Goal: Task Accomplishment & Management: Complete application form

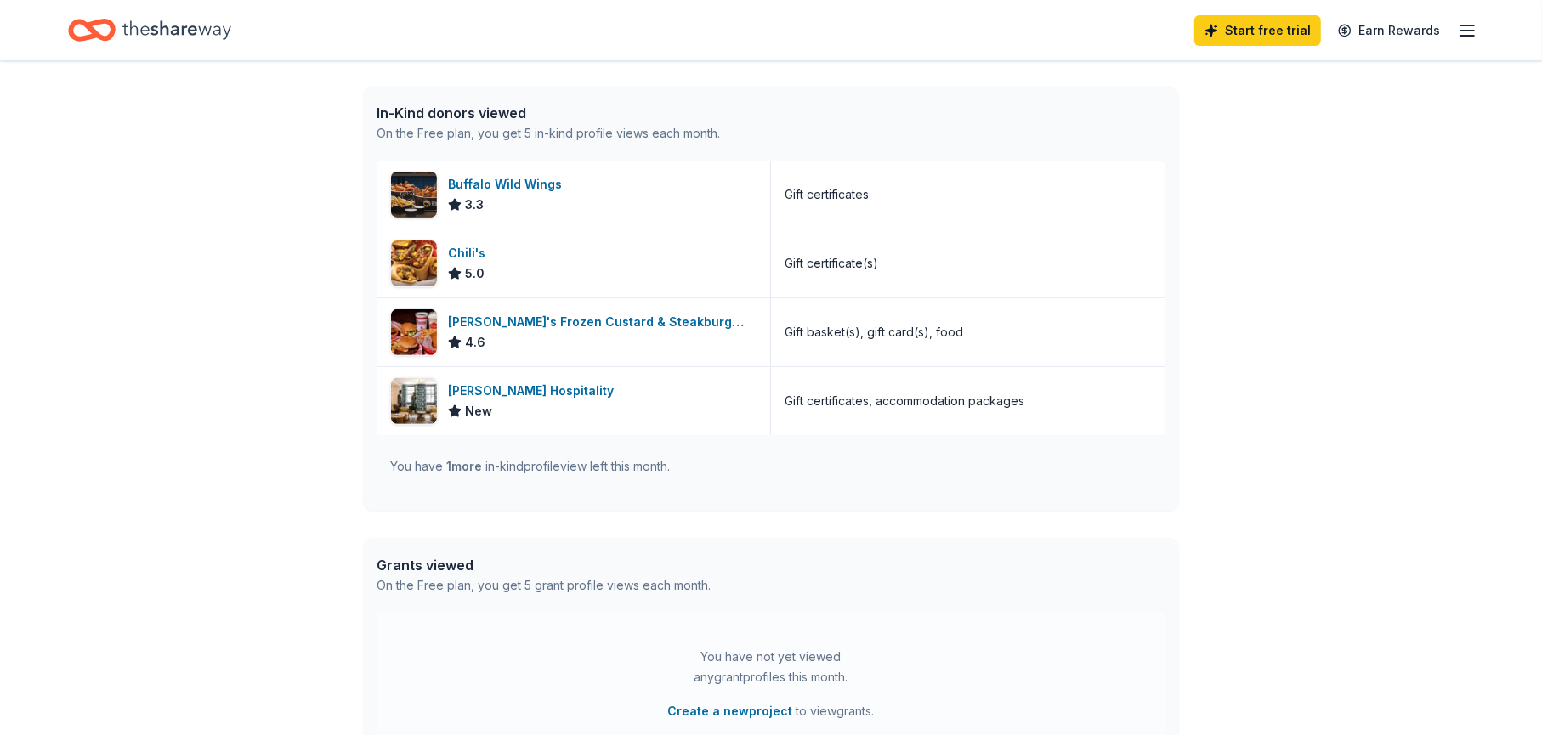
scroll to position [425, 0]
click at [412, 263] on img at bounding box center [414, 263] width 46 height 46
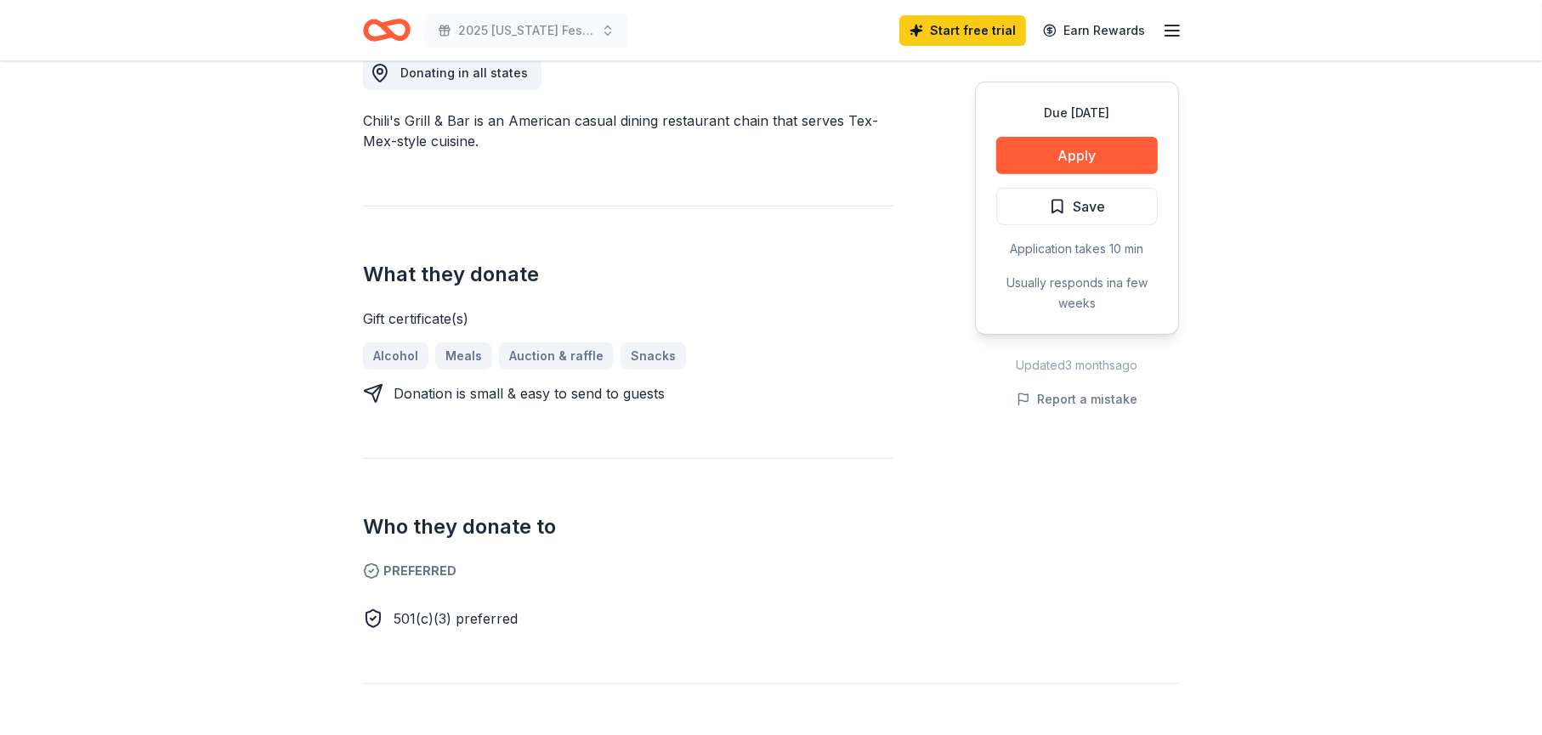
scroll to position [510, 0]
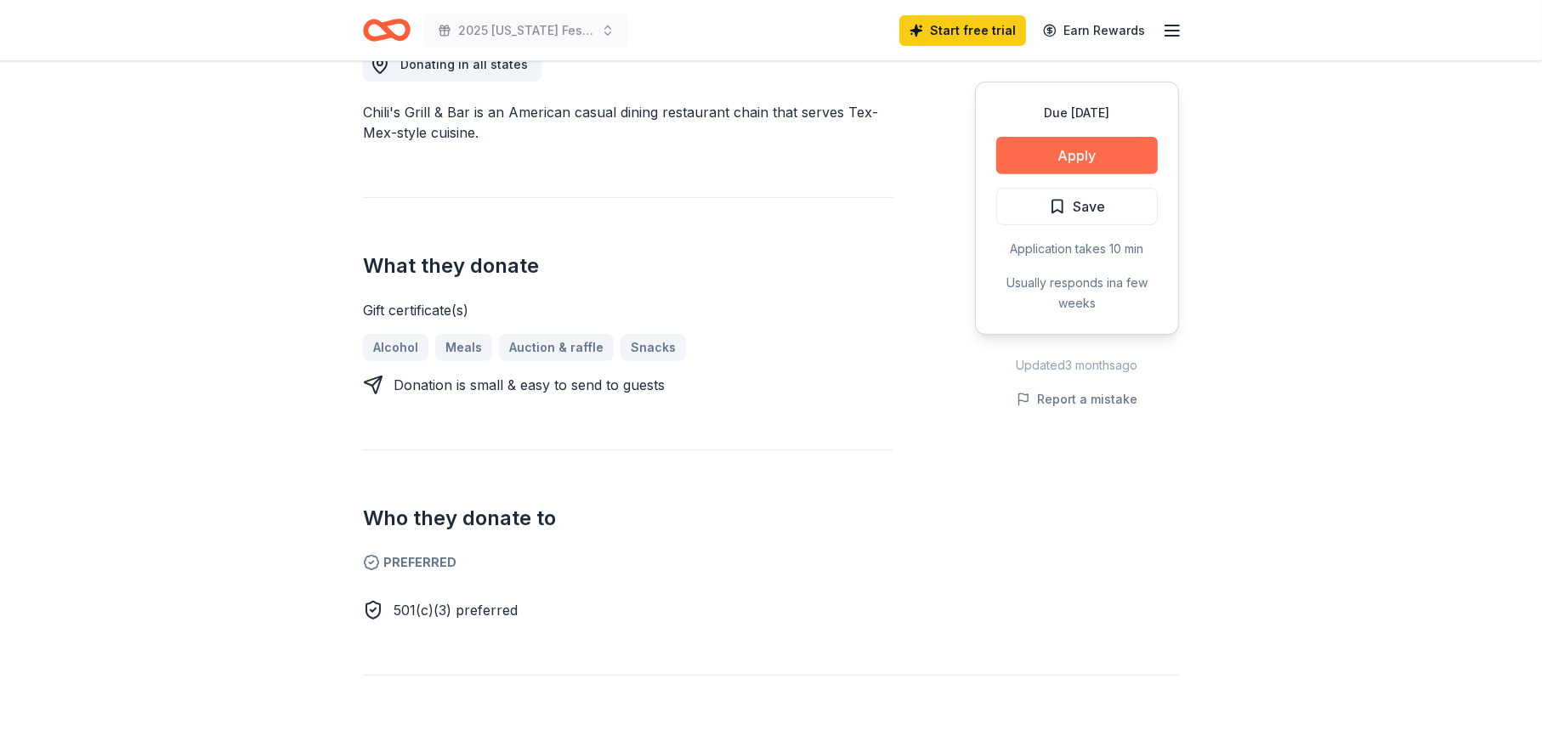
click at [1055, 152] on button "Apply" at bounding box center [1077, 155] width 162 height 37
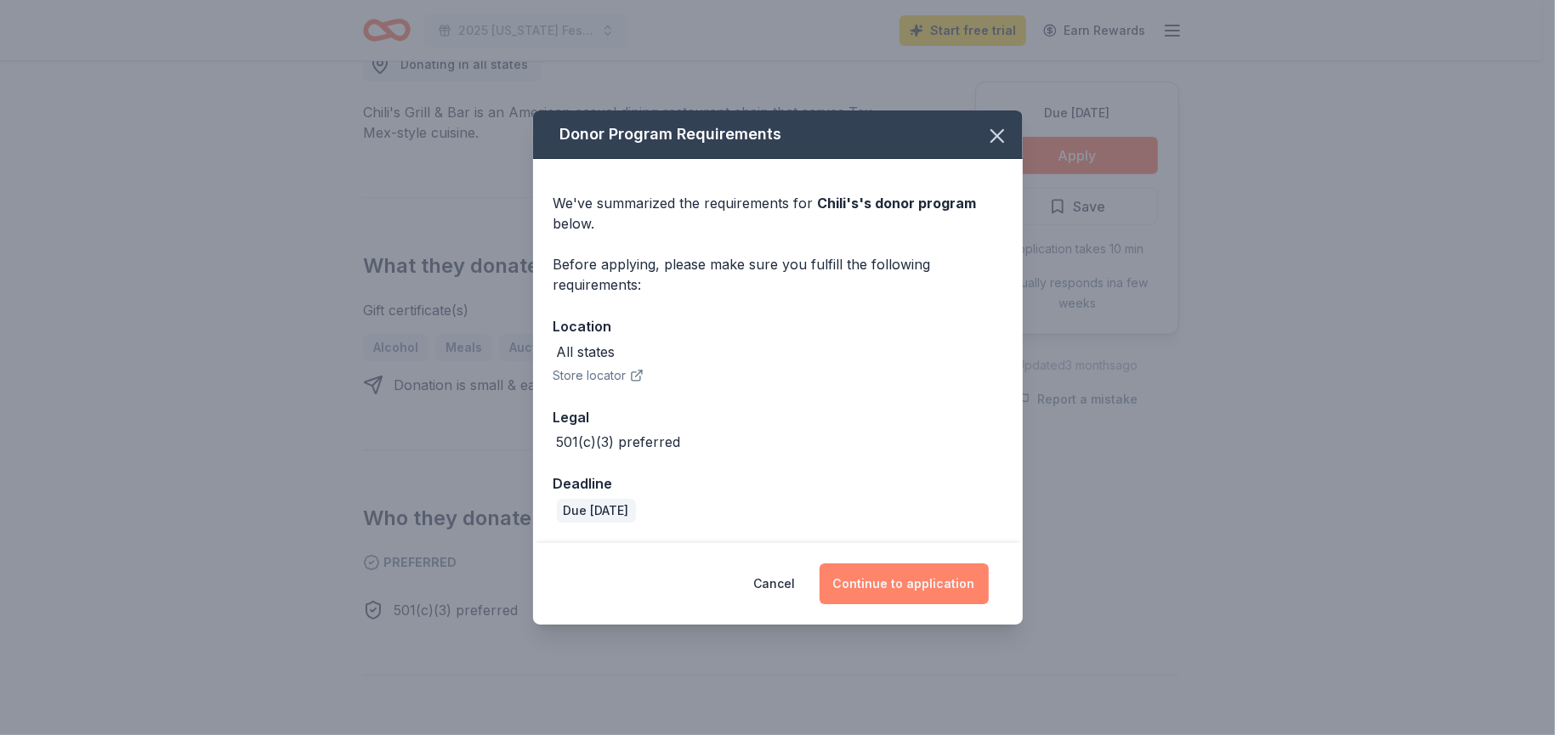
click at [886, 587] on button "Continue to application" at bounding box center [903, 584] width 169 height 41
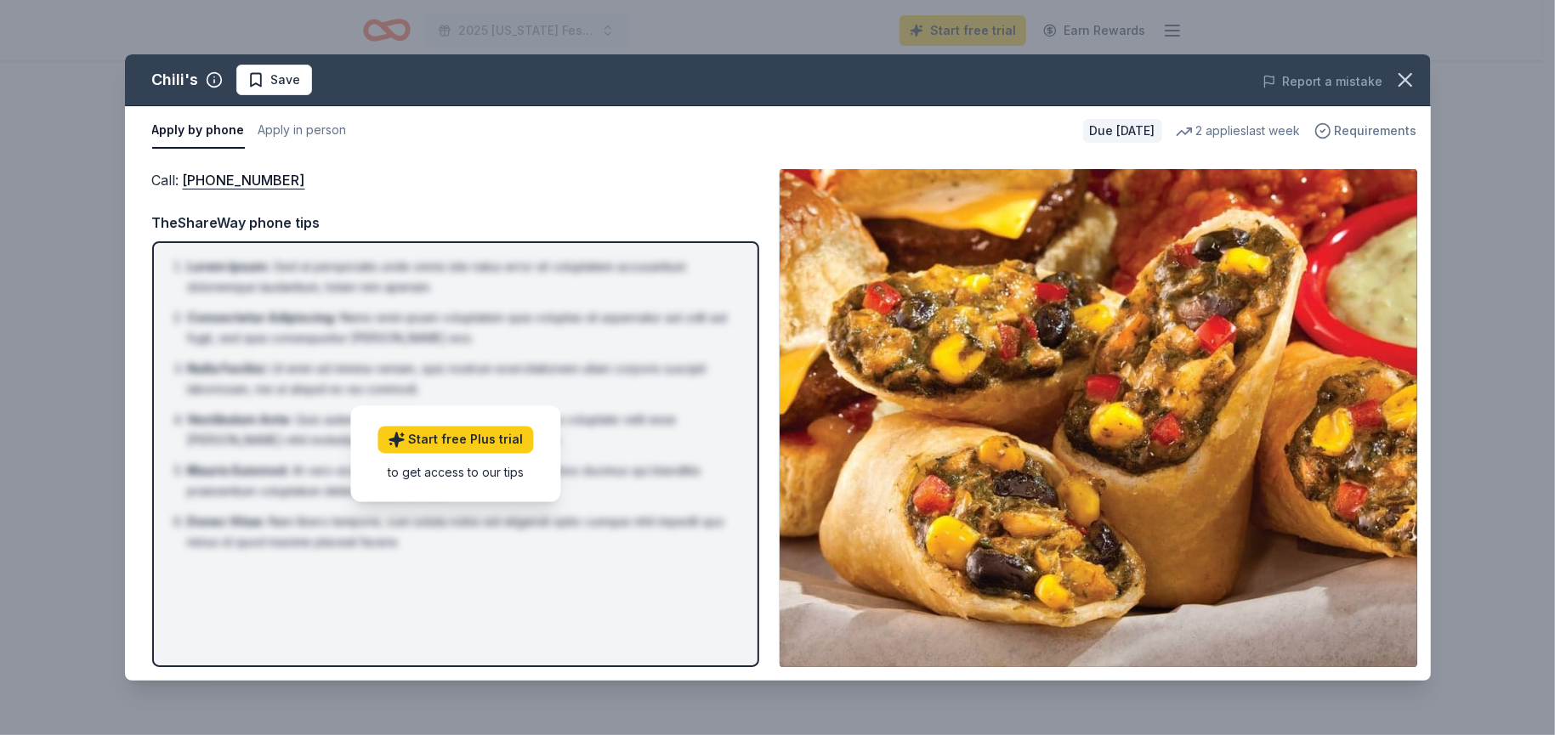
click at [1377, 130] on span "Requirements" at bounding box center [1376, 131] width 82 height 20
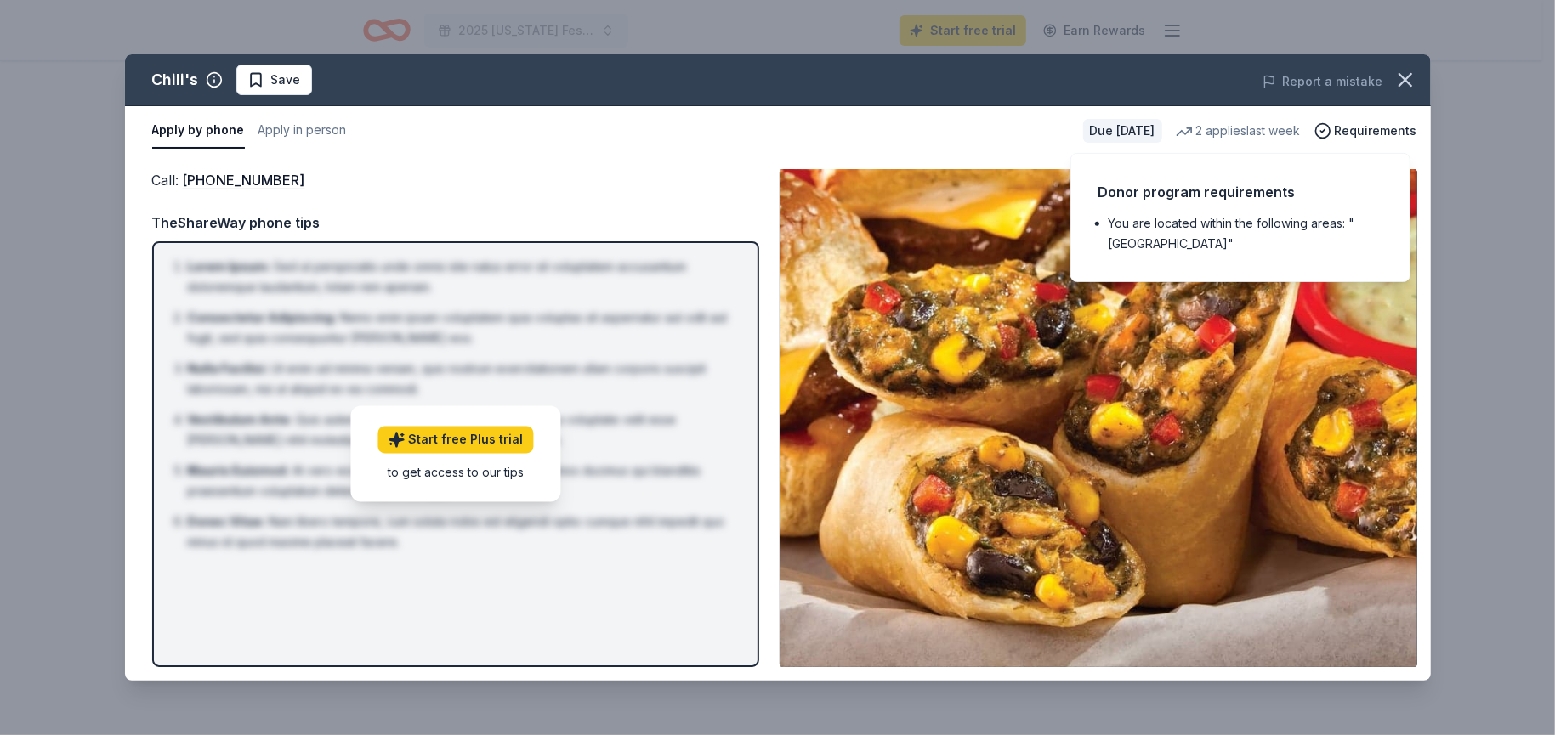
click at [1449, 165] on div "Chili's Save Report a mistake Apply by phone Apply in person Due in 36 days 2 a…" at bounding box center [777, 367] width 1555 height 735
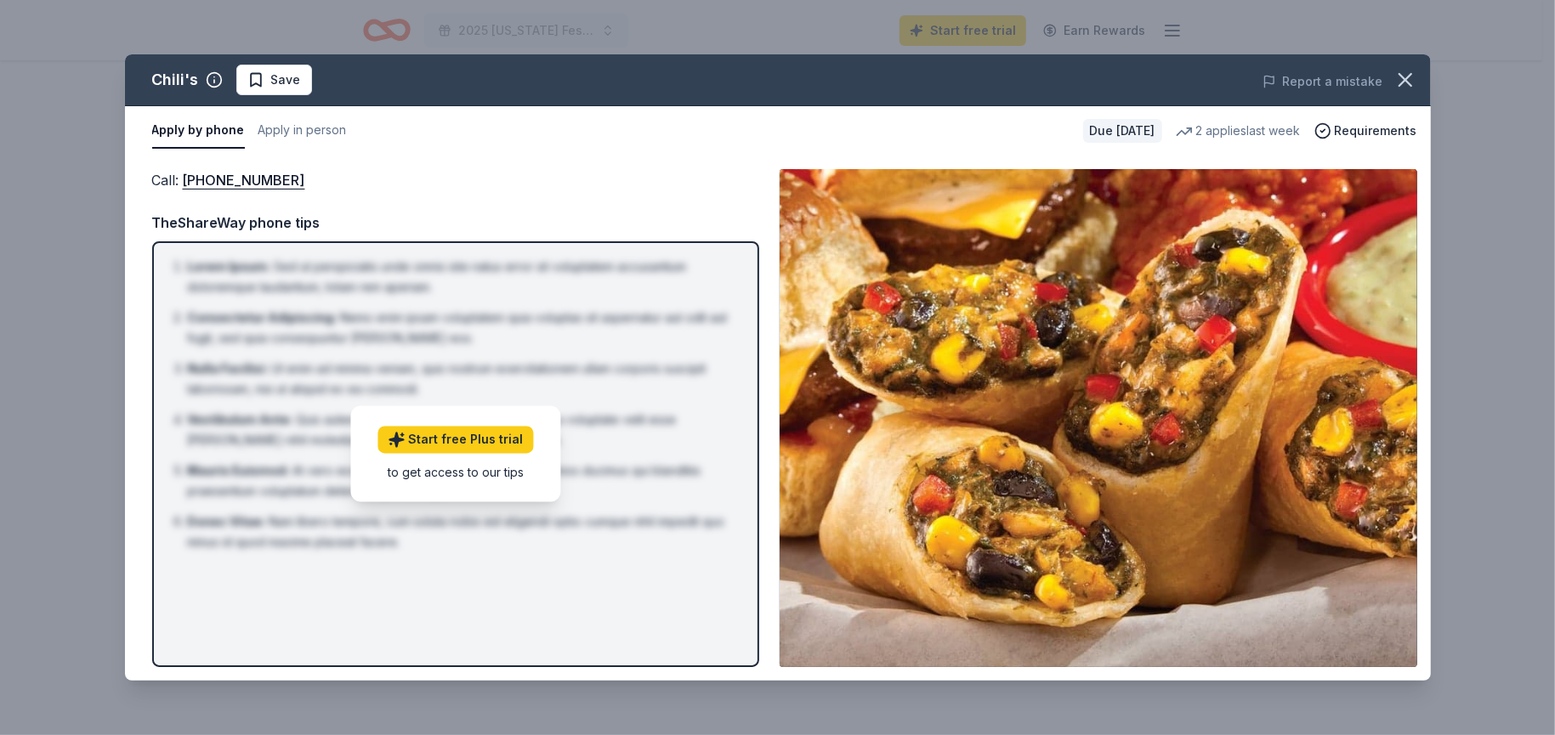
click at [178, 125] on button "Apply by phone" at bounding box center [198, 131] width 93 height 36
click at [716, 12] on div "Chili's Save Report a mistake Apply by phone Apply in person Due in 36 days 2 a…" at bounding box center [777, 367] width 1555 height 735
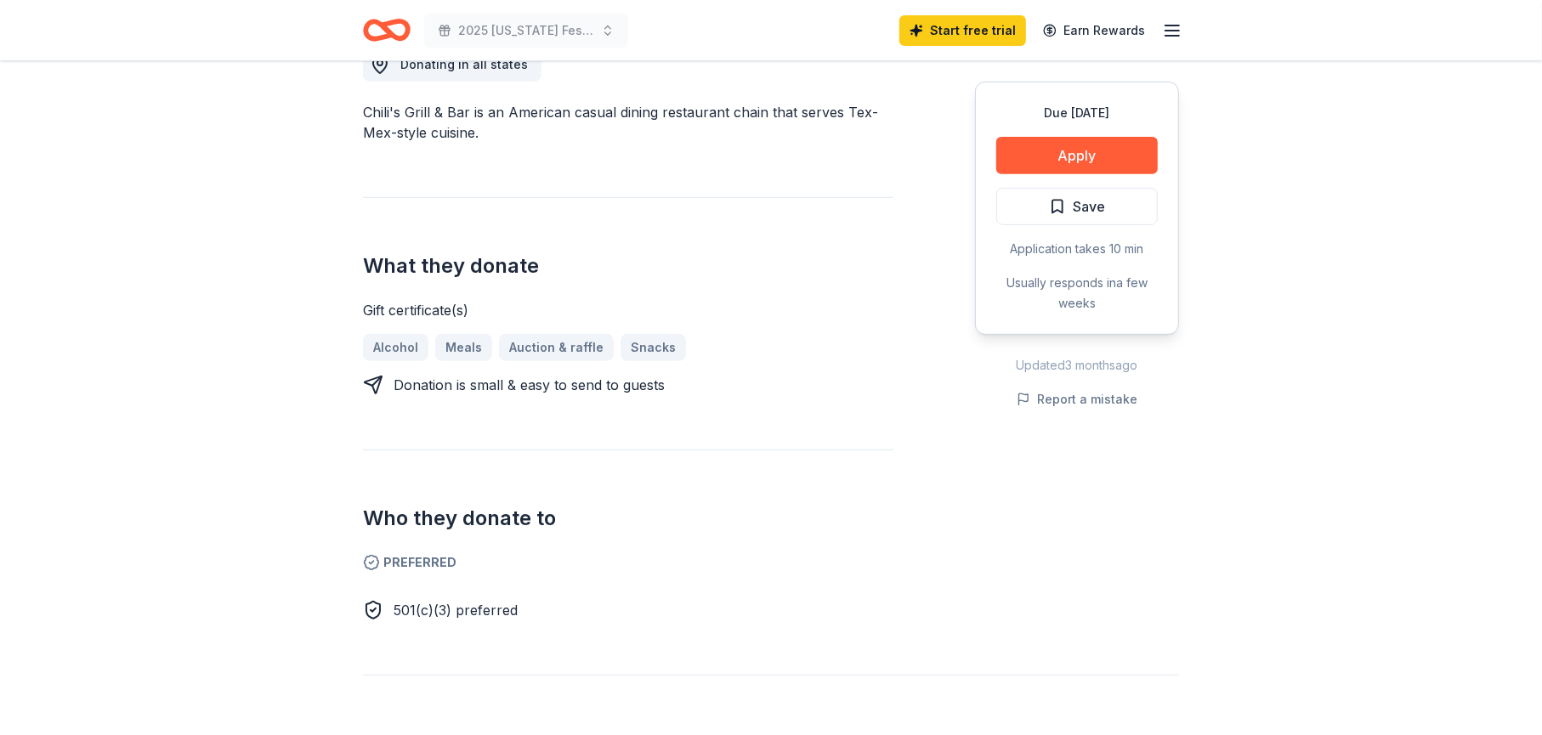
click at [1170, 27] on icon "button" at bounding box center [1172, 30] width 20 height 20
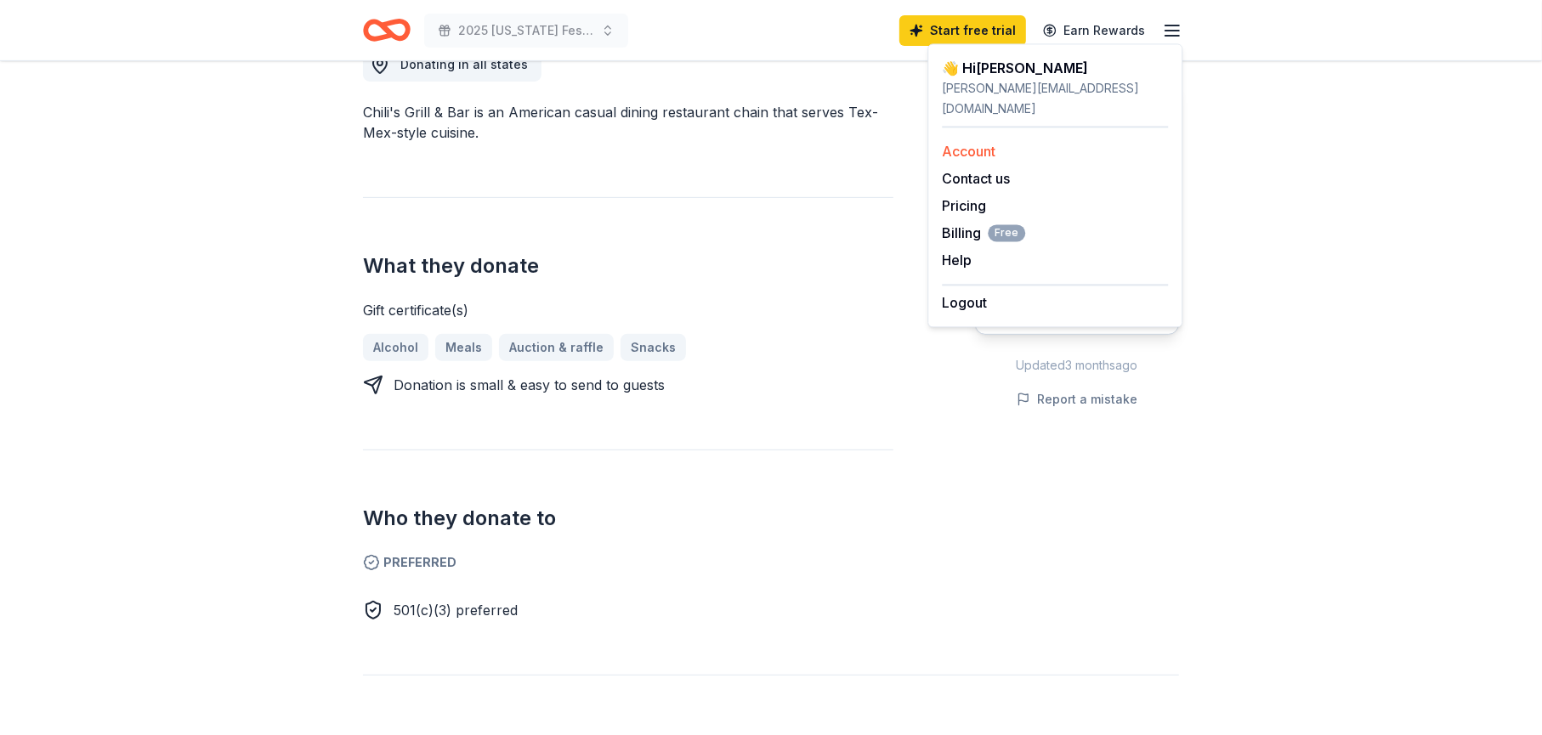
click at [958, 143] on link "Account" at bounding box center [969, 151] width 54 height 17
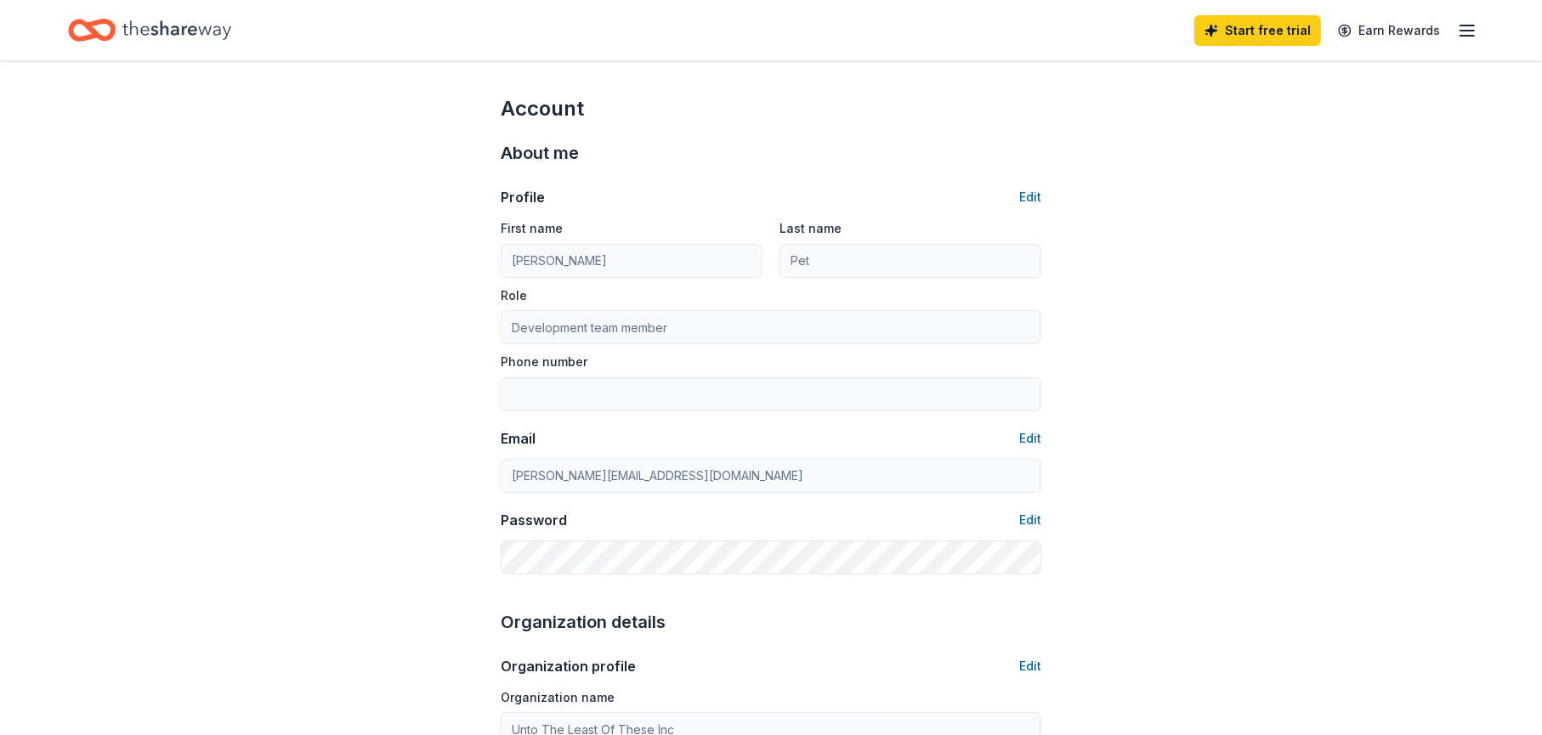
click at [1465, 26] on icon "button" at bounding box center [1467, 30] width 20 height 20
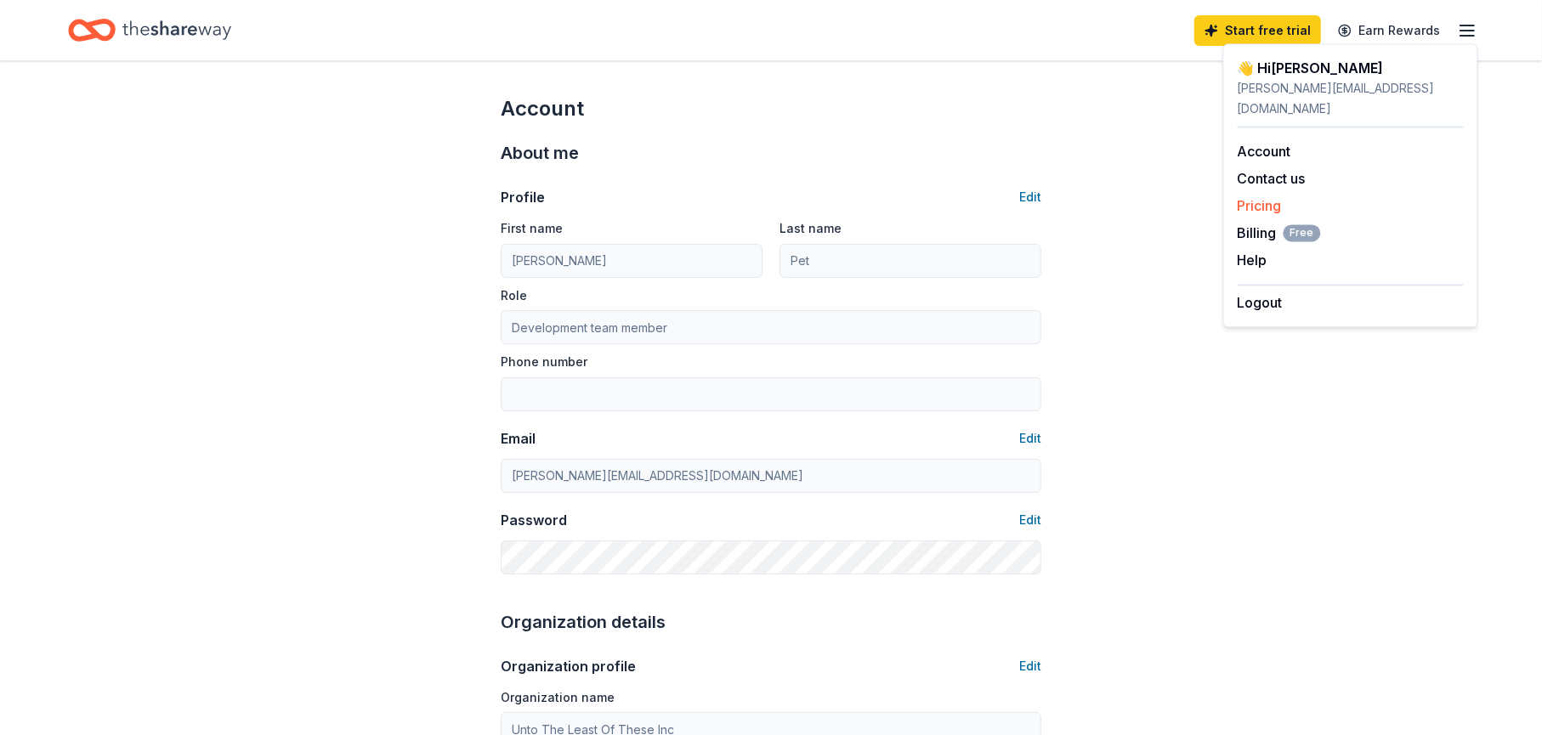
click at [1267, 197] on link "Pricing" at bounding box center [1260, 205] width 44 height 17
click at [1264, 223] on span "Billing Free" at bounding box center [1279, 233] width 83 height 20
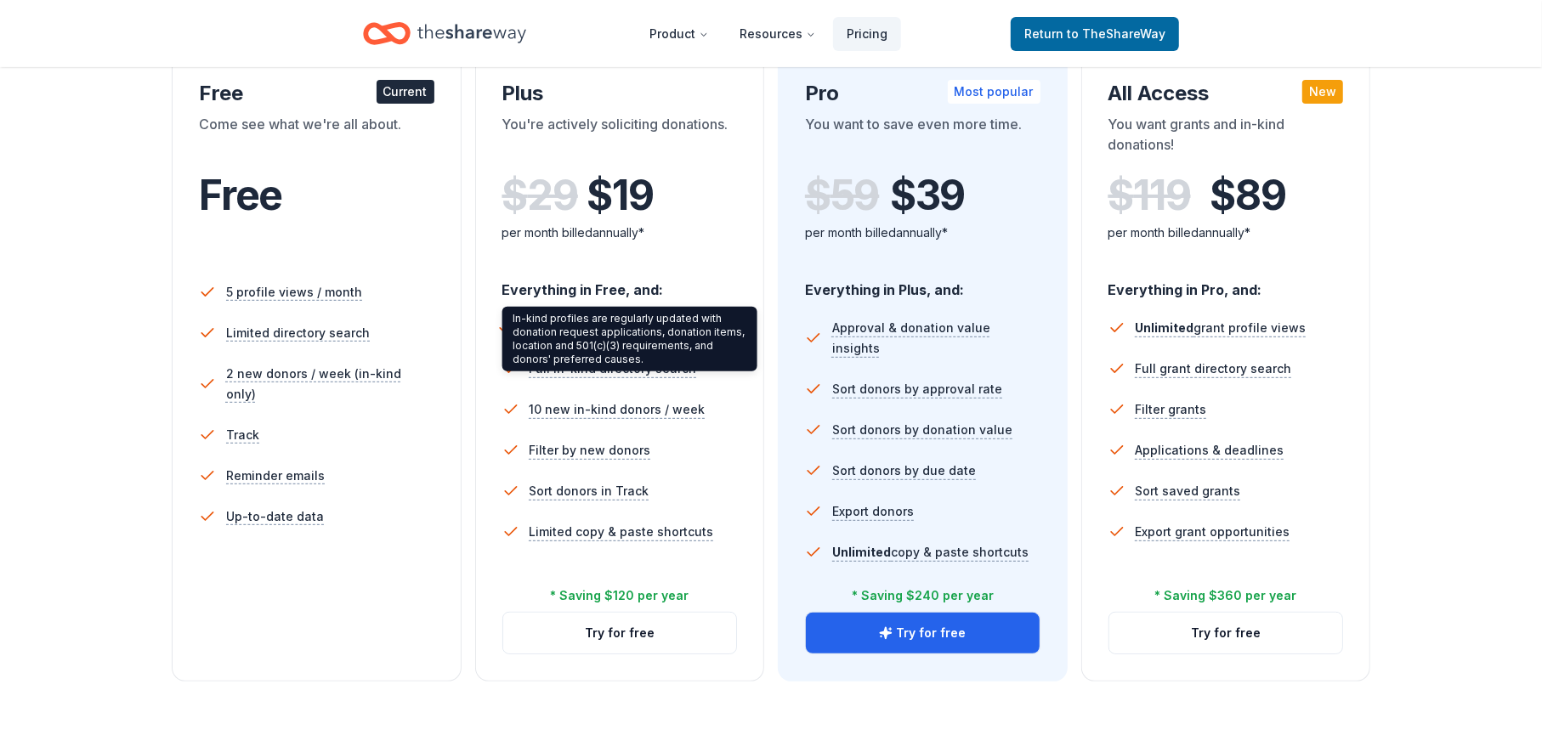
scroll to position [340, 0]
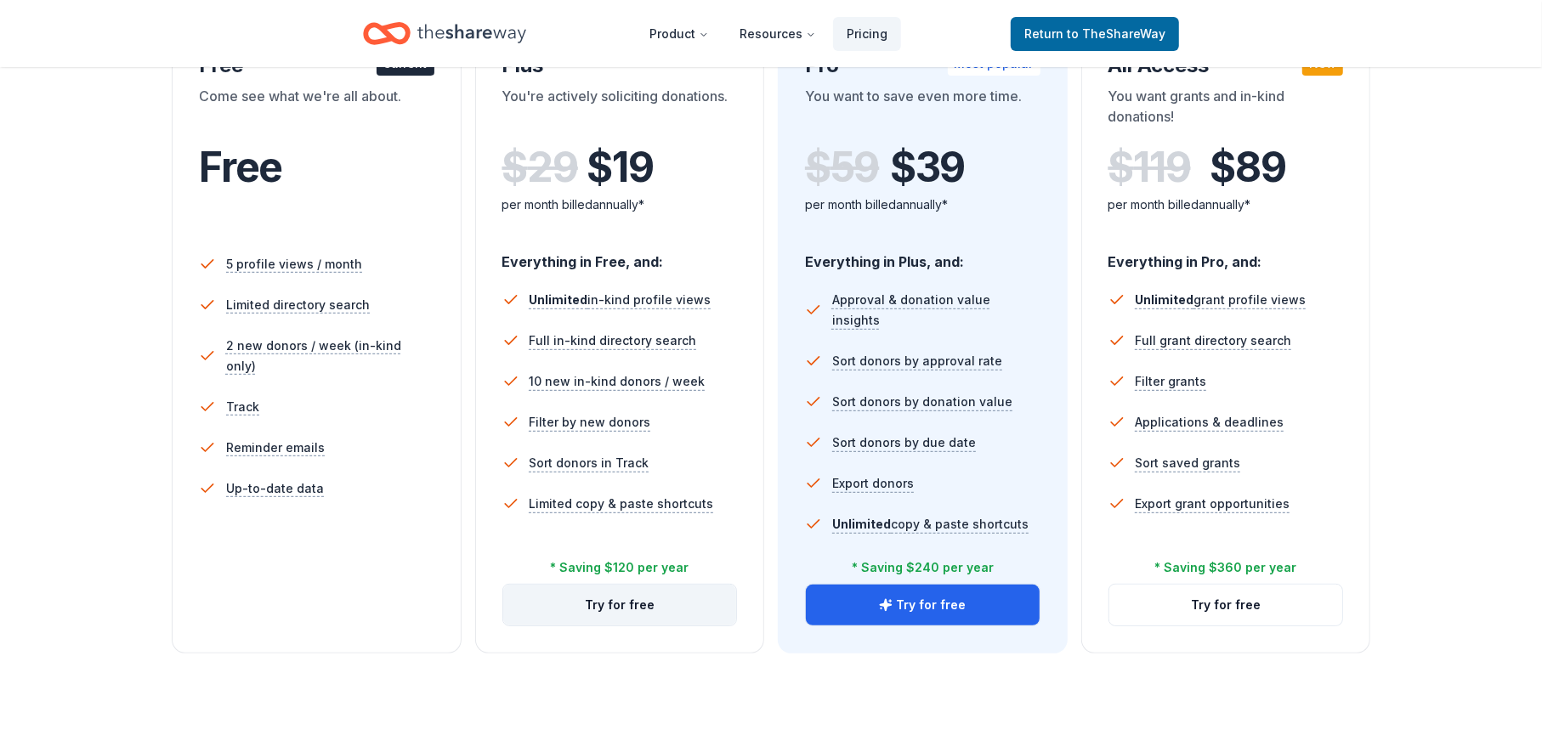
click at [632, 600] on button "Try for free" at bounding box center [620, 605] width 234 height 41
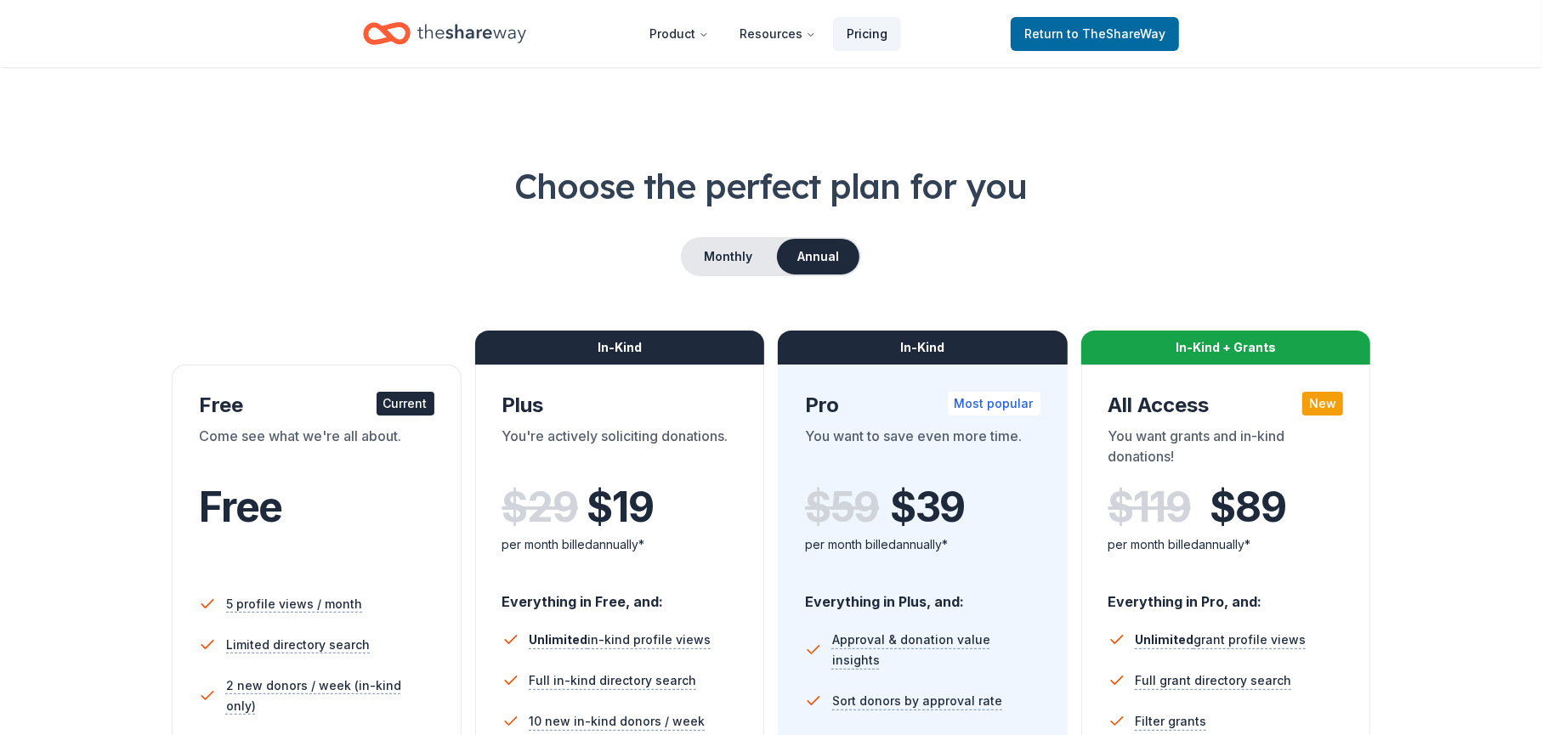
click at [871, 31] on link "Pricing" at bounding box center [867, 34] width 68 height 34
click at [731, 256] on button "Monthly" at bounding box center [728, 257] width 91 height 36
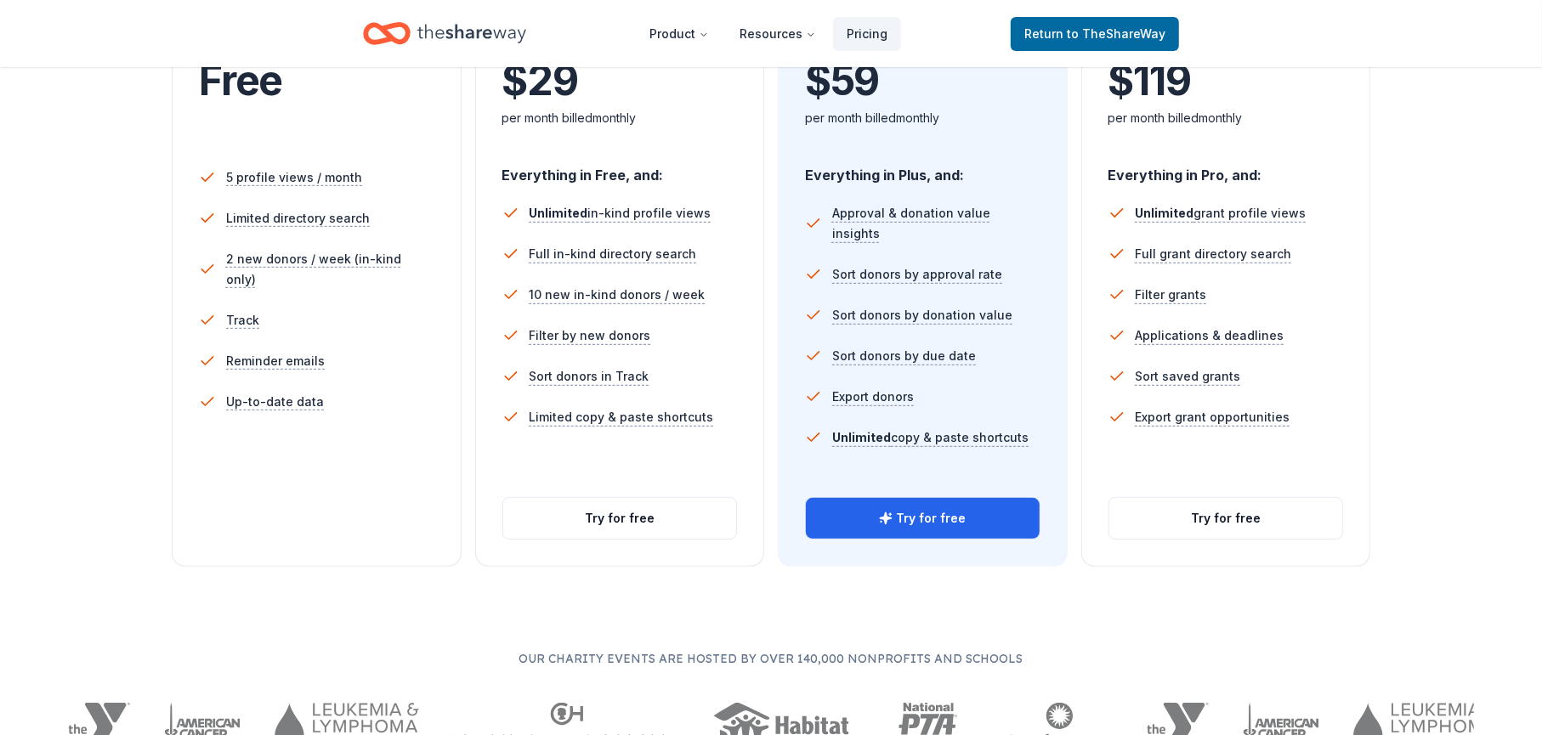
scroll to position [595, 0]
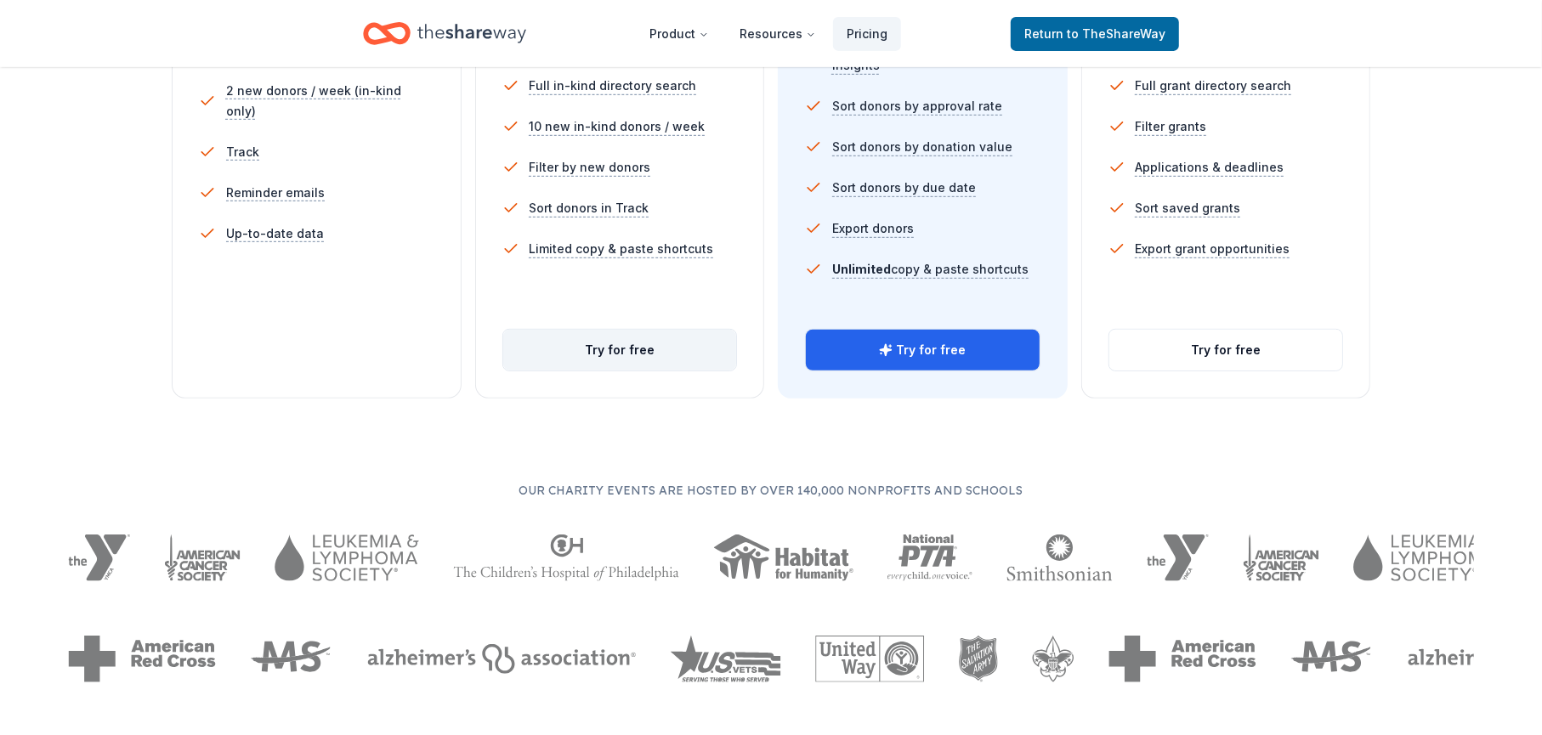
click at [626, 348] on button "Try for free" at bounding box center [620, 350] width 234 height 41
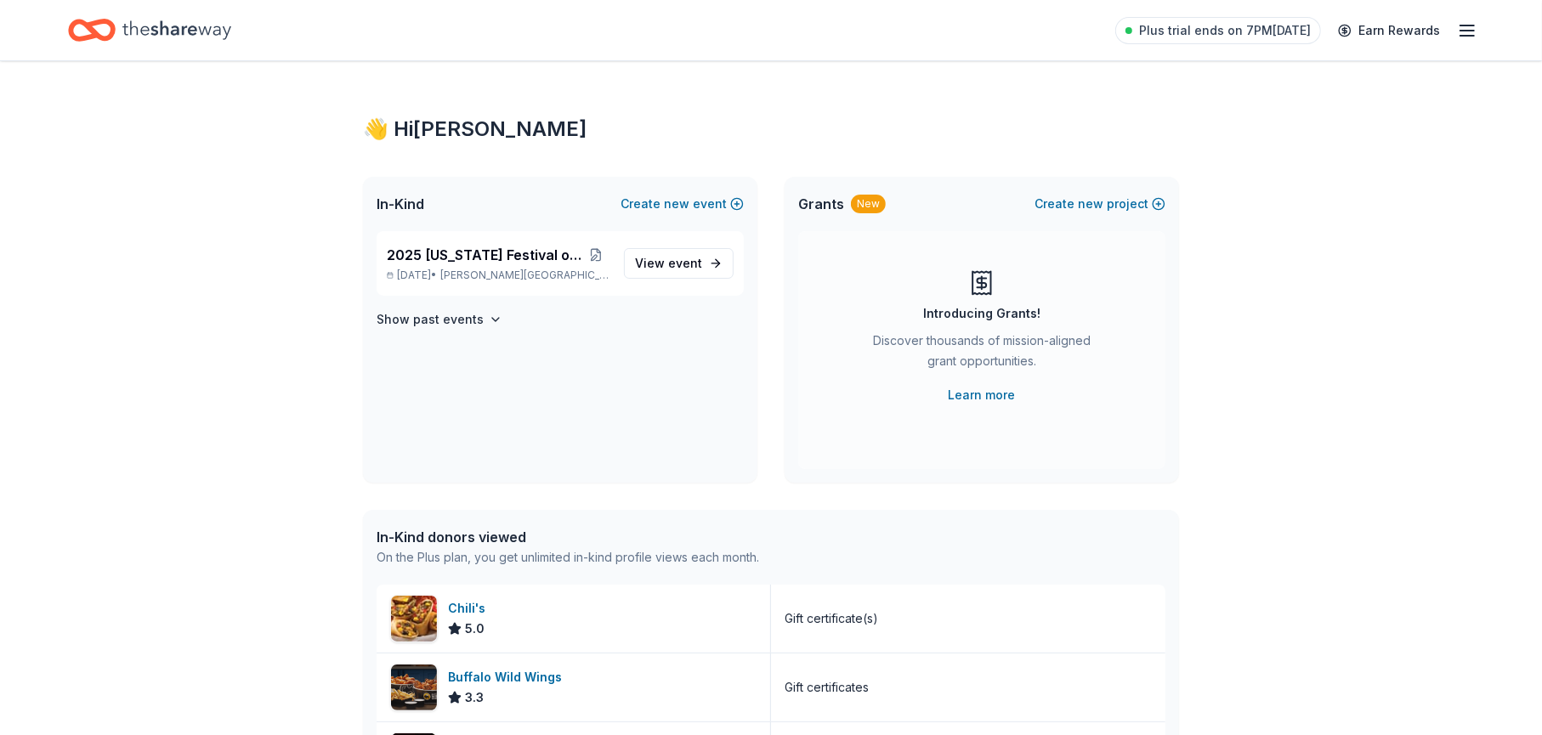
drag, startPoint x: 1309, startPoint y: 269, endPoint x: 1266, endPoint y: 241, distance: 51.6
click at [1309, 266] on div "👋 Hi Kathy In-Kind Create new event 2025 Georgia Festival of Trees Nov 22, 2025…" at bounding box center [771, 623] width 1542 height 1125
click at [422, 620] on img at bounding box center [414, 619] width 46 height 46
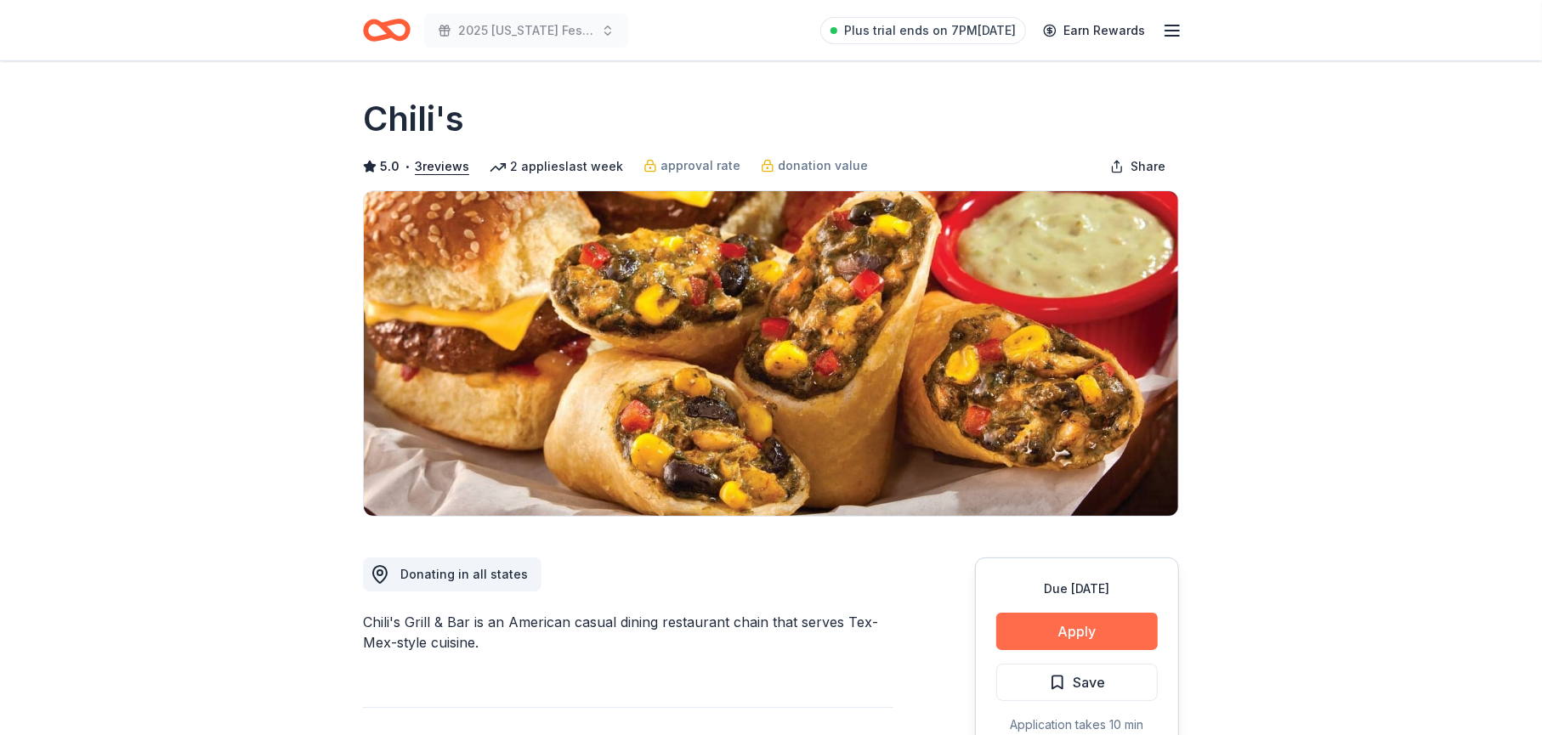
click at [1040, 621] on button "Apply" at bounding box center [1077, 631] width 162 height 37
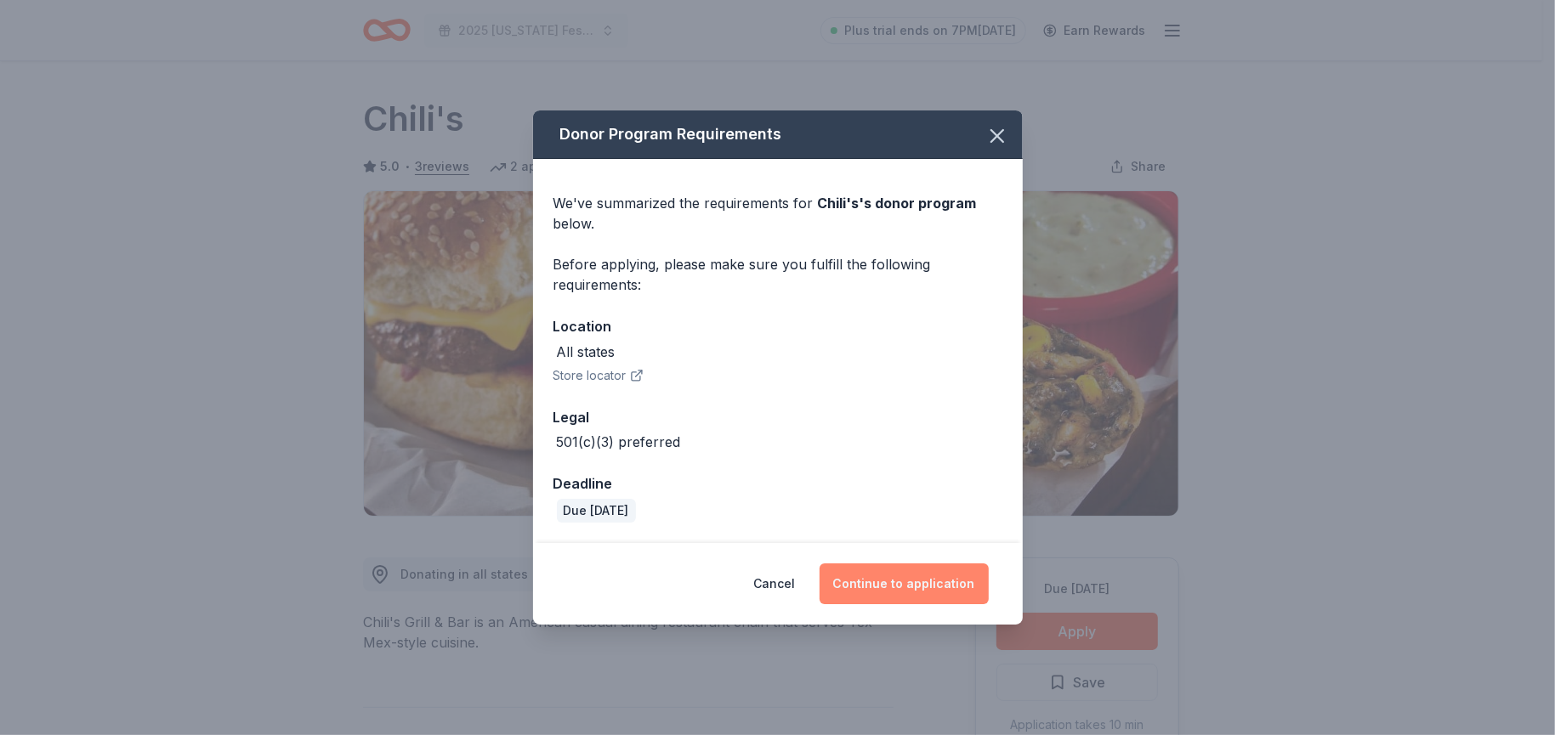
click at [892, 583] on button "Continue to application" at bounding box center [903, 584] width 169 height 41
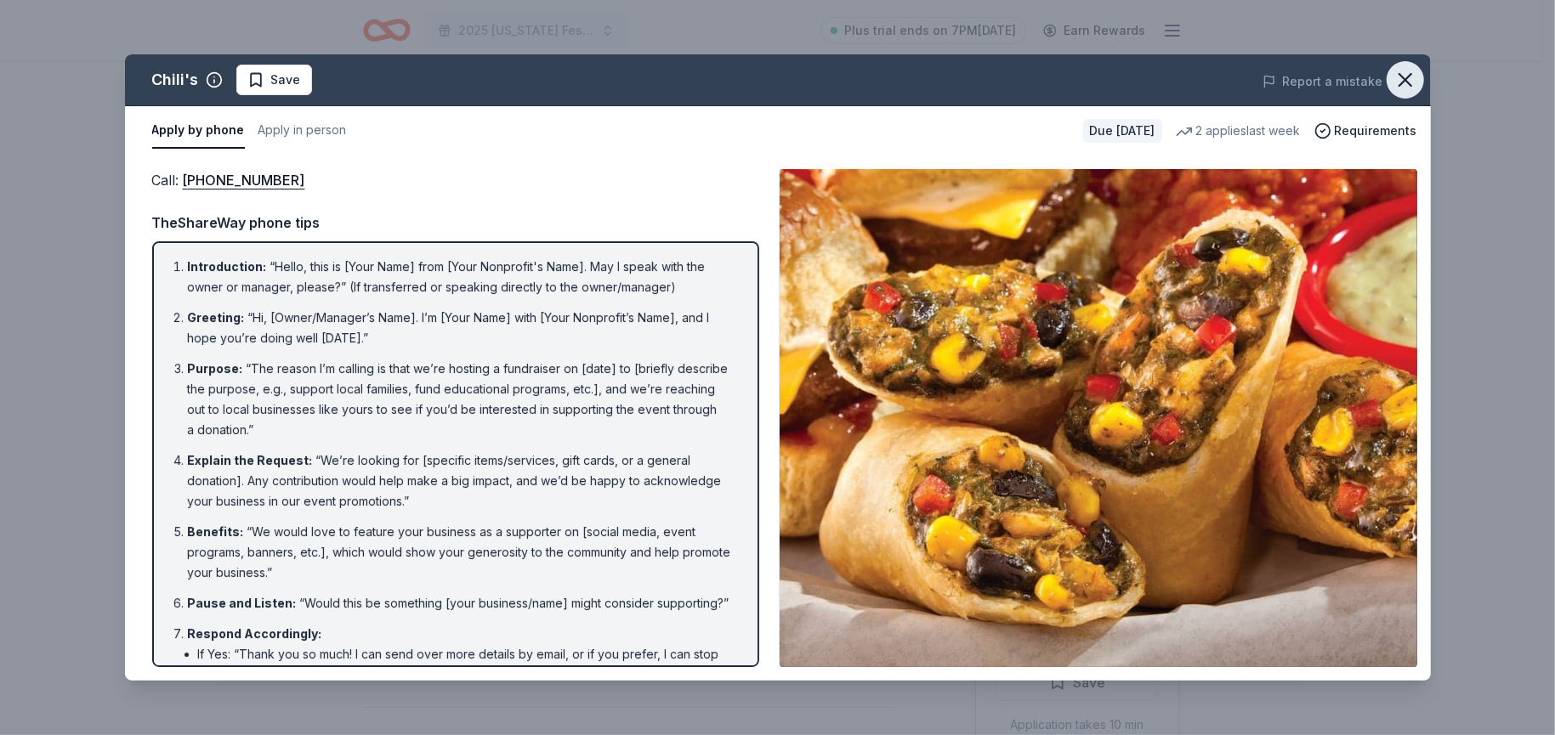
click at [1403, 78] on icon "button" at bounding box center [1405, 80] width 12 height 12
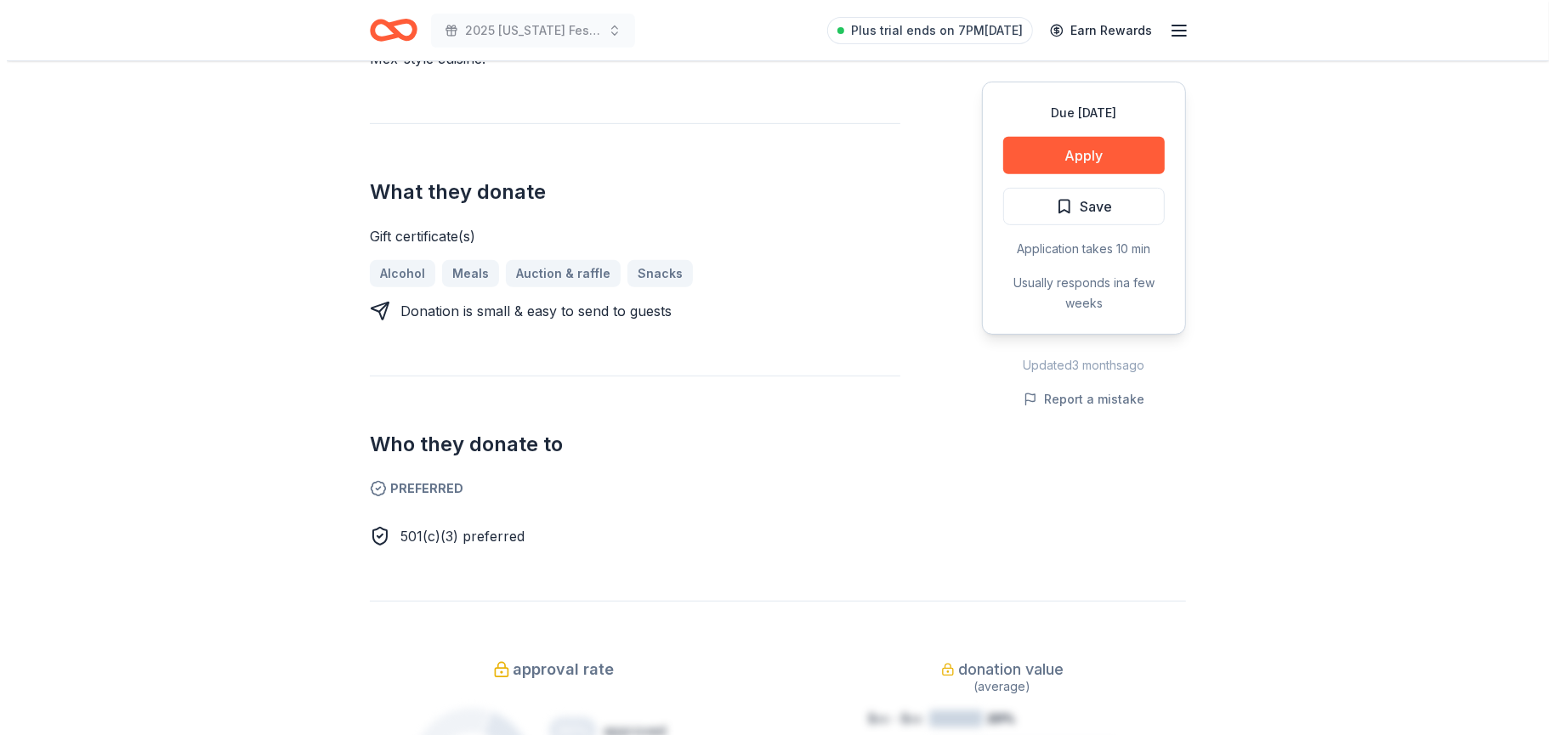
scroll to position [595, 0]
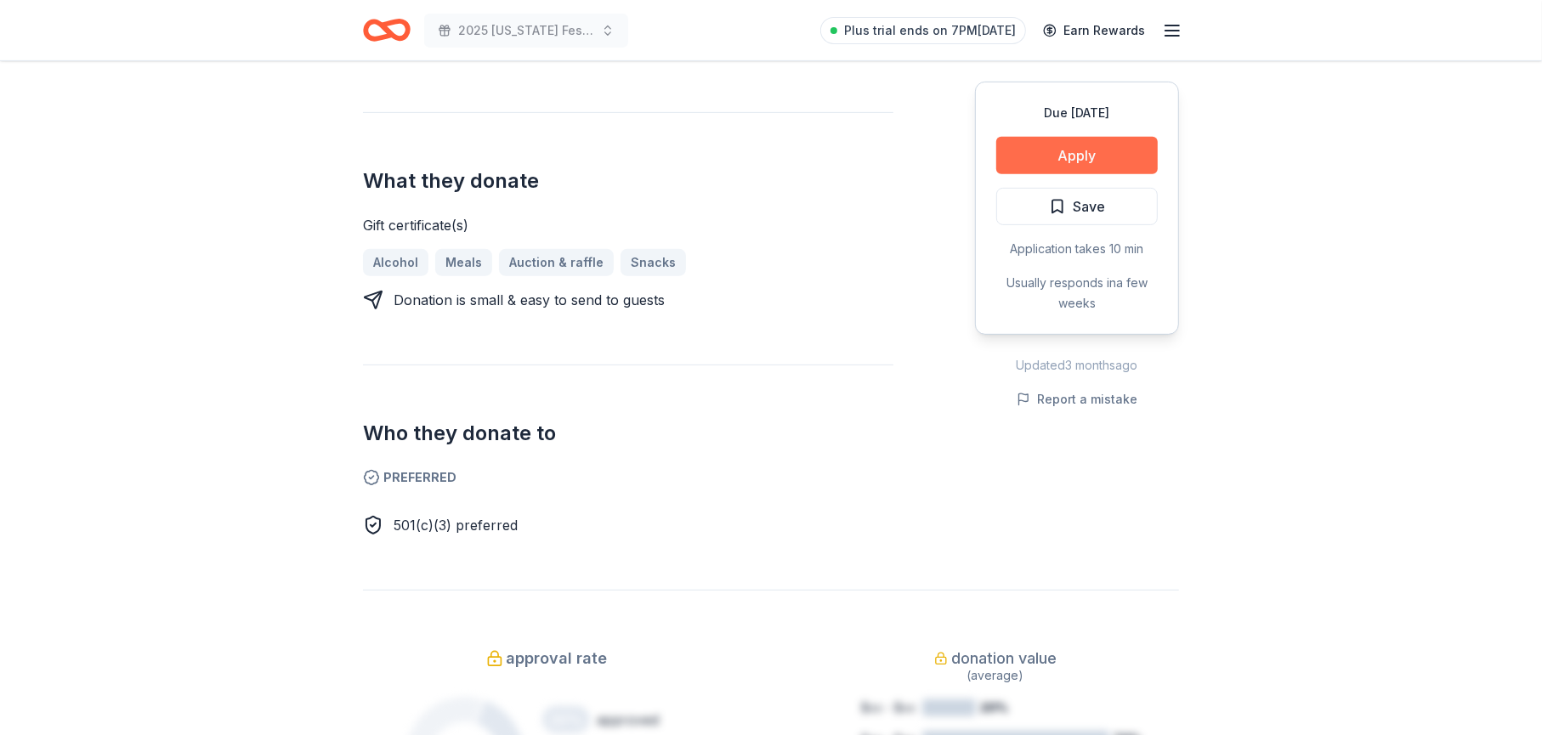
click at [1103, 155] on button "Apply" at bounding box center [1077, 155] width 162 height 37
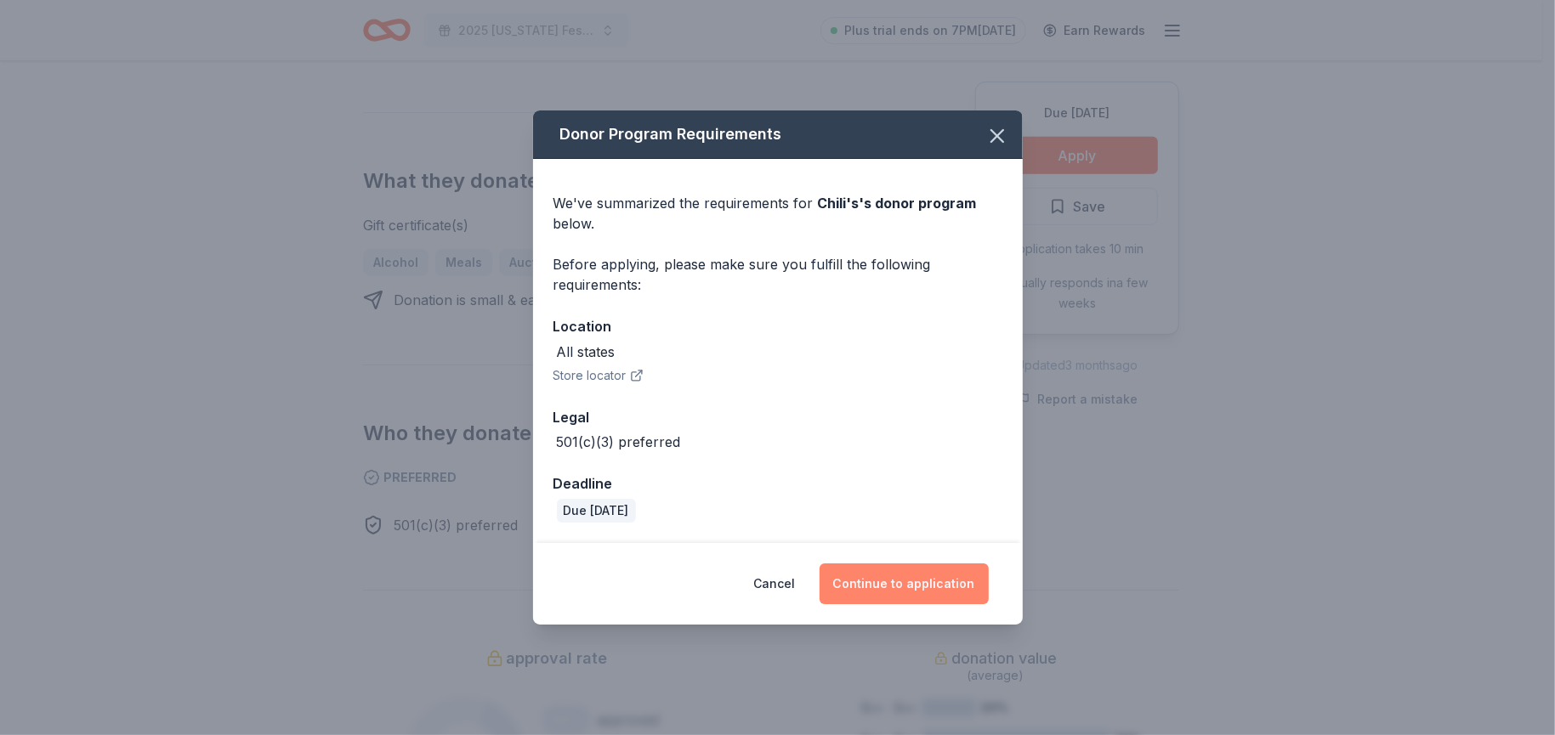
click at [913, 586] on button "Continue to application" at bounding box center [903, 584] width 169 height 41
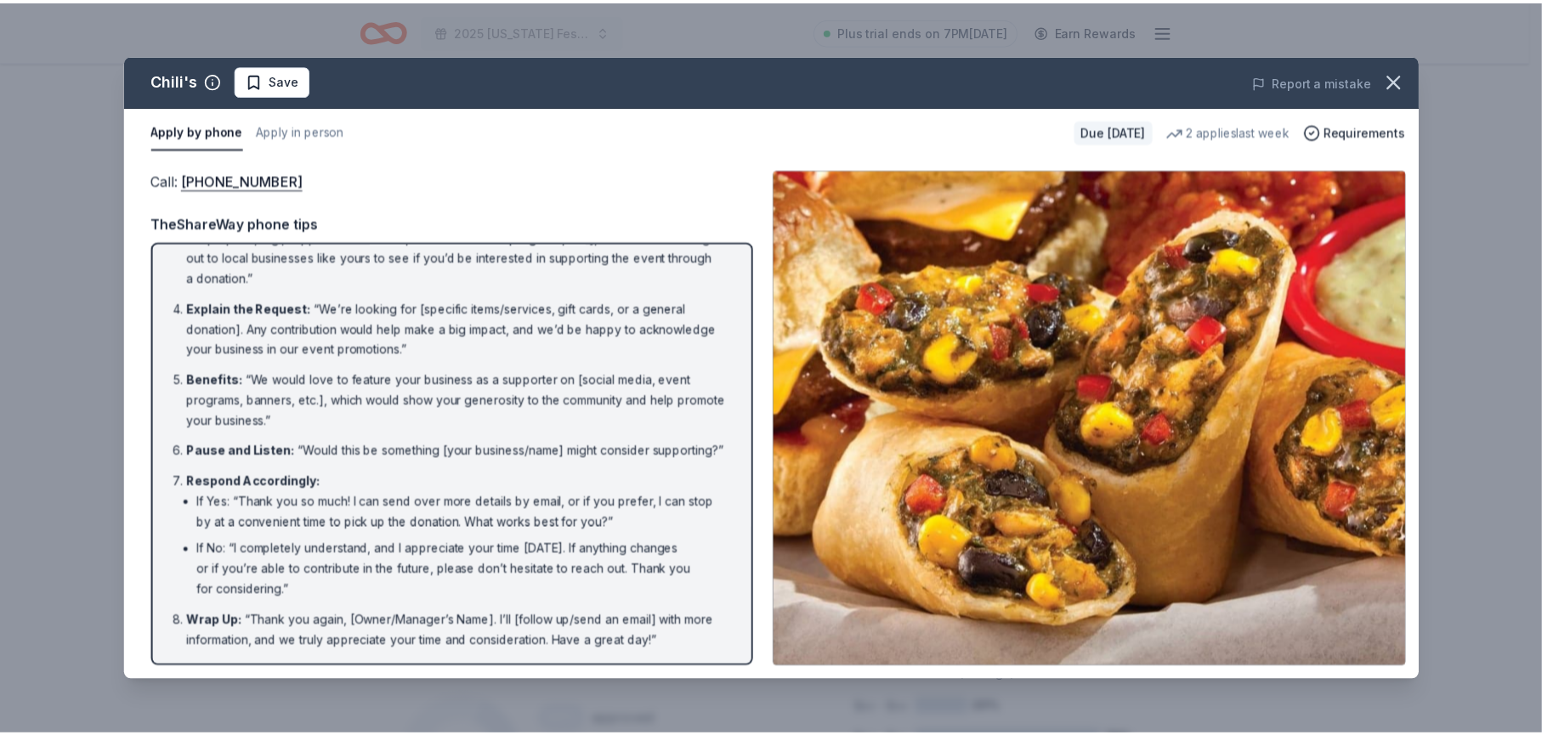
scroll to position [170, 0]
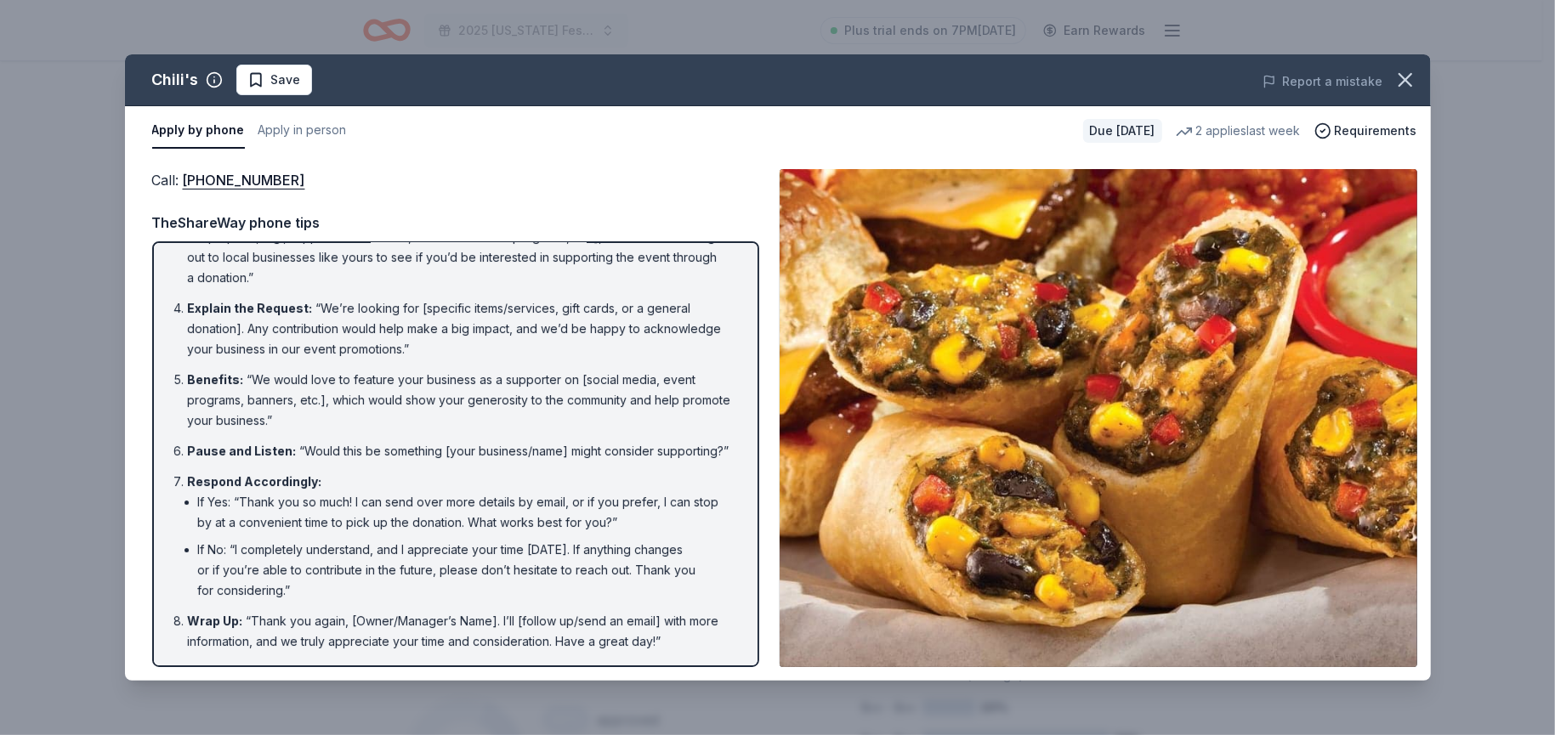
click at [200, 221] on div "TheShareWay phone tips" at bounding box center [455, 223] width 607 height 22
click at [1410, 82] on icon "button" at bounding box center [1405, 80] width 24 height 24
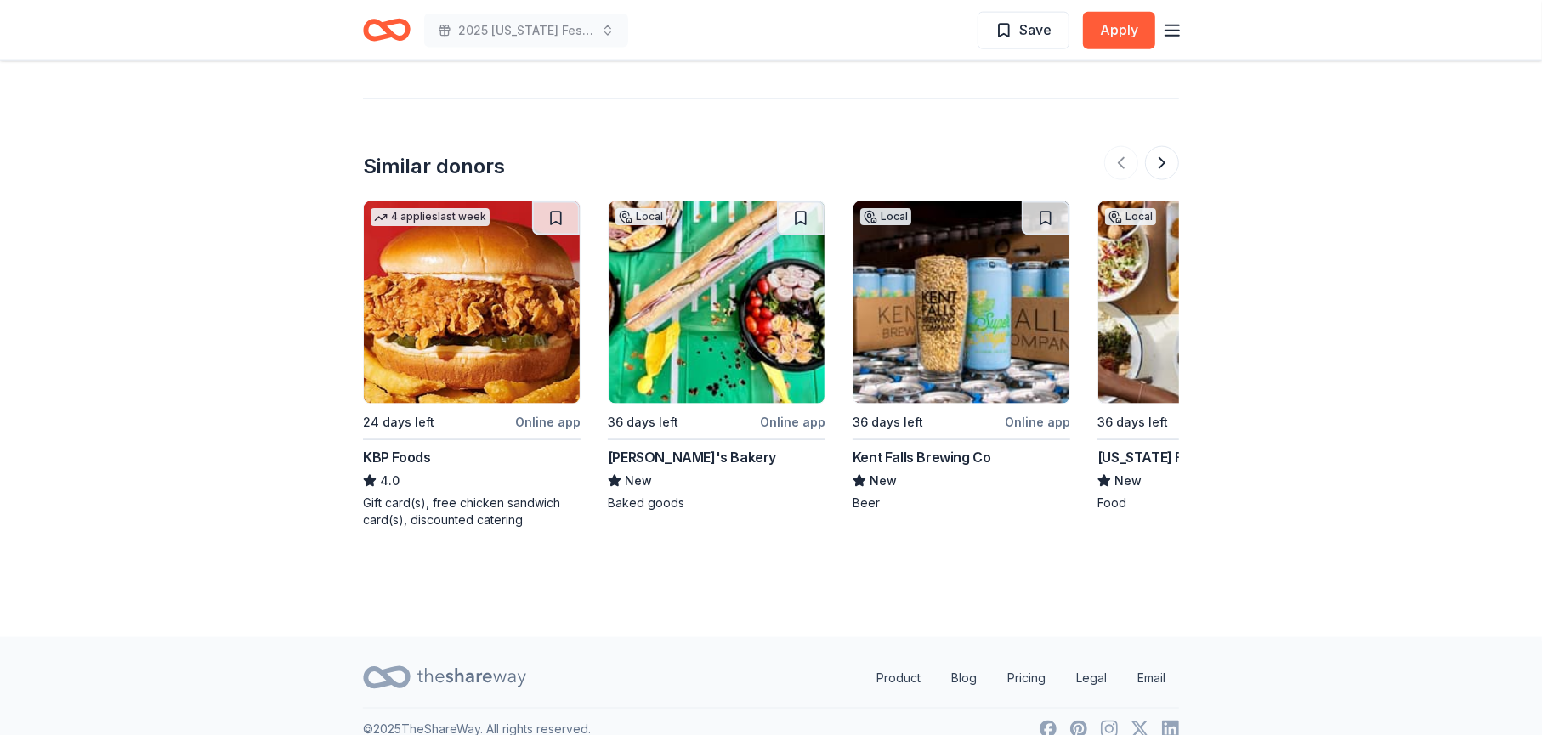
scroll to position [1973, 0]
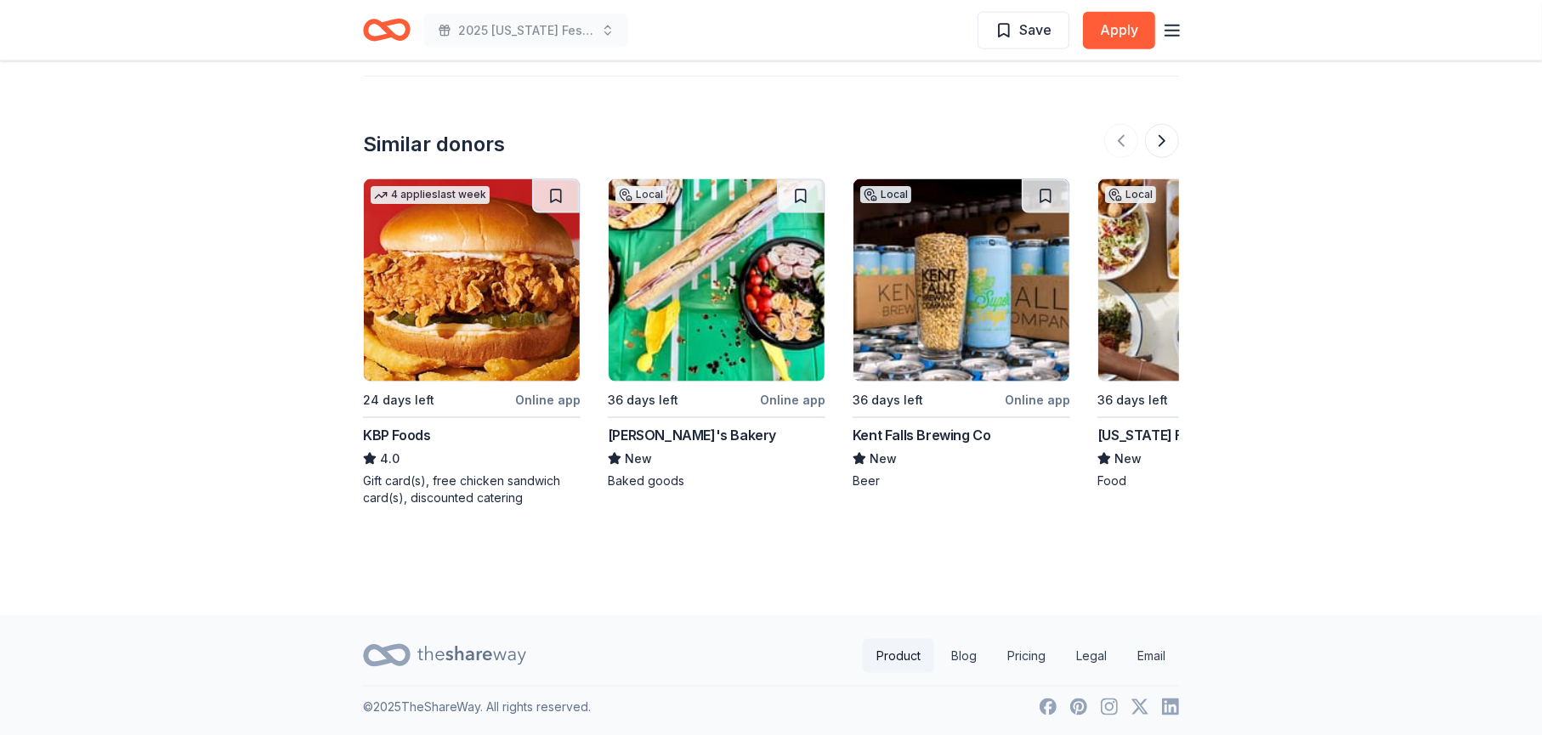
click at [902, 654] on link "Product" at bounding box center [898, 656] width 71 height 34
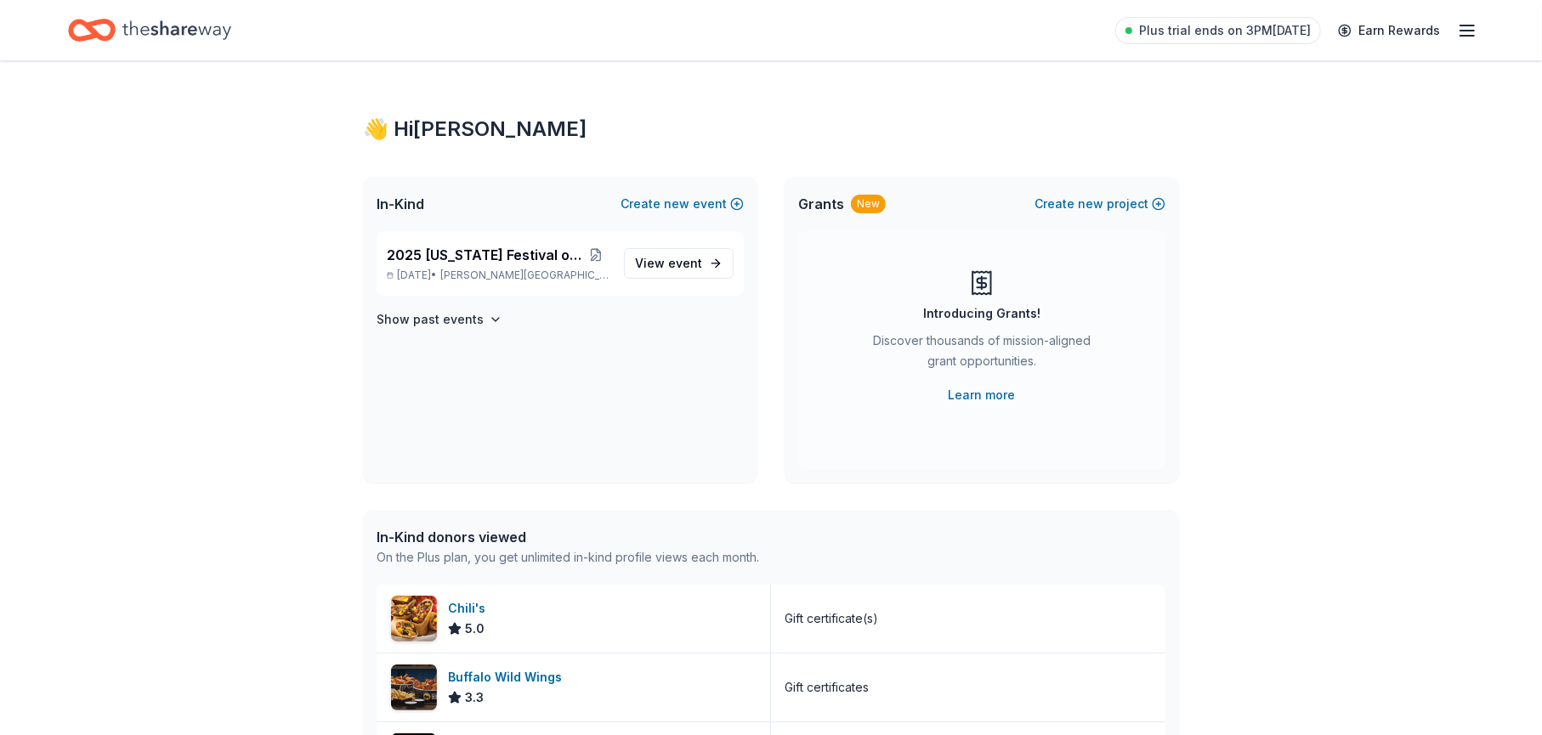
click at [1463, 31] on line "button" at bounding box center [1467, 31] width 14 height 0
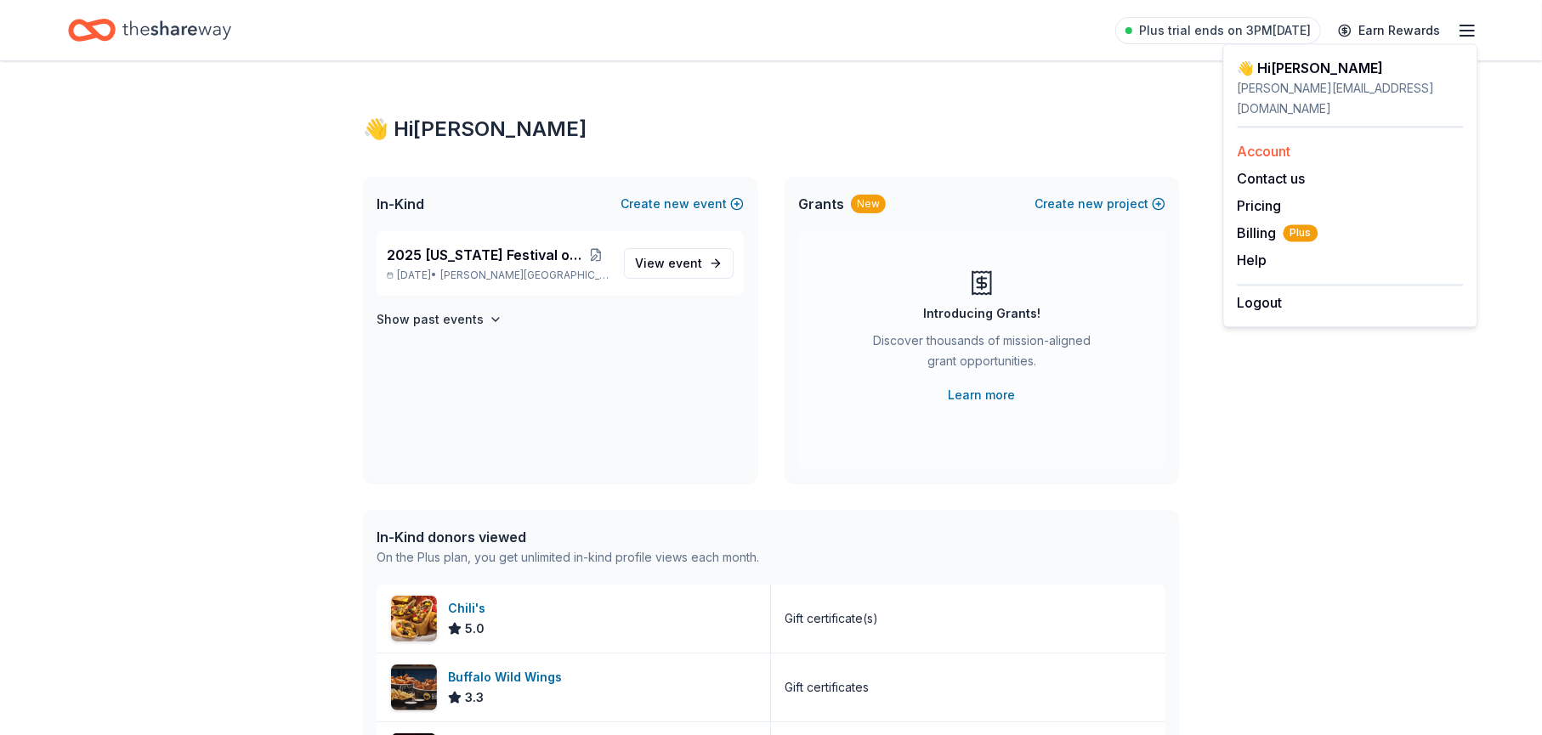
click at [1256, 143] on link "Account" at bounding box center [1265, 151] width 54 height 17
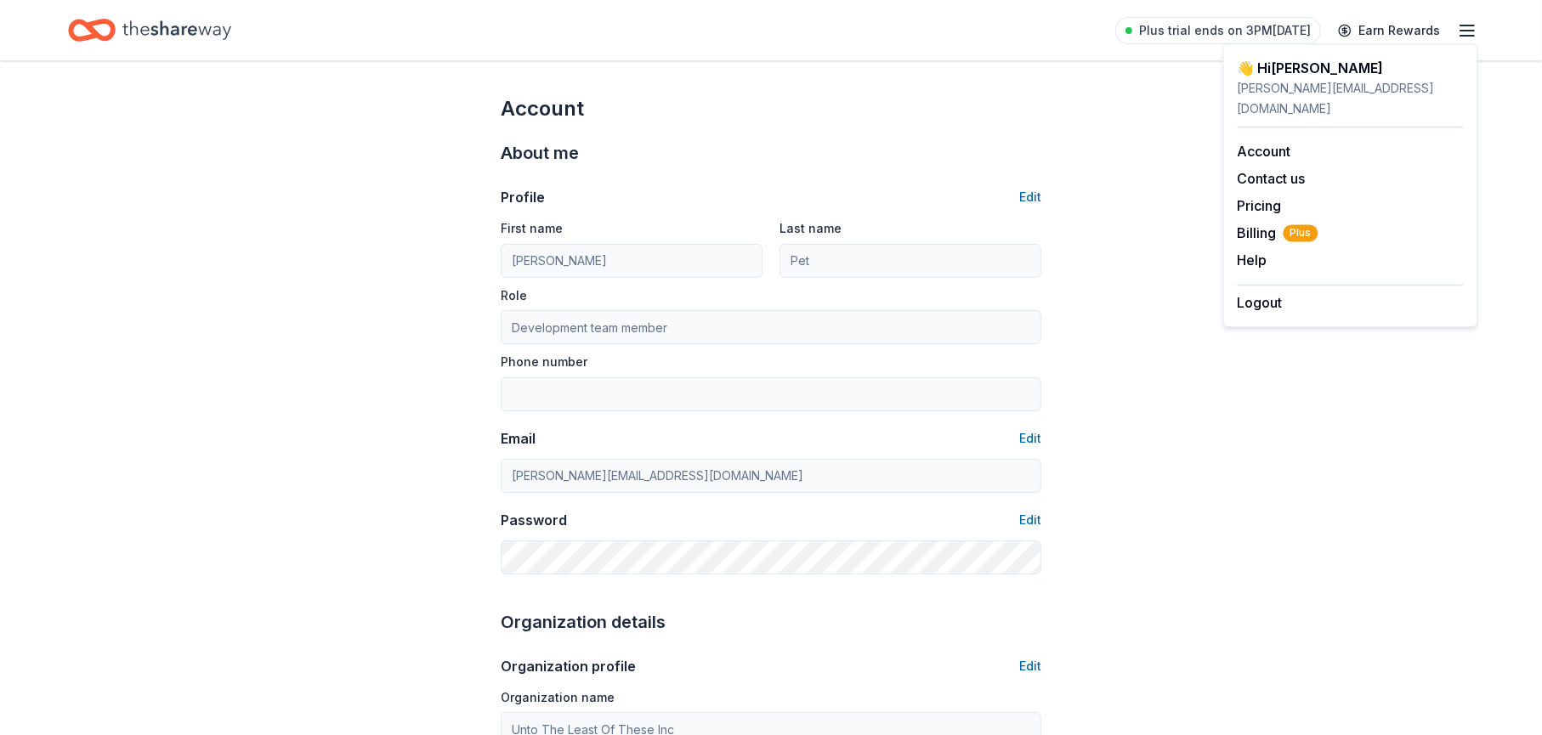
click at [856, 101] on div "Account" at bounding box center [771, 108] width 541 height 27
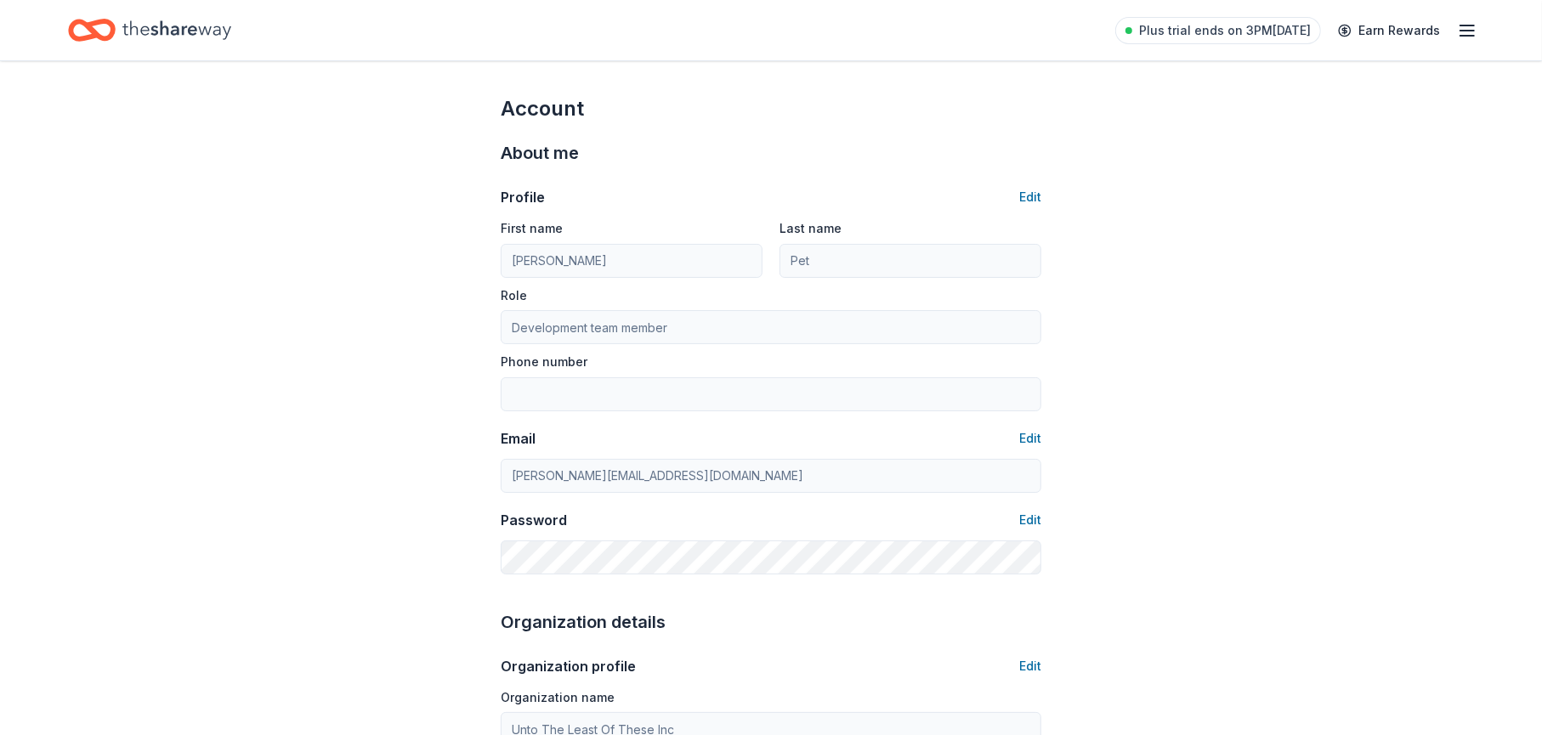
click at [156, 29] on icon "Home" at bounding box center [176, 30] width 109 height 35
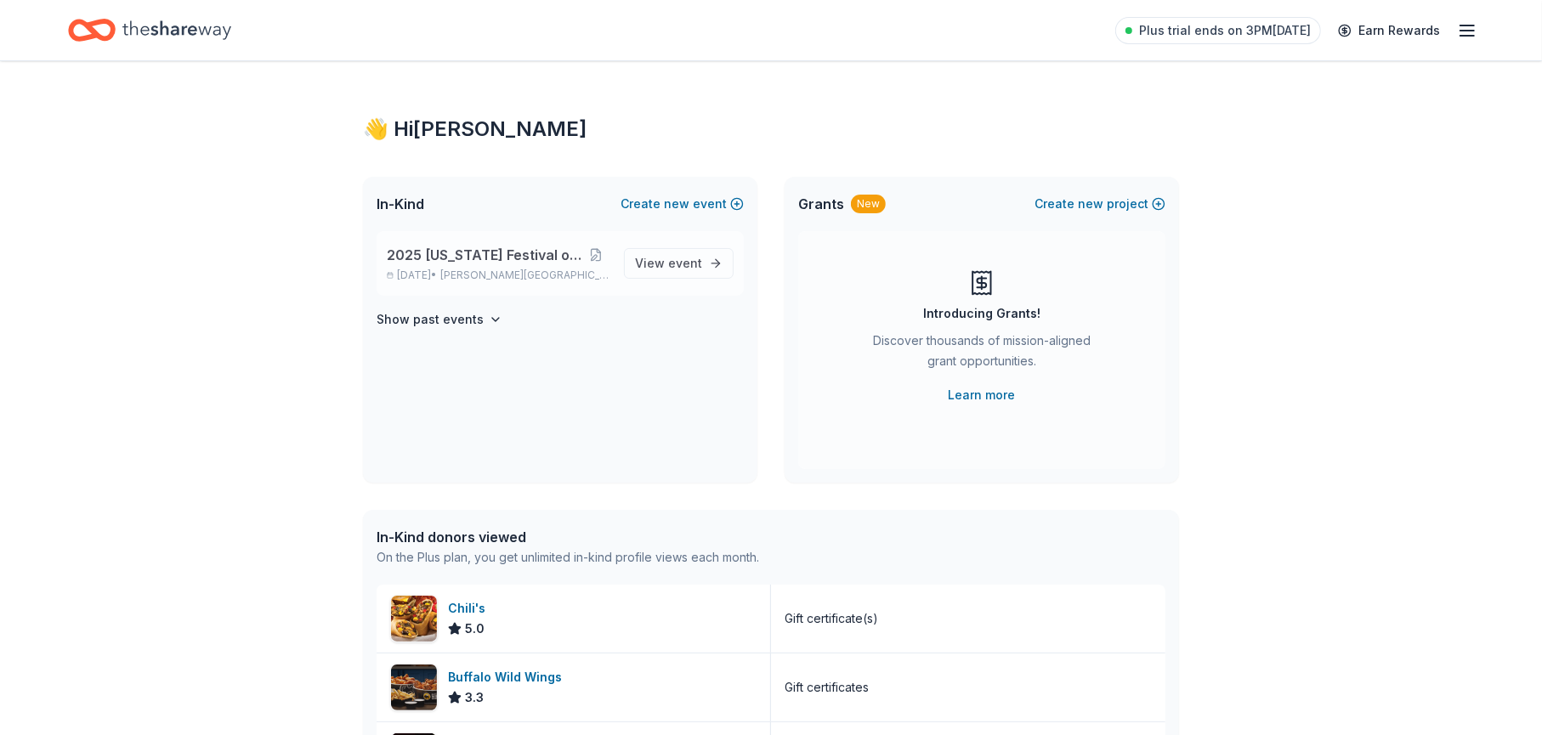
click at [455, 257] on span "2025 [US_STATE] Festival of Trees" at bounding box center [484, 255] width 195 height 20
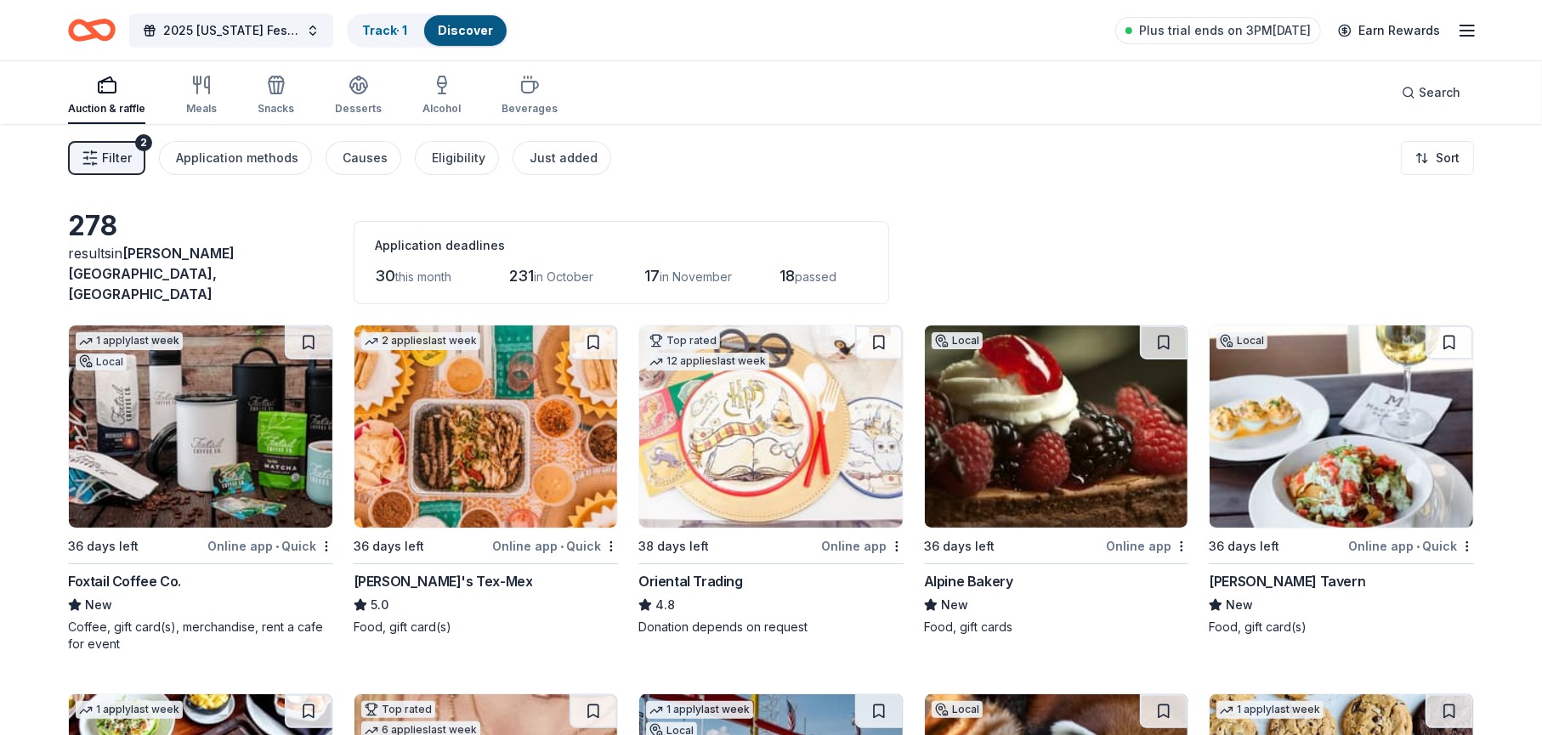
click at [102, 92] on rect "button" at bounding box center [107, 87] width 17 height 11
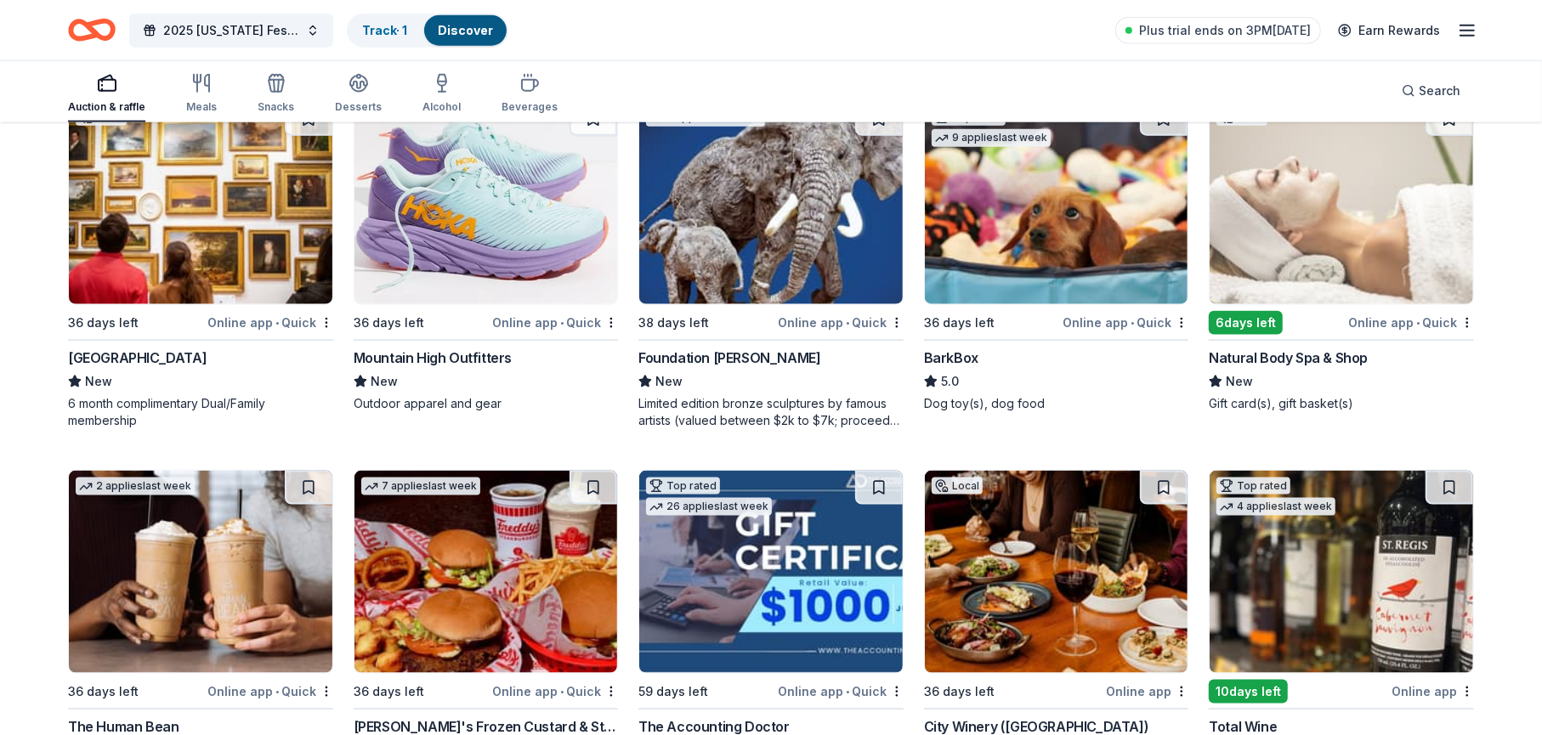
scroll to position [1700, 0]
click at [142, 277] on img at bounding box center [201, 202] width 264 height 202
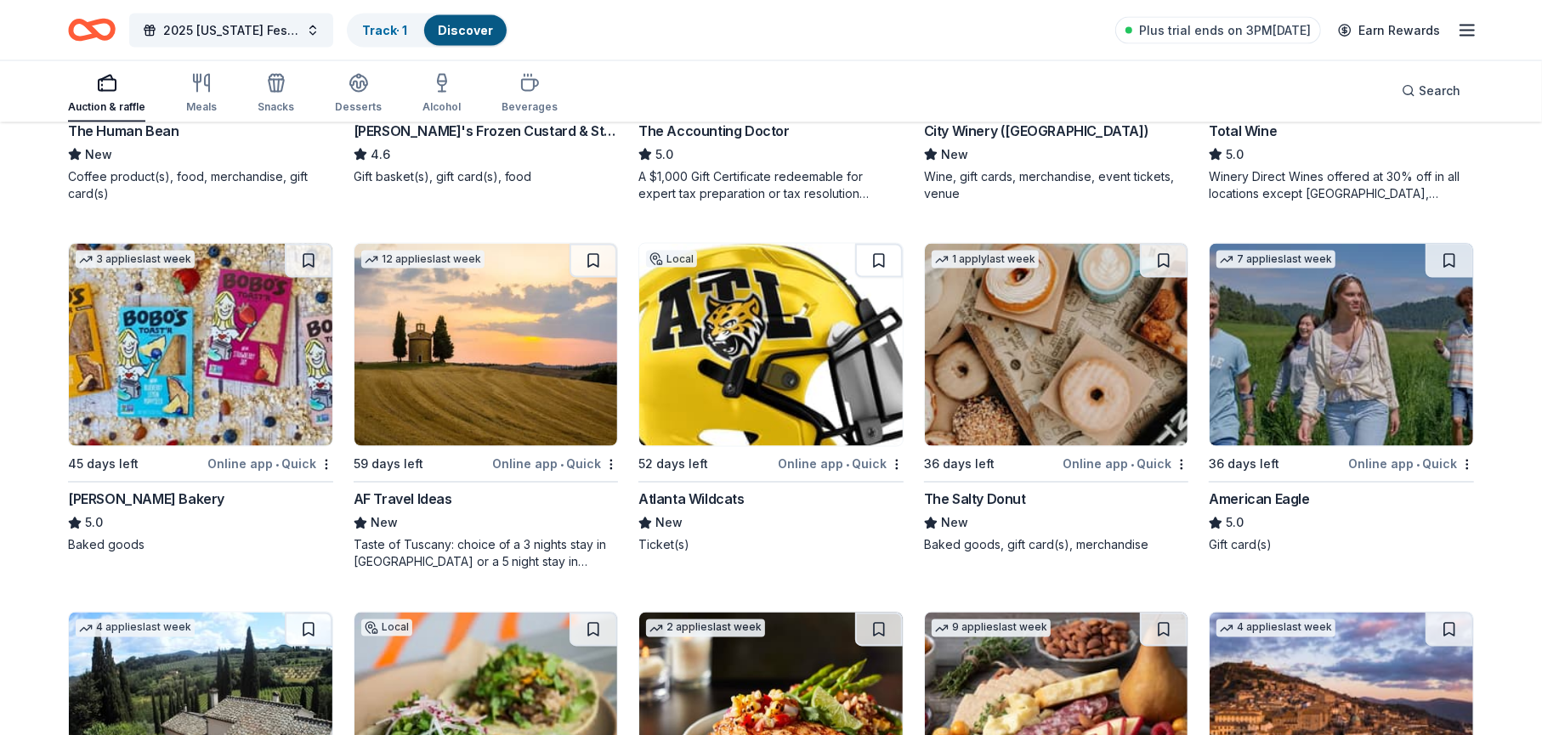
scroll to position [2380, 0]
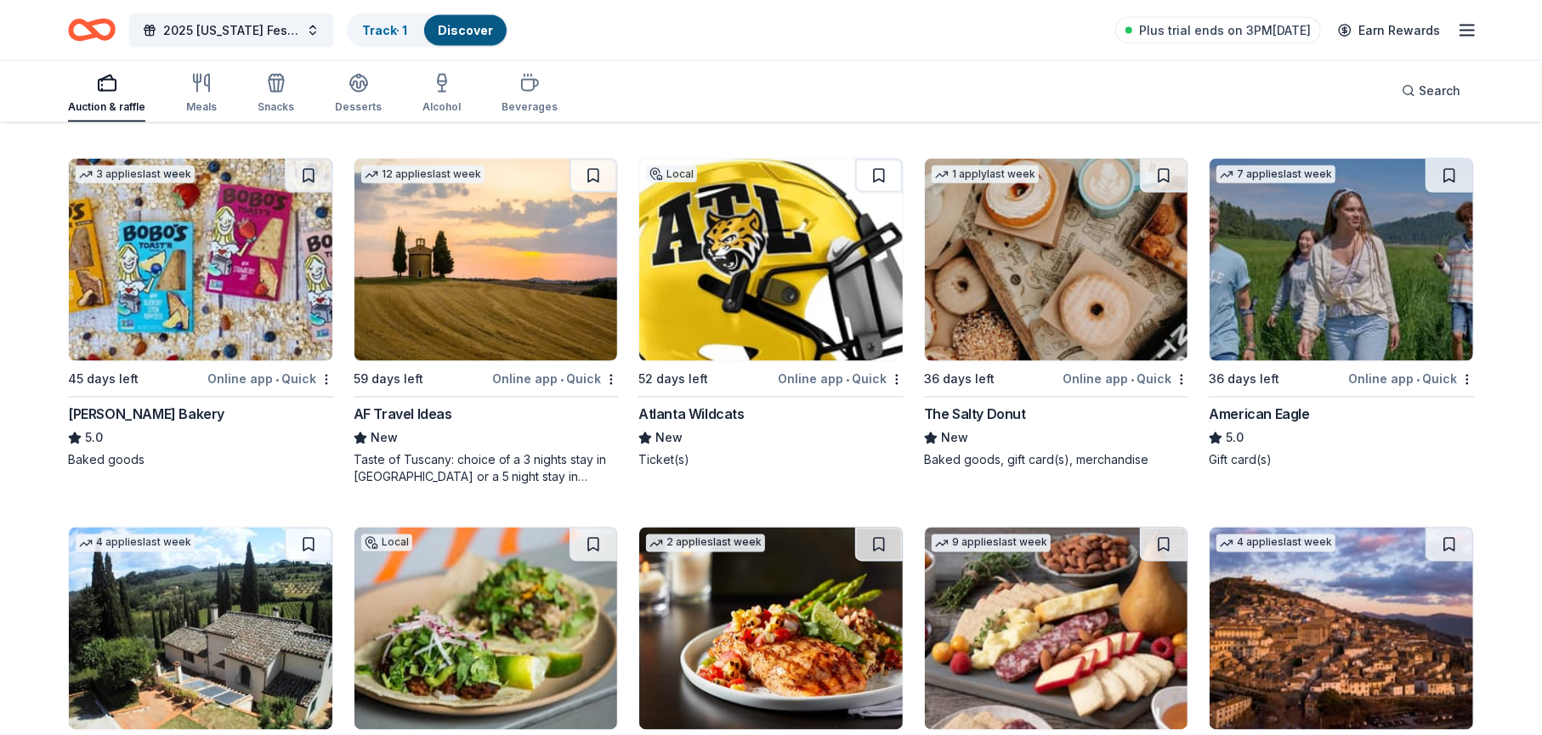
click at [129, 405] on div "Bobo's Bakery" at bounding box center [146, 415] width 156 height 20
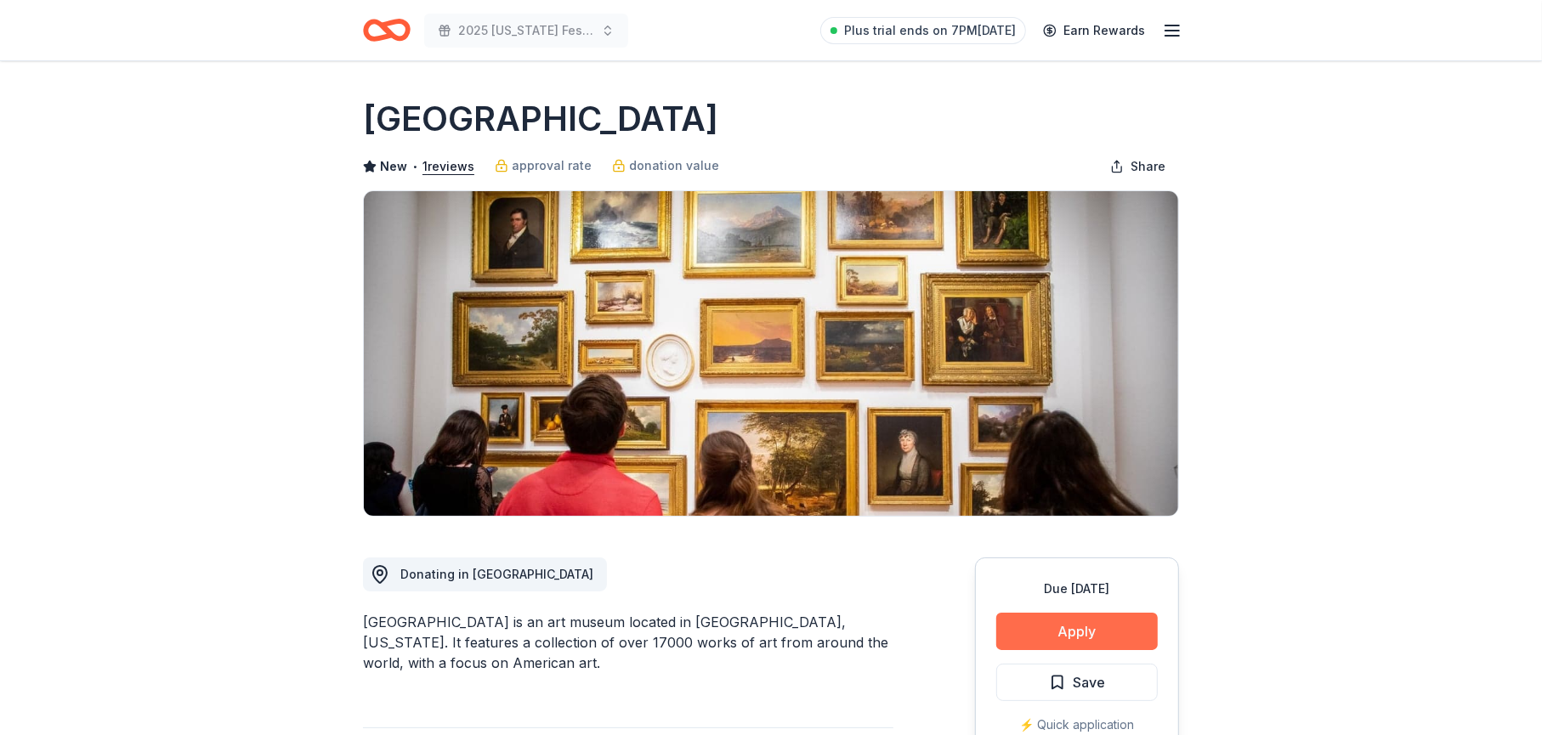
click at [1074, 628] on button "Apply" at bounding box center [1077, 631] width 162 height 37
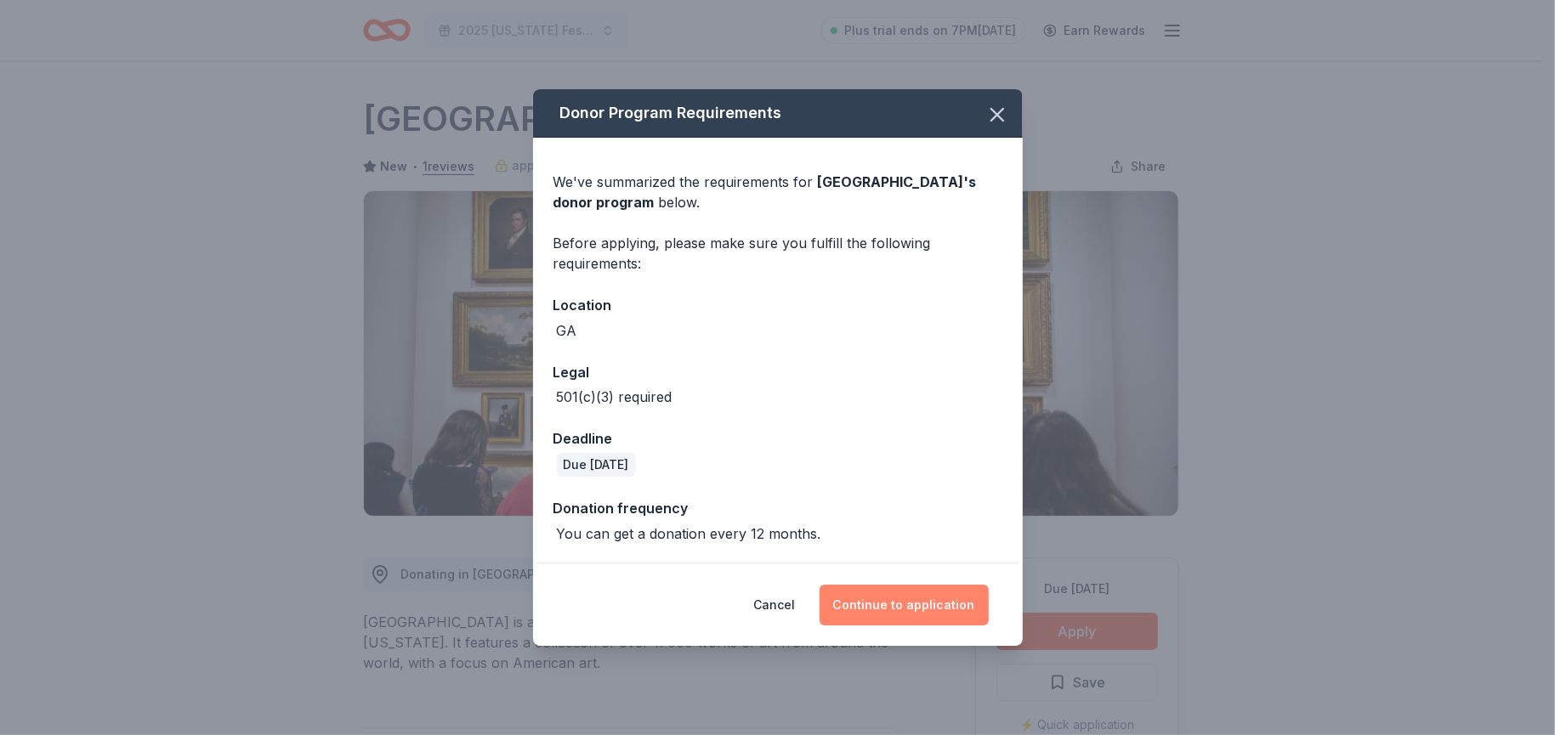
click at [902, 605] on button "Continue to application" at bounding box center [903, 605] width 169 height 41
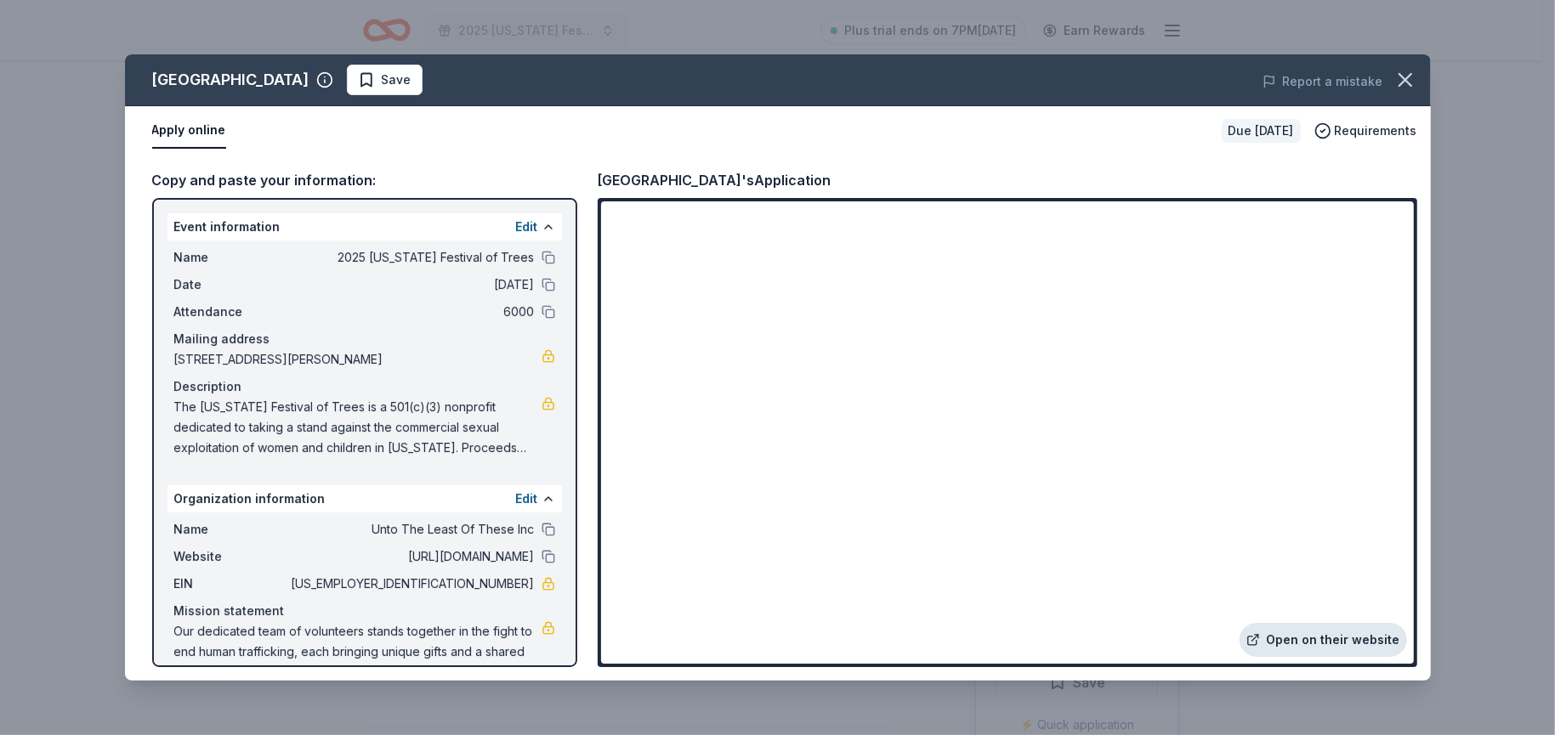
click at [1300, 641] on link "Open on their website" at bounding box center [1322, 640] width 167 height 34
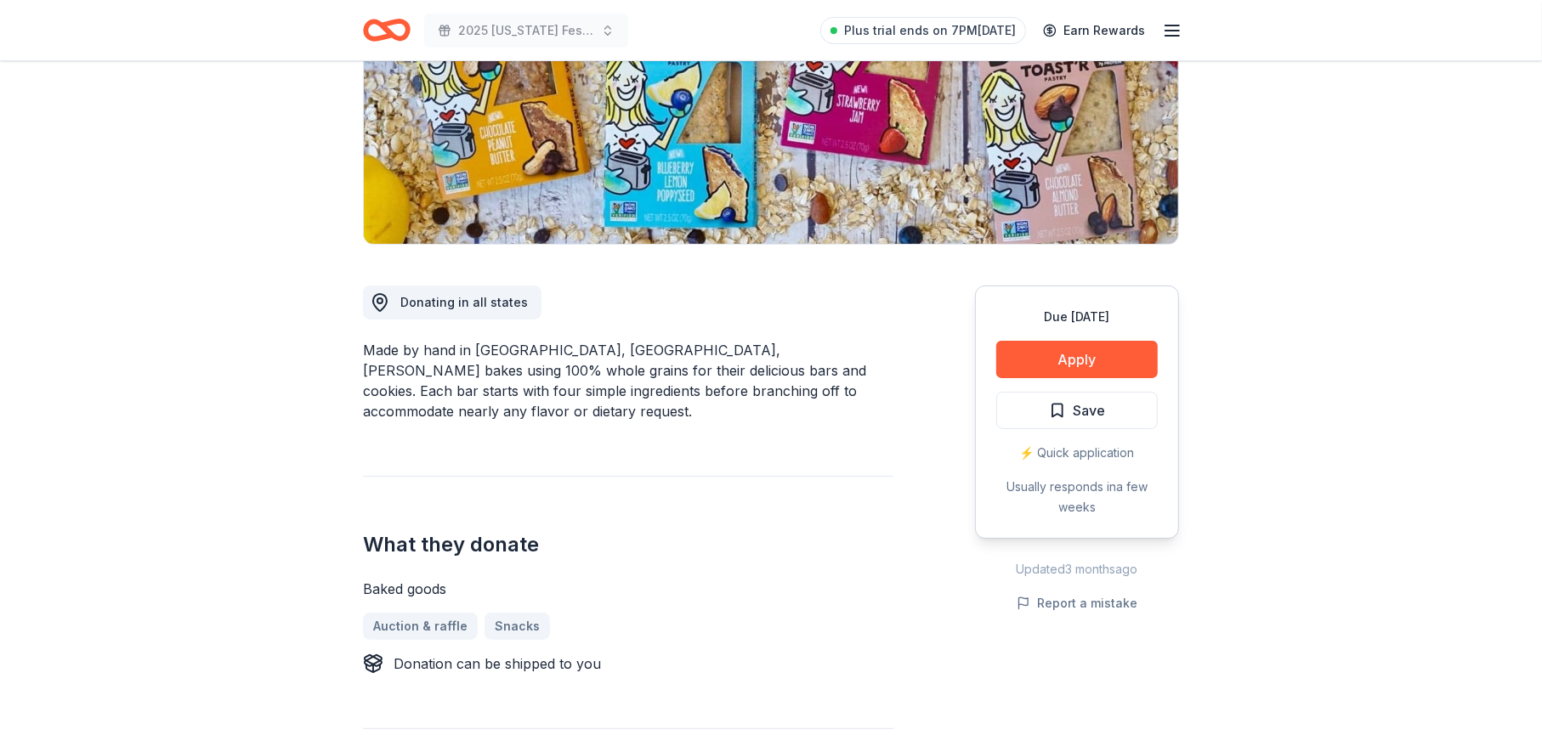
scroll to position [255, 0]
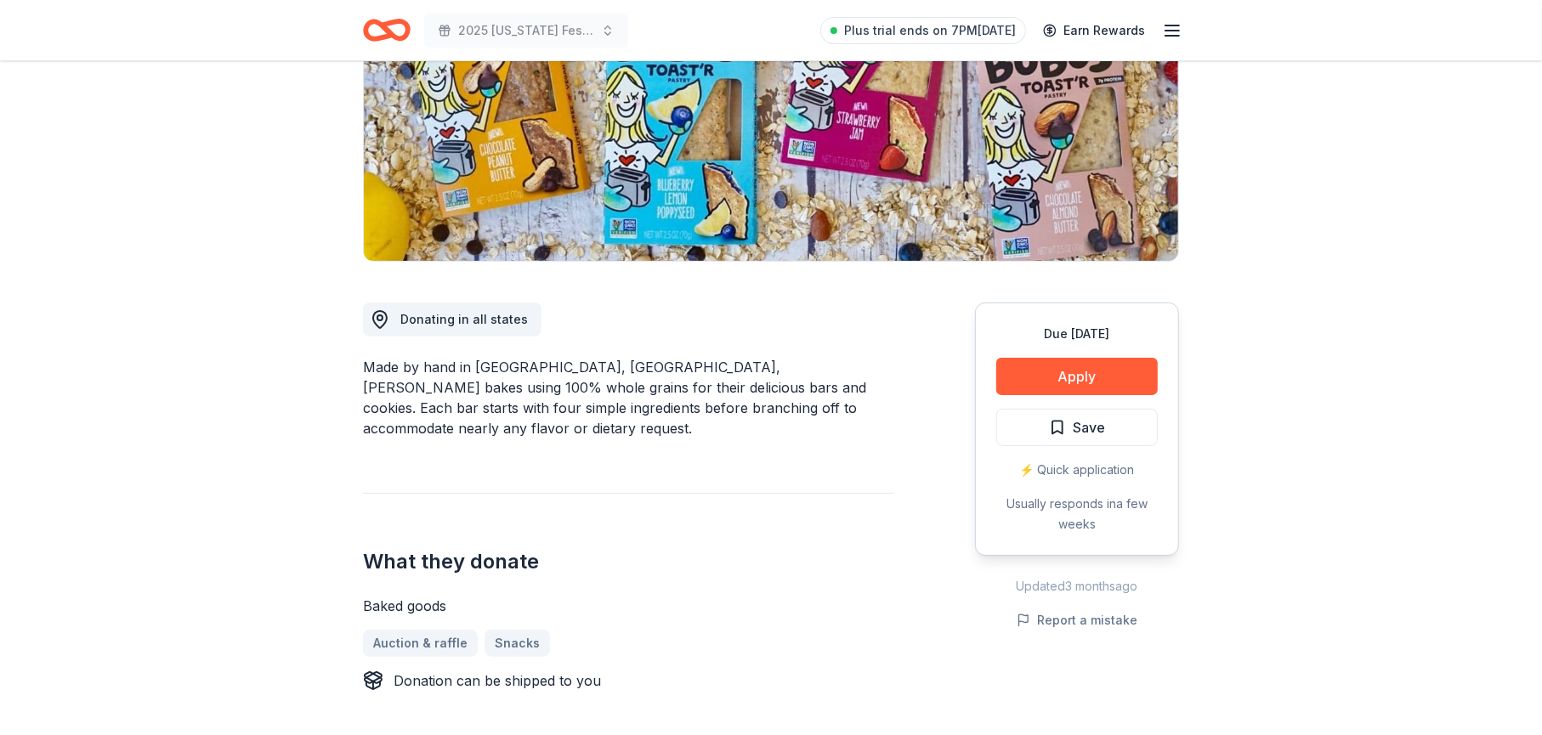
click at [394, 29] on icon "Home" at bounding box center [387, 30] width 48 height 40
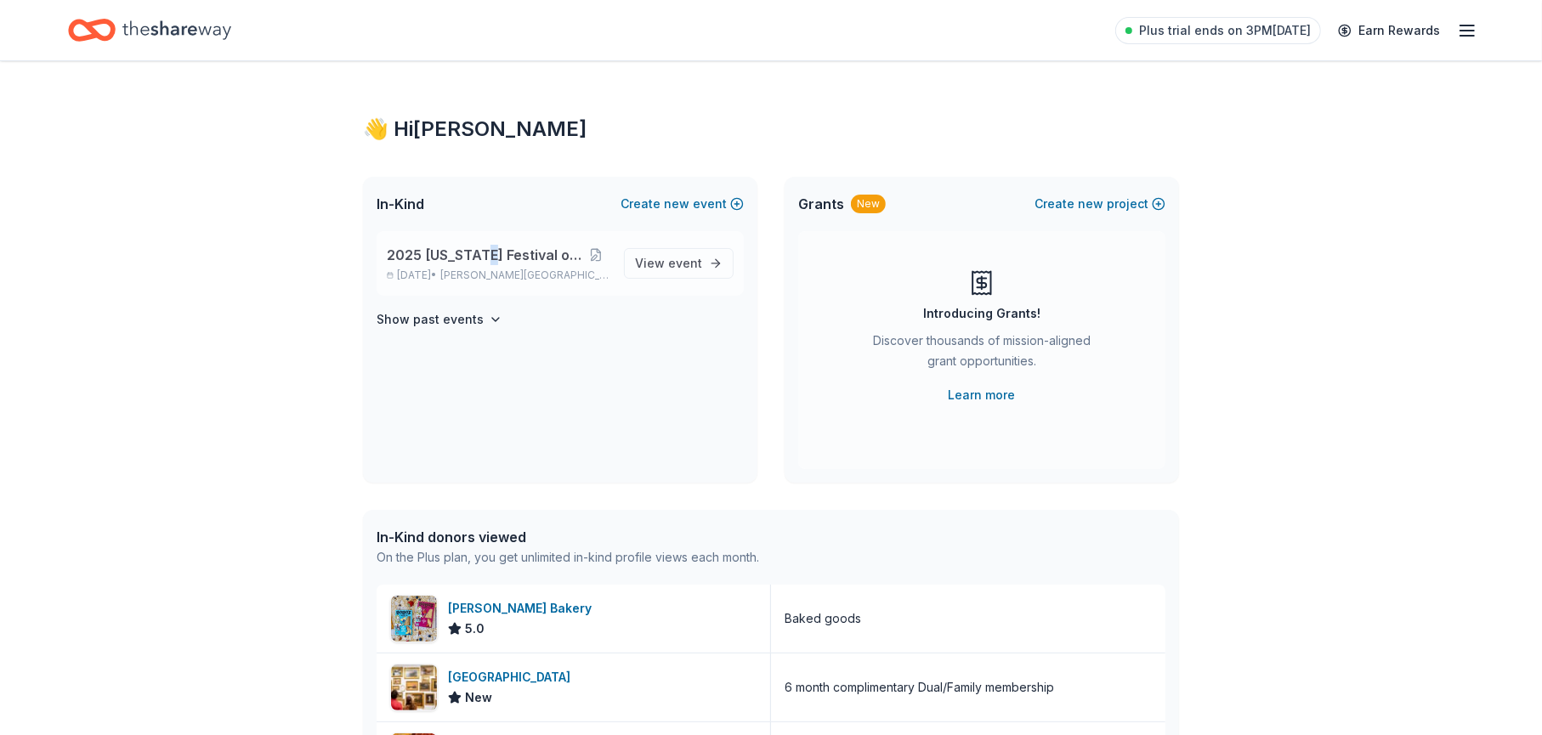
click at [480, 256] on span "2025 [US_STATE] Festival of Trees" at bounding box center [484, 255] width 195 height 20
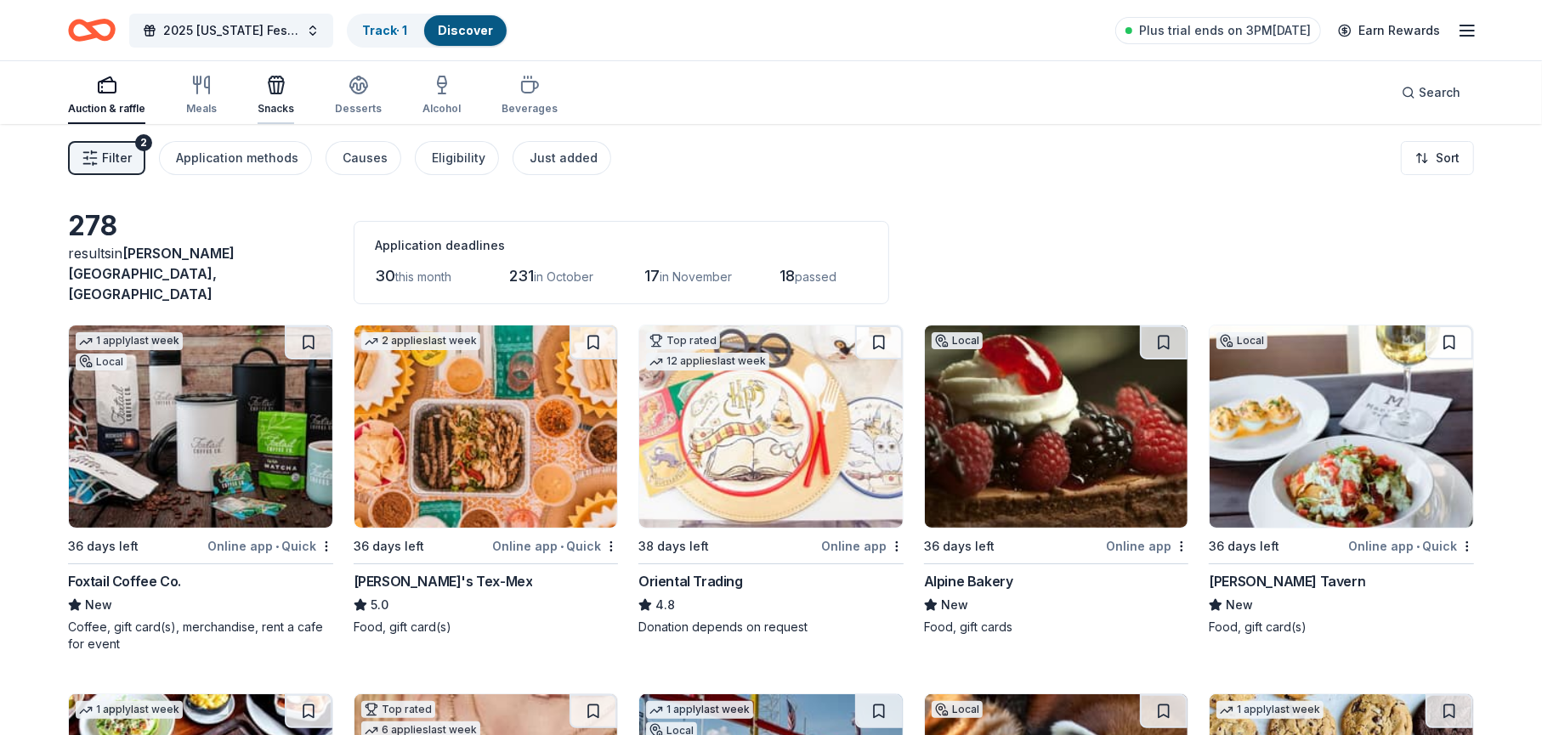
click at [275, 93] on icon "button" at bounding box center [276, 88] width 15 height 12
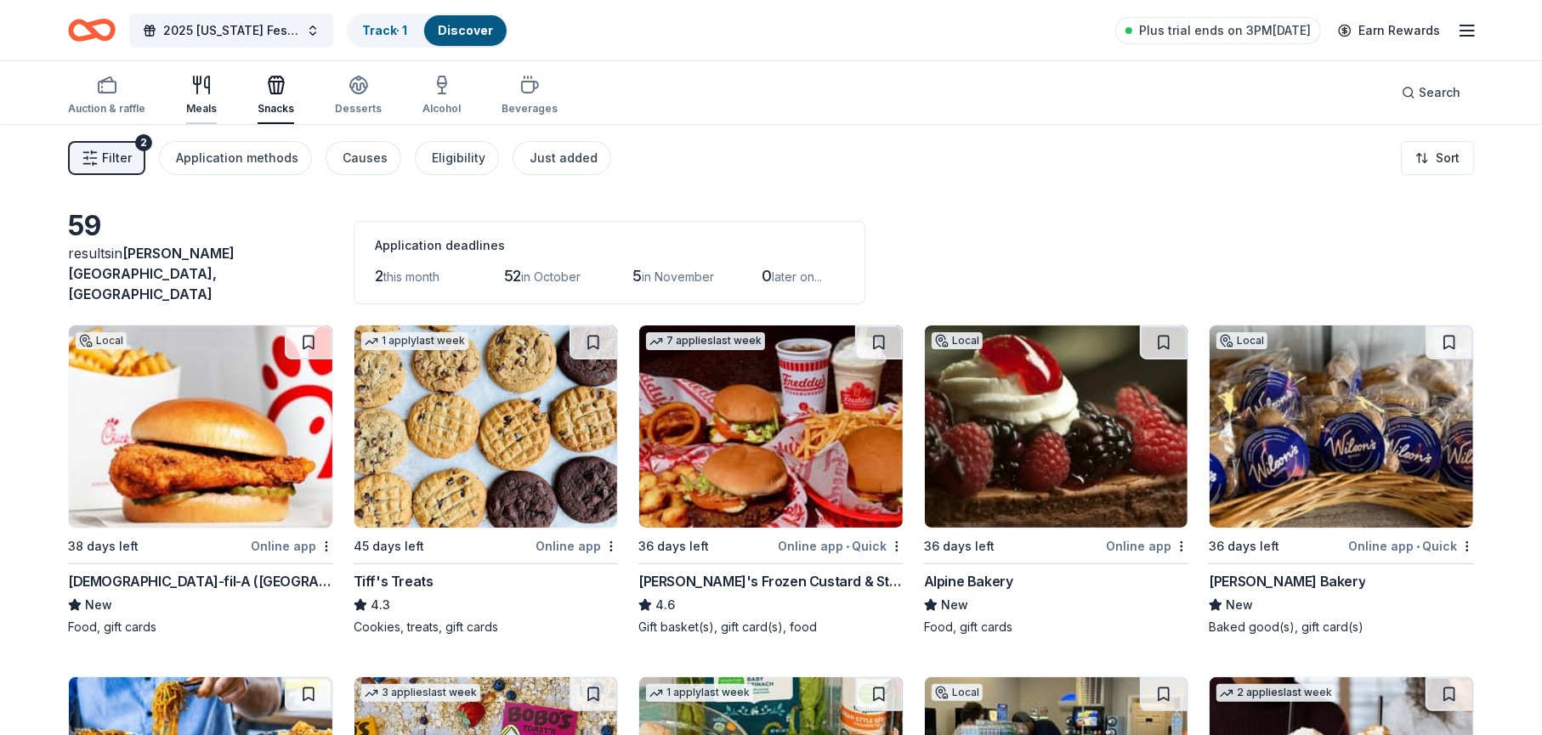
click at [207, 97] on div "Meals" at bounding box center [201, 95] width 31 height 41
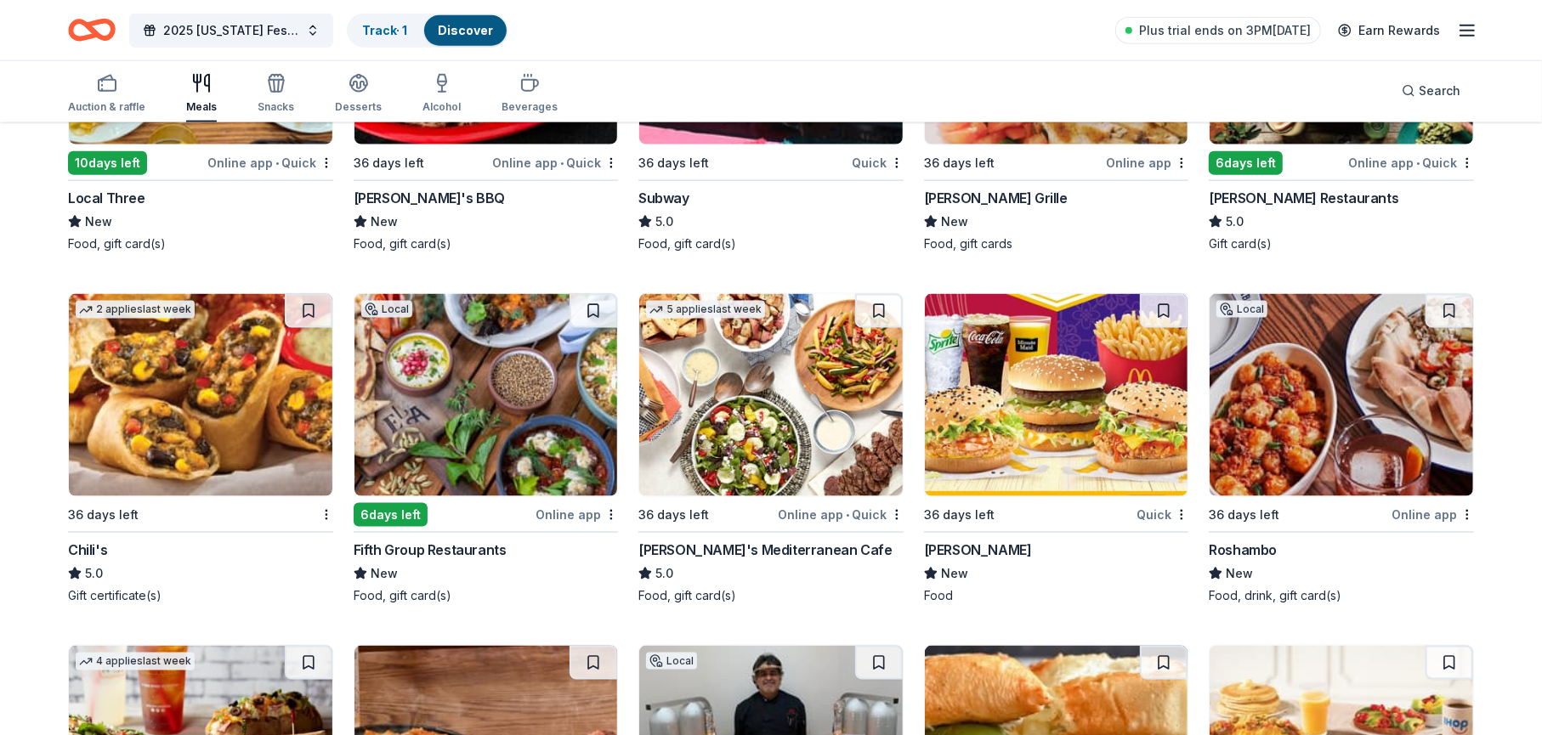
scroll to position [1870, 0]
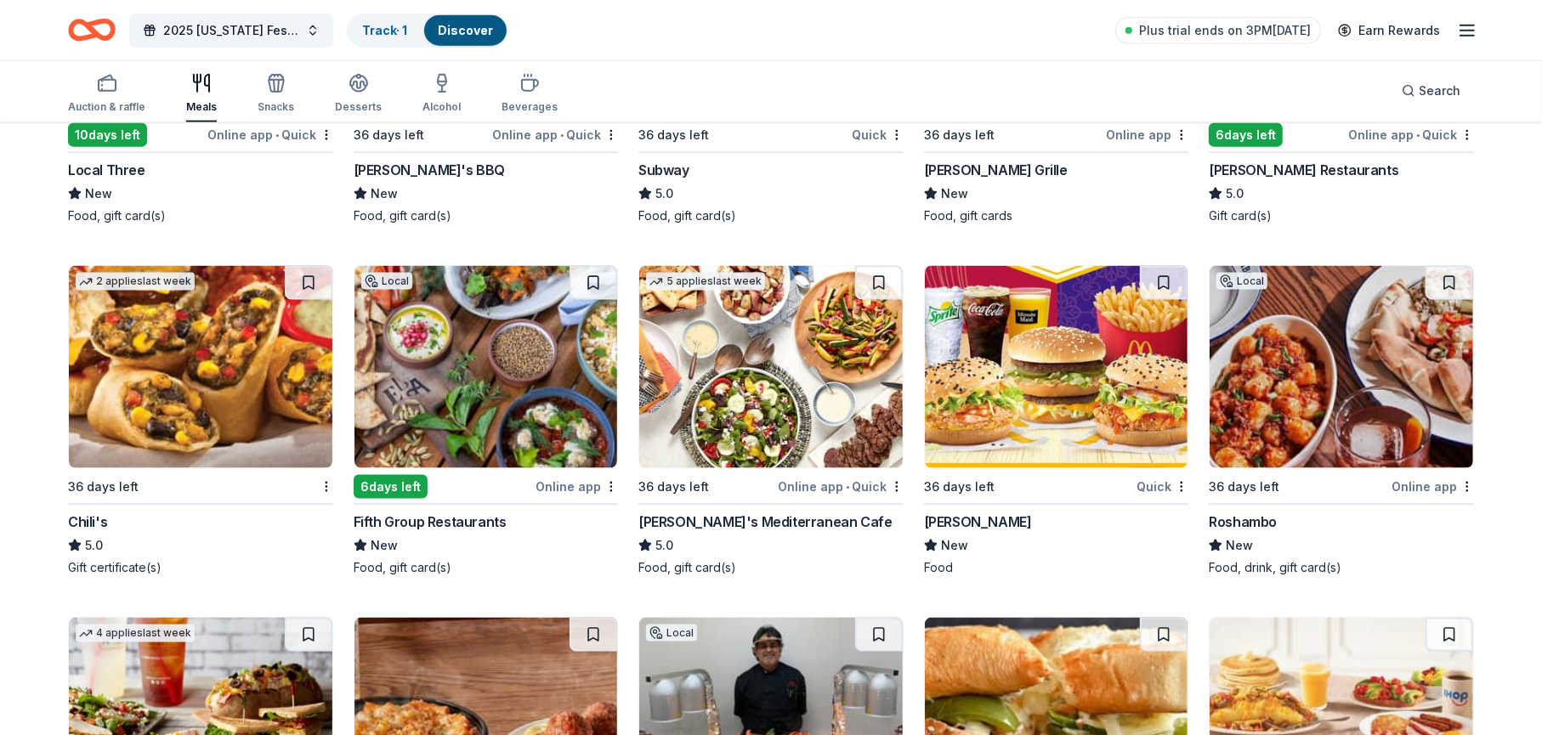
click at [959, 512] on div "McDonald's" at bounding box center [978, 522] width 108 height 20
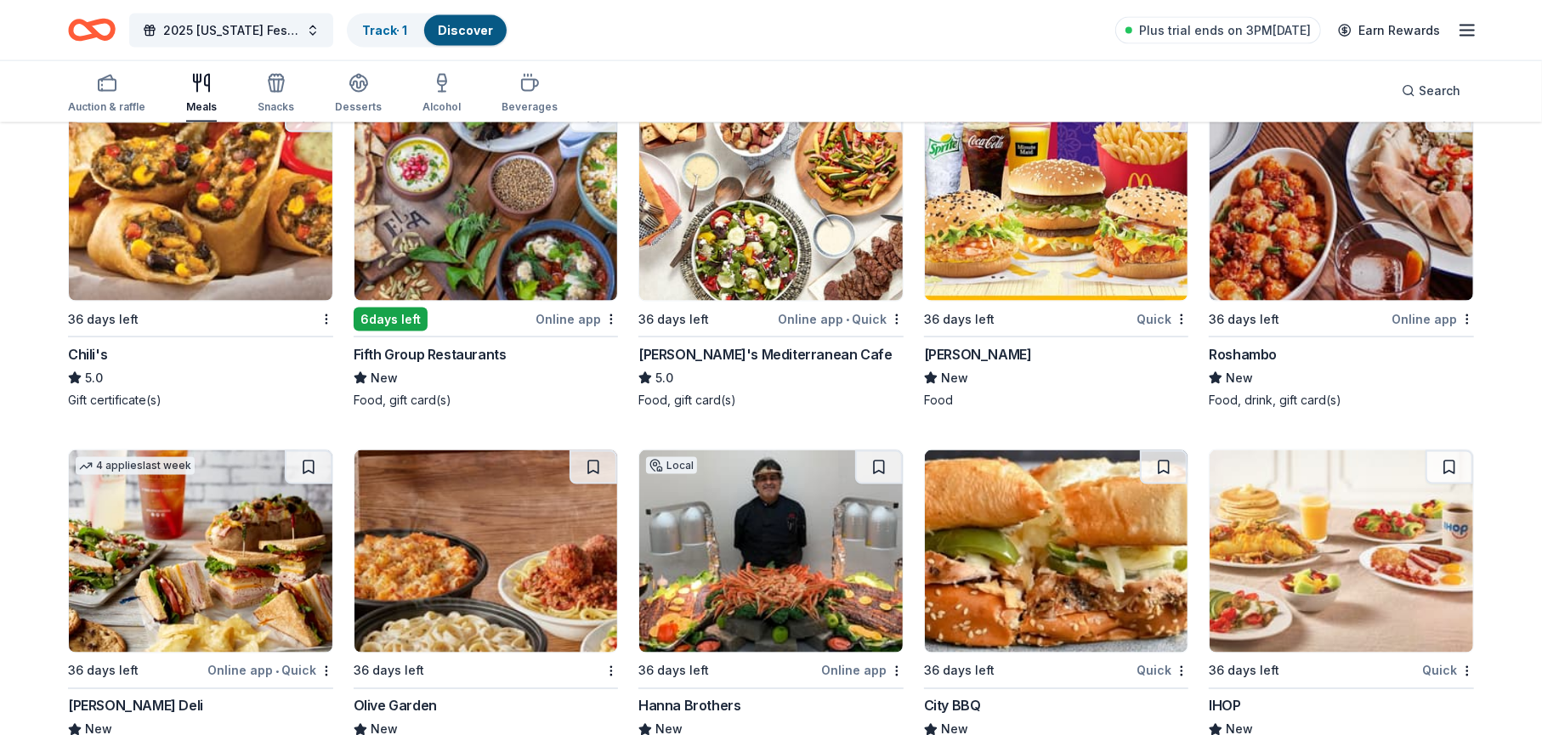
scroll to position [2040, 0]
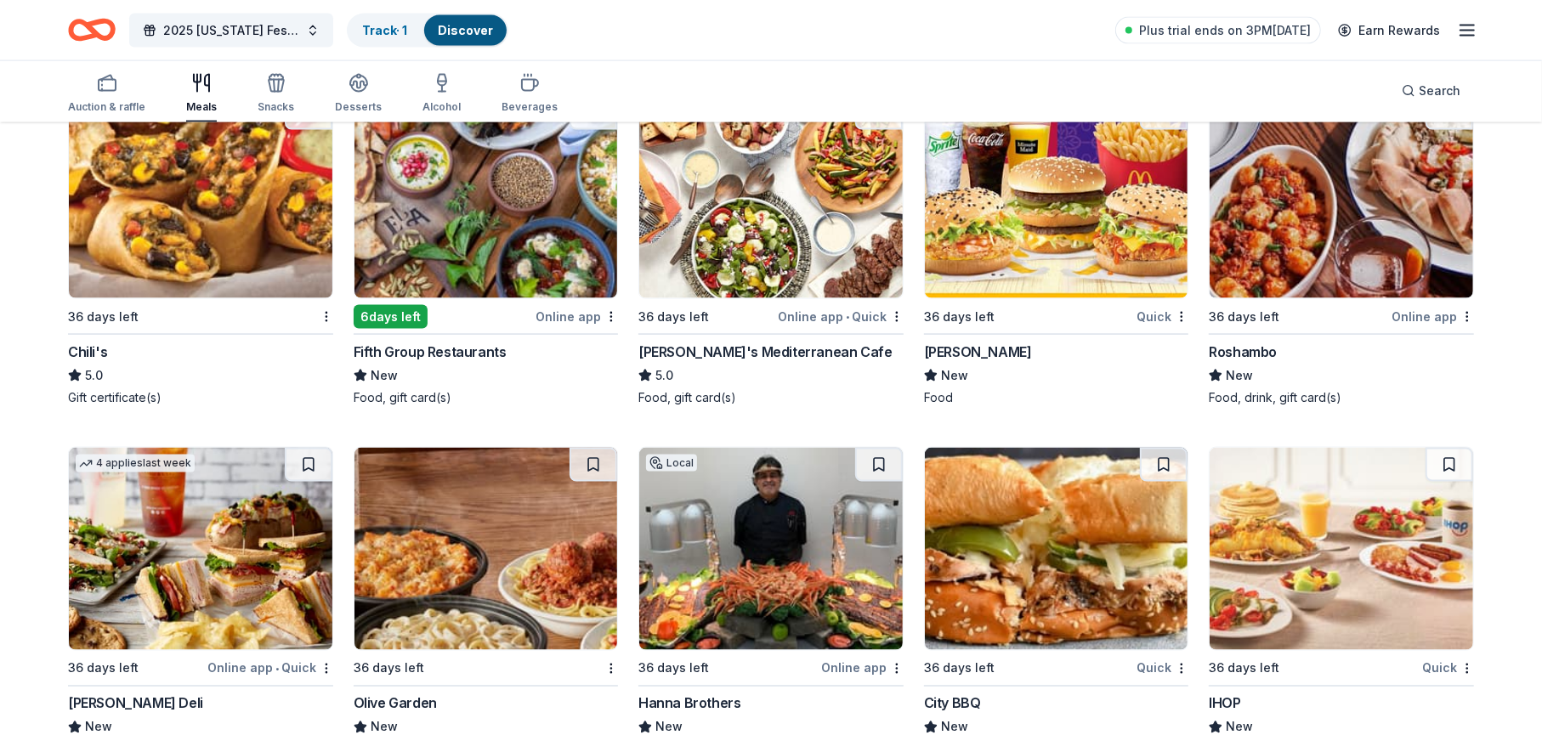
click at [156, 209] on img at bounding box center [201, 197] width 264 height 202
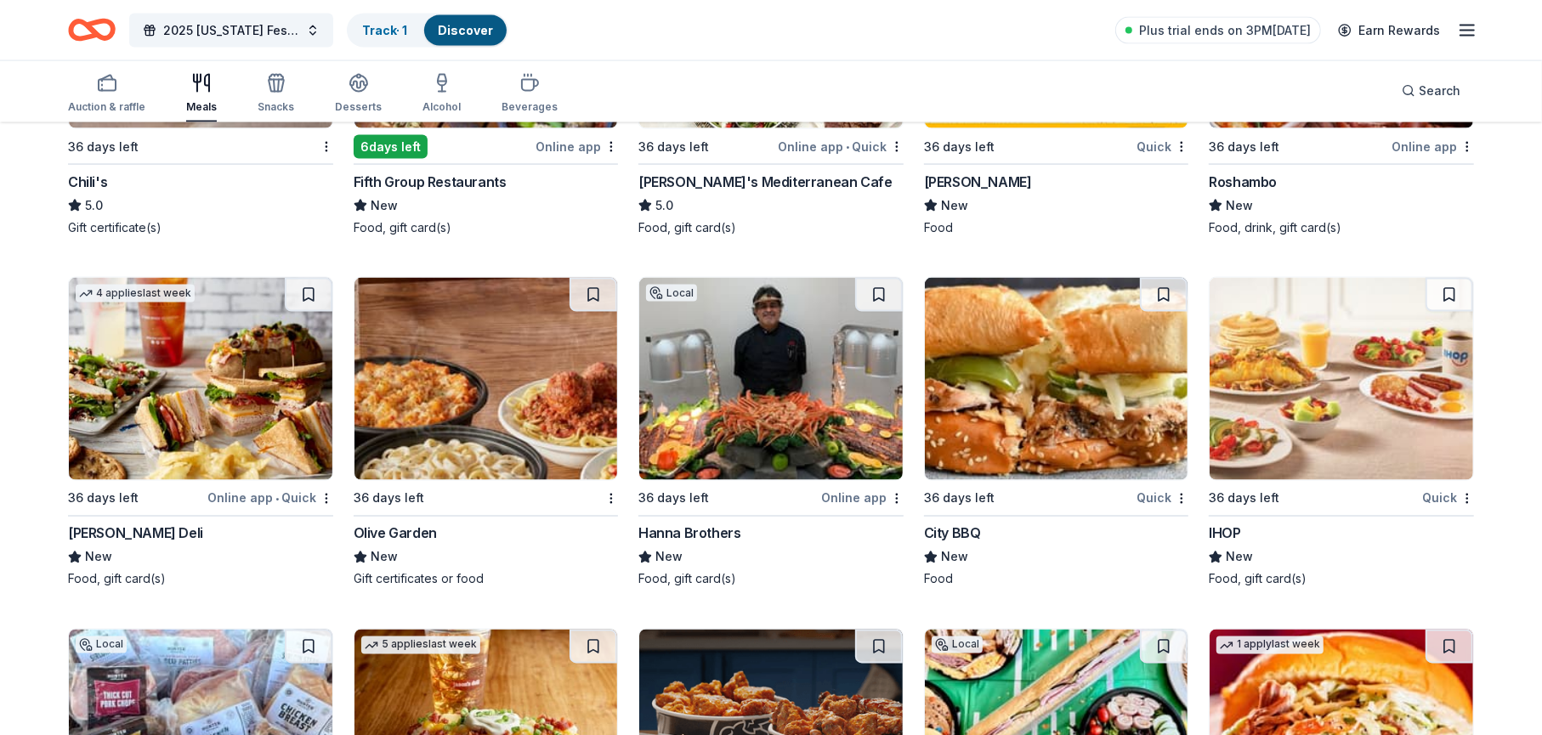
scroll to position [2380, 0]
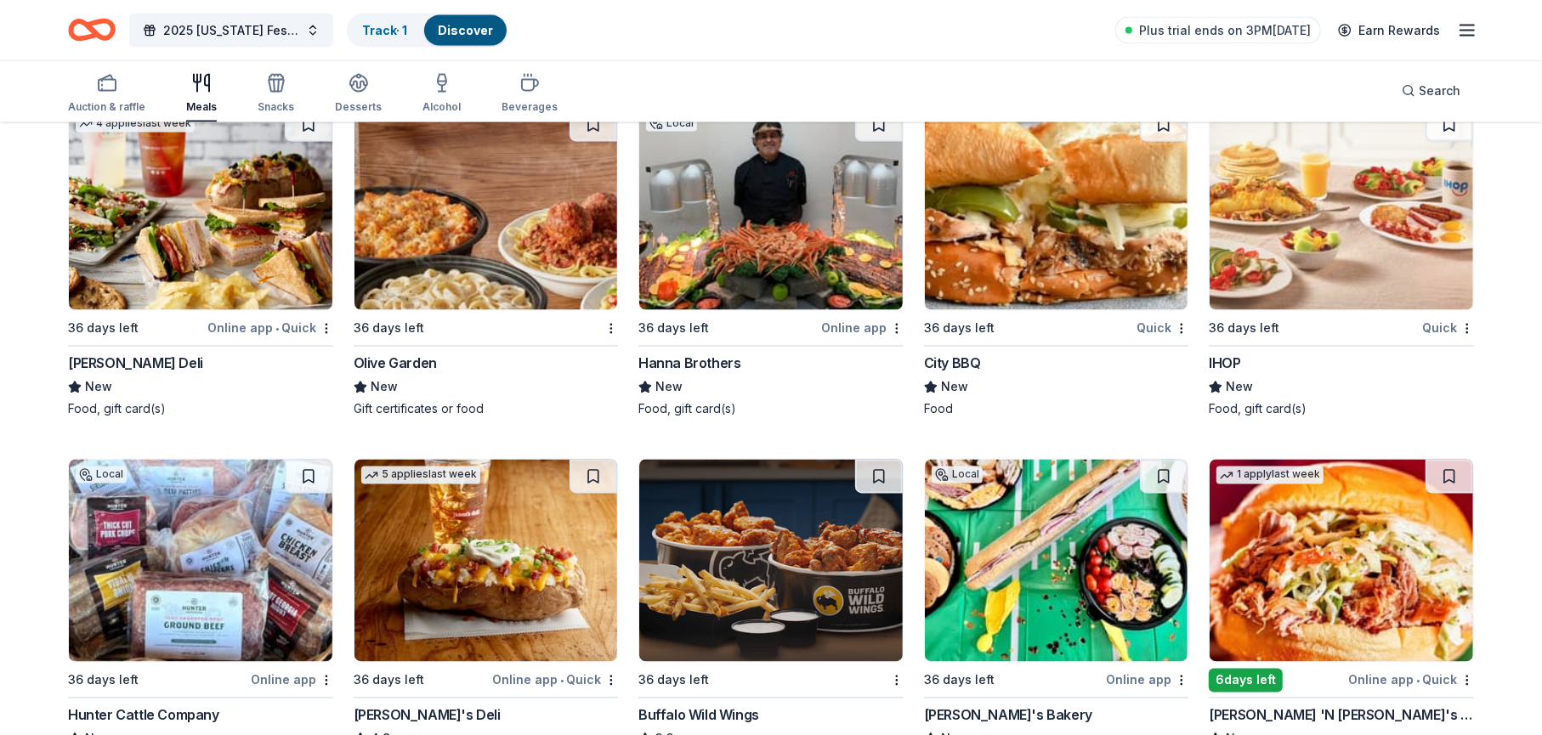
click at [448, 275] on img at bounding box center [486, 209] width 264 height 202
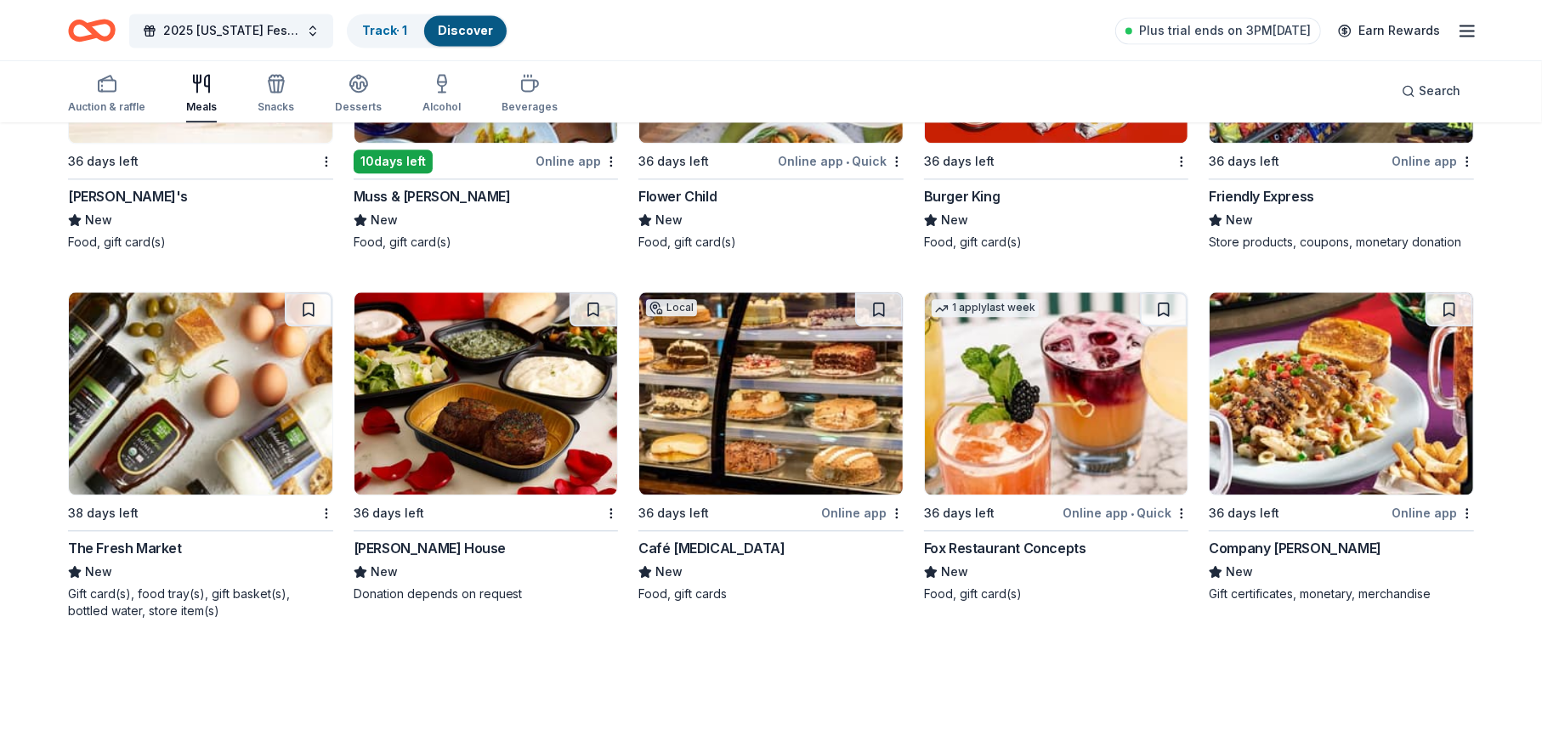
scroll to position [3256, 0]
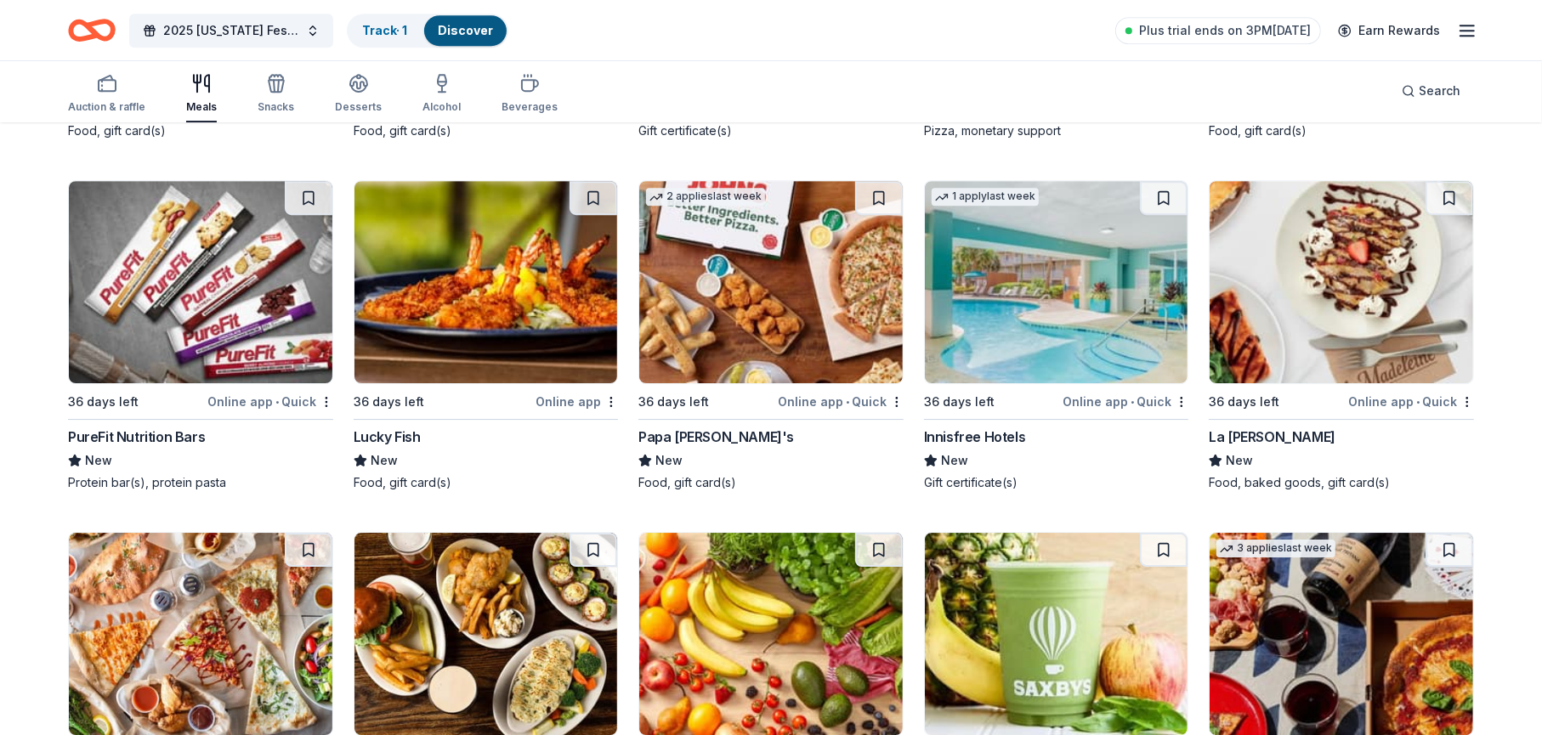
scroll to position [4468, 0]
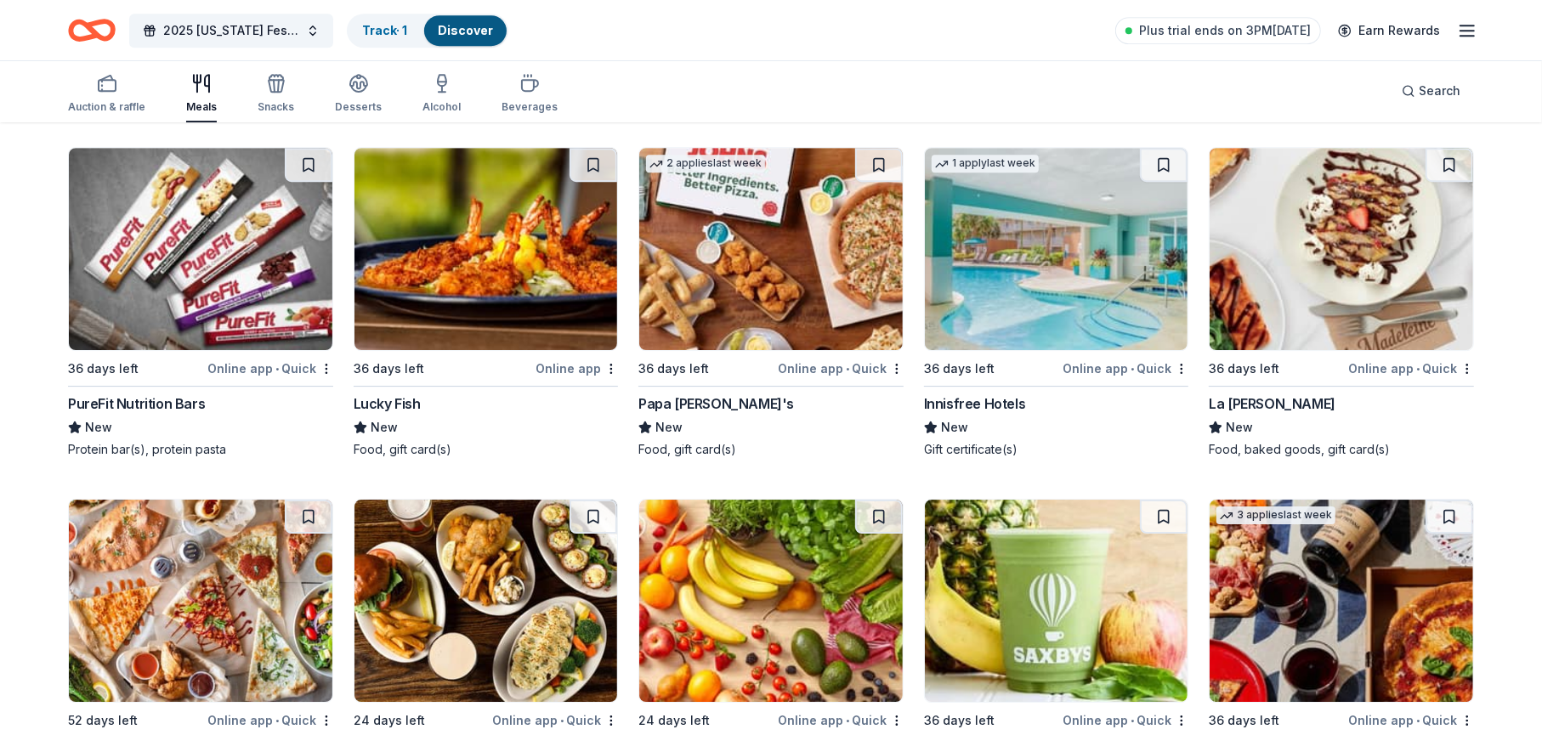
click at [813, 358] on div "Online app • Quick" at bounding box center [841, 368] width 126 height 21
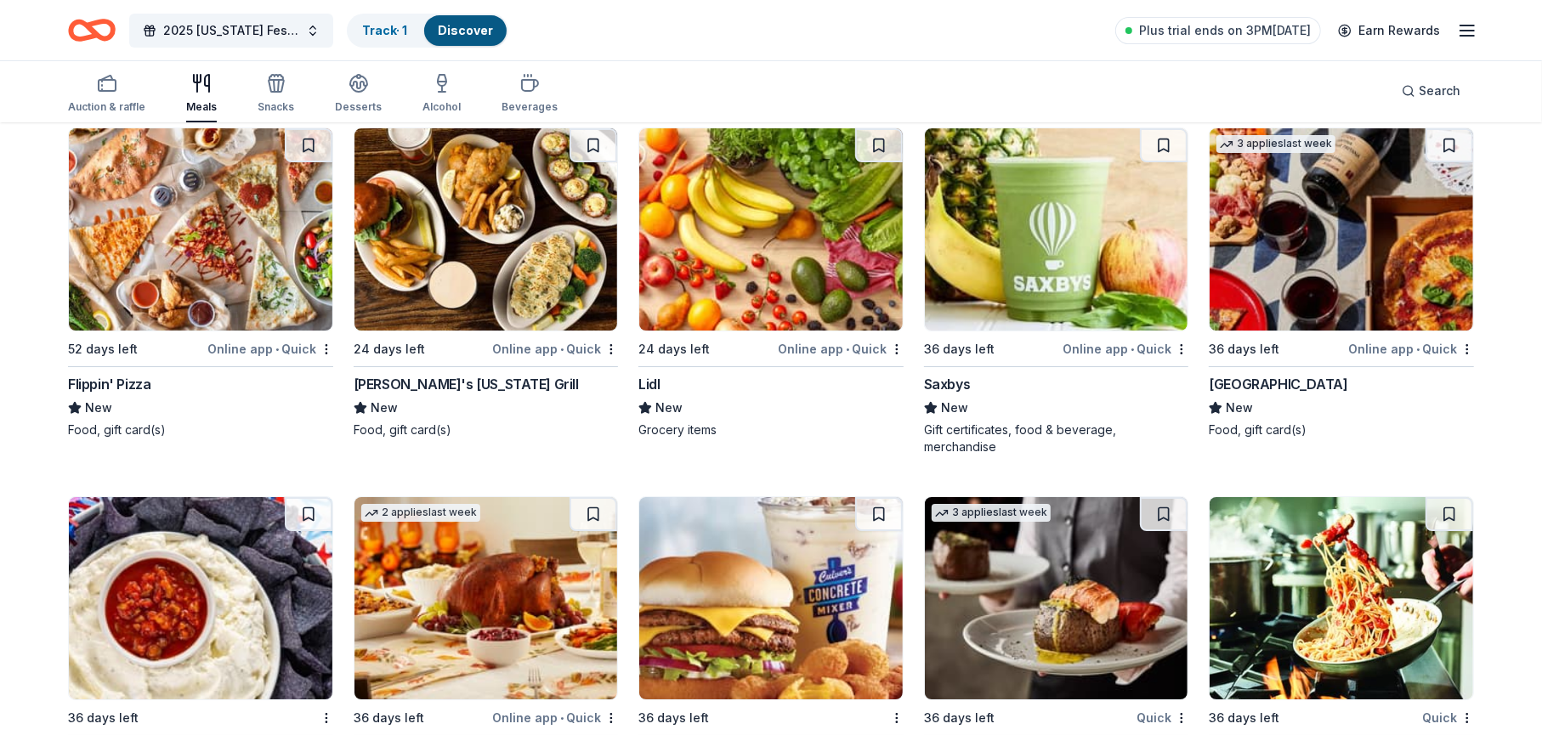
scroll to position [4849, 0]
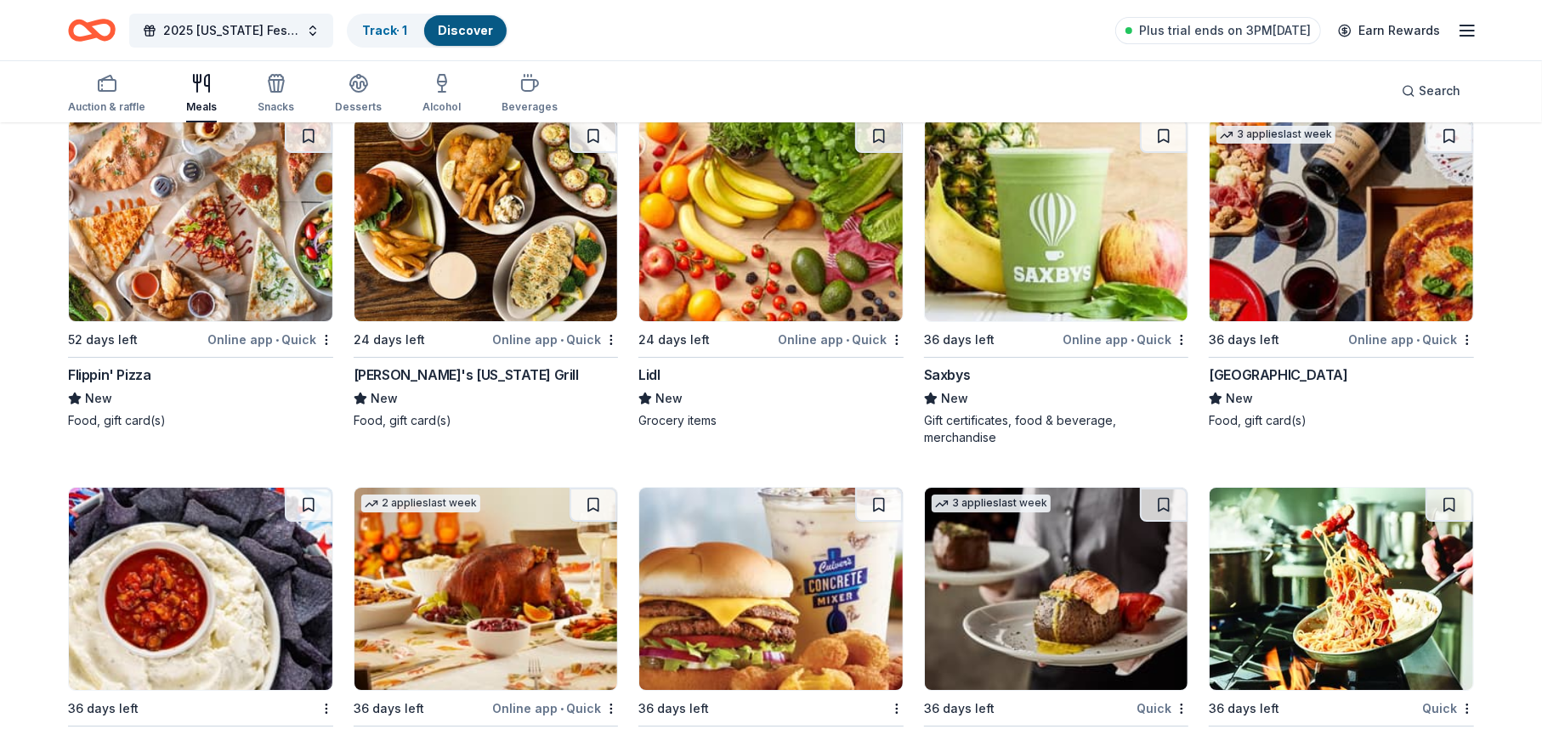
click at [420, 365] on div "Ted's Montana Grill" at bounding box center [466, 375] width 225 height 20
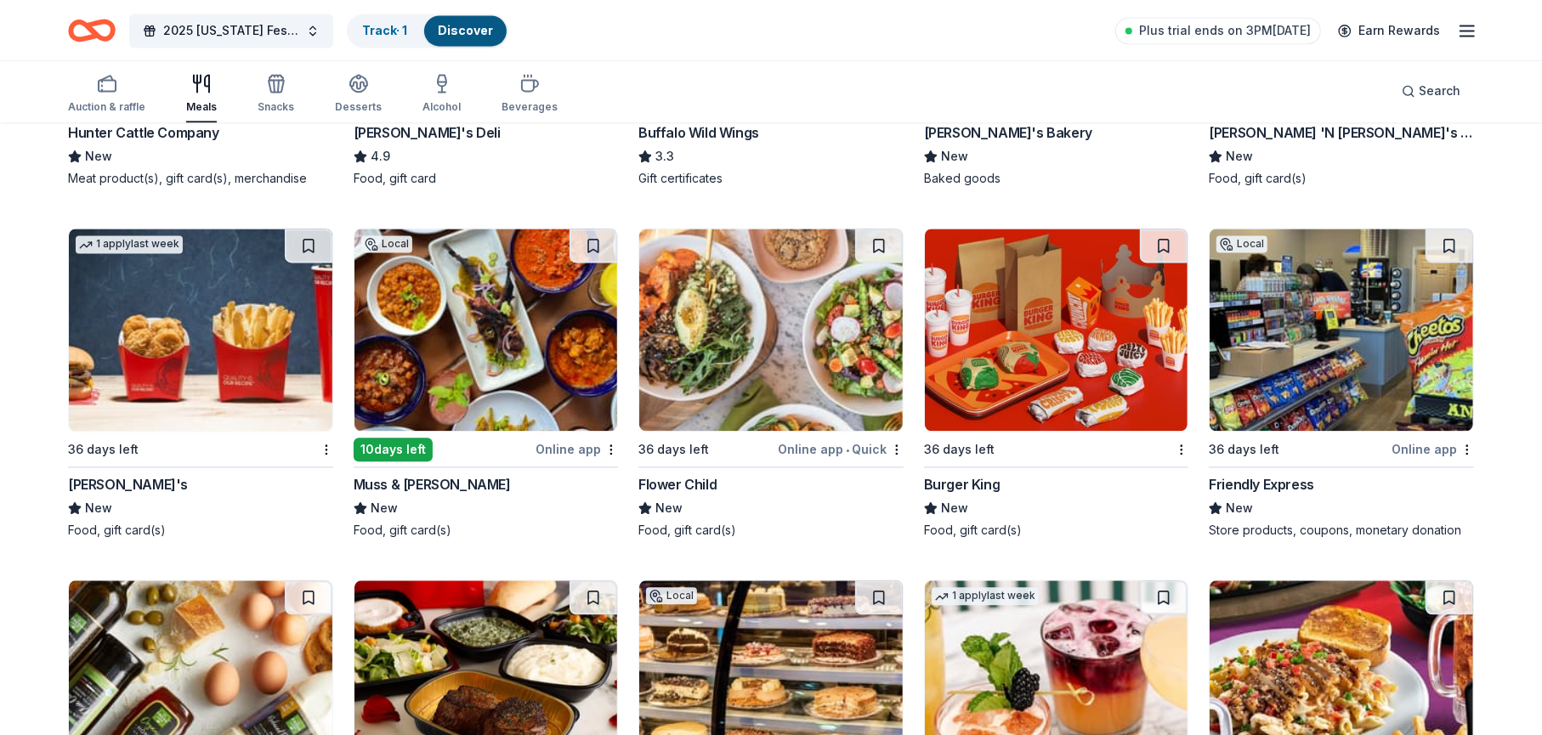
scroll to position [2753, 0]
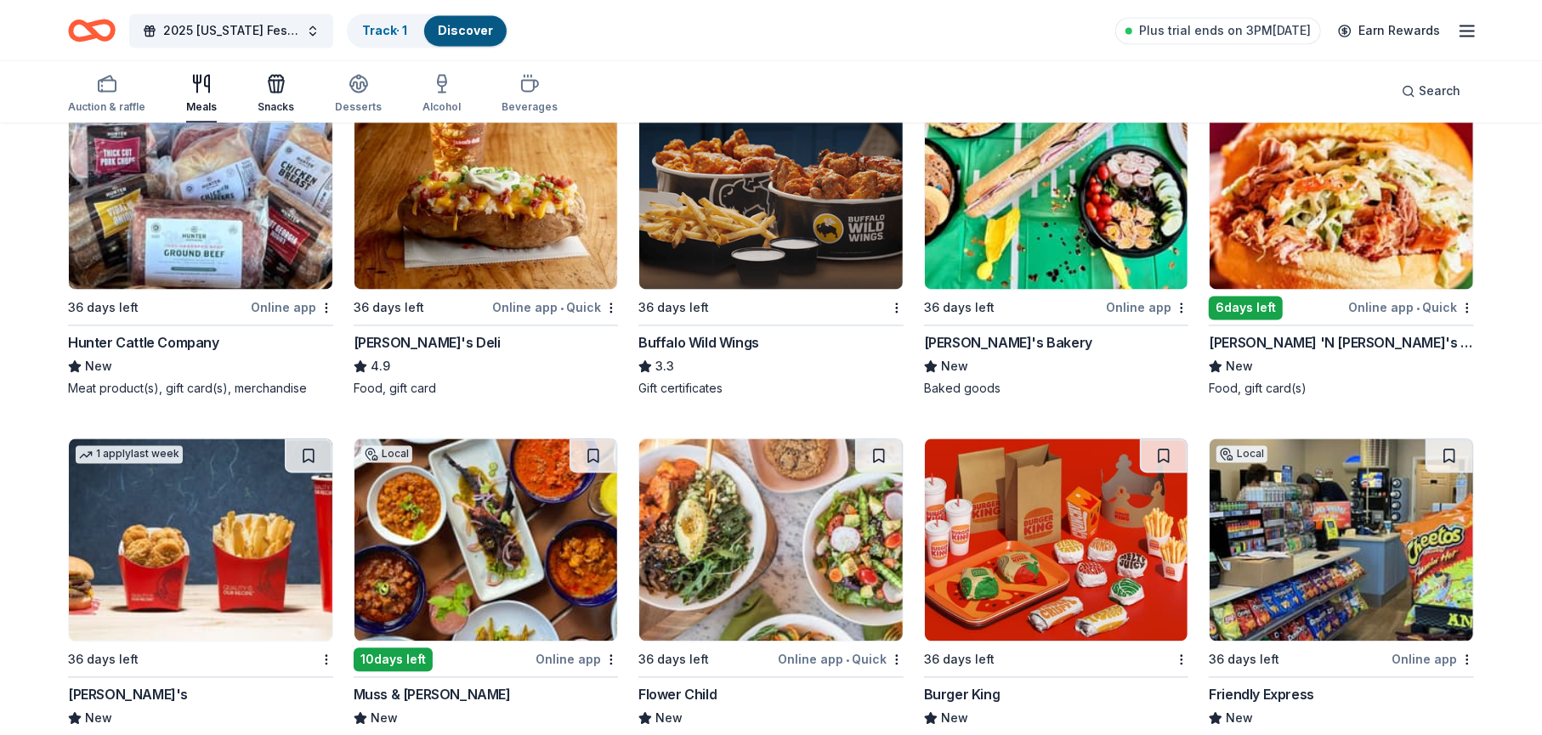
click at [277, 88] on icon "button" at bounding box center [276, 83] width 20 height 20
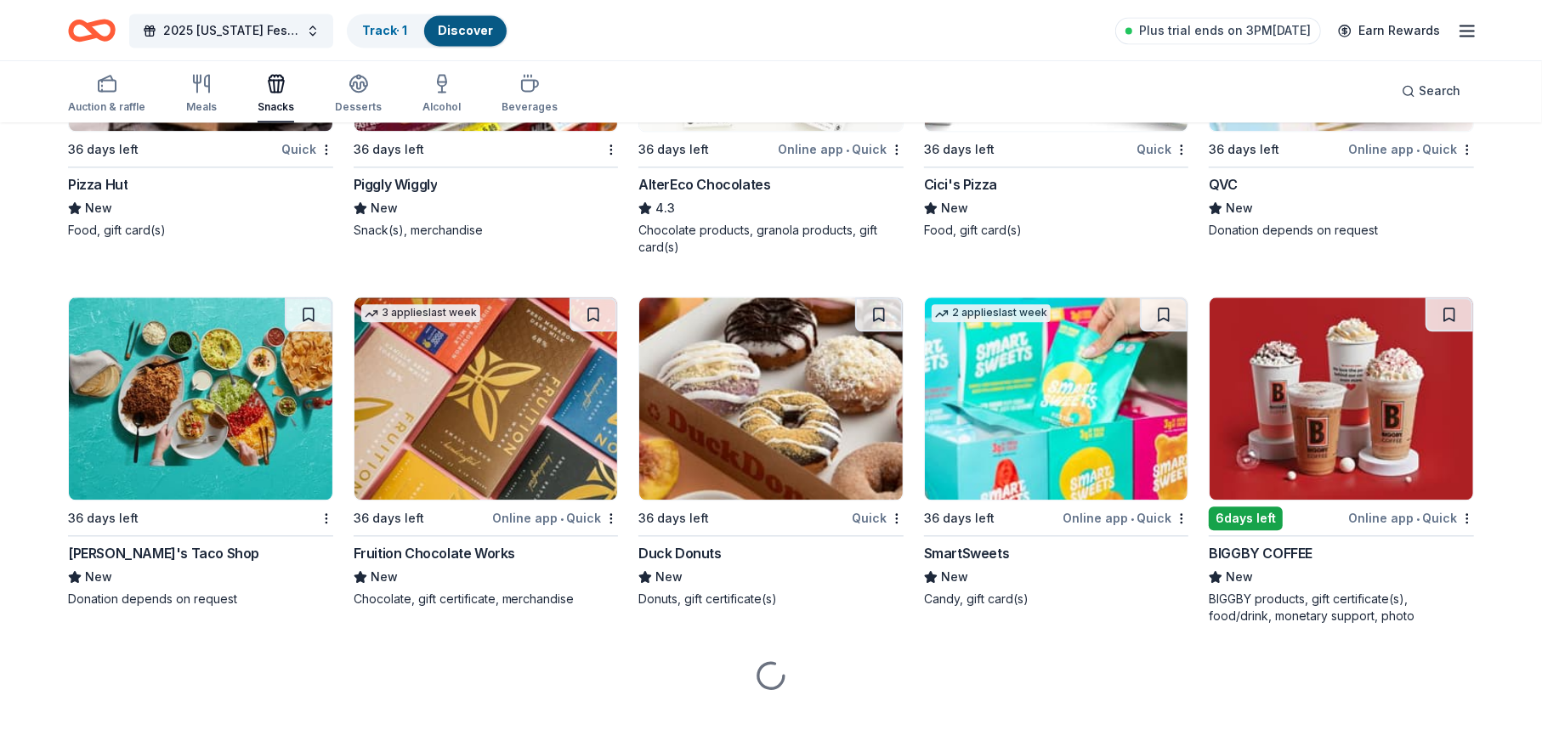
scroll to position [3273, 0]
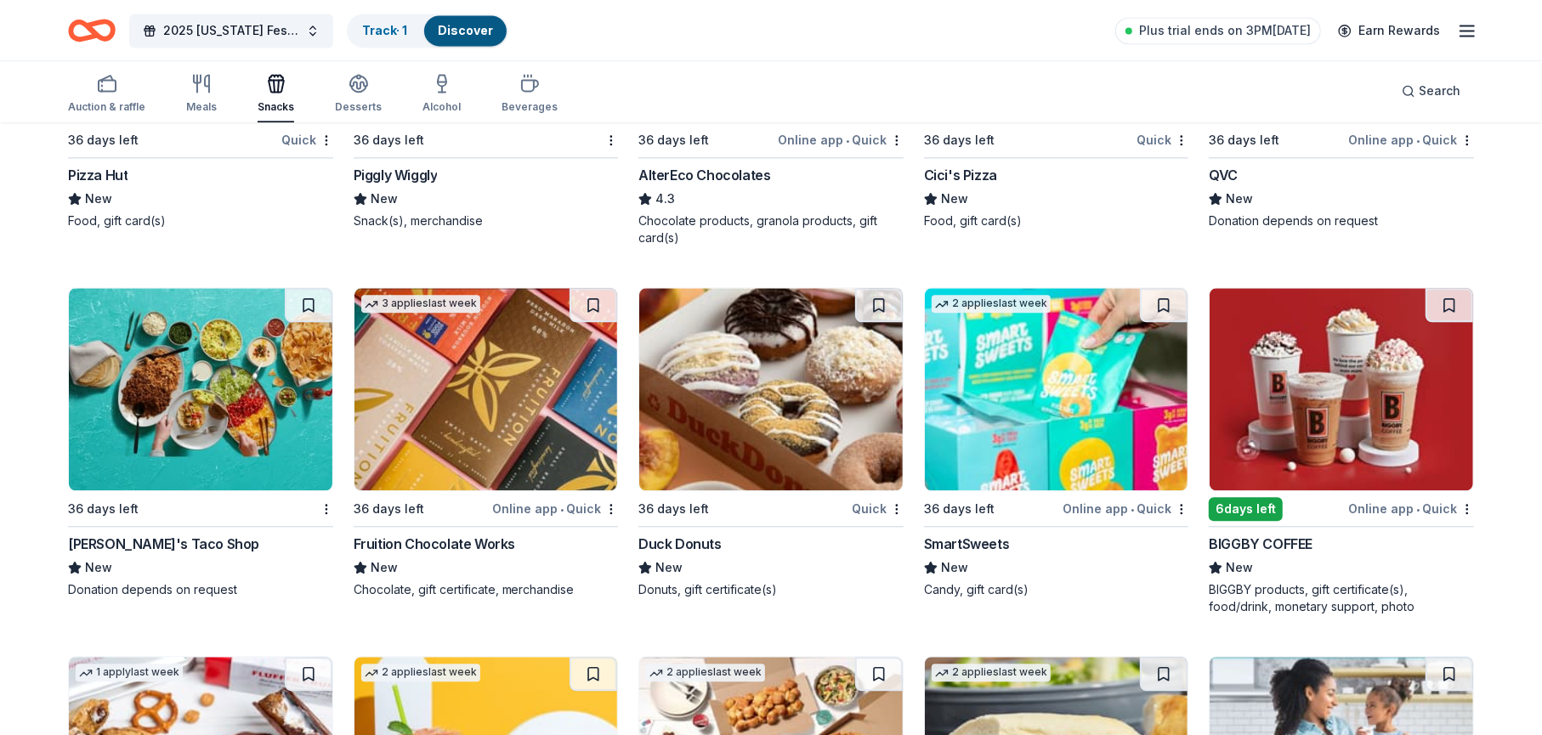
click at [667, 534] on div "Duck Donuts" at bounding box center [679, 544] width 83 height 20
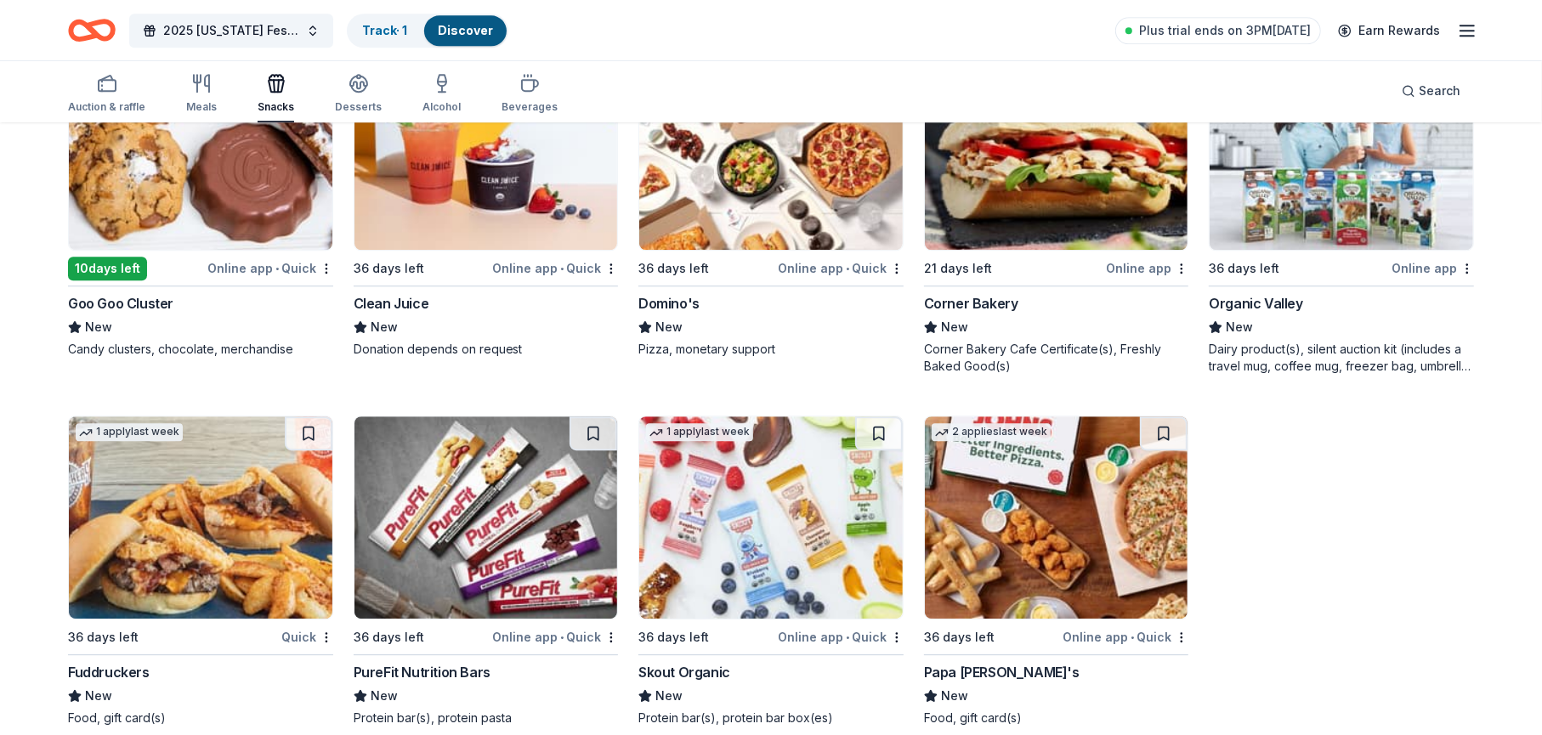
scroll to position [3890, 0]
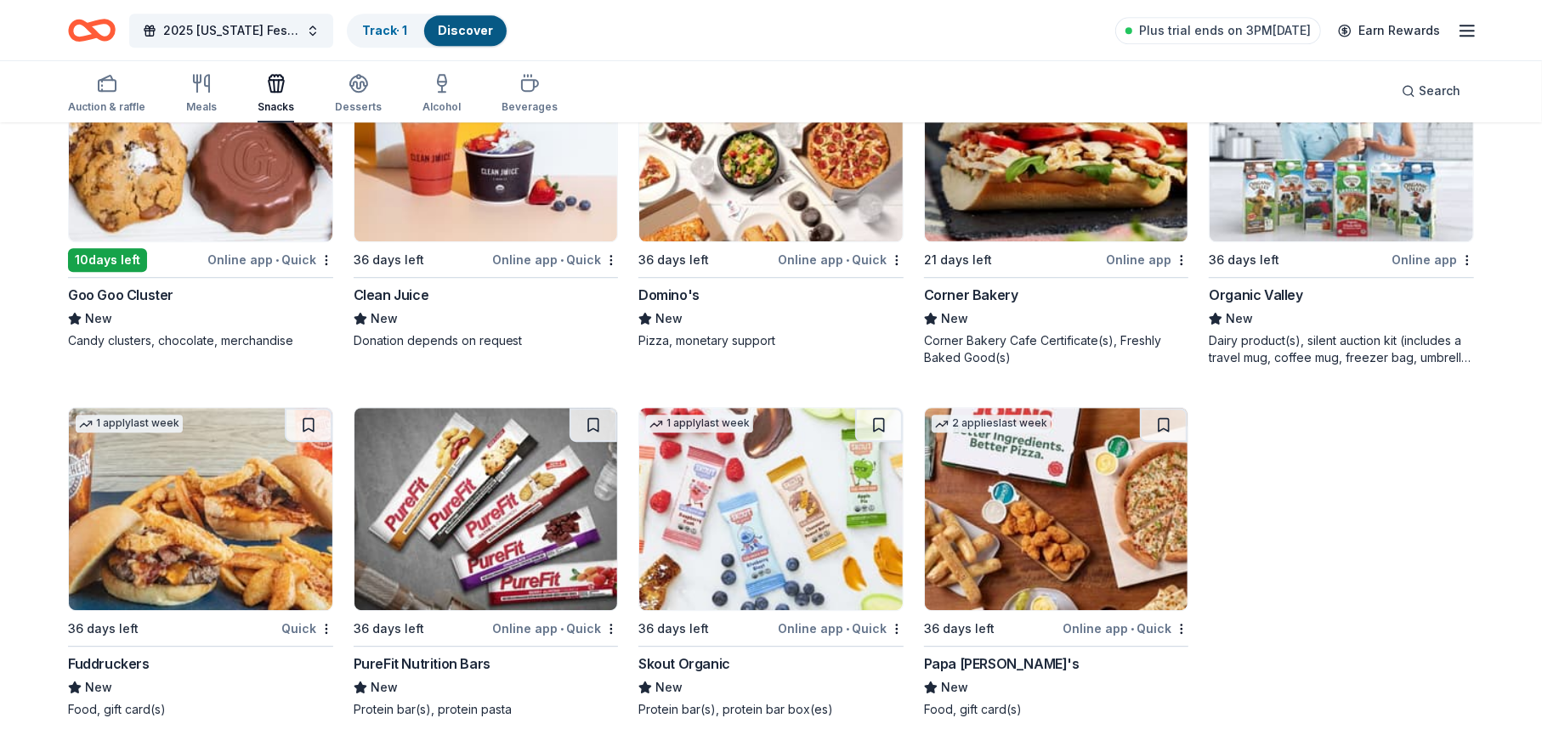
click at [966, 285] on div "Corner Bakery" at bounding box center [971, 295] width 94 height 20
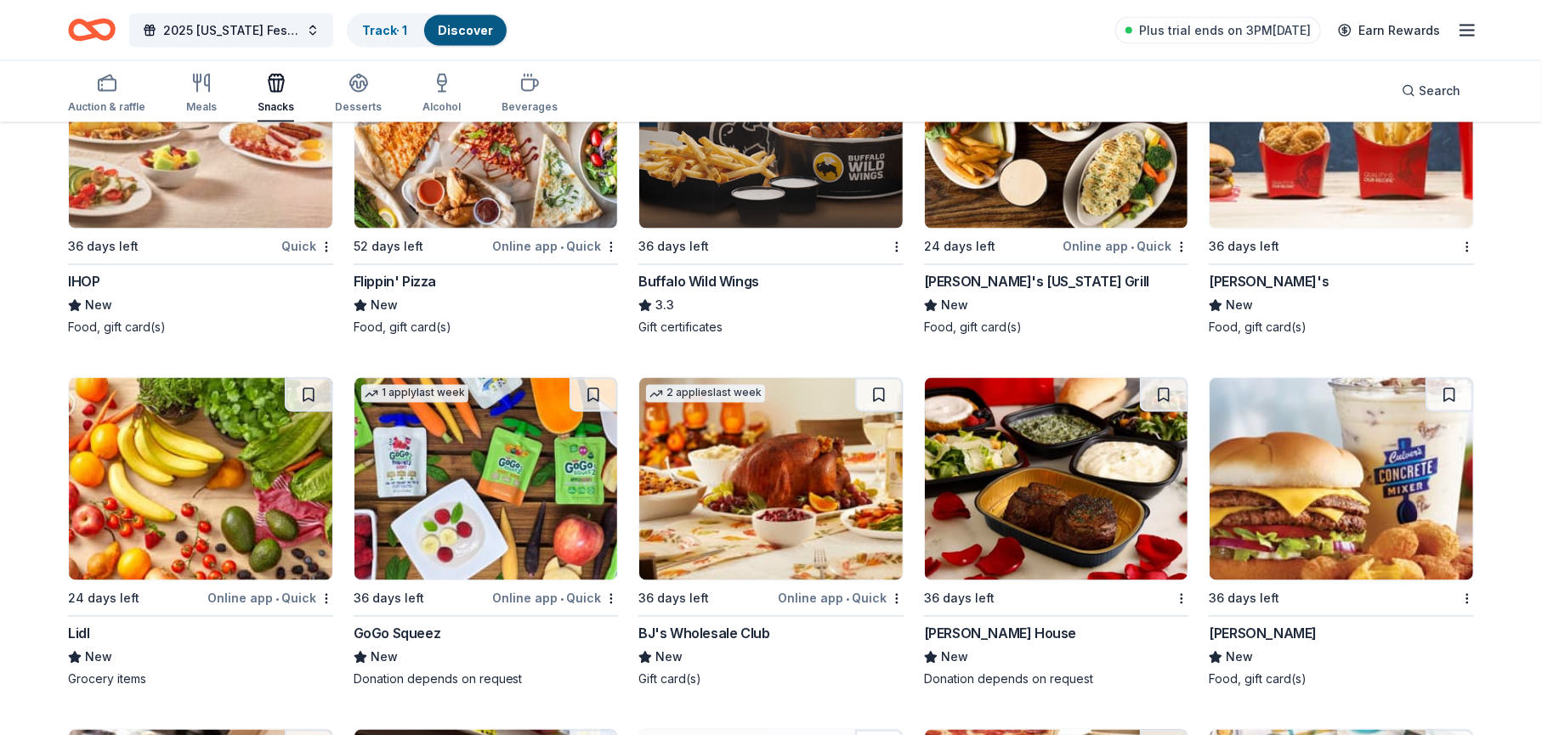
scroll to position [2445, 0]
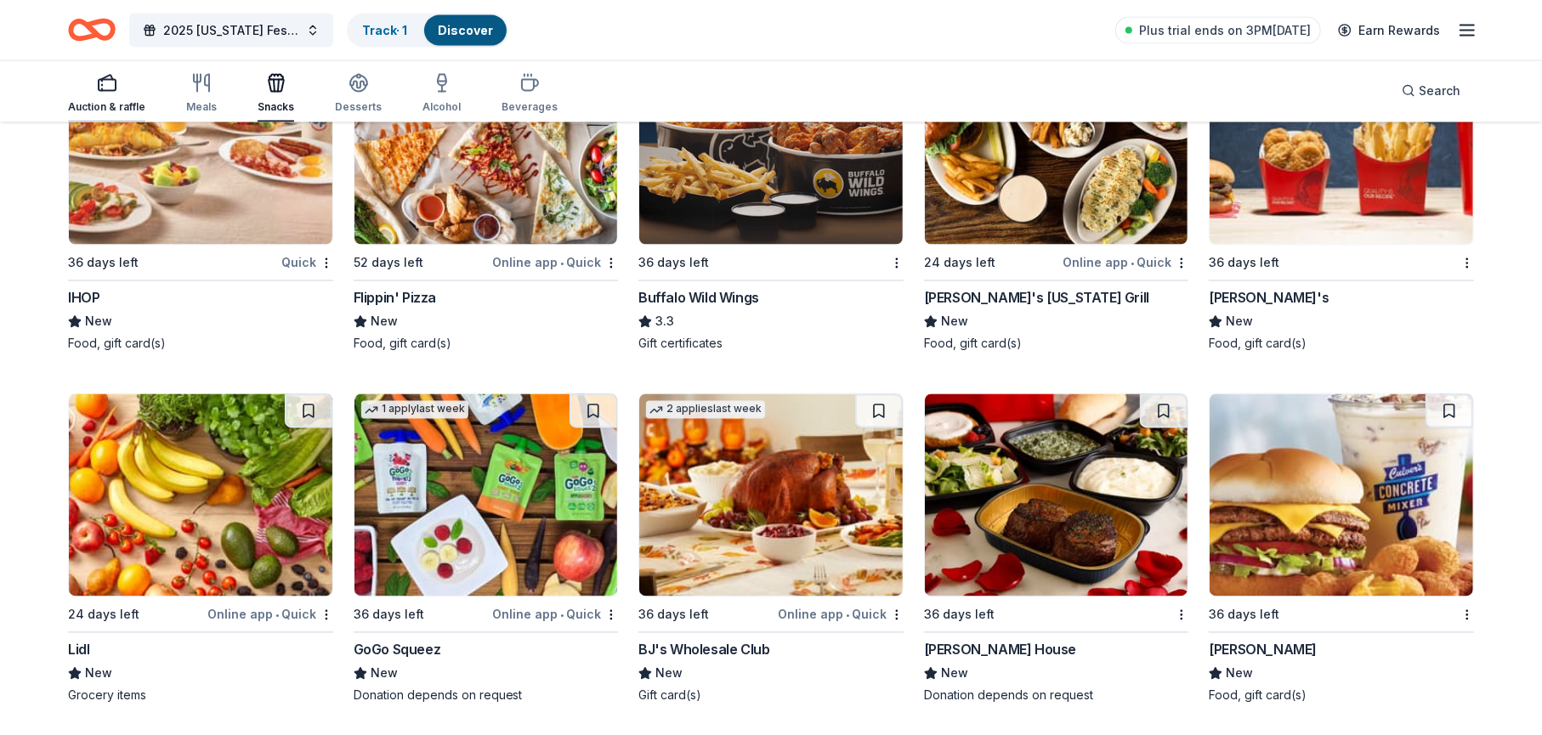
drag, startPoint x: 102, startPoint y: 72, endPoint x: 117, endPoint y: 80, distance: 17.1
click at [102, 73] on icon "button" at bounding box center [107, 83] width 20 height 20
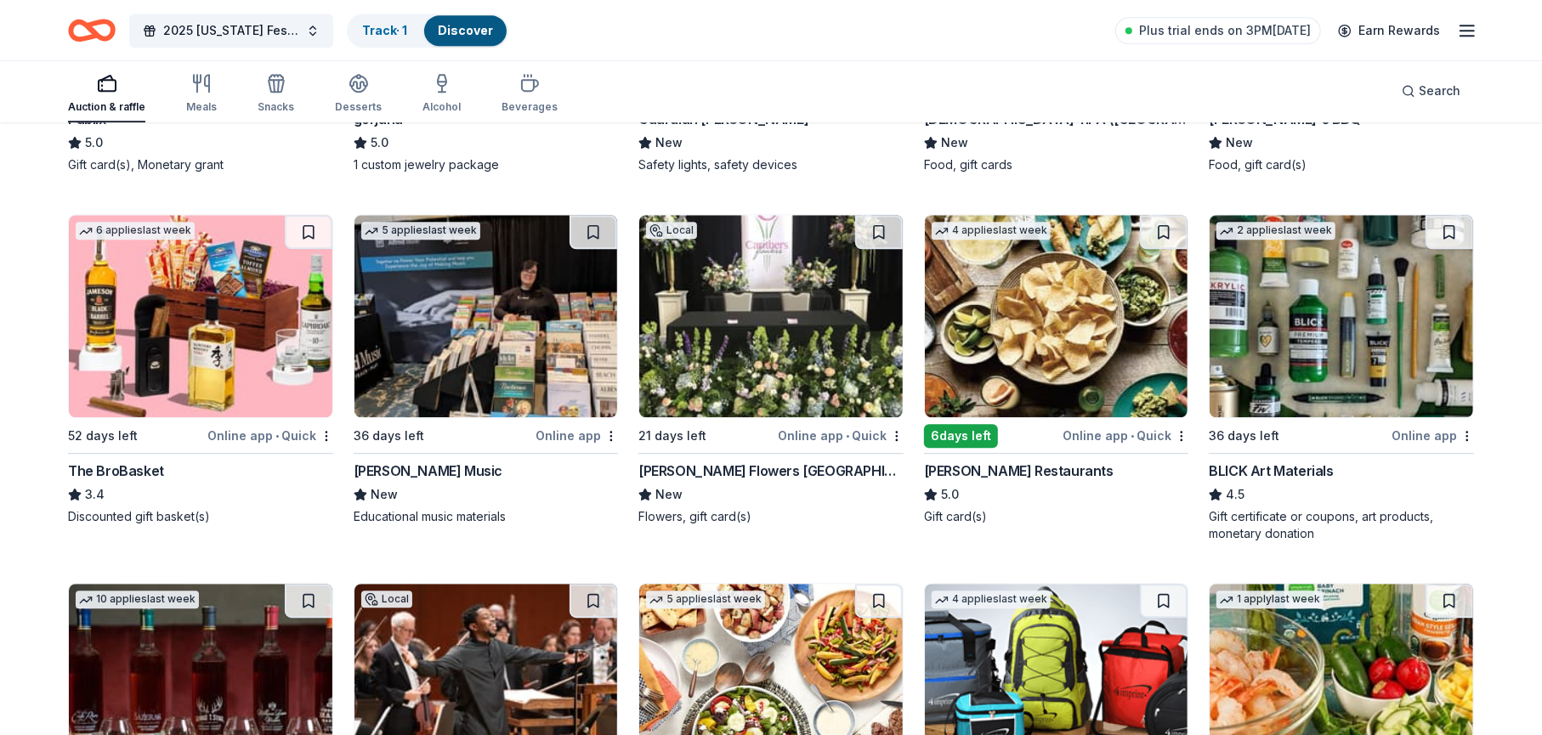
scroll to position [3810, 0]
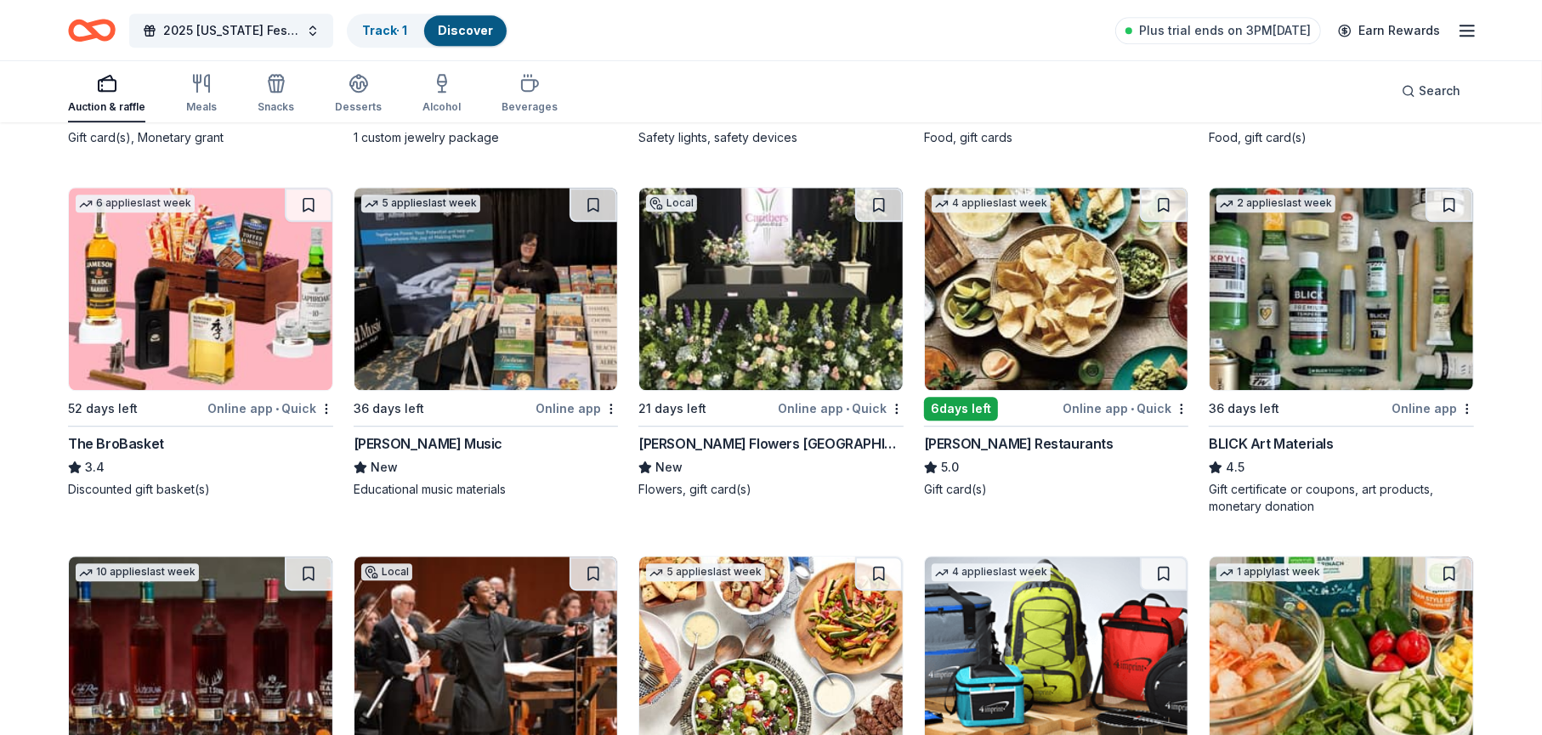
click at [680, 434] on div "Carithers Flowers Atlanta" at bounding box center [770, 444] width 265 height 20
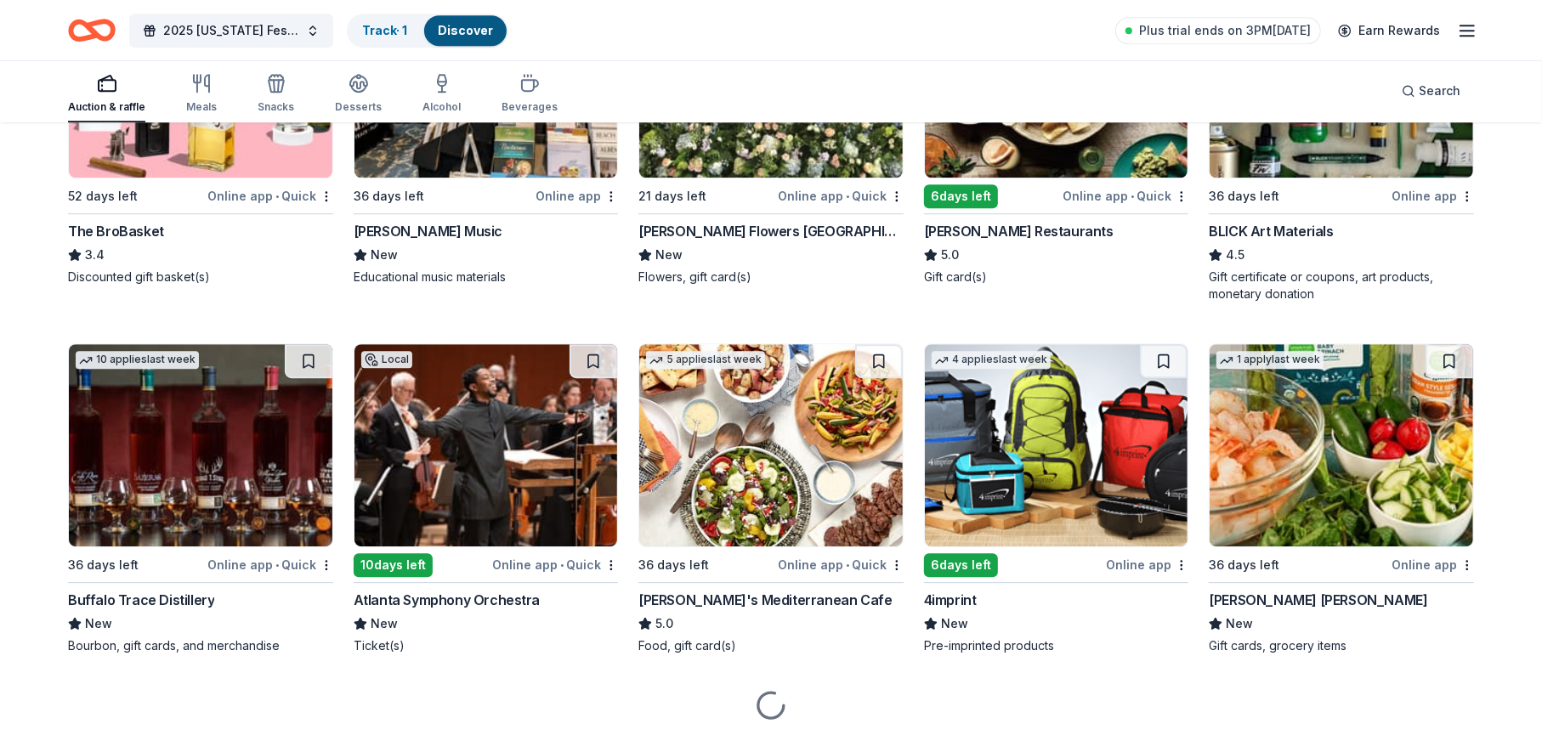
scroll to position [4060, 0]
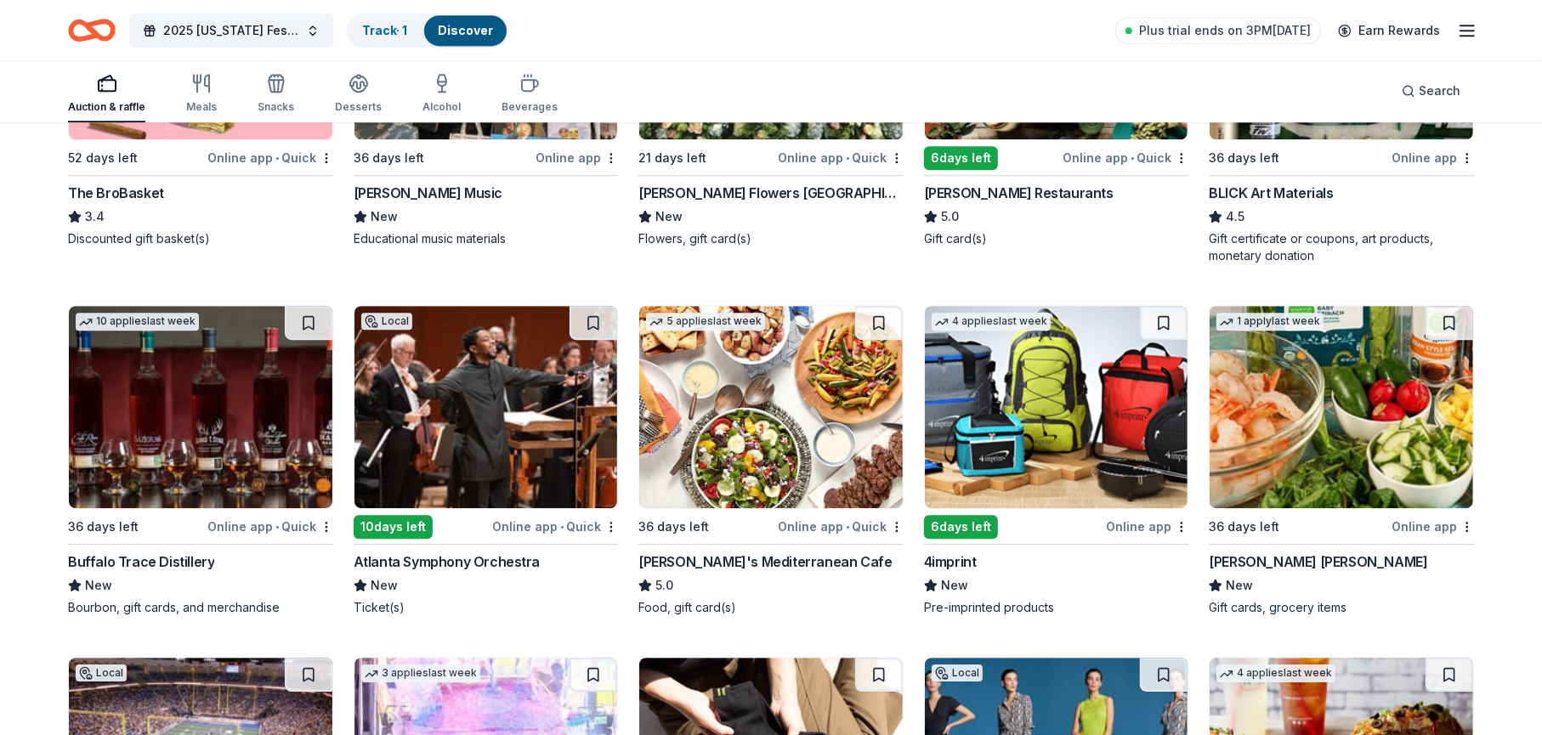
click at [439, 552] on div "Atlanta Symphony Orchestra" at bounding box center [447, 562] width 187 height 20
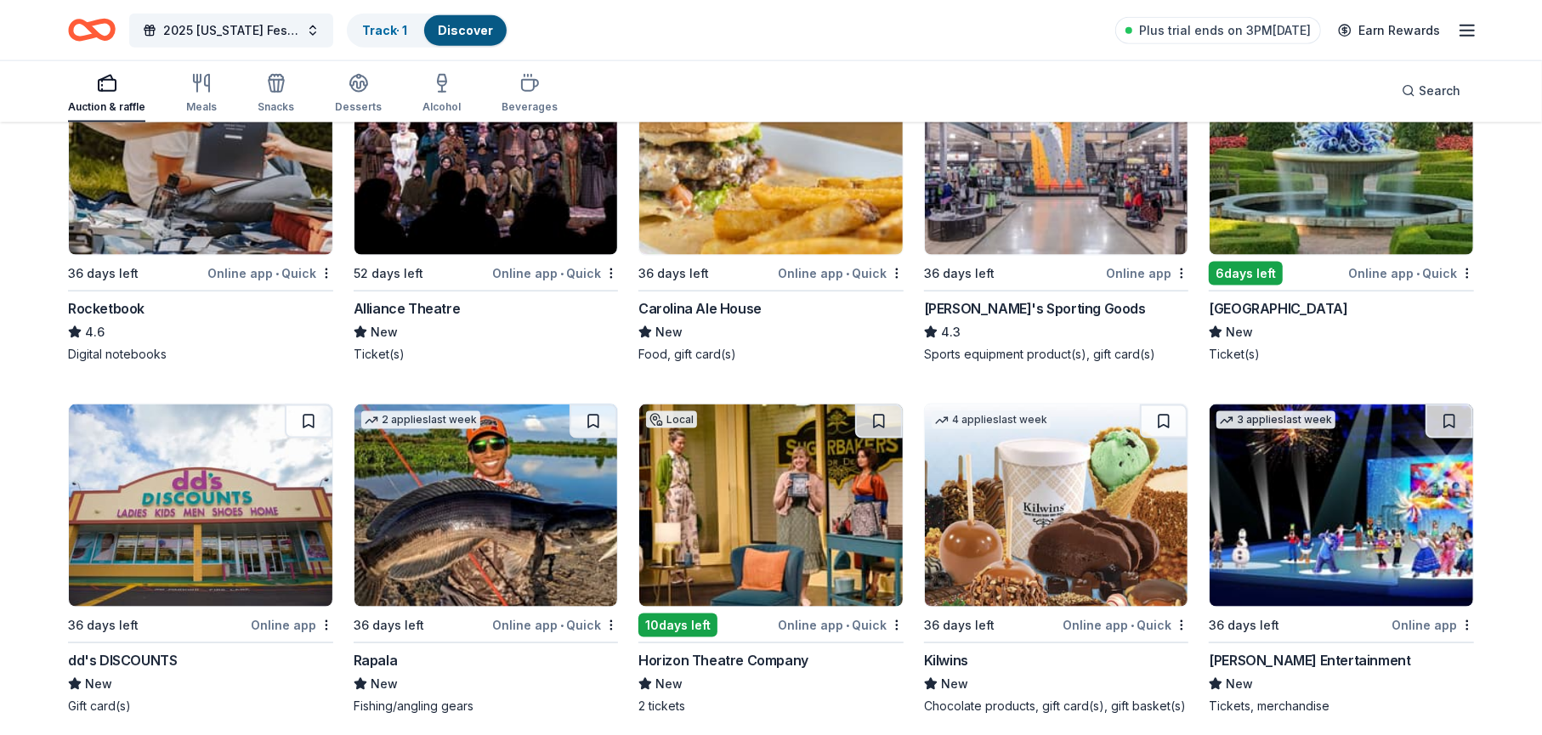
scroll to position [7112, 0]
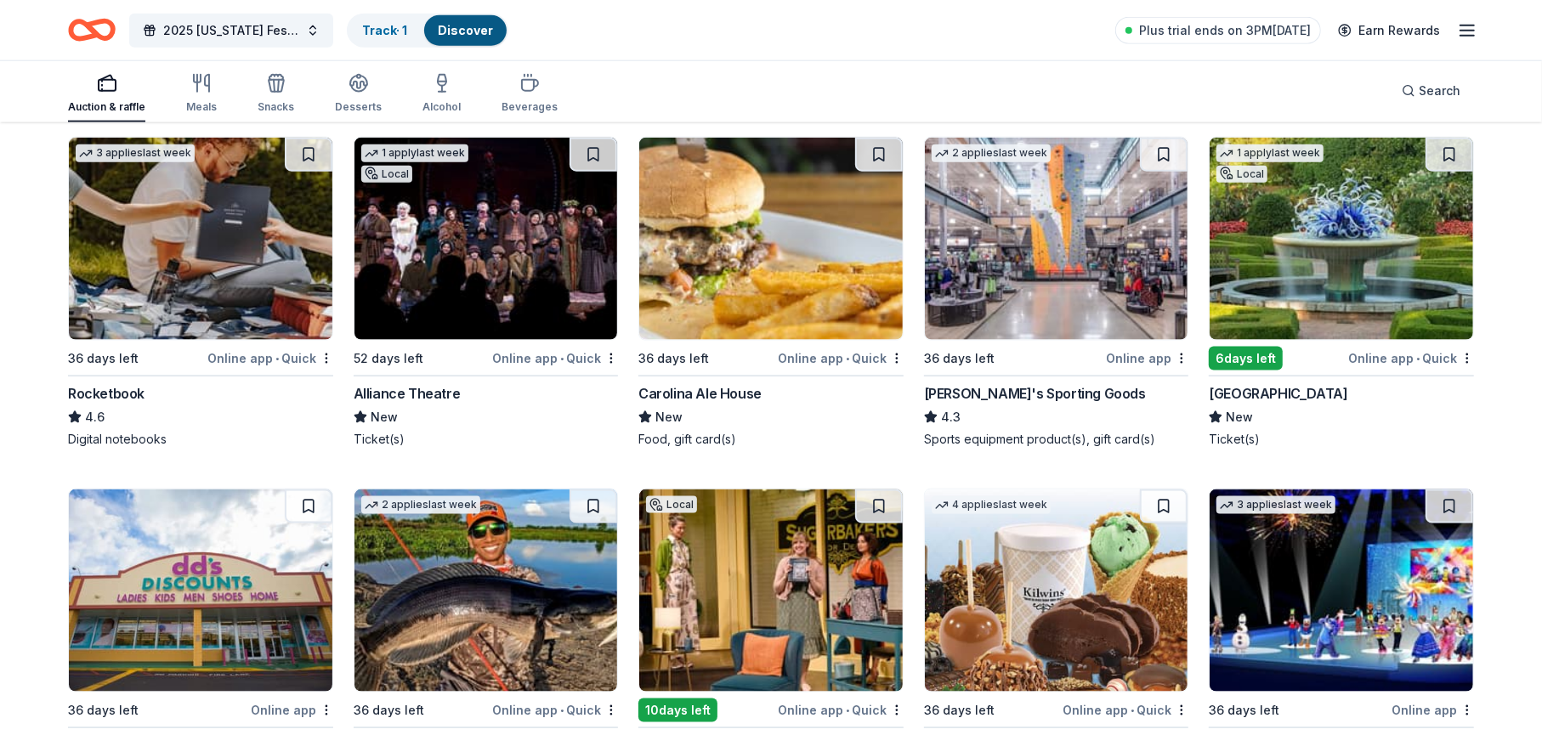
click at [1251, 383] on div "Atlanta Botanical Garden" at bounding box center [1278, 393] width 139 height 20
click at [1002, 638] on img at bounding box center [1057, 591] width 264 height 202
click at [533, 348] on div "Online app • Quick" at bounding box center [555, 358] width 126 height 21
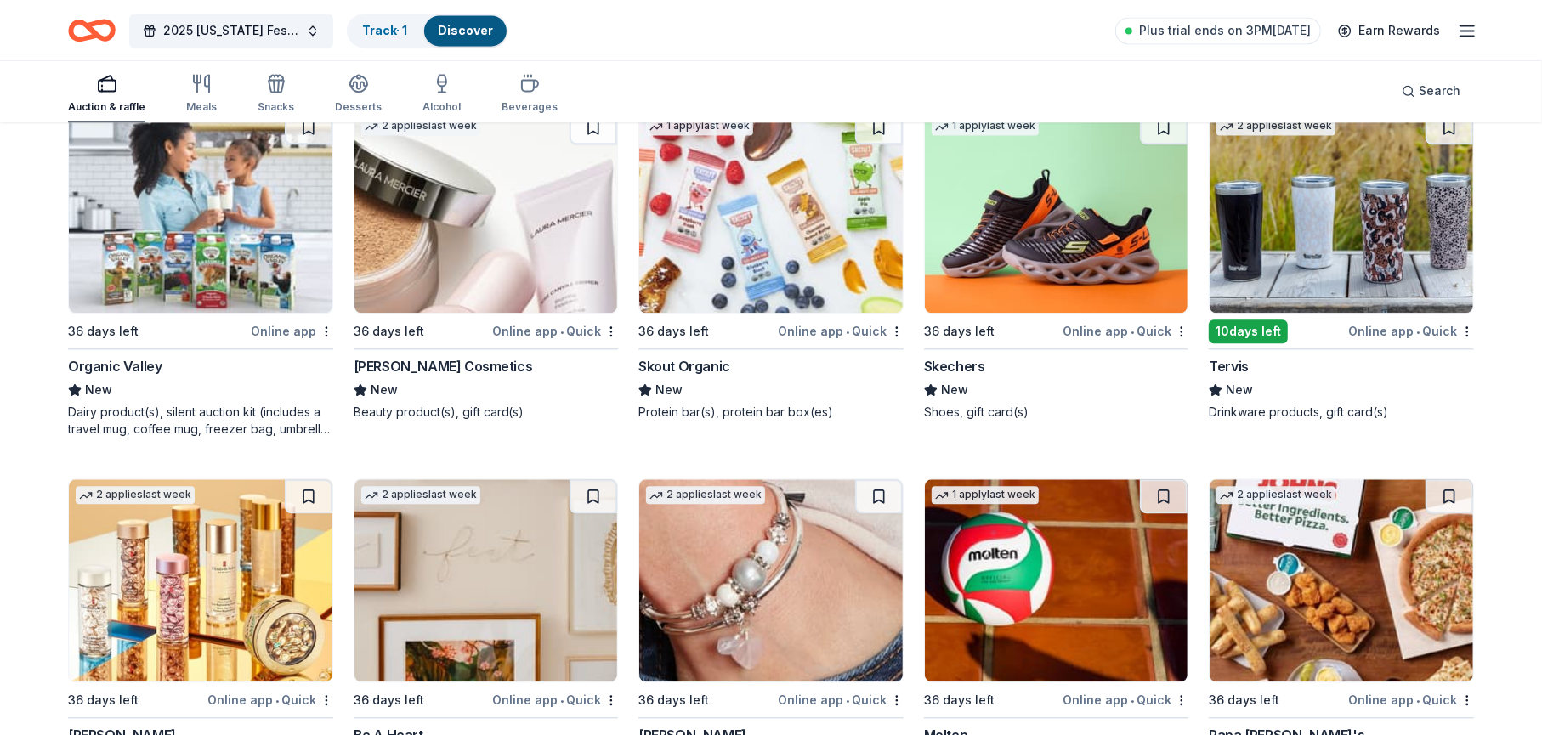
scroll to position [19413, 0]
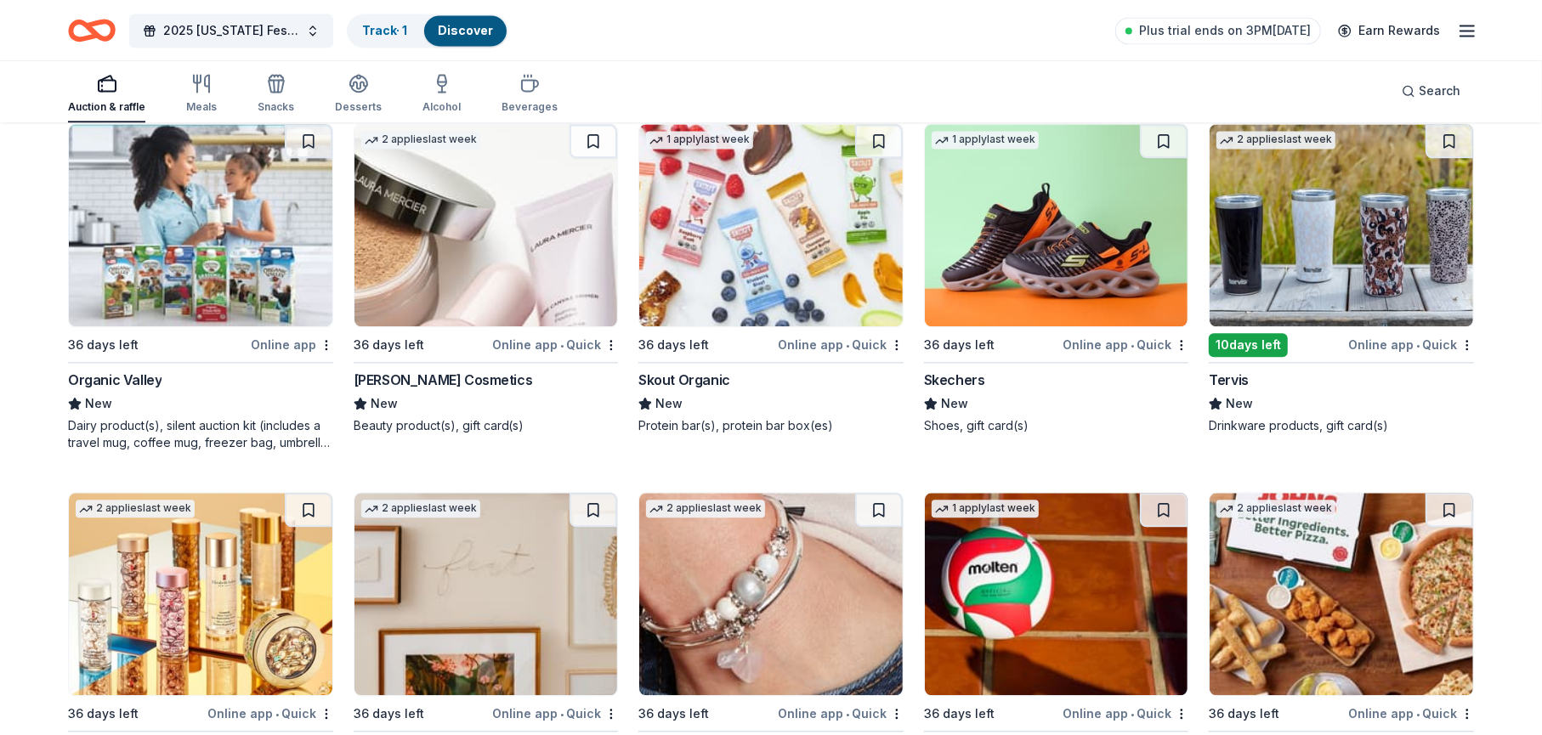
click at [954, 370] on div "Skechers" at bounding box center [954, 380] width 61 height 20
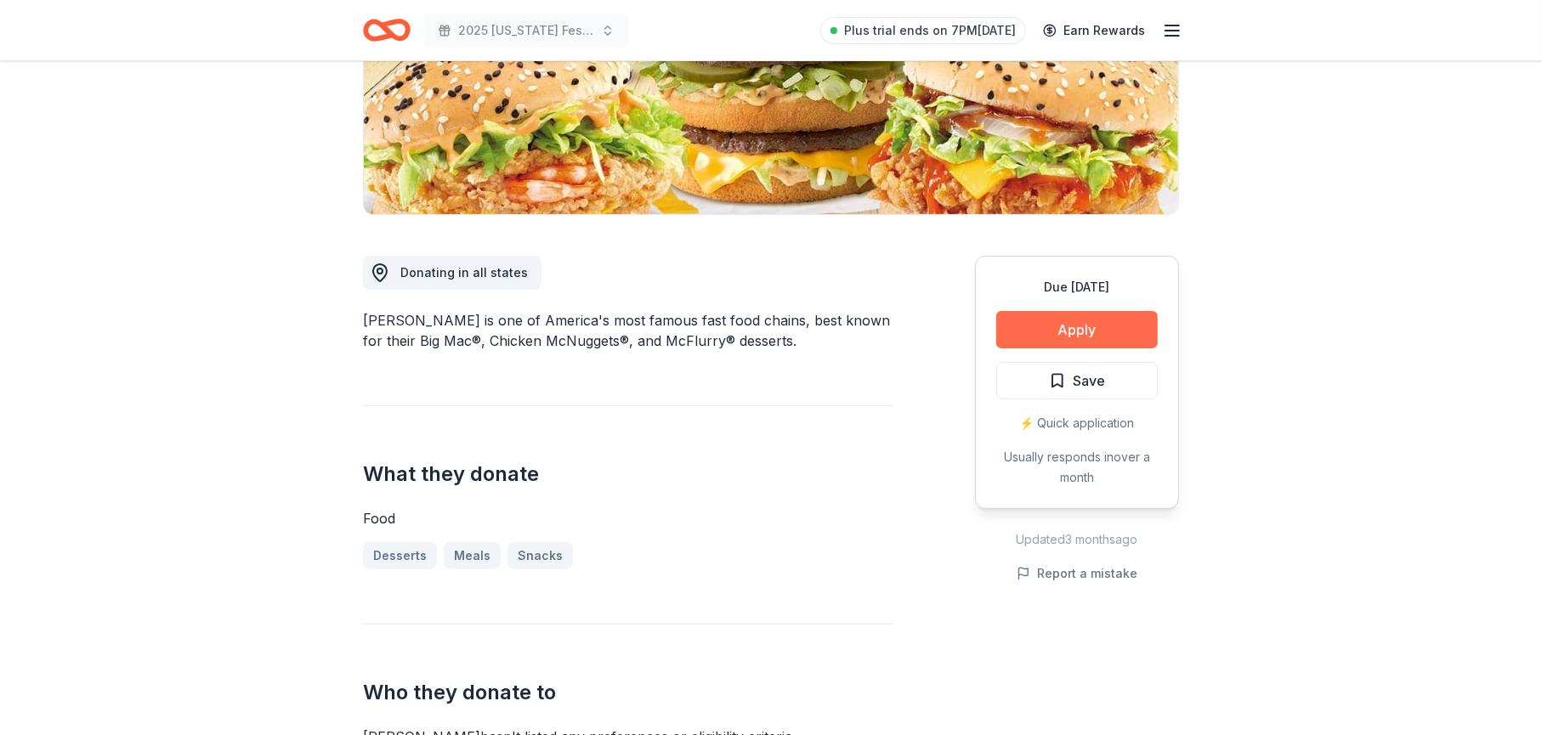
scroll to position [340, 0]
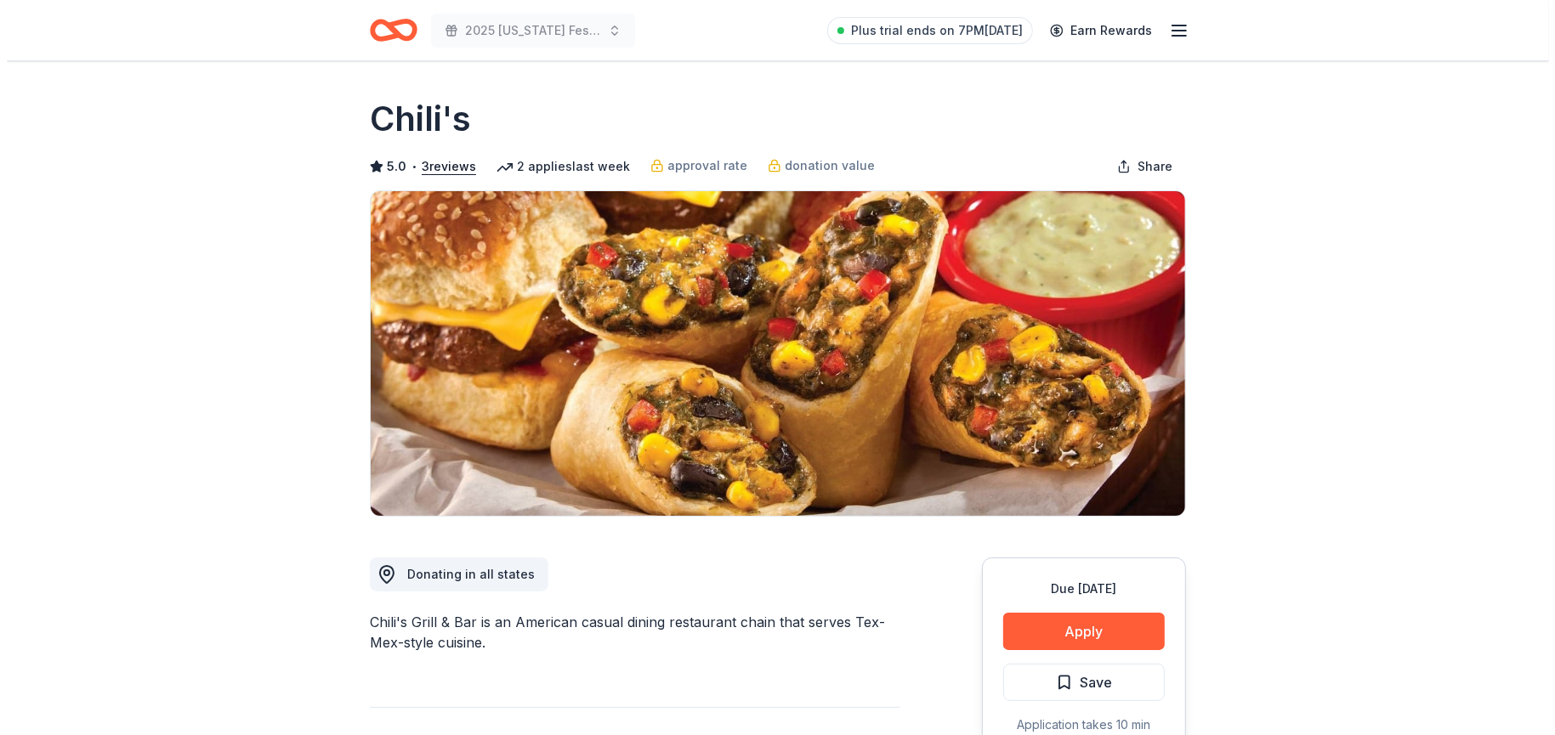
scroll to position [85, 0]
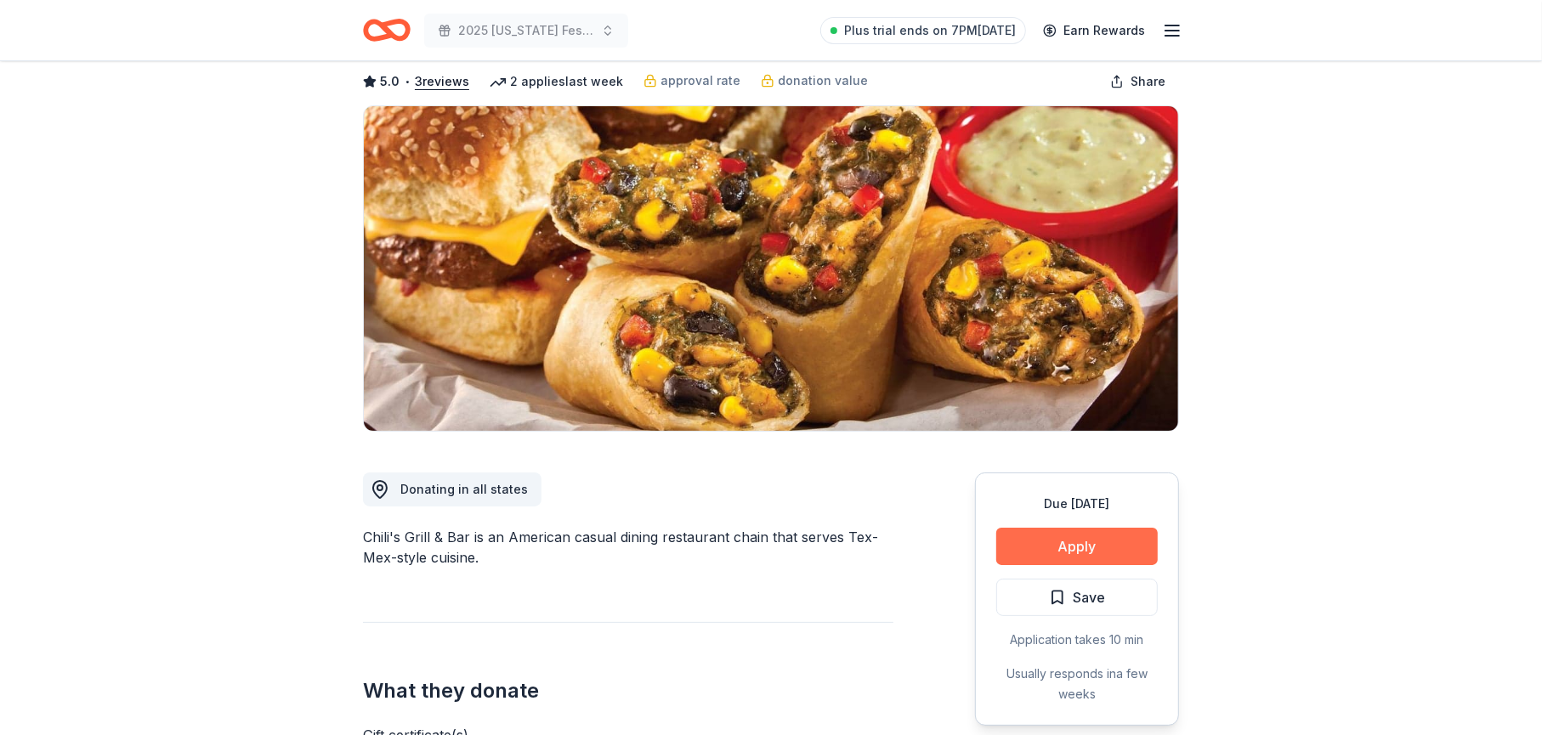
click at [1078, 549] on button "Apply" at bounding box center [1077, 546] width 162 height 37
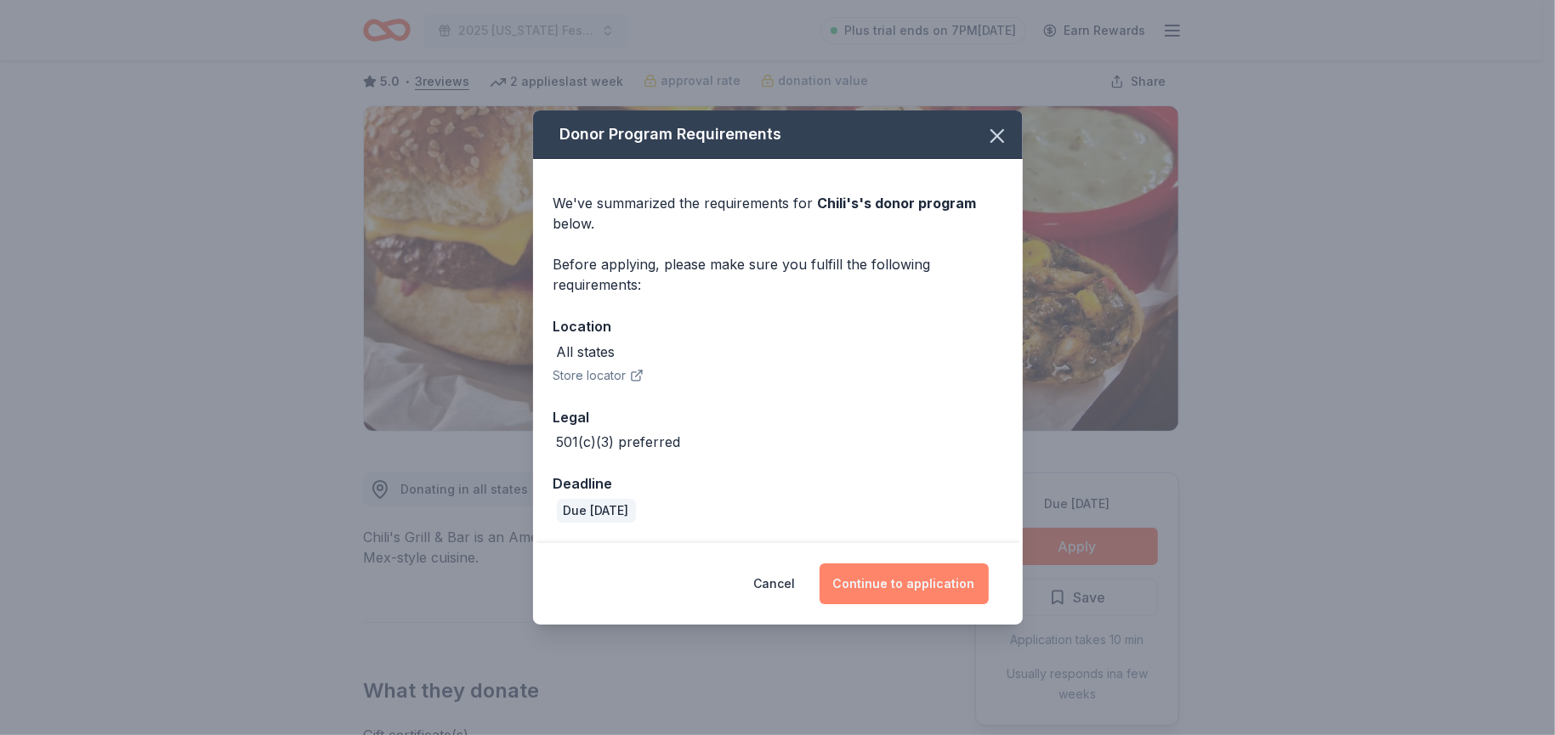
click at [867, 583] on button "Continue to application" at bounding box center [903, 584] width 169 height 41
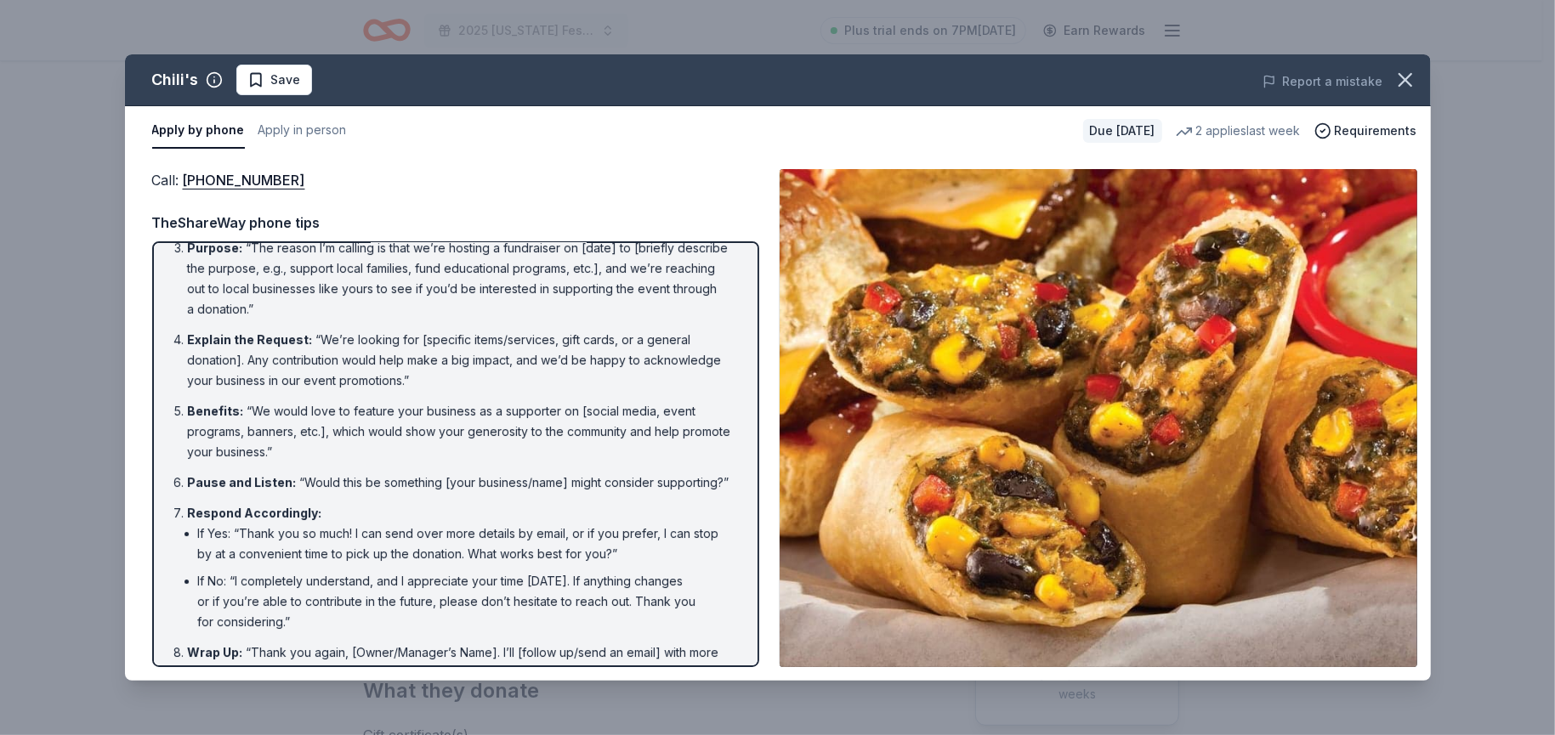
scroll to position [170, 0]
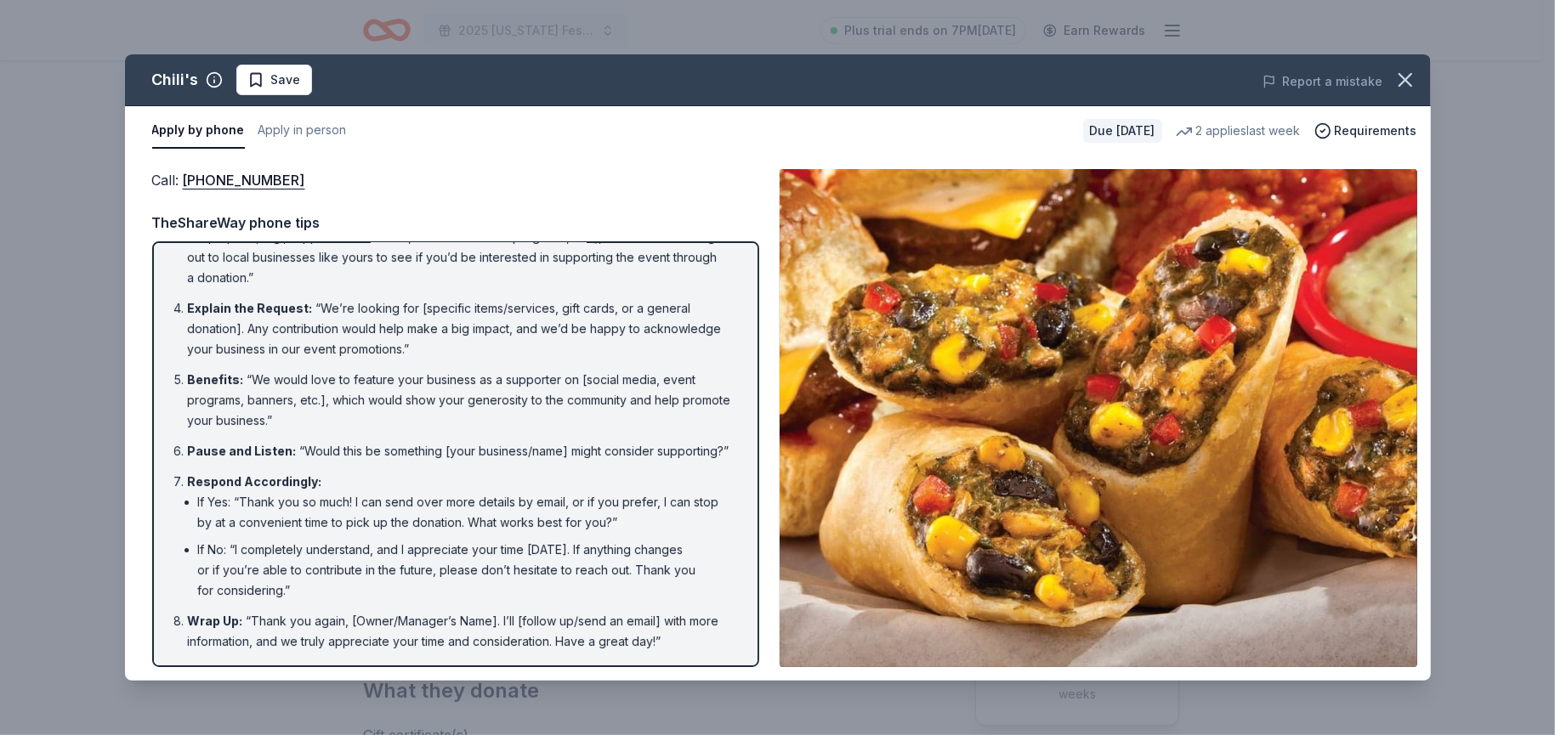
click at [1147, 454] on img at bounding box center [1098, 418] width 638 height 498
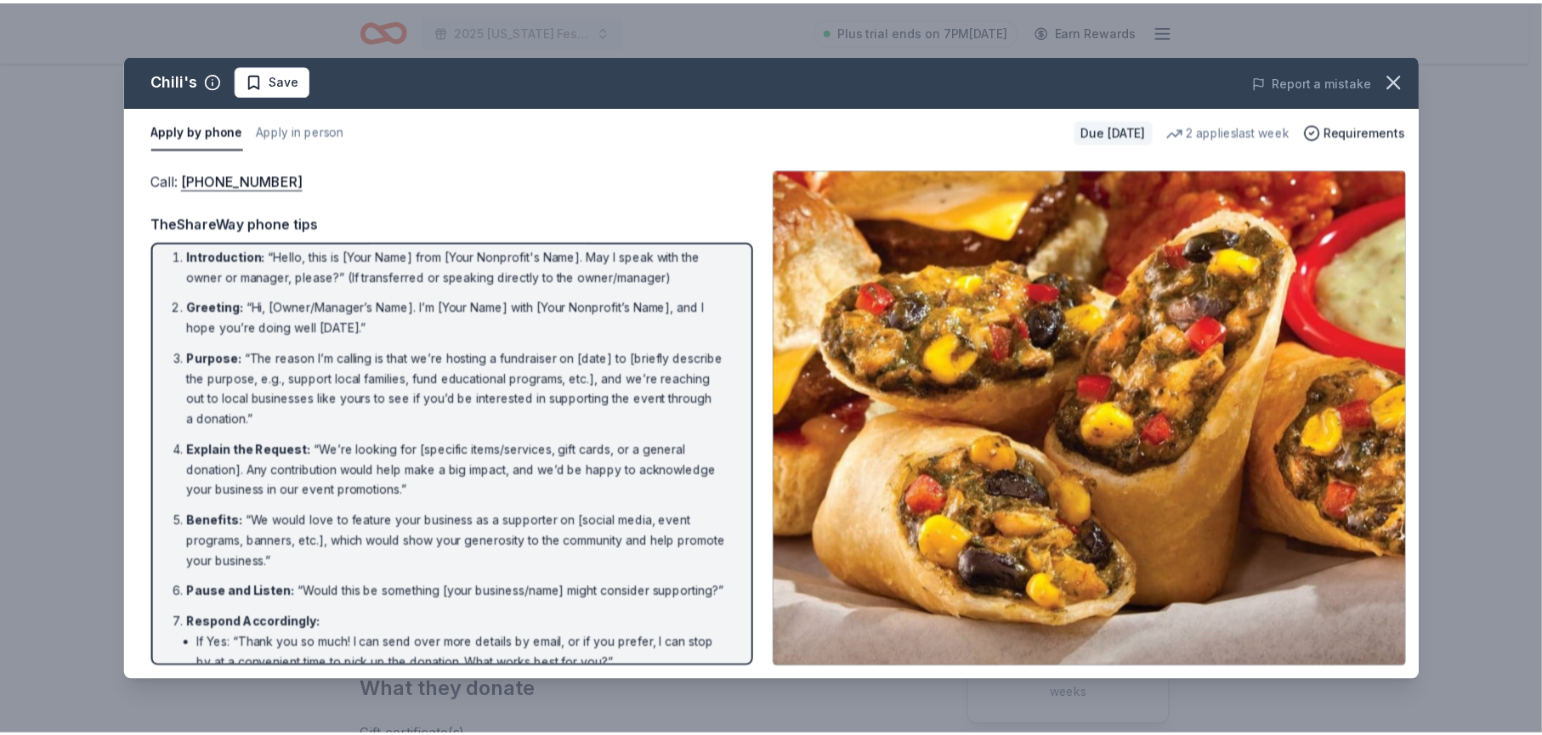
scroll to position [0, 0]
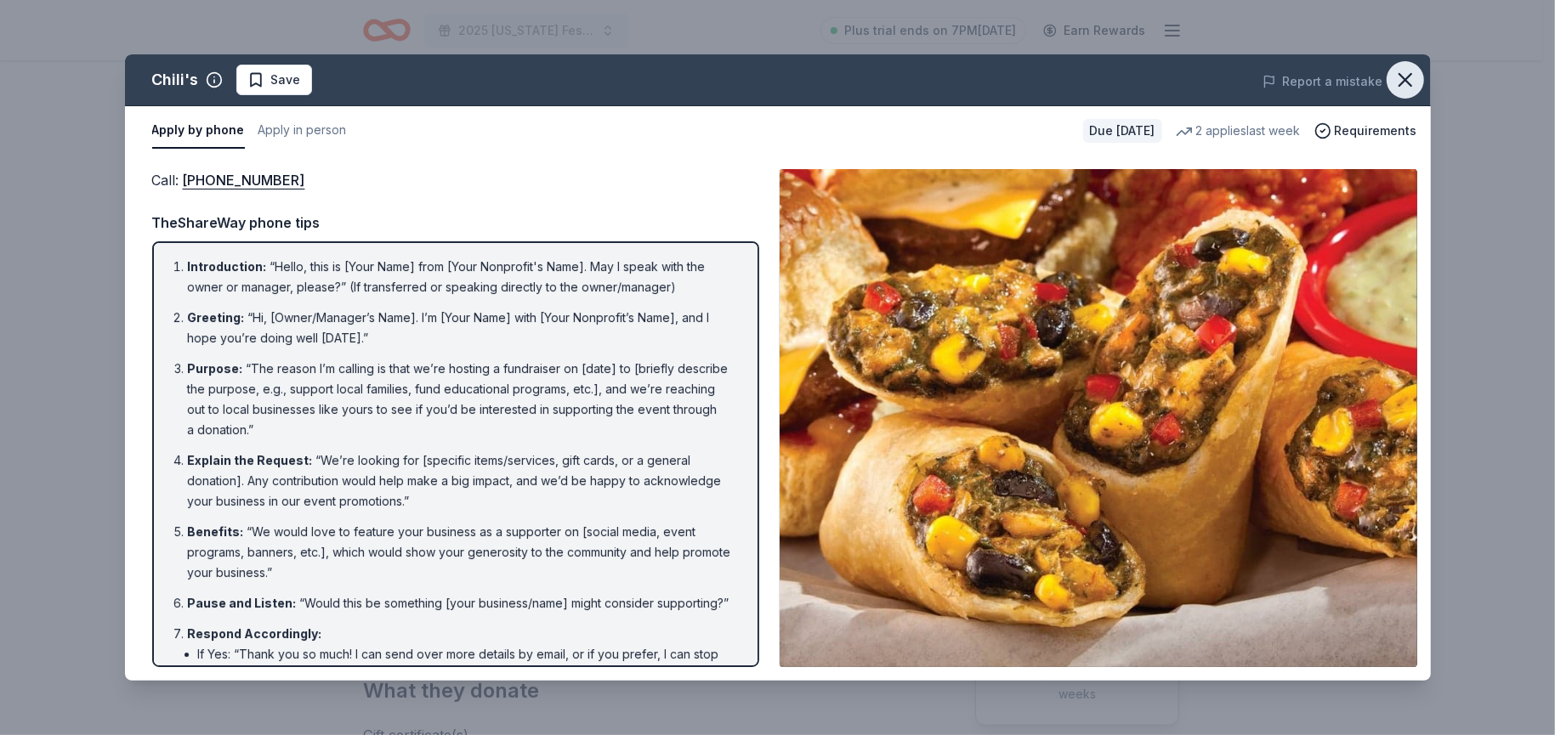
click at [1404, 79] on icon "button" at bounding box center [1405, 80] width 12 height 12
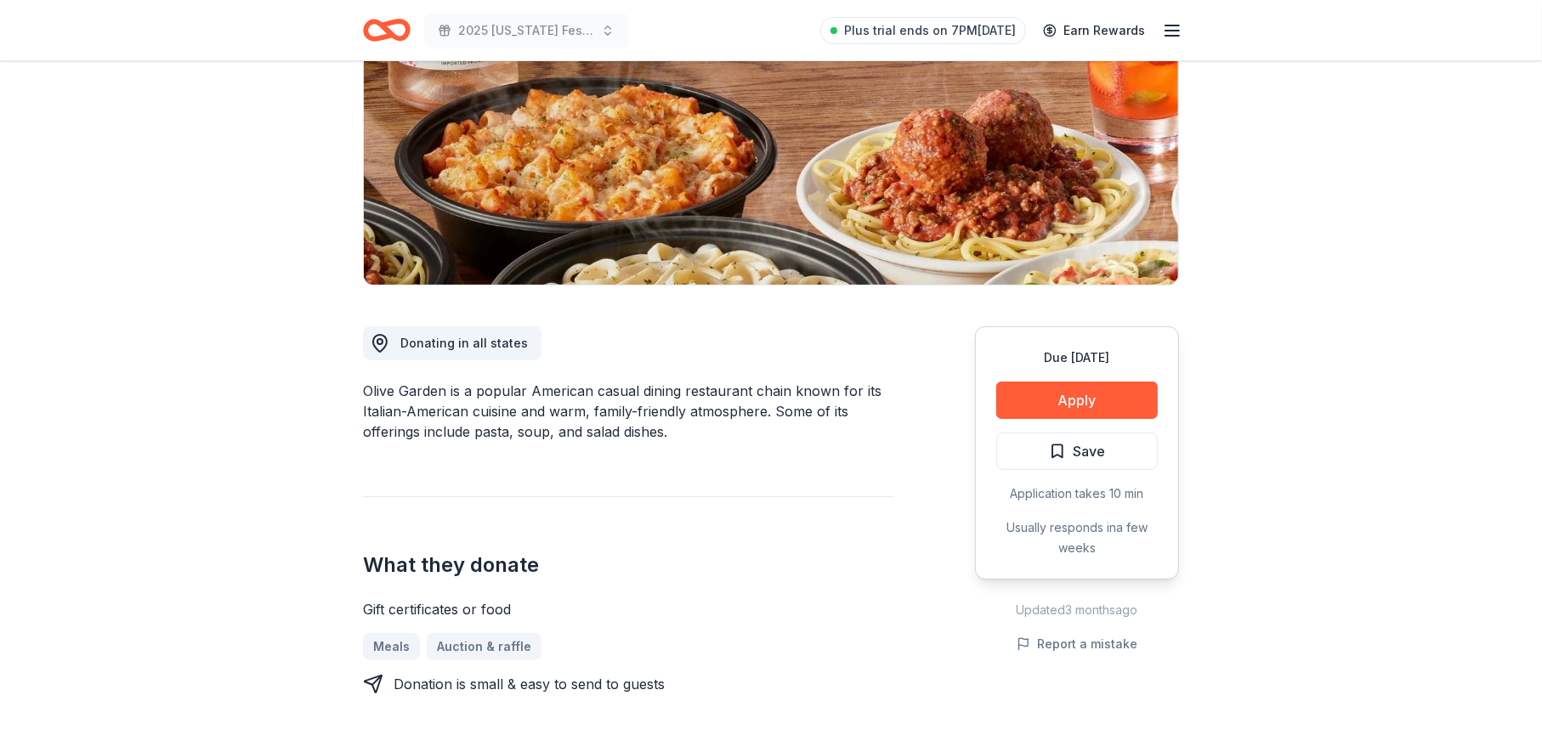
scroll to position [255, 0]
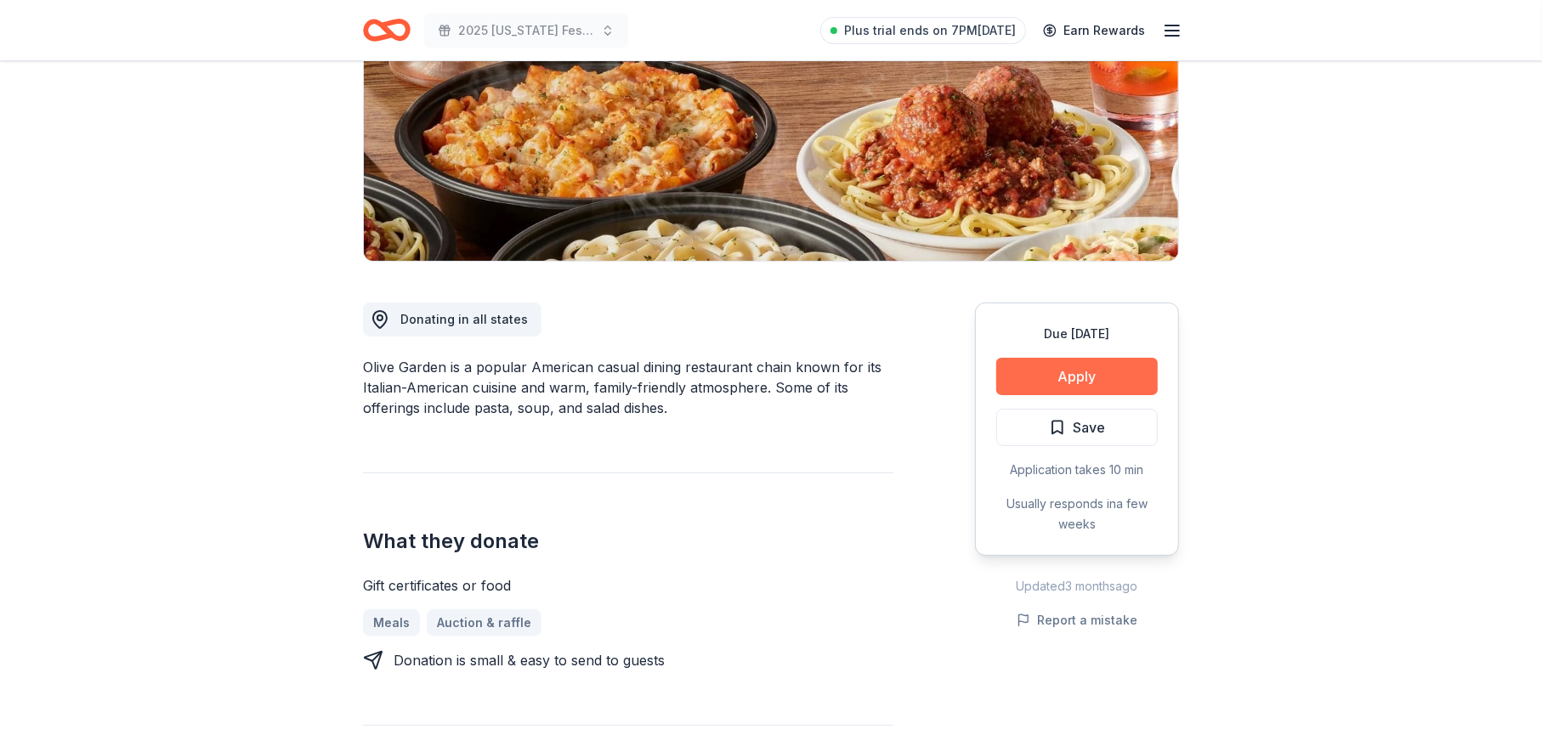
click at [1085, 377] on button "Apply" at bounding box center [1077, 376] width 162 height 37
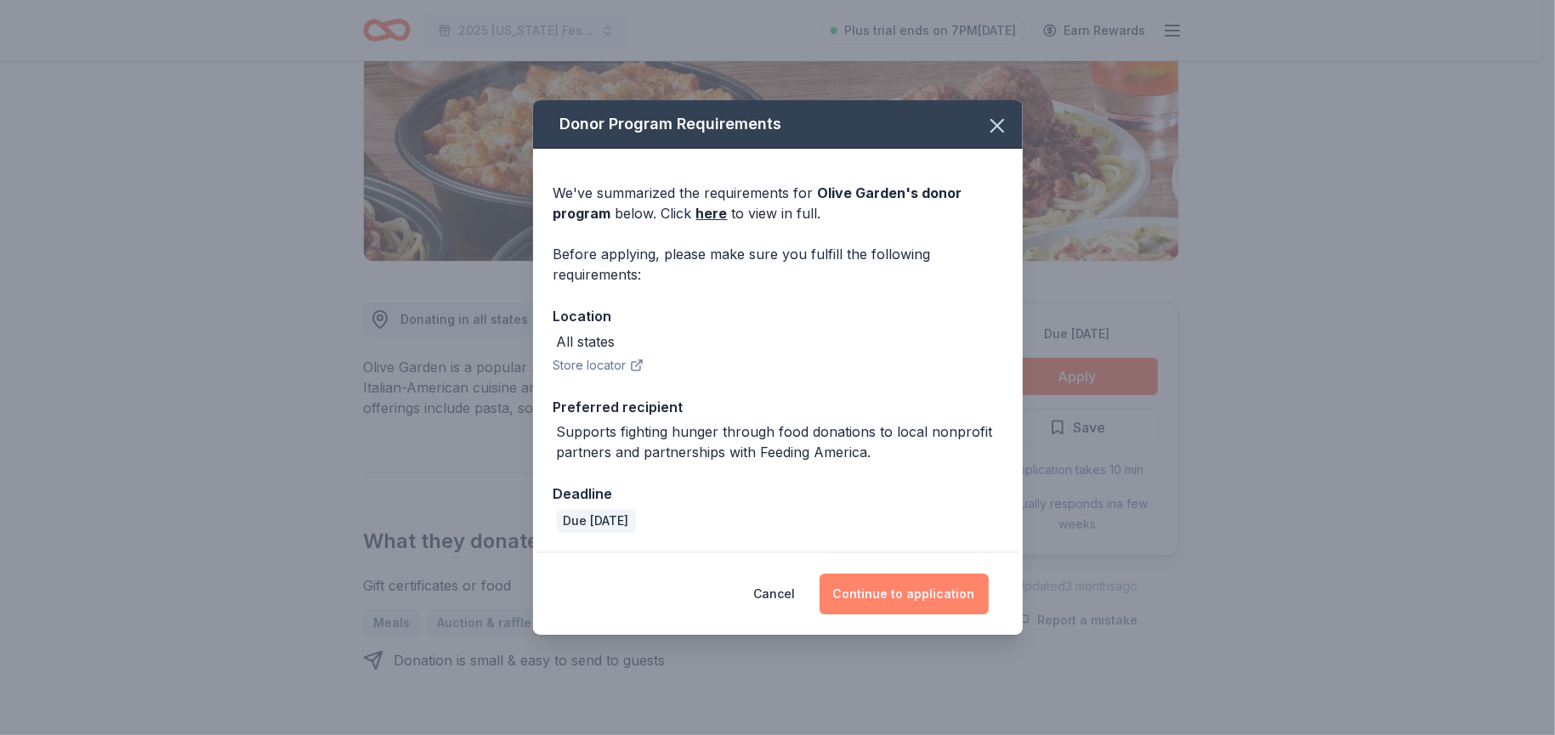
click at [949, 597] on button "Continue to application" at bounding box center [903, 594] width 169 height 41
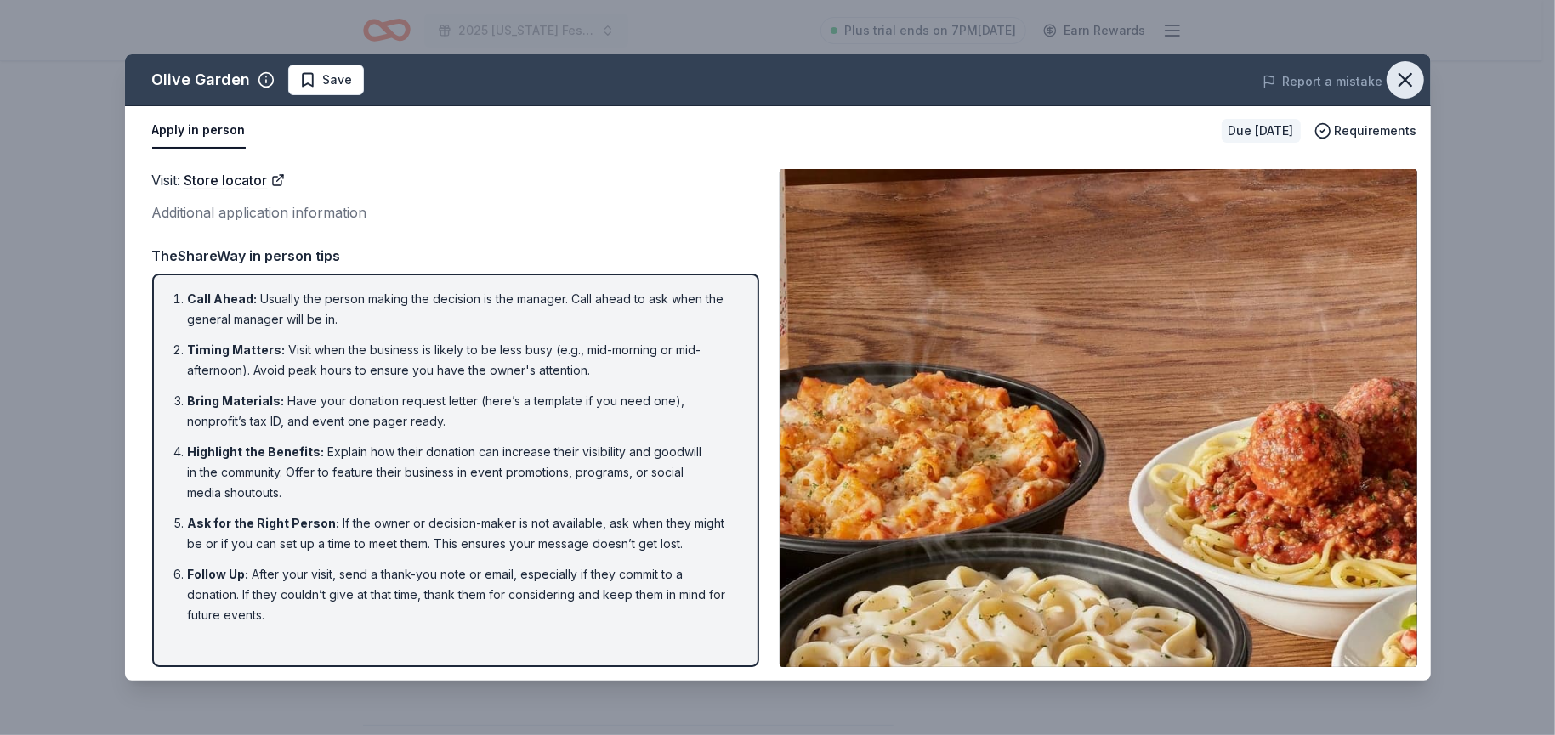
click at [1404, 65] on button "button" at bounding box center [1404, 79] width 37 height 37
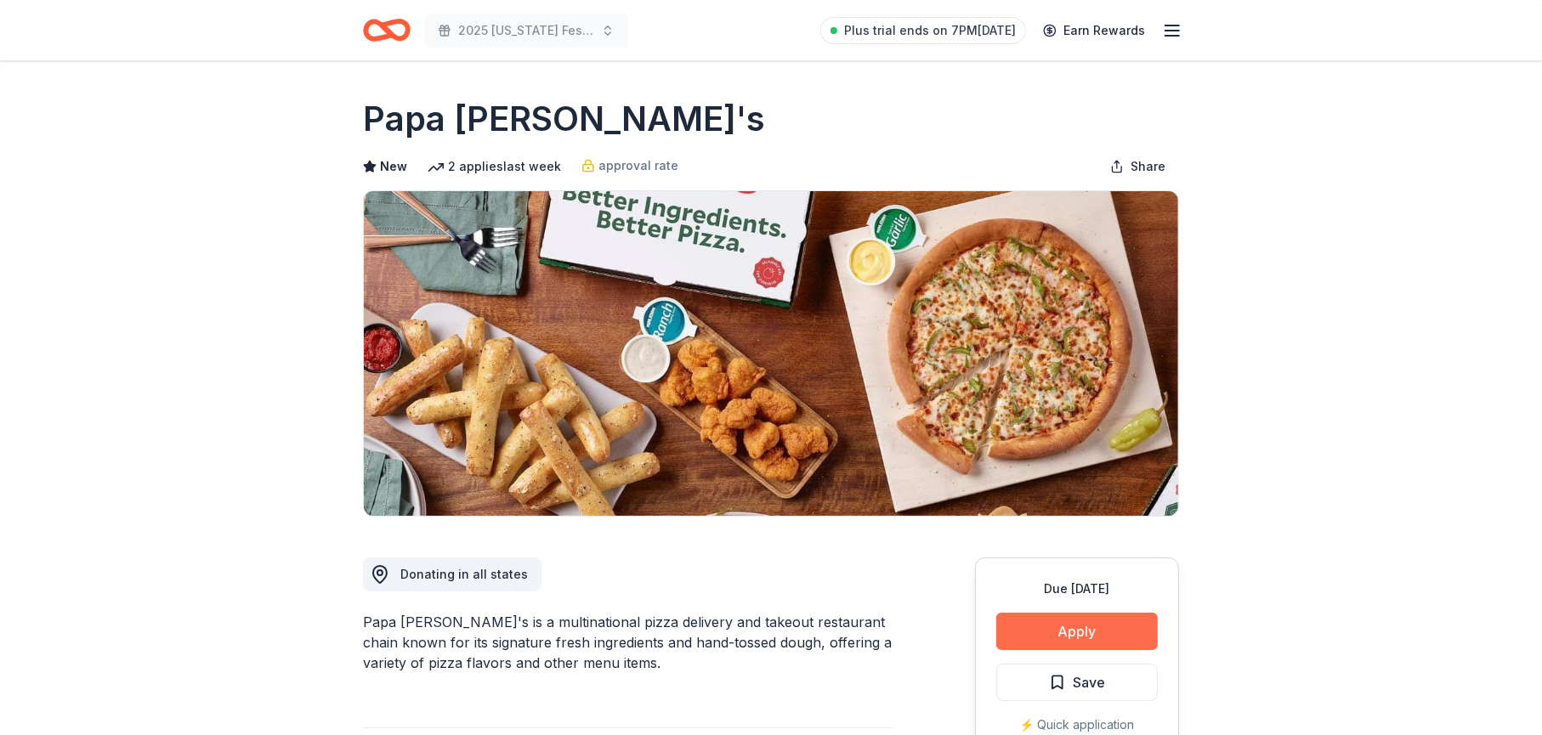
click at [1077, 633] on button "Apply" at bounding box center [1077, 631] width 162 height 37
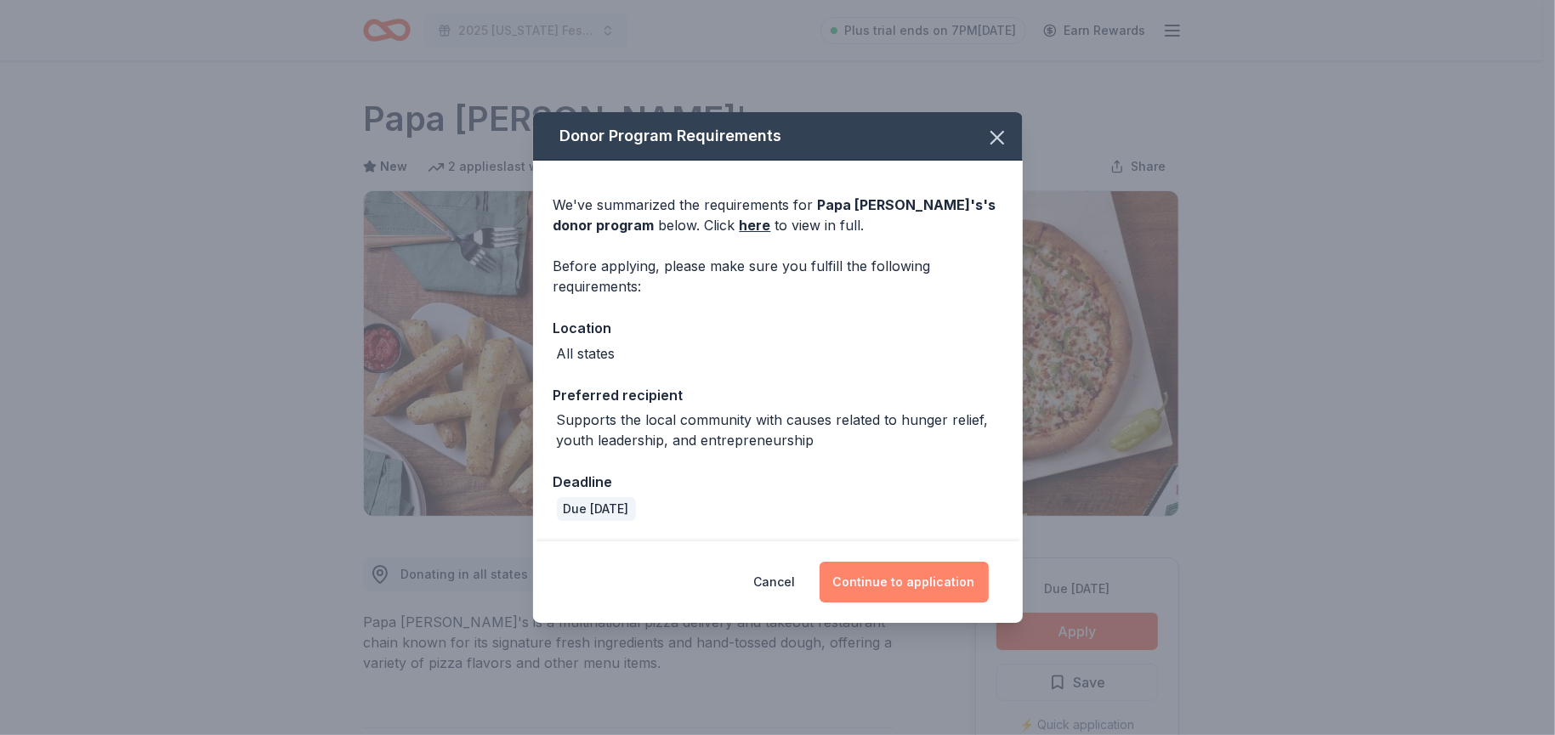
click at [908, 583] on button "Continue to application" at bounding box center [903, 582] width 169 height 41
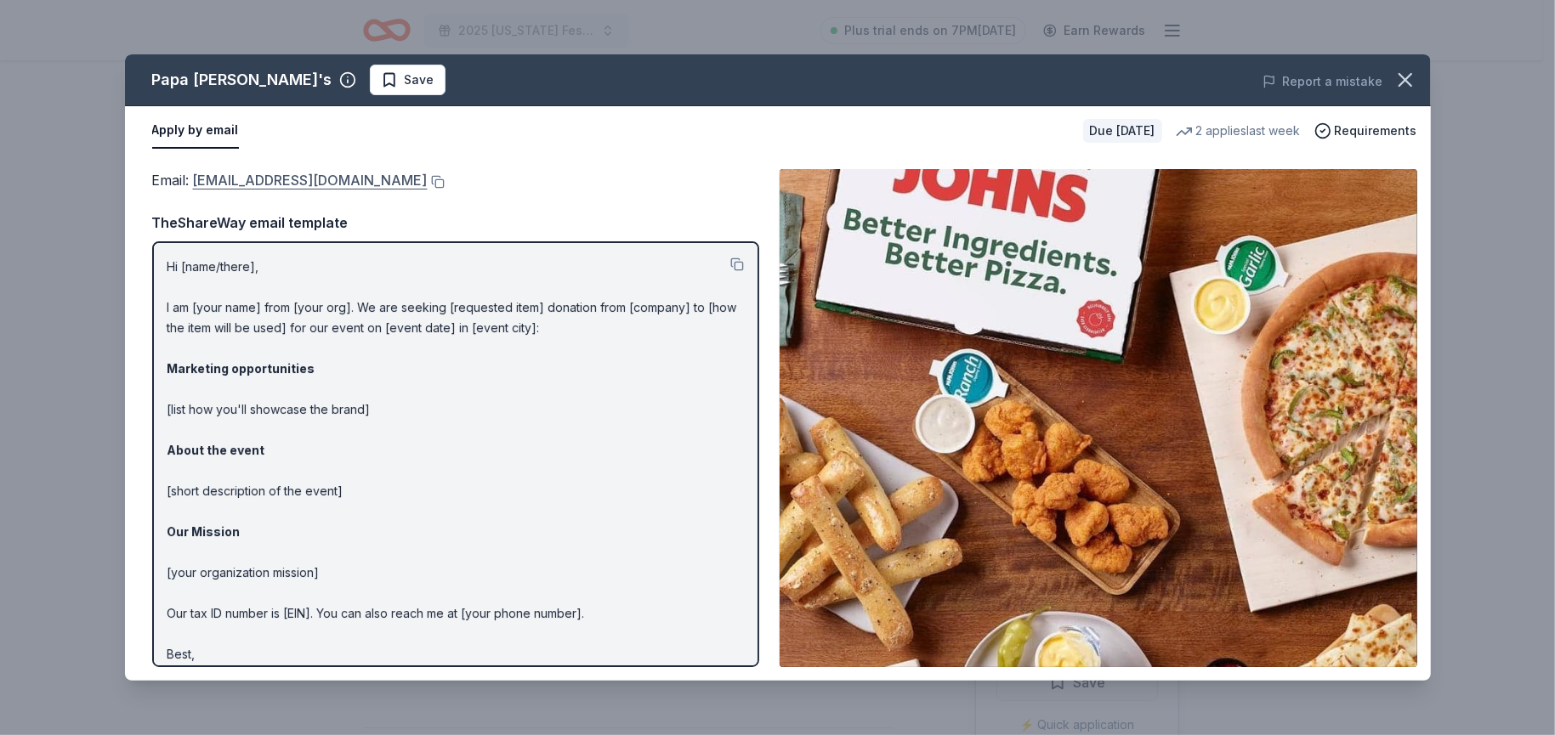
click at [264, 179] on link "foundation@papajohns.com" at bounding box center [310, 180] width 235 height 22
click at [1106, 470] on img at bounding box center [1098, 418] width 638 height 498
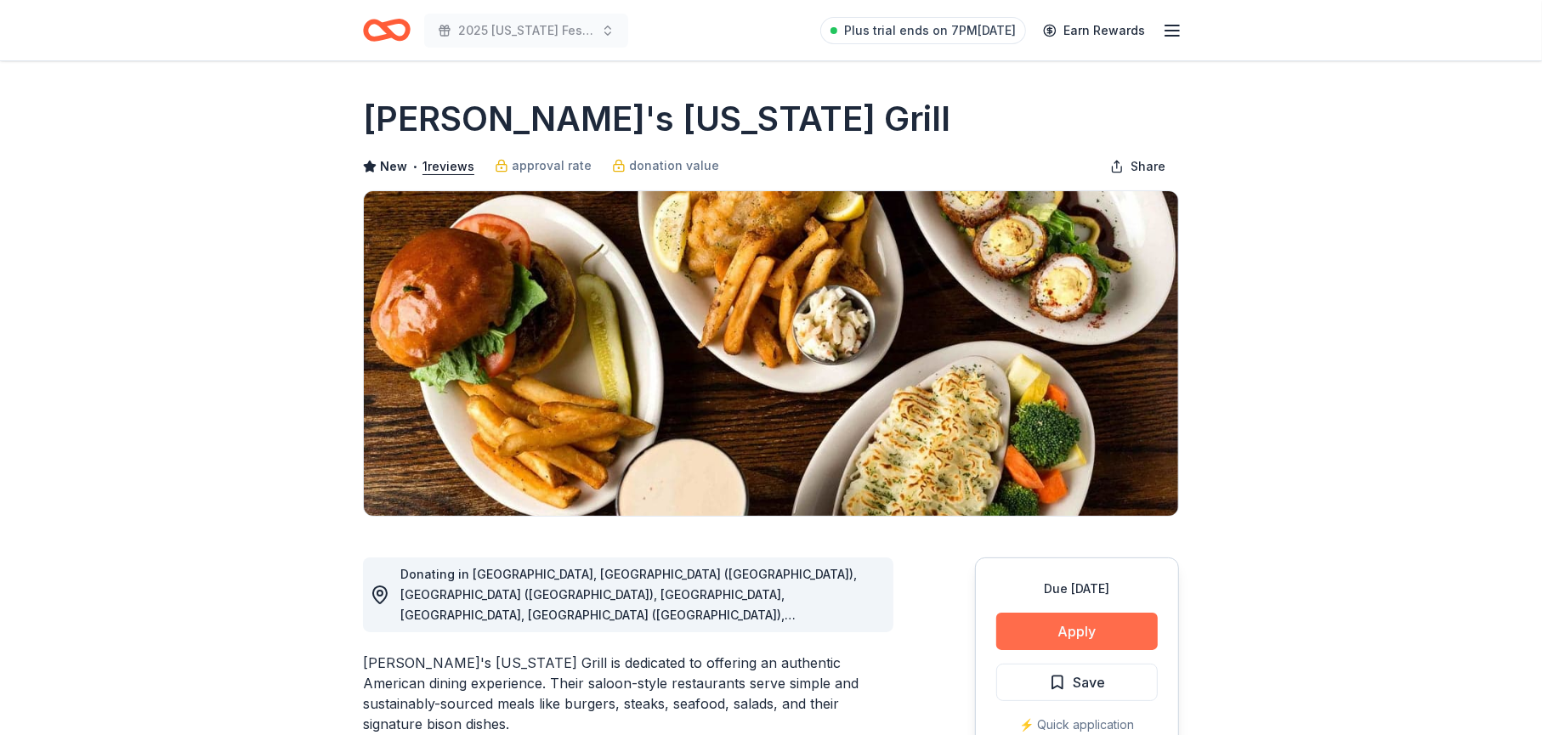
click at [1086, 634] on button "Apply" at bounding box center [1077, 631] width 162 height 37
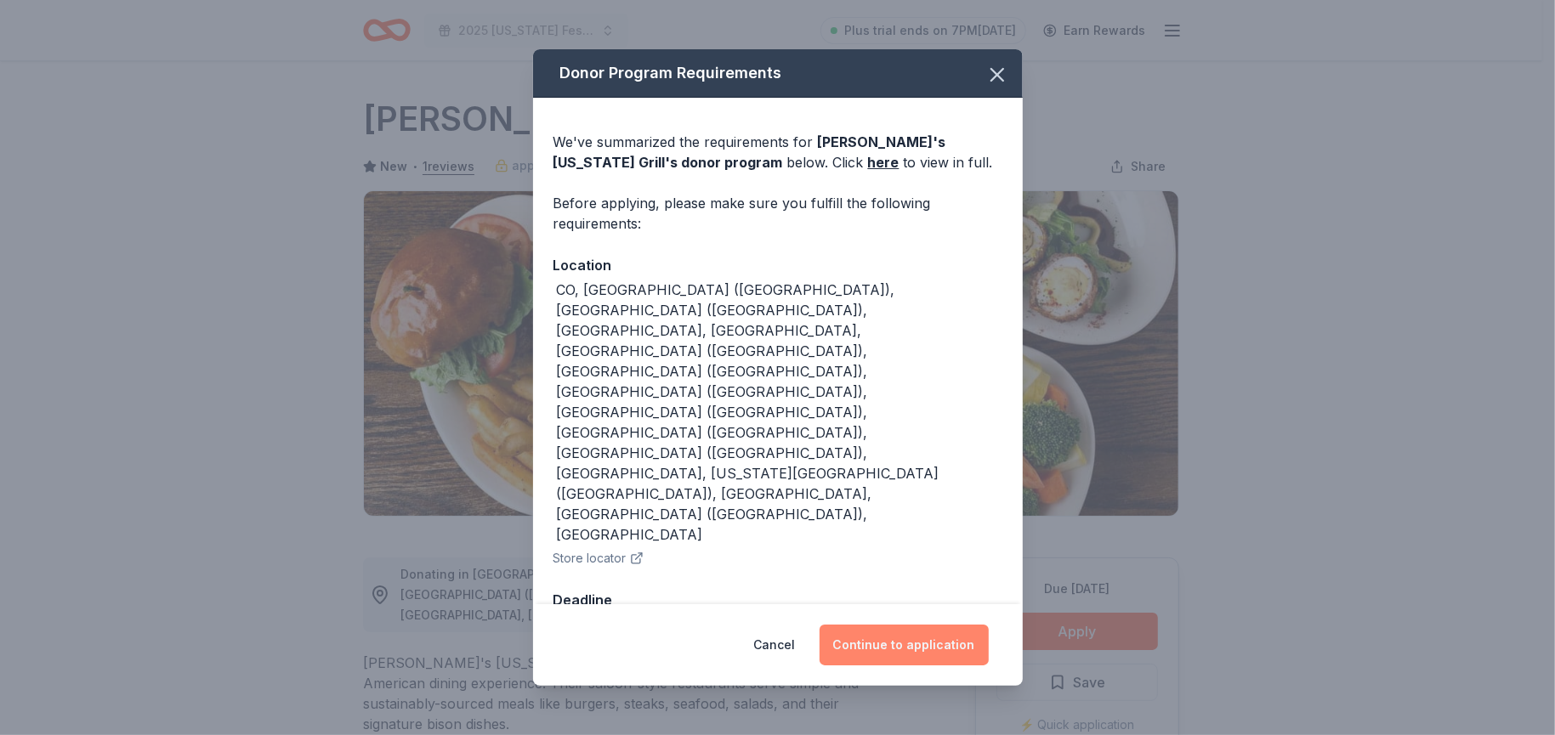
click at [896, 625] on button "Continue to application" at bounding box center [903, 645] width 169 height 41
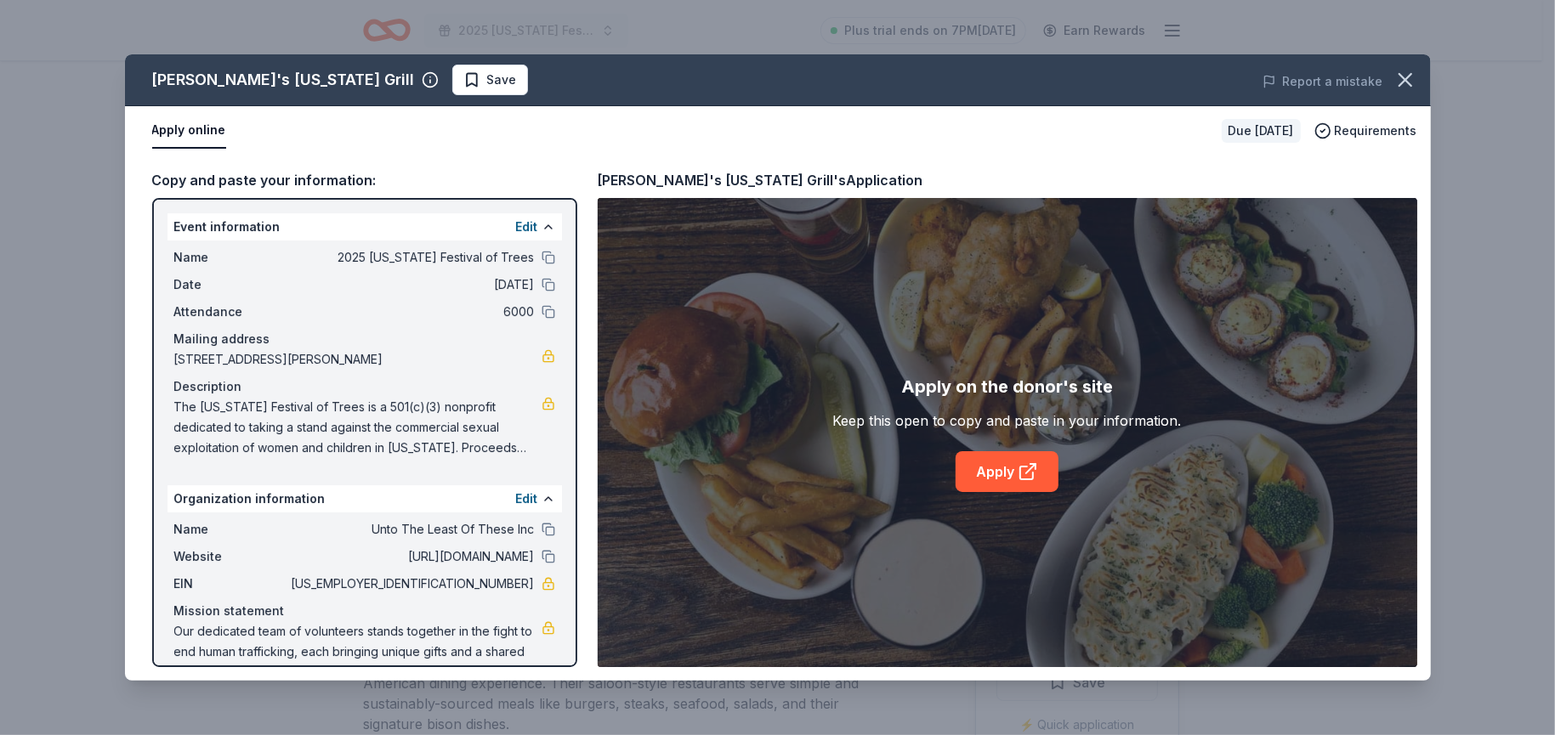
scroll to position [36, 0]
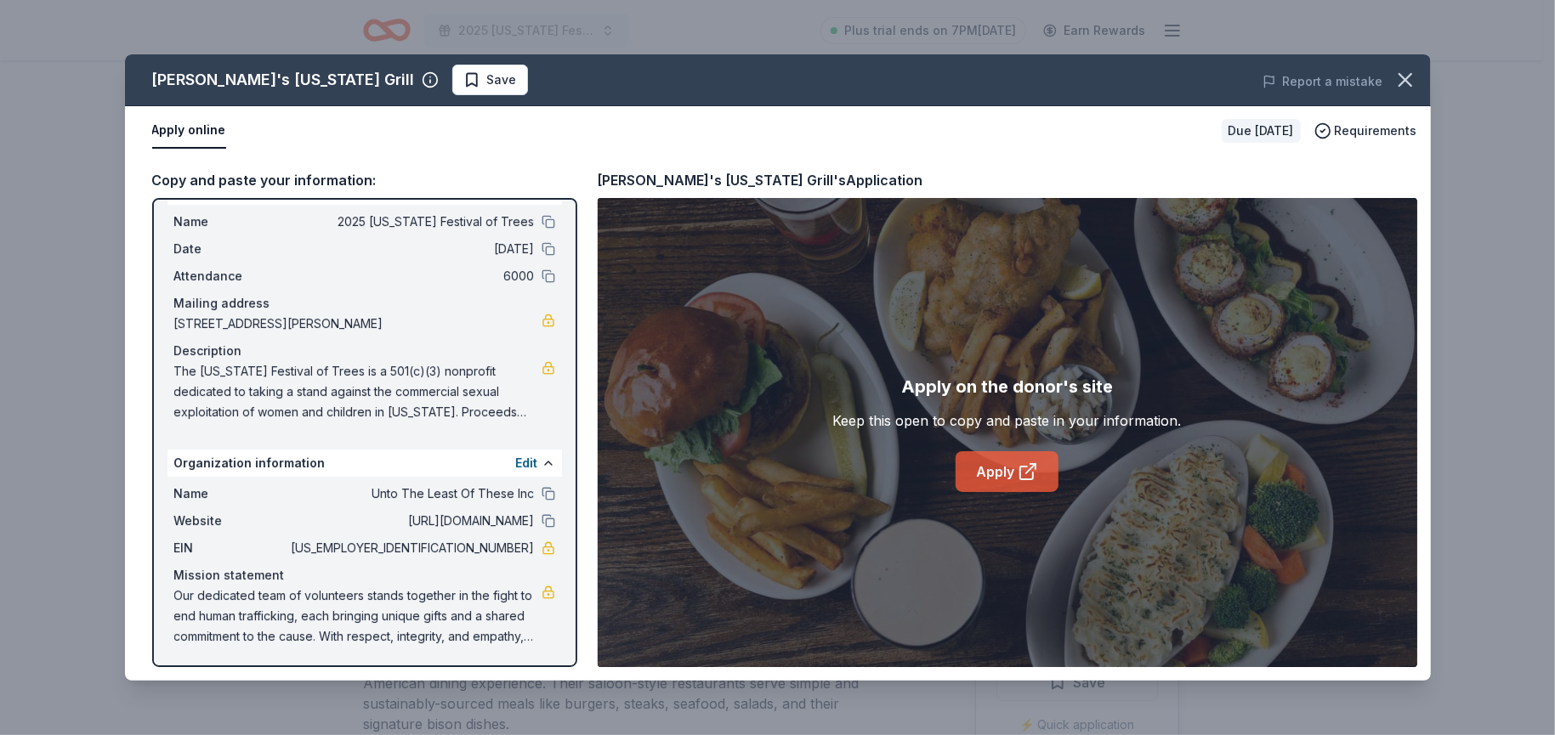
click at [982, 472] on link "Apply" at bounding box center [1006, 471] width 103 height 41
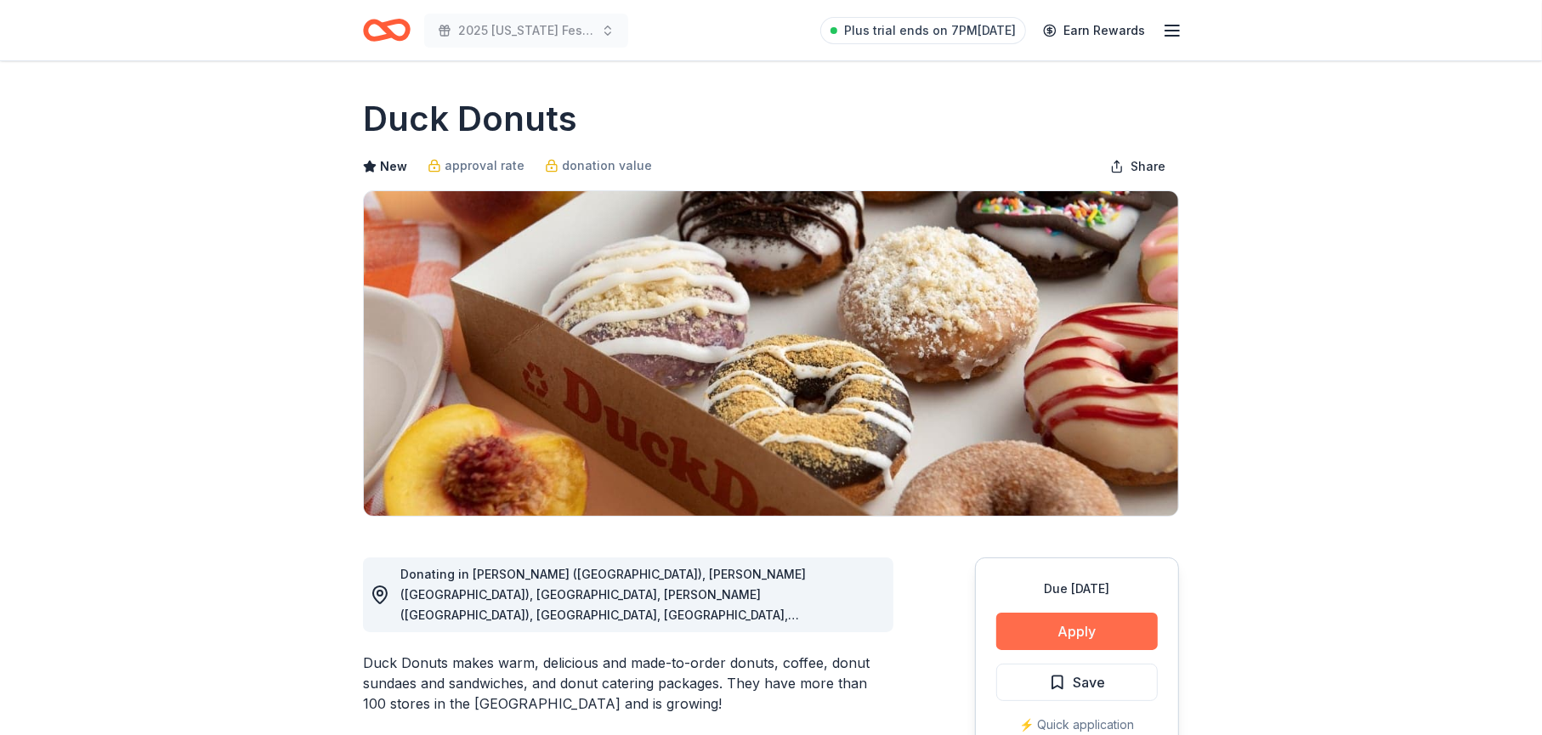
click at [1067, 631] on button "Apply" at bounding box center [1077, 631] width 162 height 37
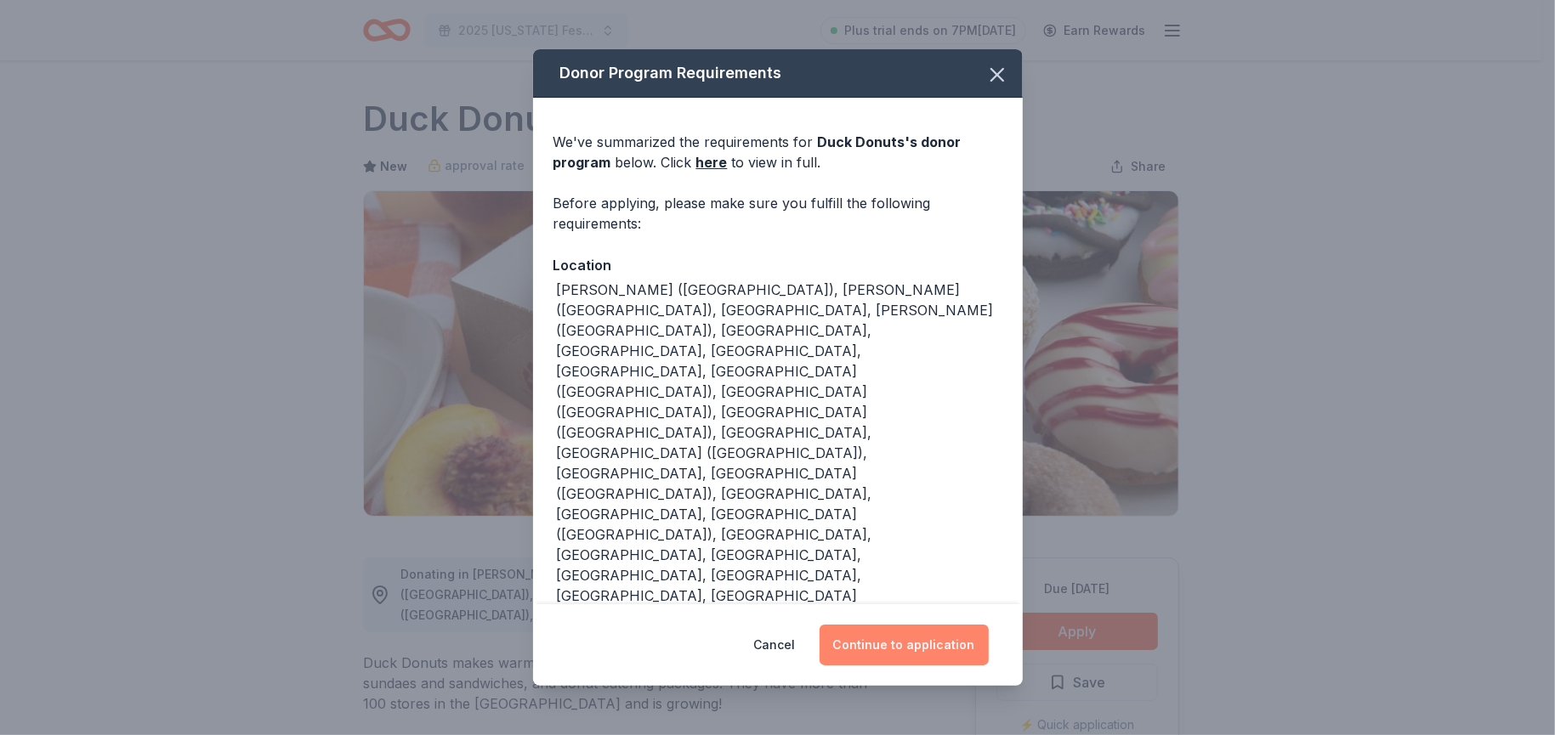
click at [924, 625] on button "Continue to application" at bounding box center [903, 645] width 169 height 41
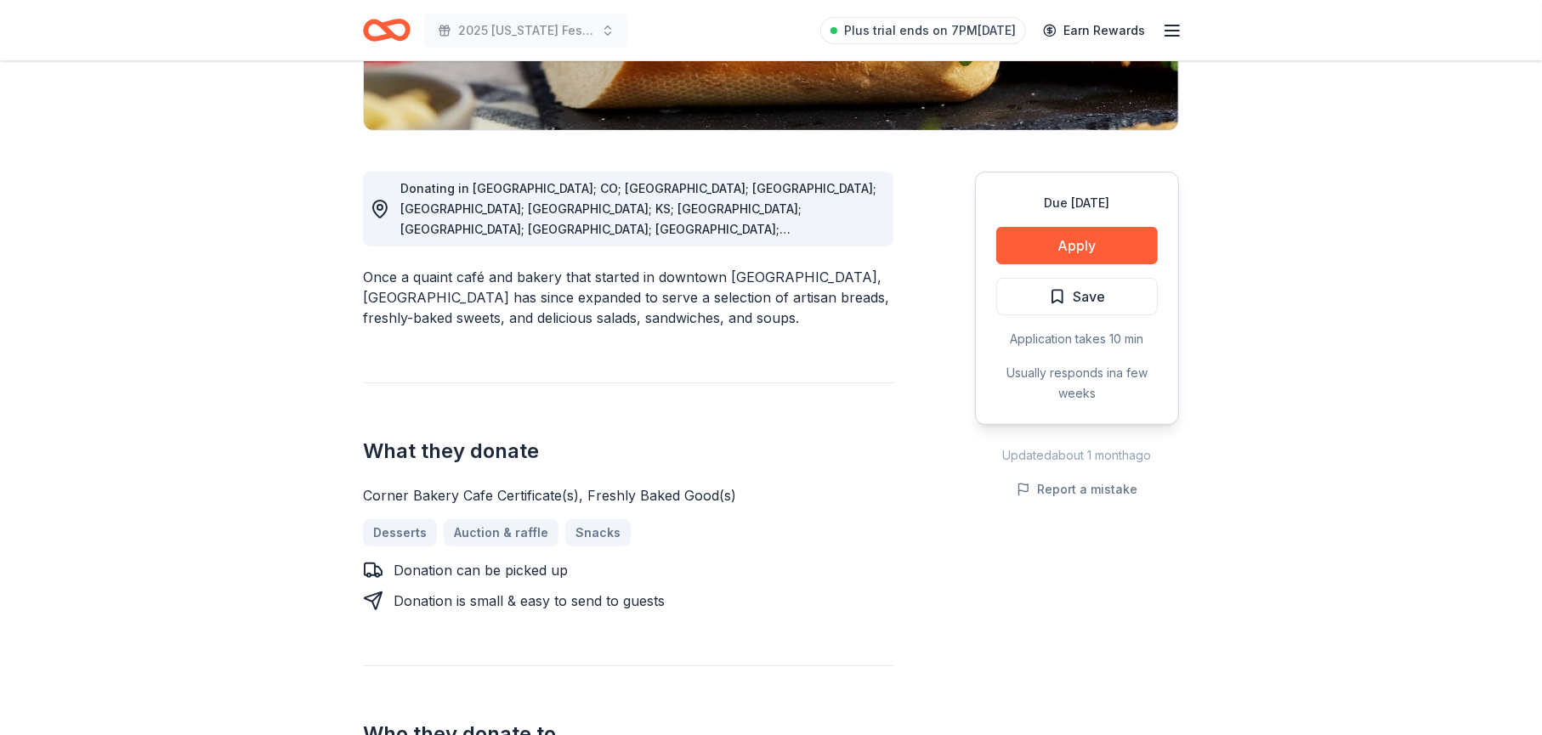
scroll to position [425, 0]
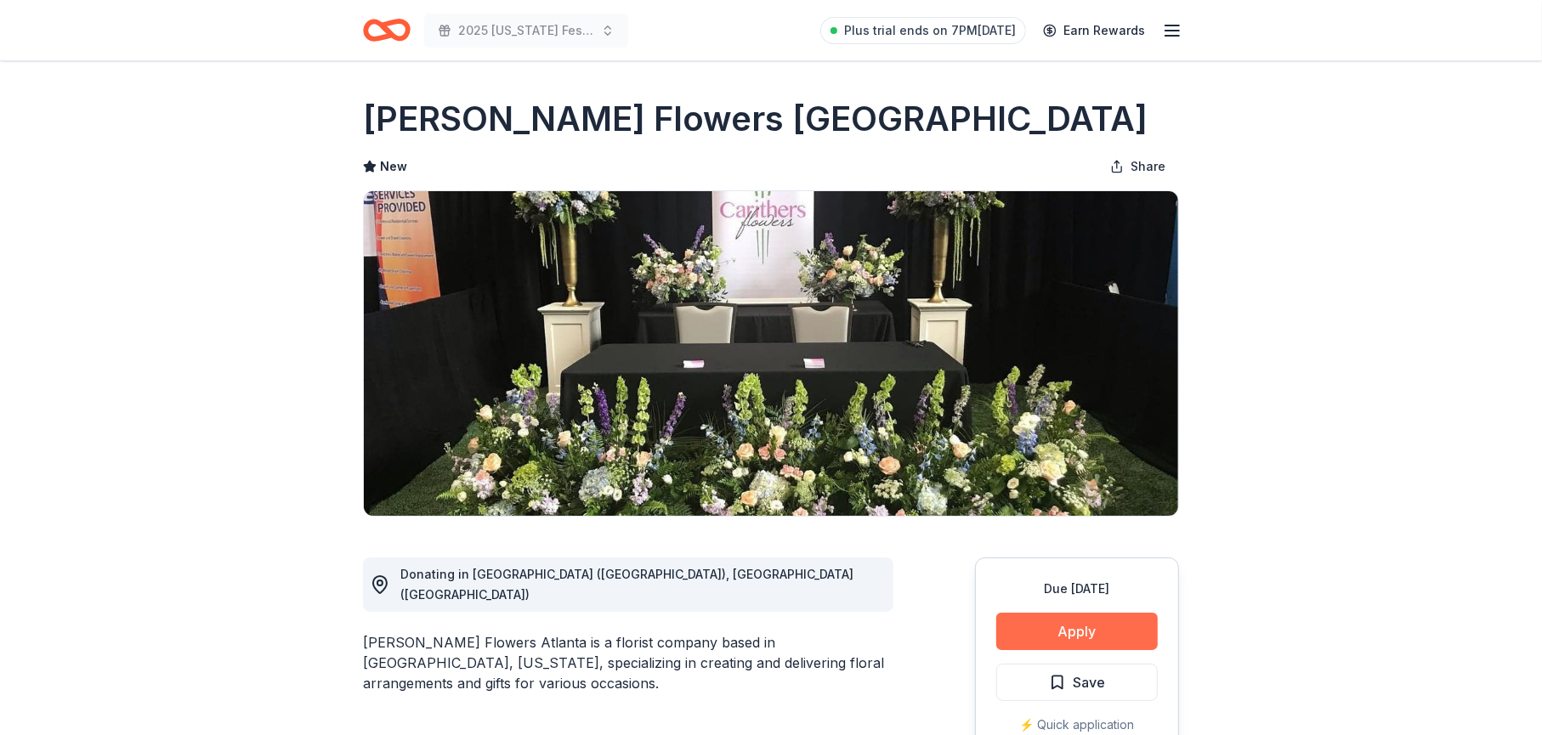
click at [1065, 634] on button "Apply" at bounding box center [1077, 631] width 162 height 37
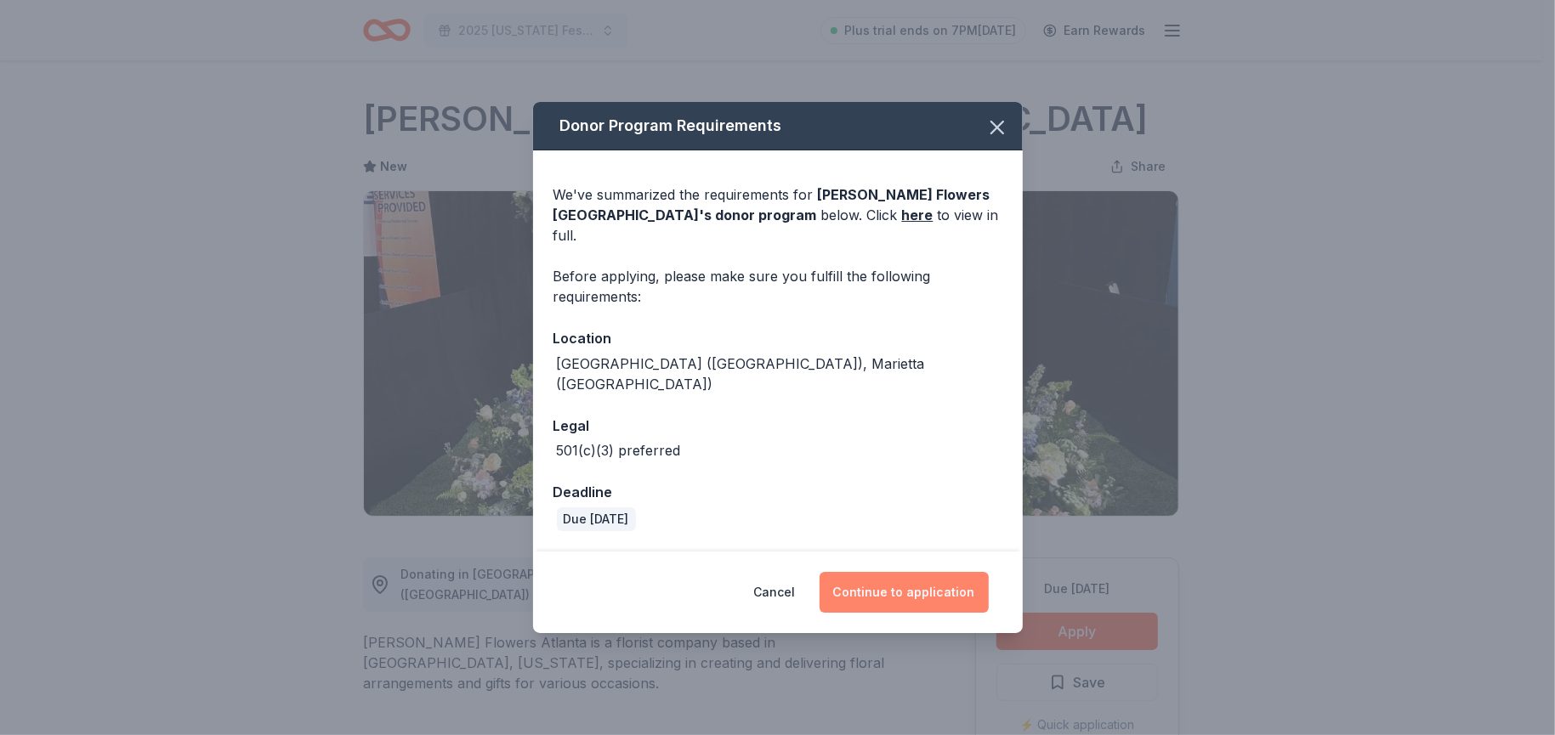
click at [906, 572] on button "Continue to application" at bounding box center [903, 592] width 169 height 41
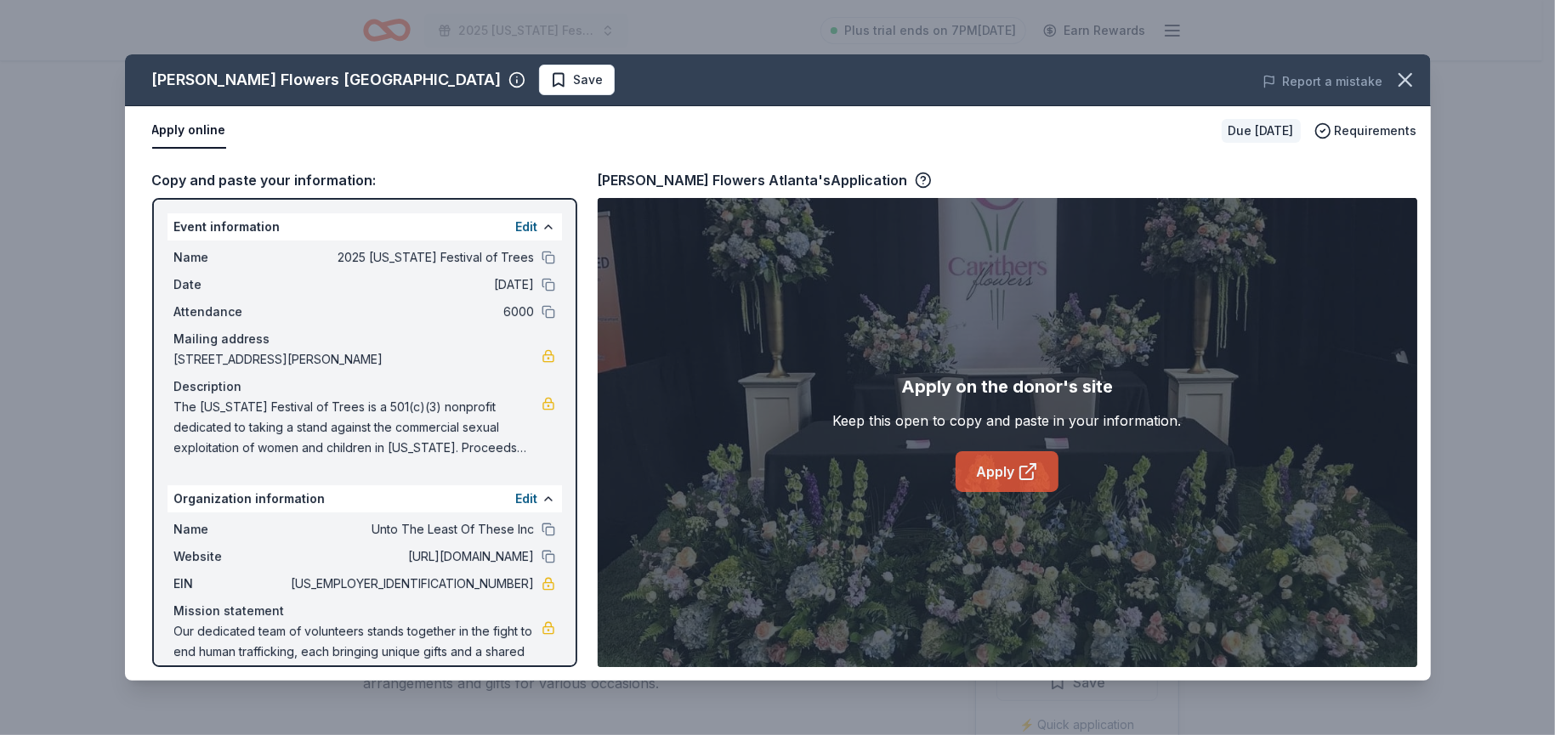
click at [1000, 468] on link "Apply" at bounding box center [1006, 471] width 103 height 41
click at [1000, 472] on link "Apply" at bounding box center [1006, 471] width 103 height 41
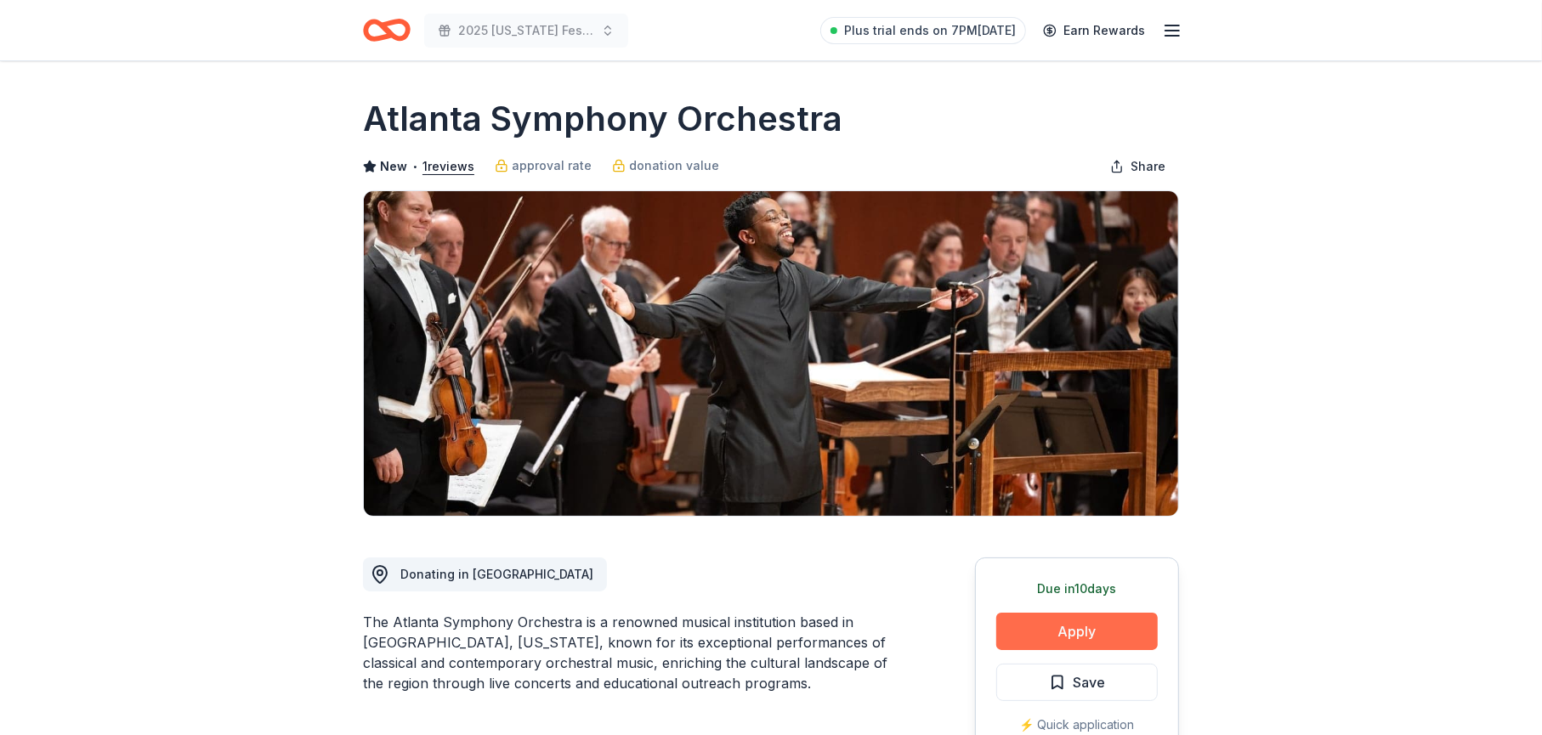
click at [1071, 637] on button "Apply" at bounding box center [1077, 631] width 162 height 37
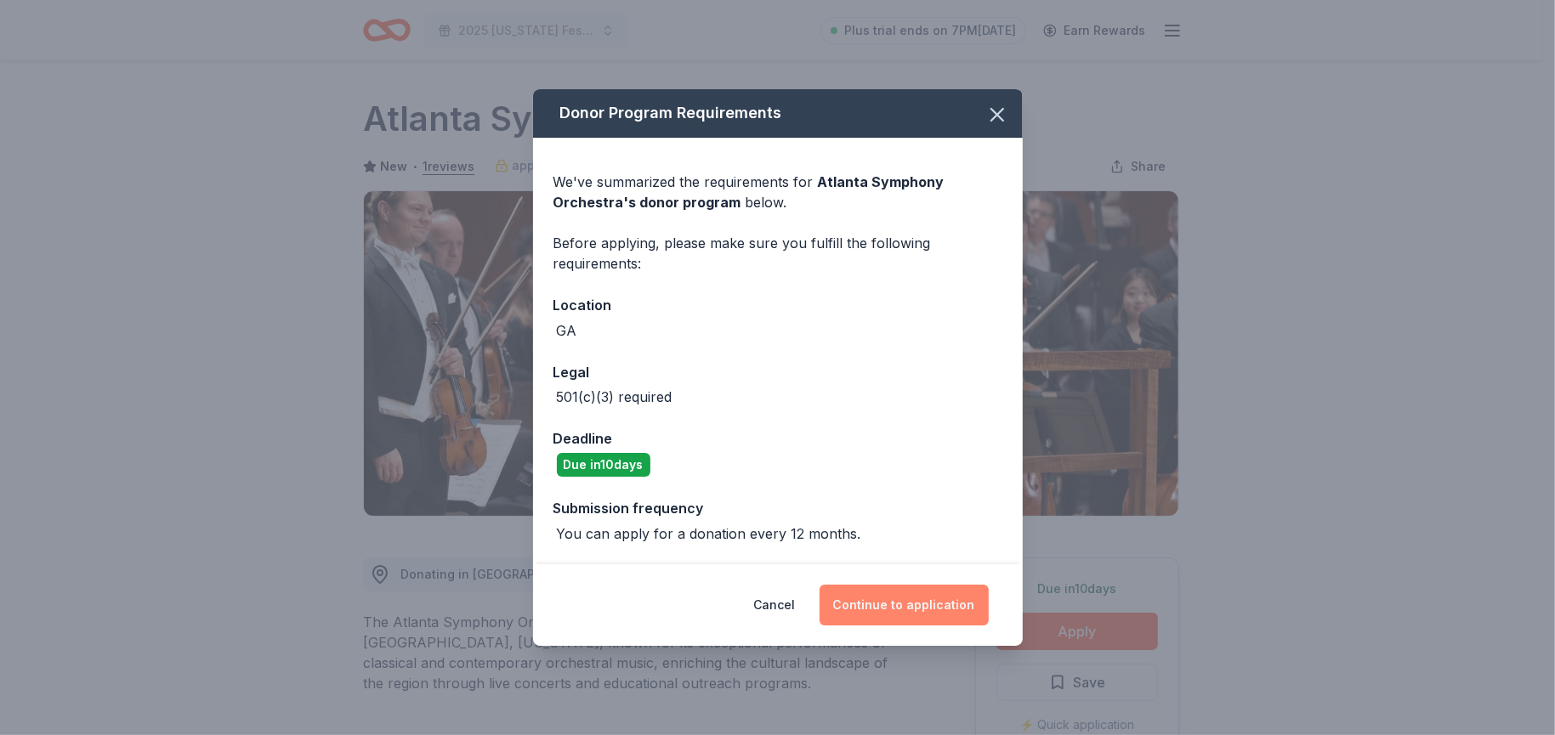
click at [870, 604] on button "Continue to application" at bounding box center [903, 605] width 169 height 41
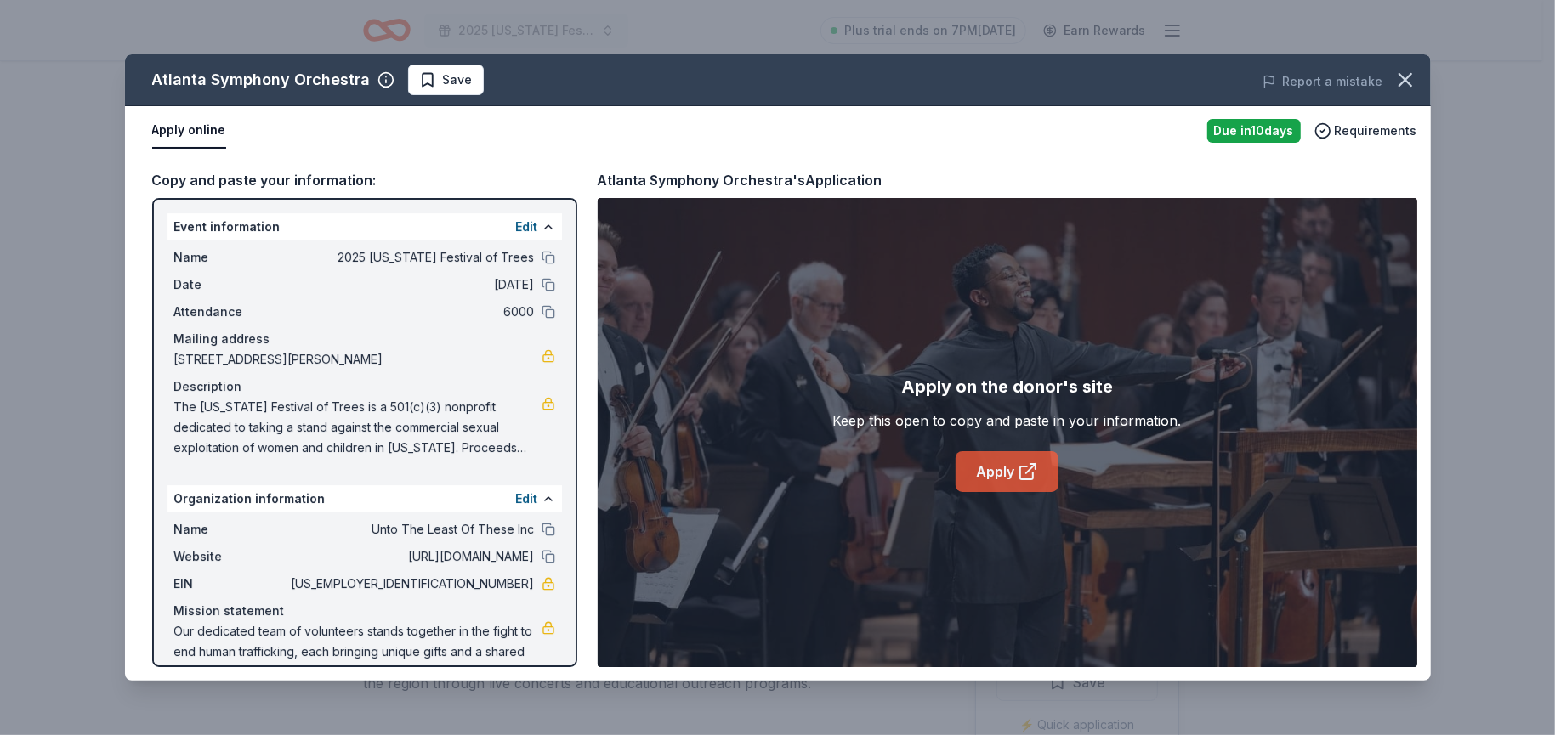
click at [997, 475] on link "Apply" at bounding box center [1006, 471] width 103 height 41
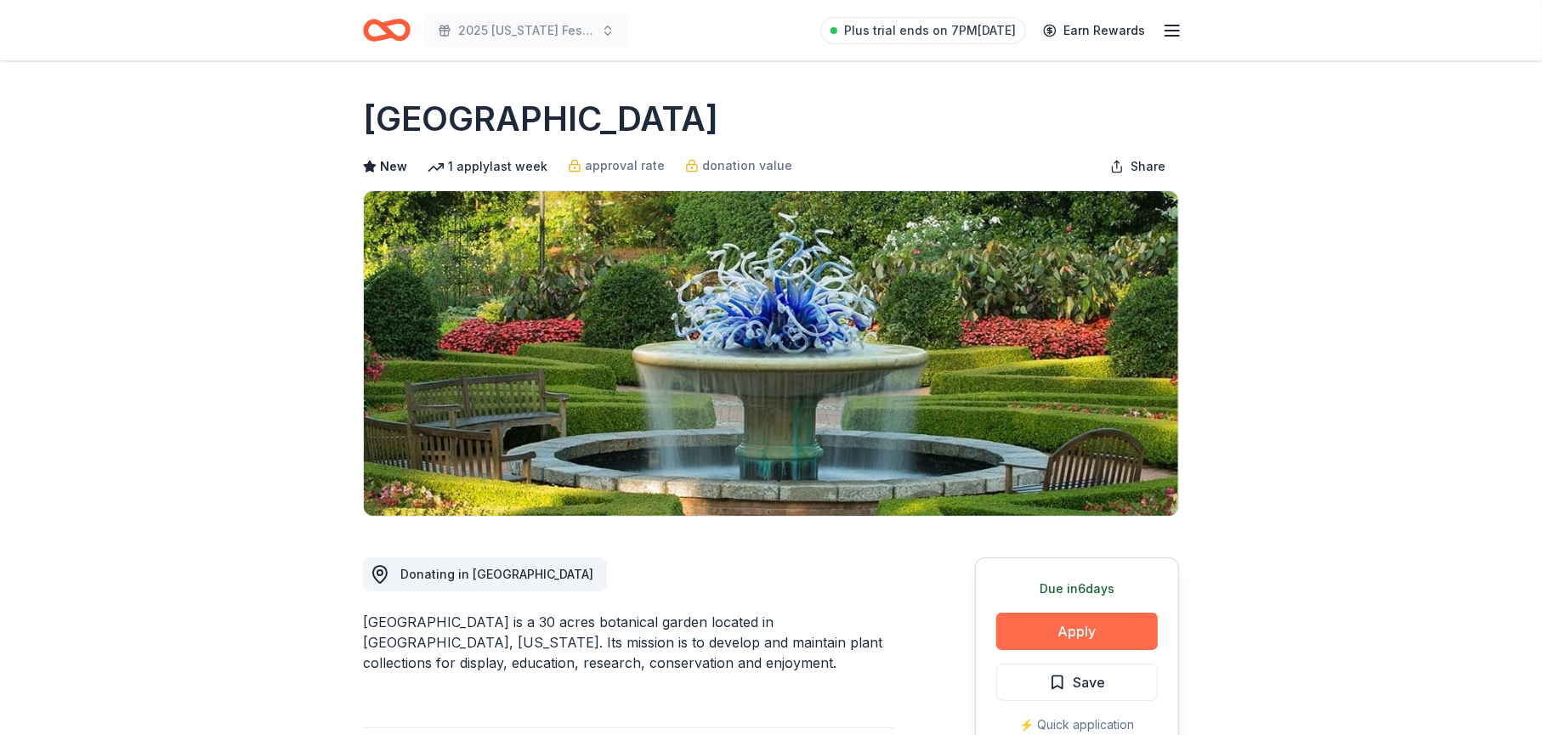
click at [1050, 628] on button "Apply" at bounding box center [1077, 631] width 162 height 37
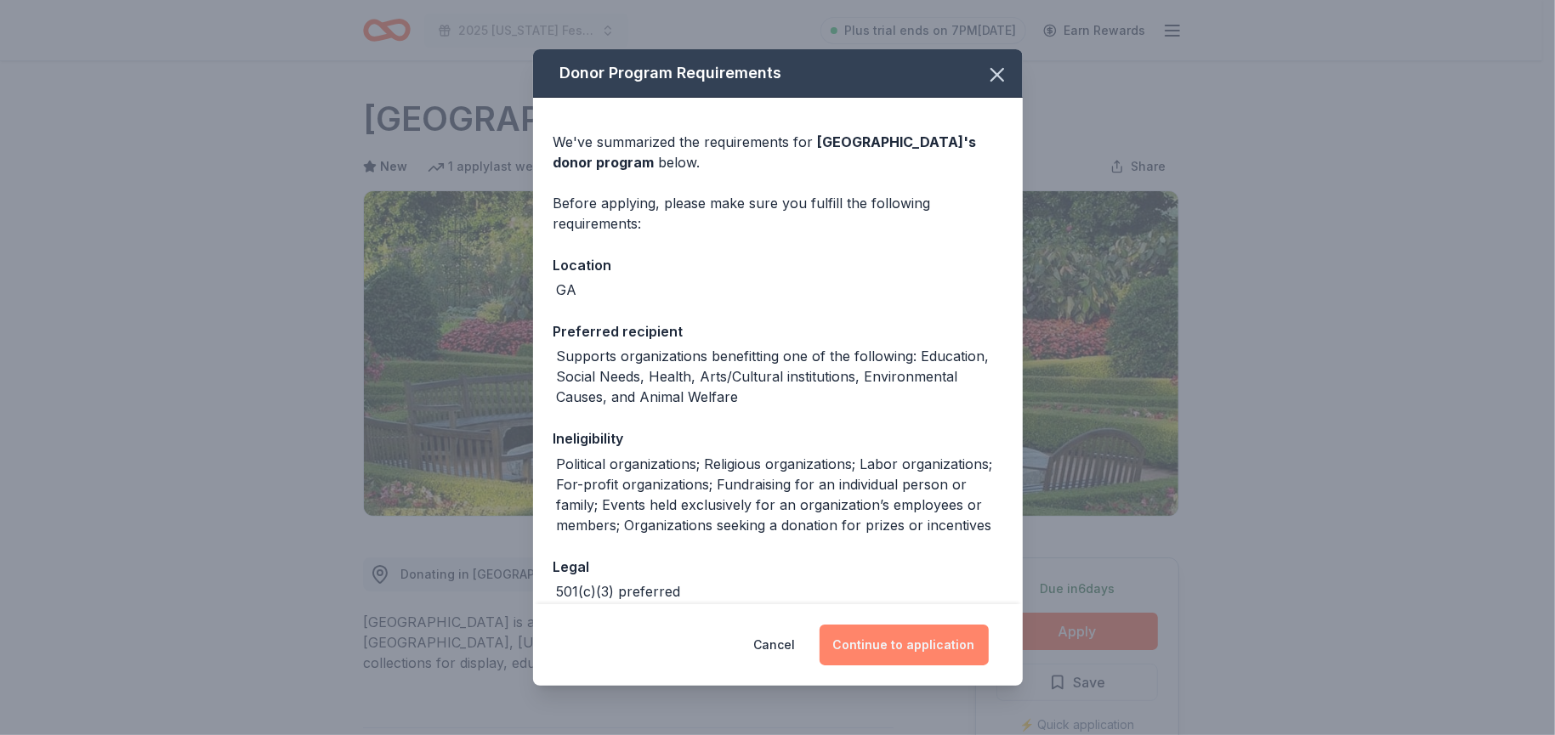
click at [910, 643] on button "Continue to application" at bounding box center [903, 645] width 169 height 41
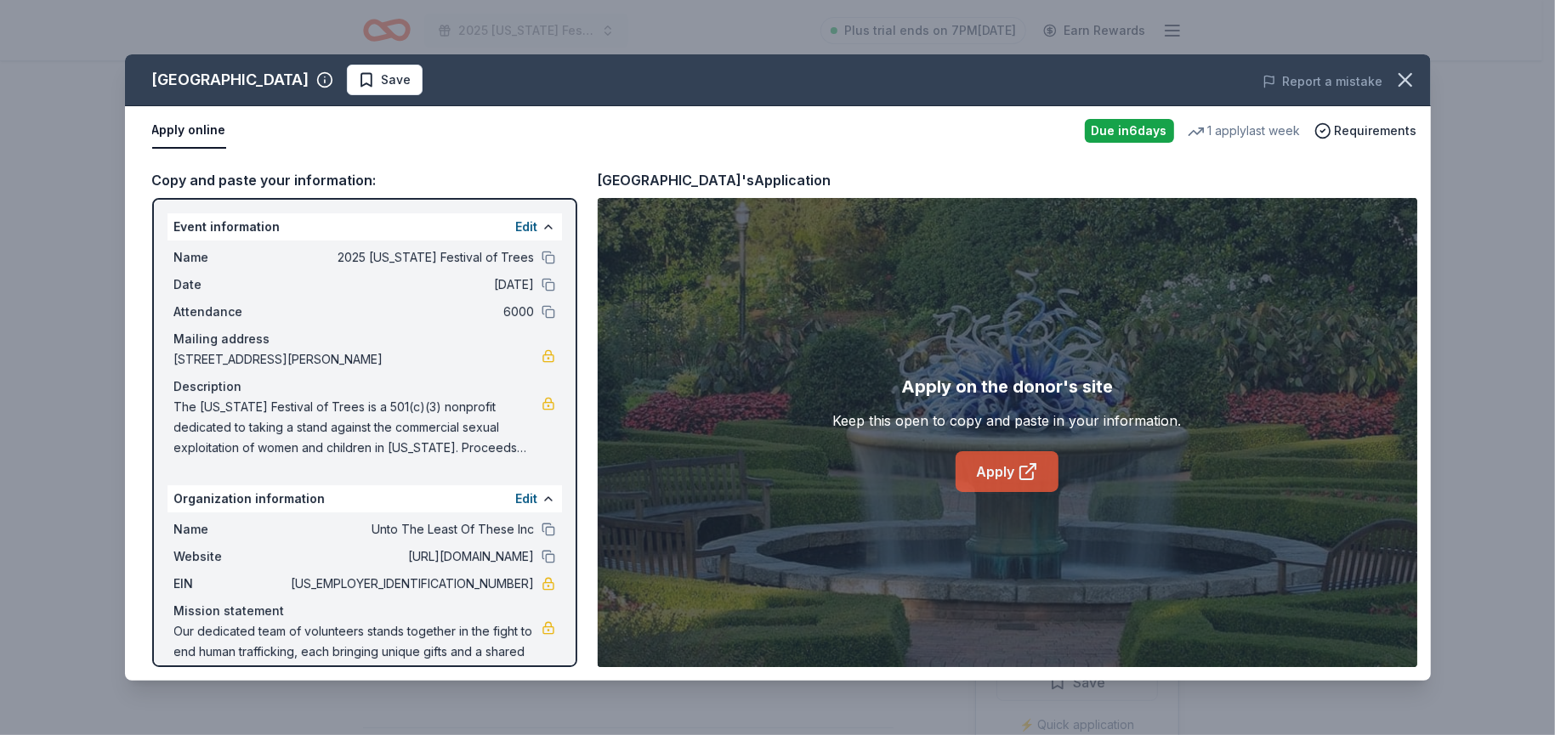
click at [995, 467] on link "Apply" at bounding box center [1006, 471] width 103 height 41
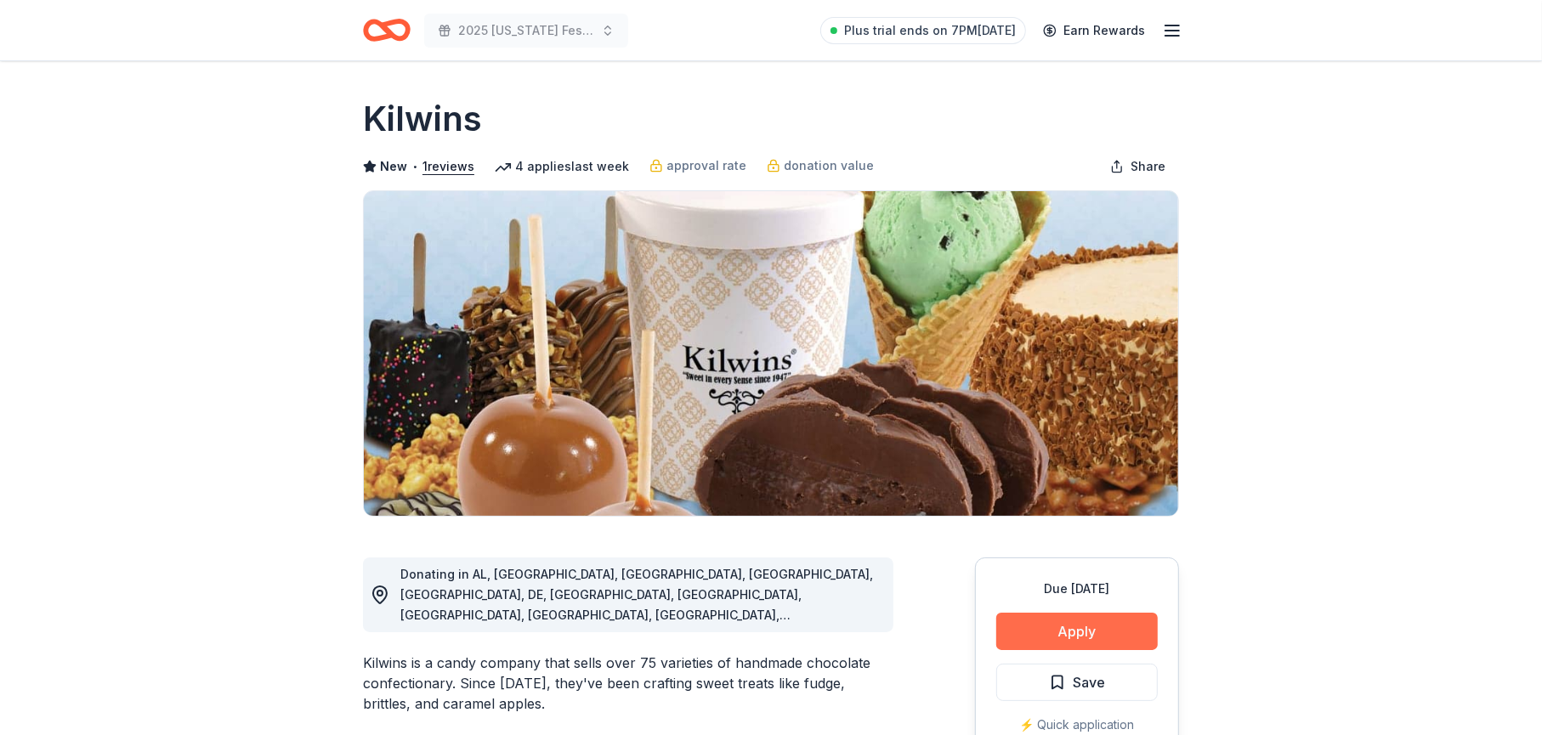
click at [1069, 630] on button "Apply" at bounding box center [1077, 631] width 162 height 37
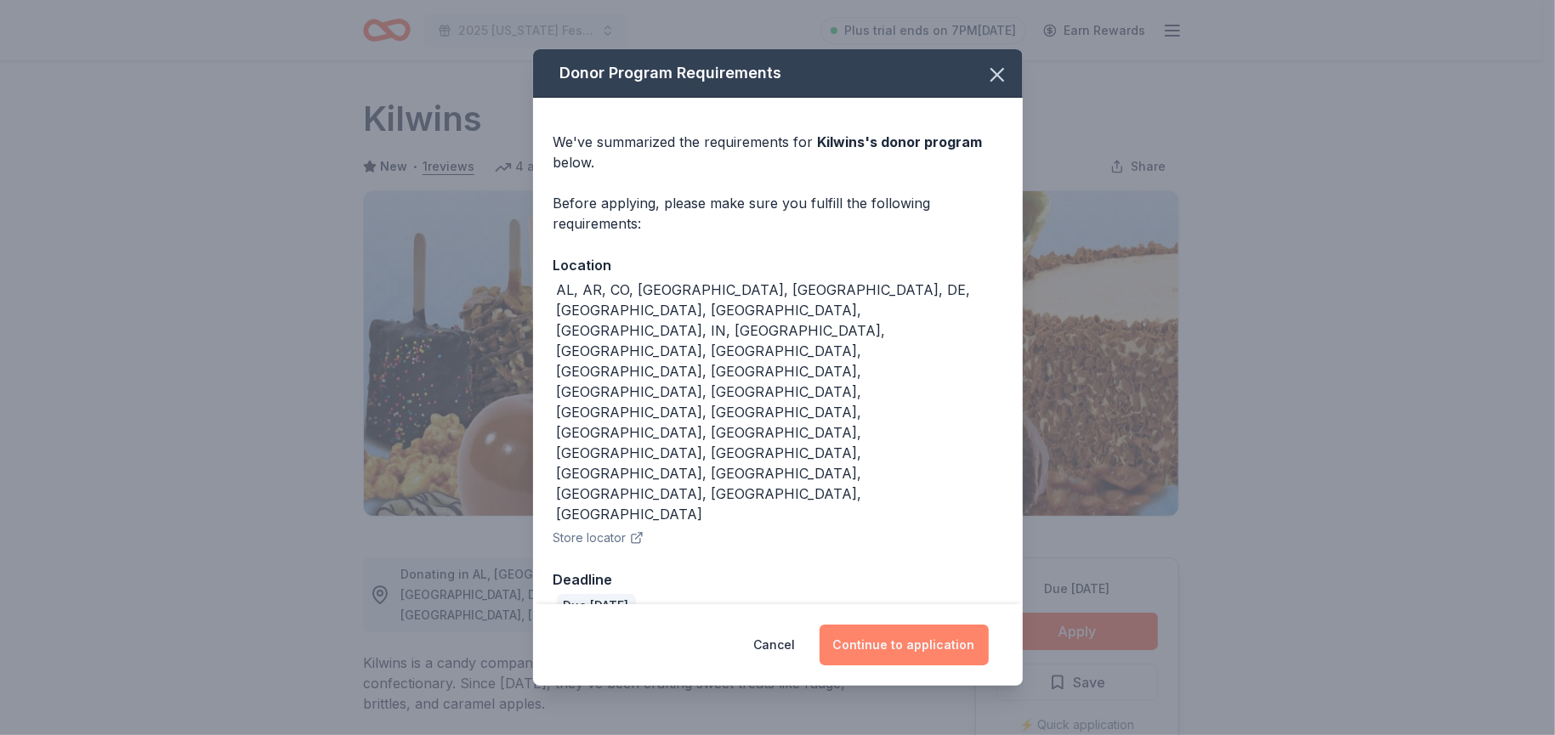
click at [924, 625] on button "Continue to application" at bounding box center [903, 645] width 169 height 41
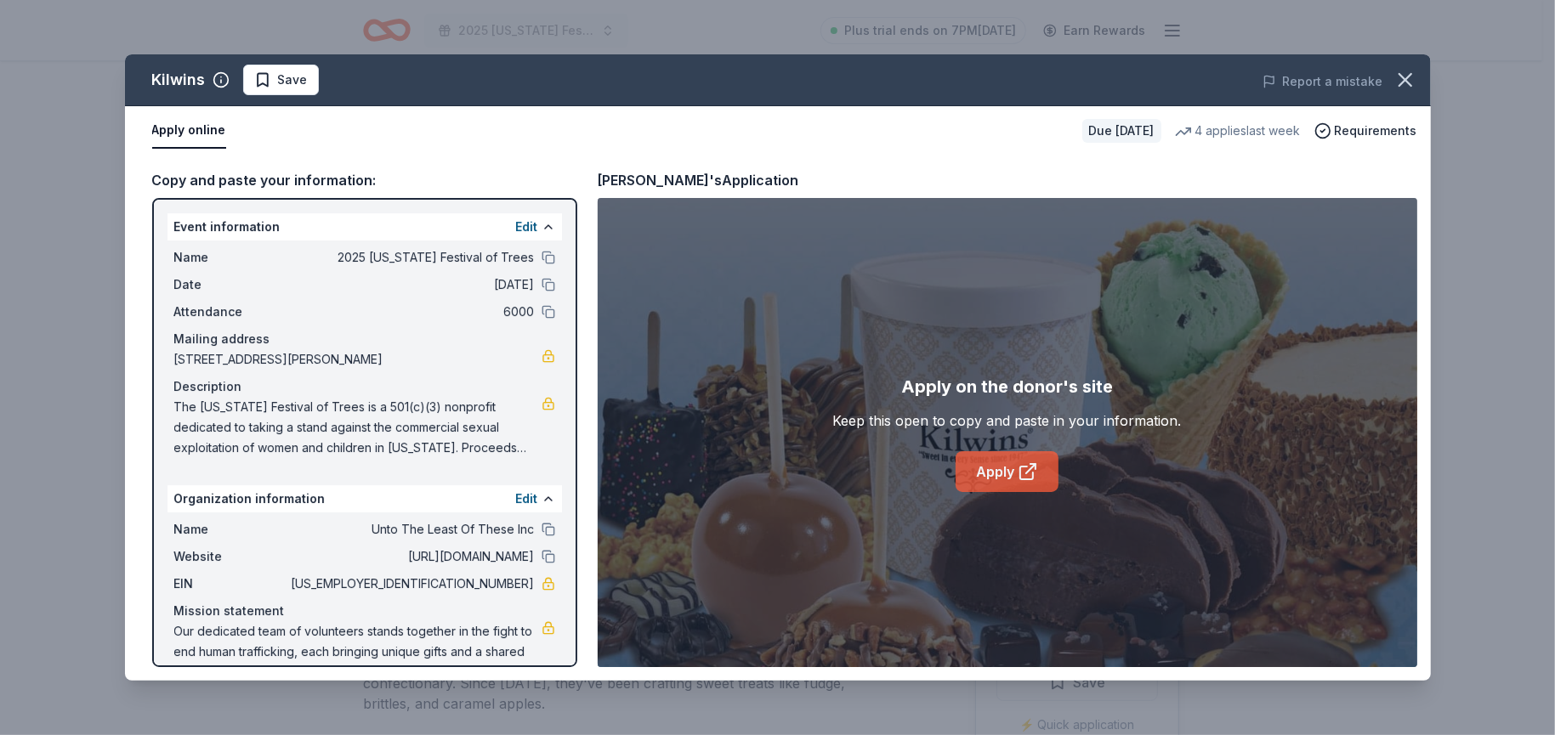
click at [1000, 466] on link "Apply" at bounding box center [1006, 471] width 103 height 41
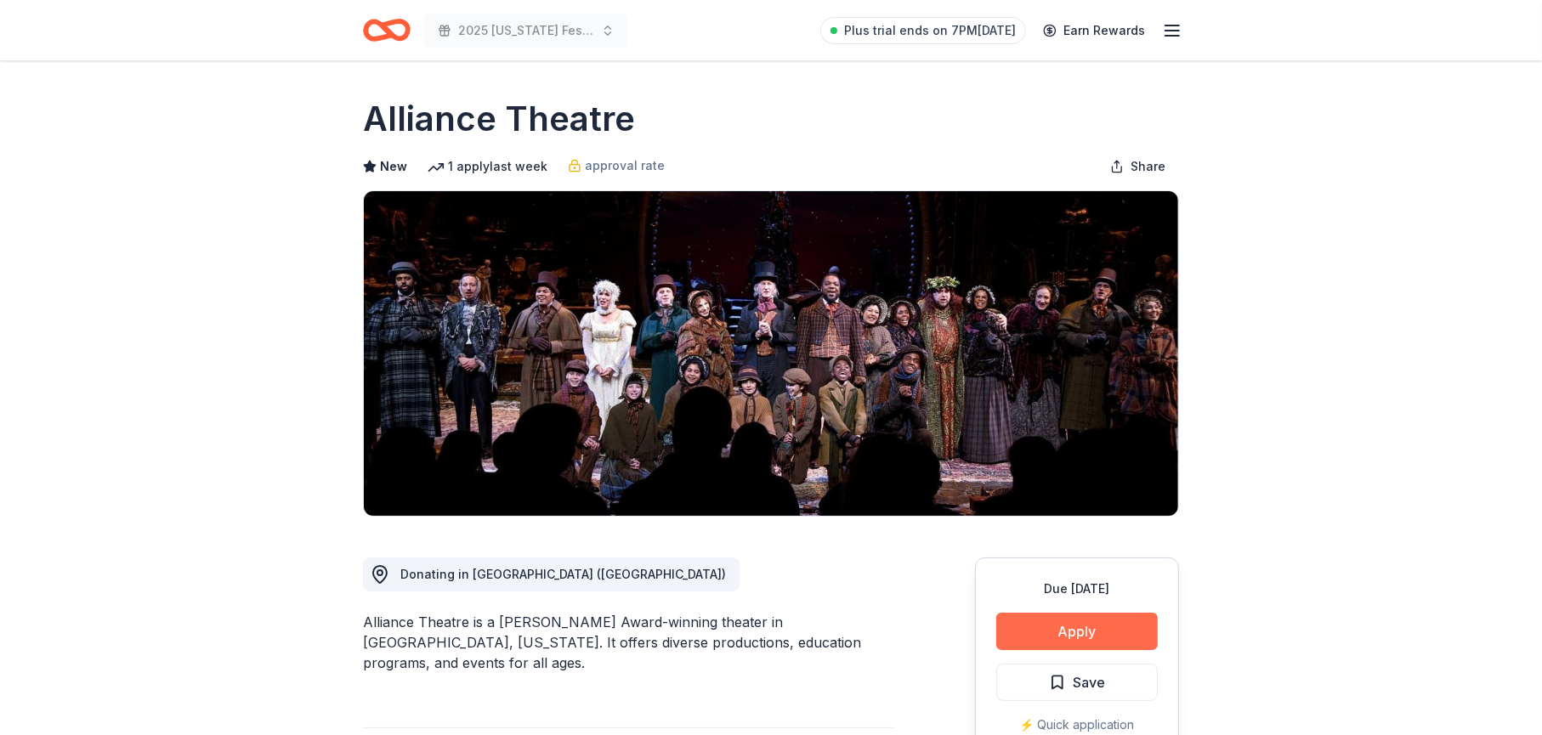
click at [1062, 635] on button "Apply" at bounding box center [1077, 631] width 162 height 37
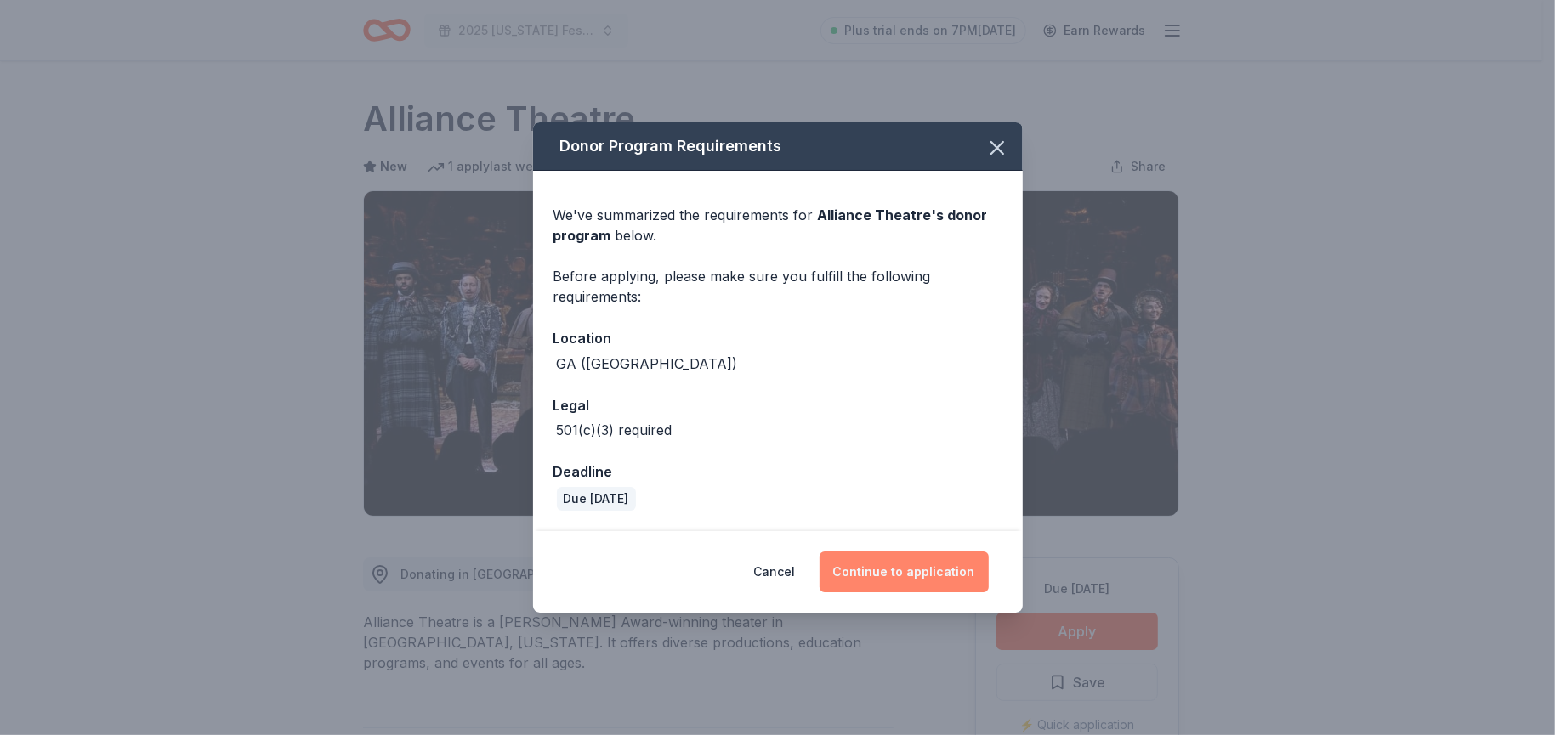
click at [888, 574] on button "Continue to application" at bounding box center [903, 572] width 169 height 41
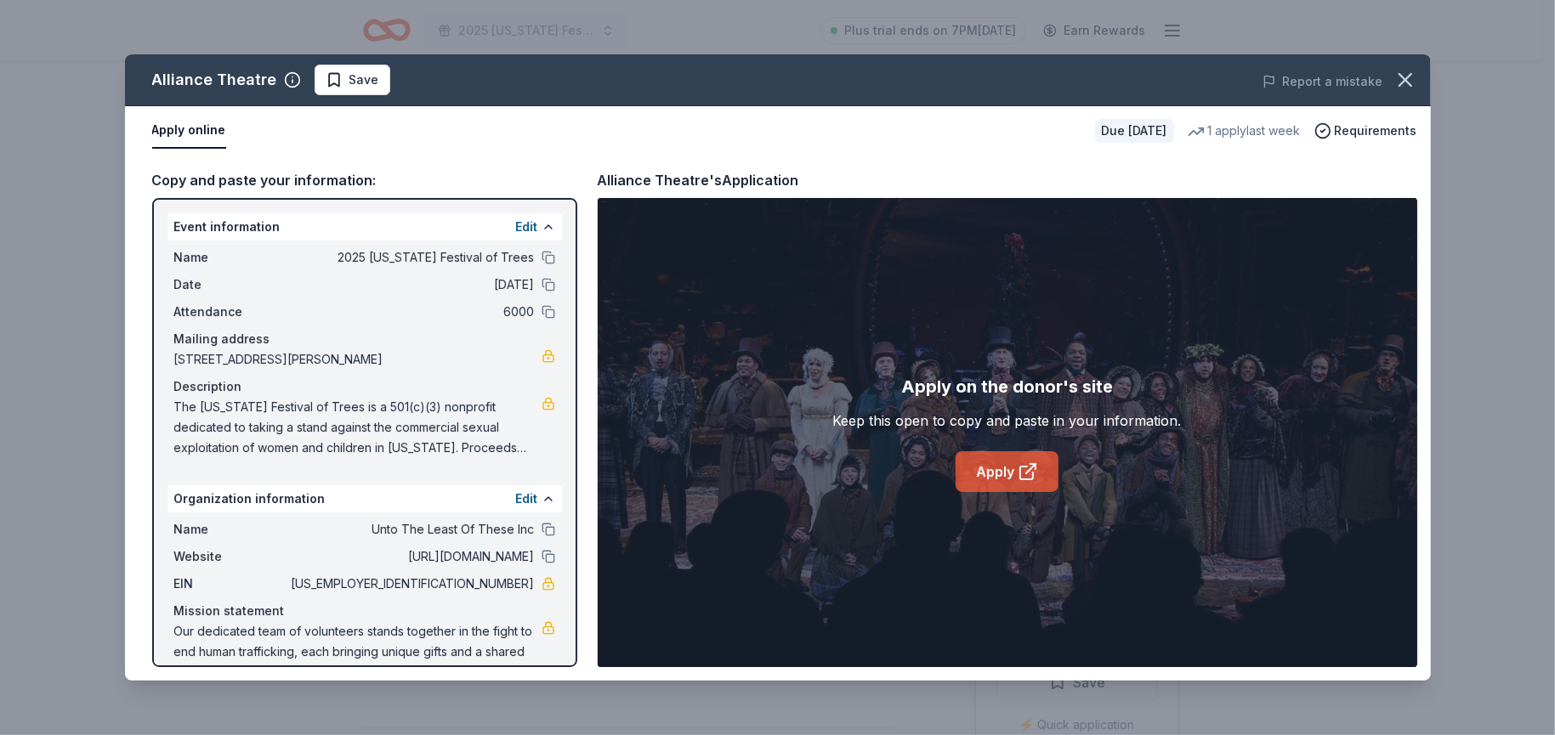
click at [997, 473] on link "Apply" at bounding box center [1006, 471] width 103 height 41
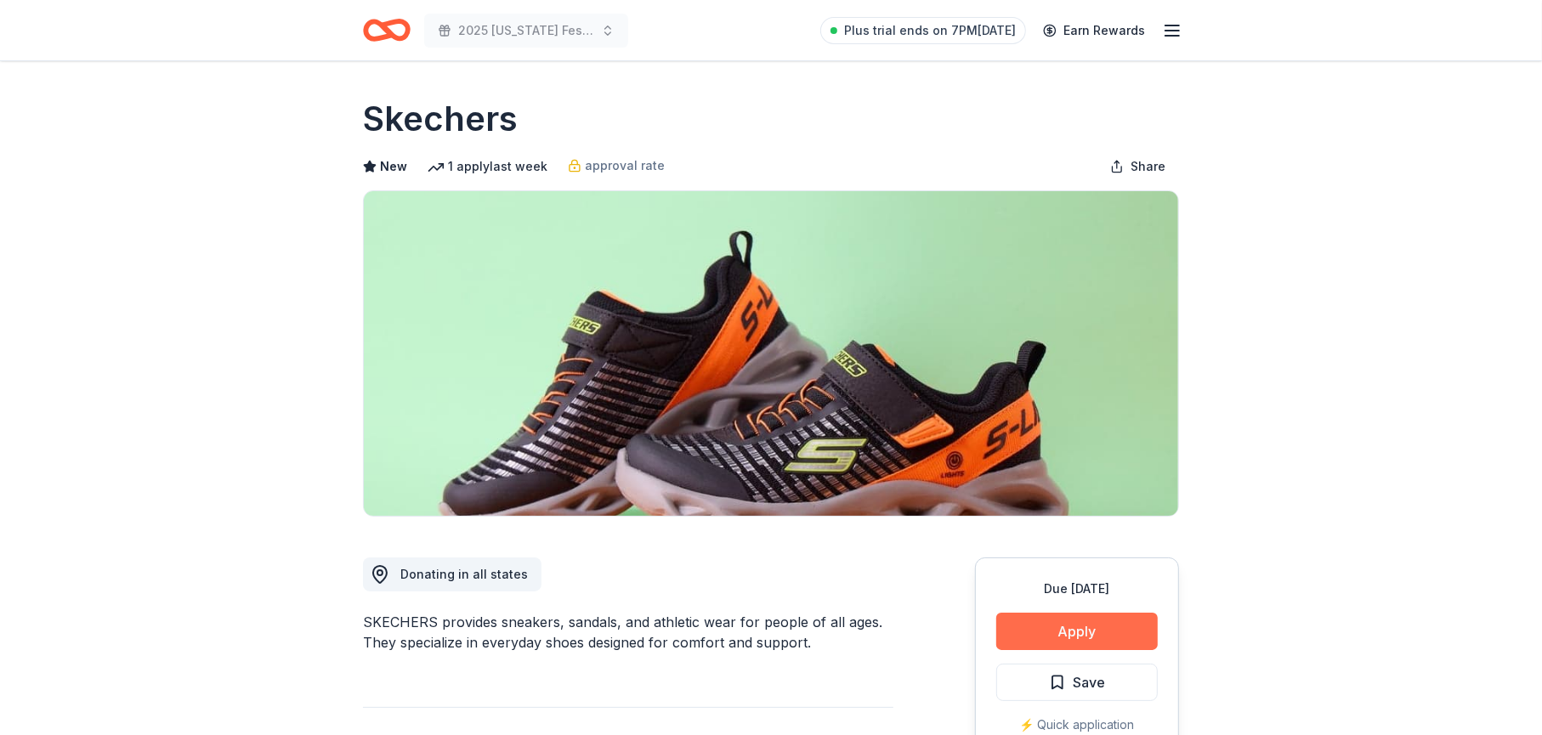
click at [1050, 637] on button "Apply" at bounding box center [1077, 631] width 162 height 37
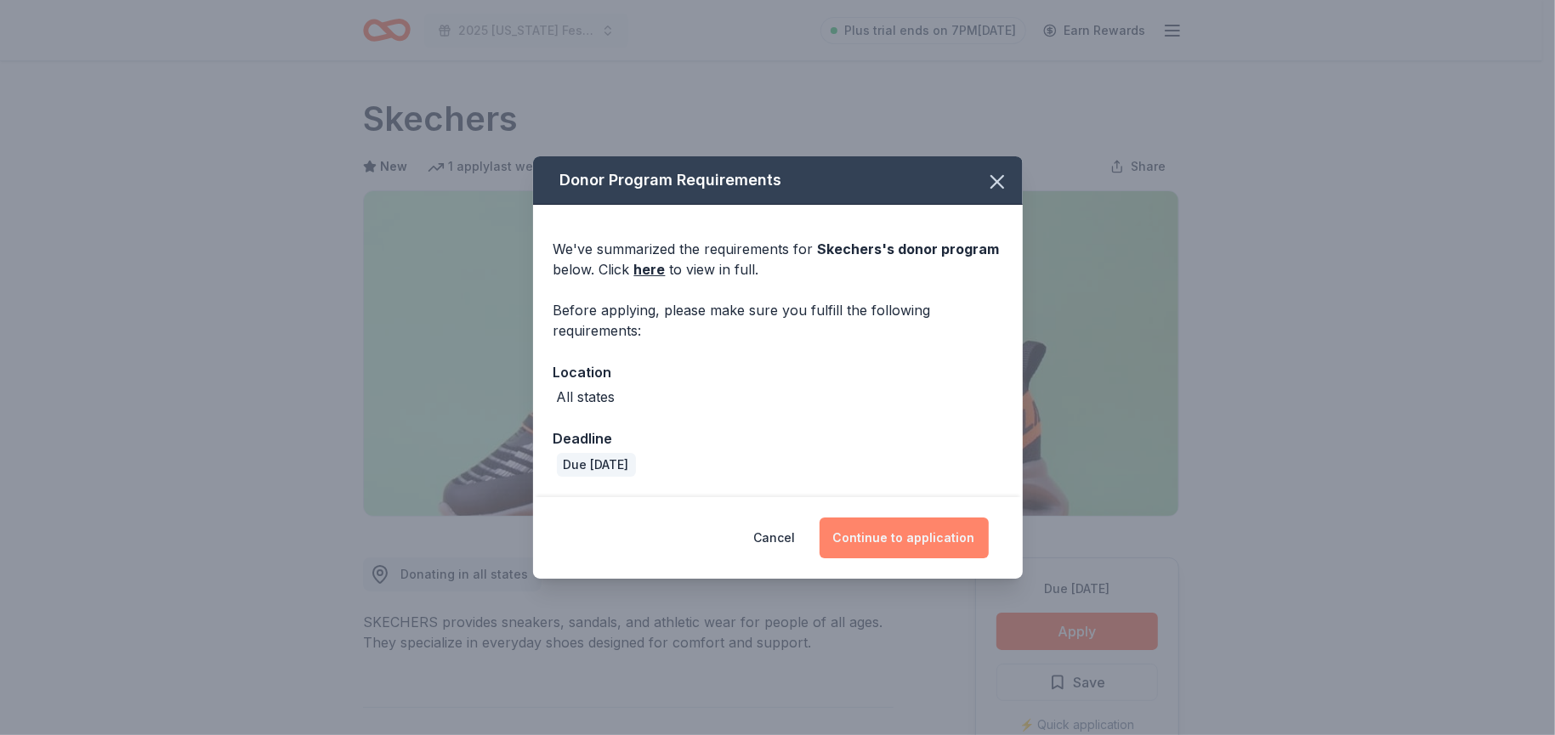
click at [901, 542] on button "Continue to application" at bounding box center [903, 538] width 169 height 41
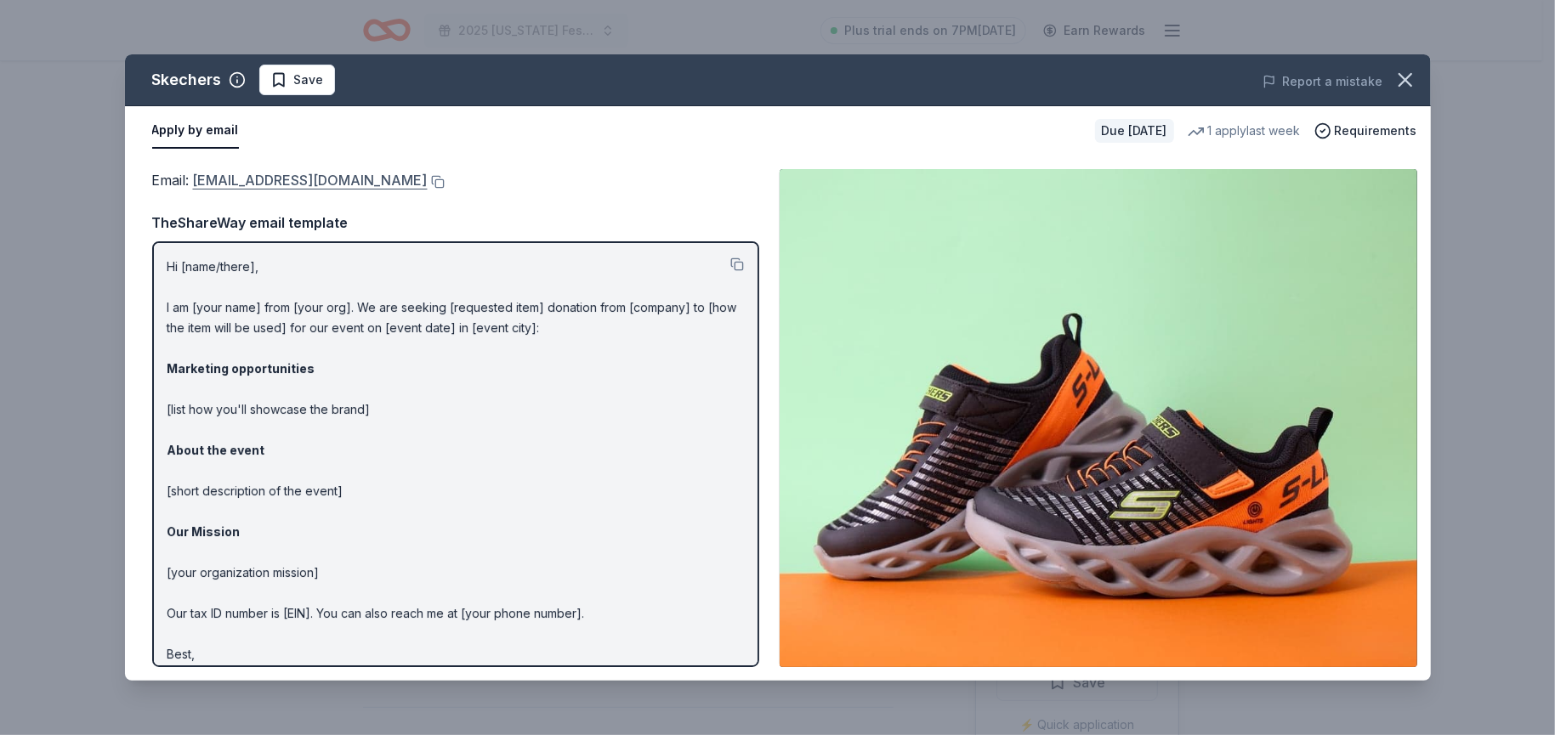
click at [315, 175] on link "foundation@skechers.com" at bounding box center [310, 180] width 235 height 22
click at [428, 179] on button at bounding box center [436, 182] width 17 height 14
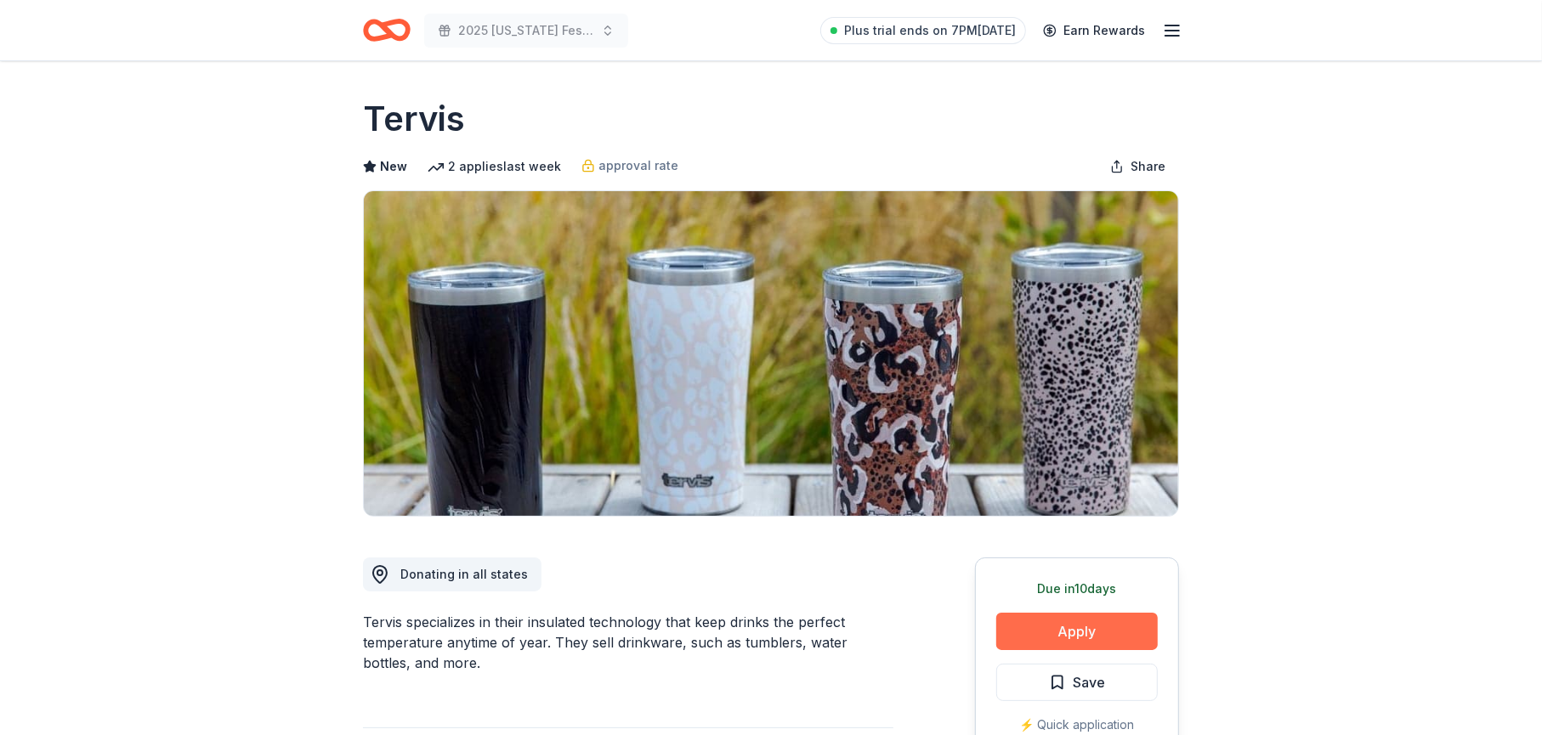
click at [1063, 634] on button "Apply" at bounding box center [1077, 631] width 162 height 37
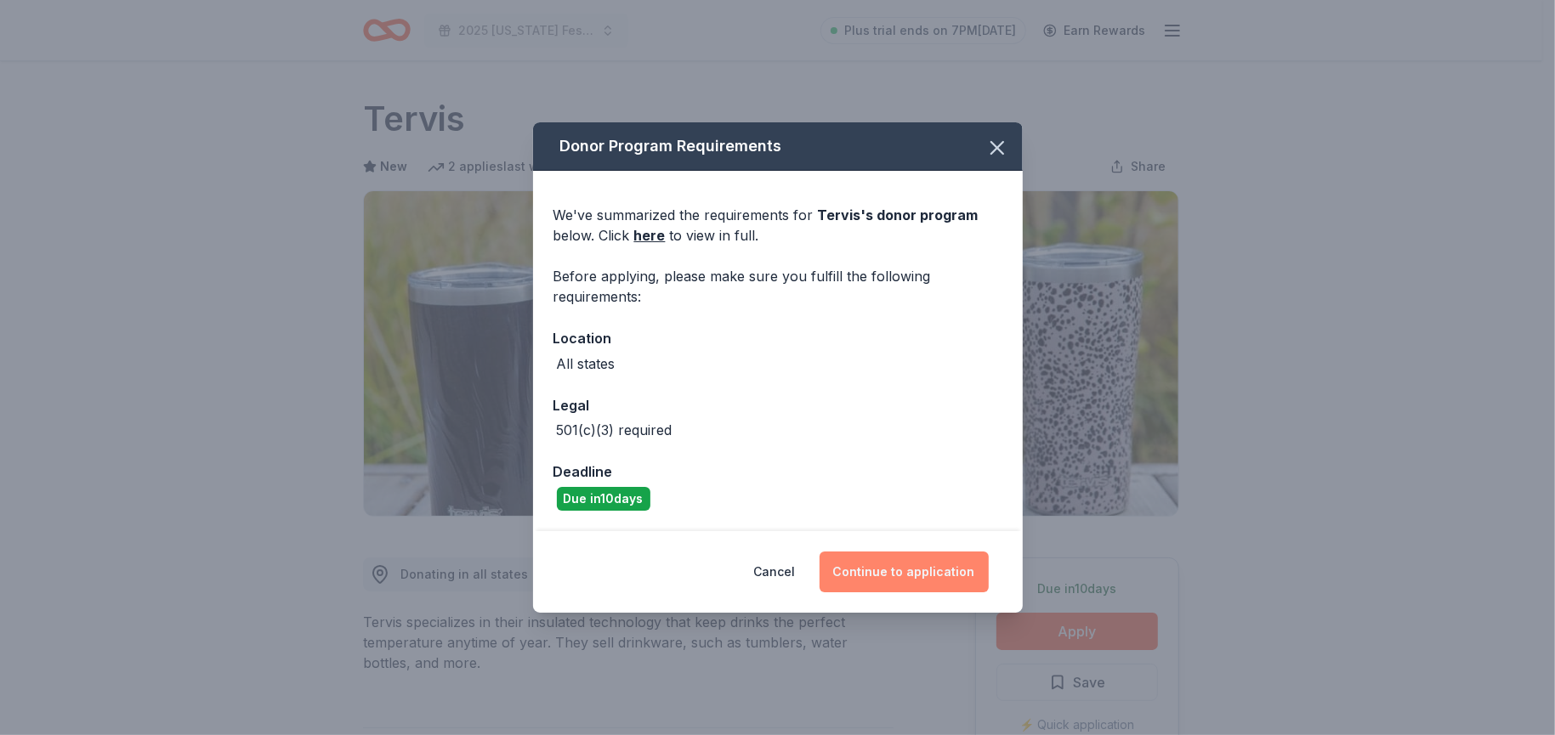
click at [879, 560] on button "Continue to application" at bounding box center [903, 572] width 169 height 41
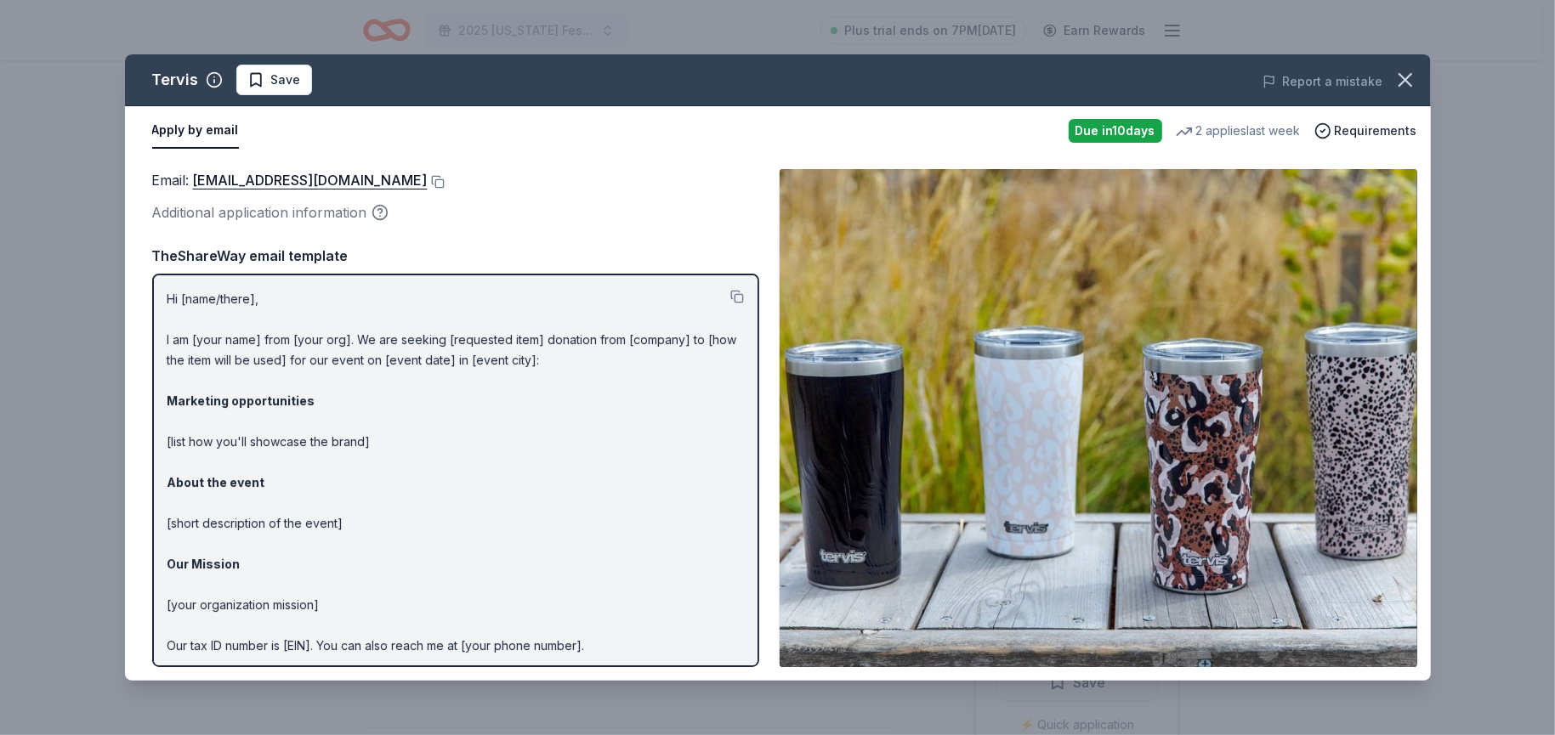
drag, startPoint x: 1115, startPoint y: 522, endPoint x: 1081, endPoint y: 516, distance: 34.5
click at [1114, 521] on img at bounding box center [1098, 418] width 638 height 498
click at [257, 179] on link "[EMAIL_ADDRESS][DOMAIN_NAME]" at bounding box center [310, 180] width 235 height 22
click at [428, 182] on button at bounding box center [436, 182] width 17 height 14
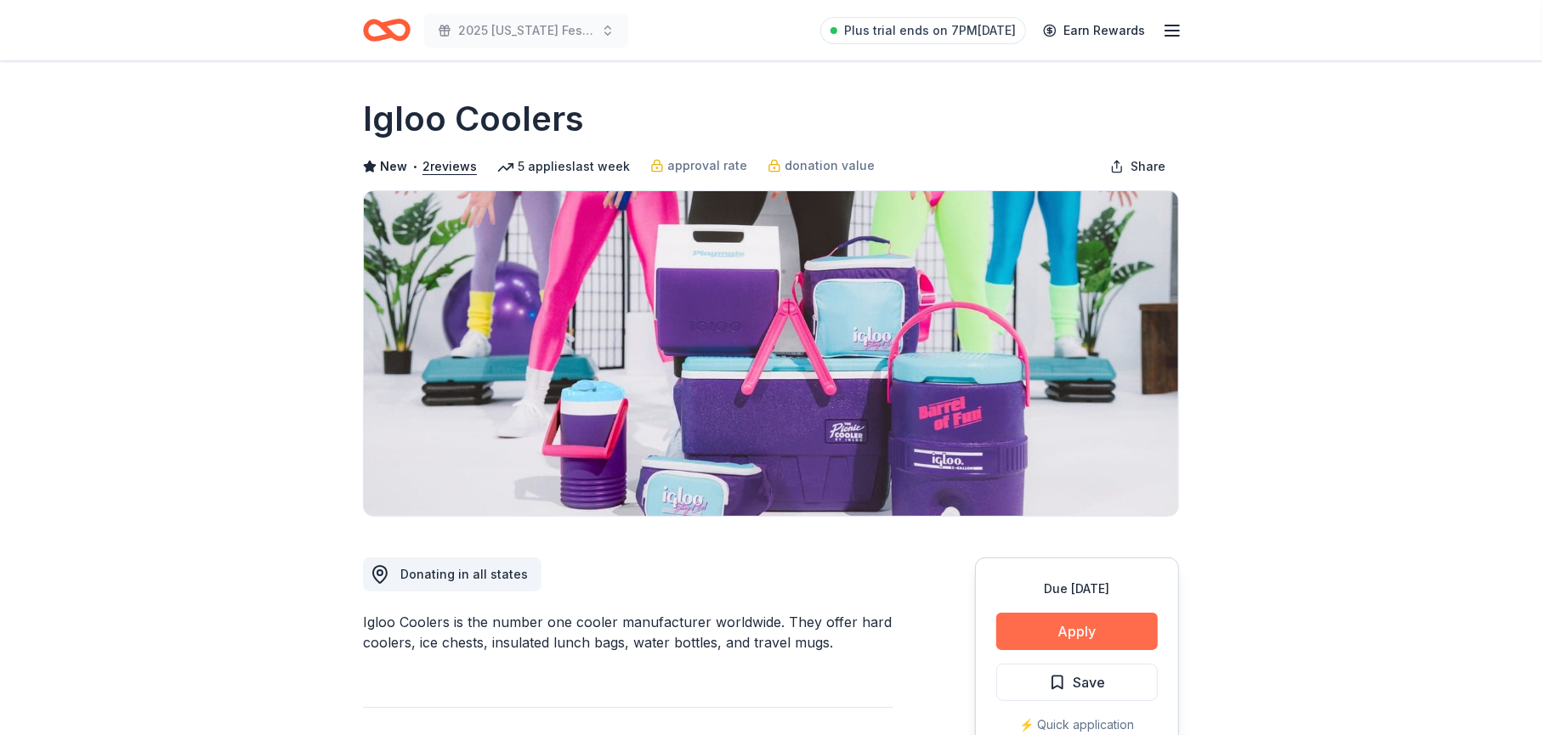
click at [1068, 632] on button "Apply" at bounding box center [1077, 631] width 162 height 37
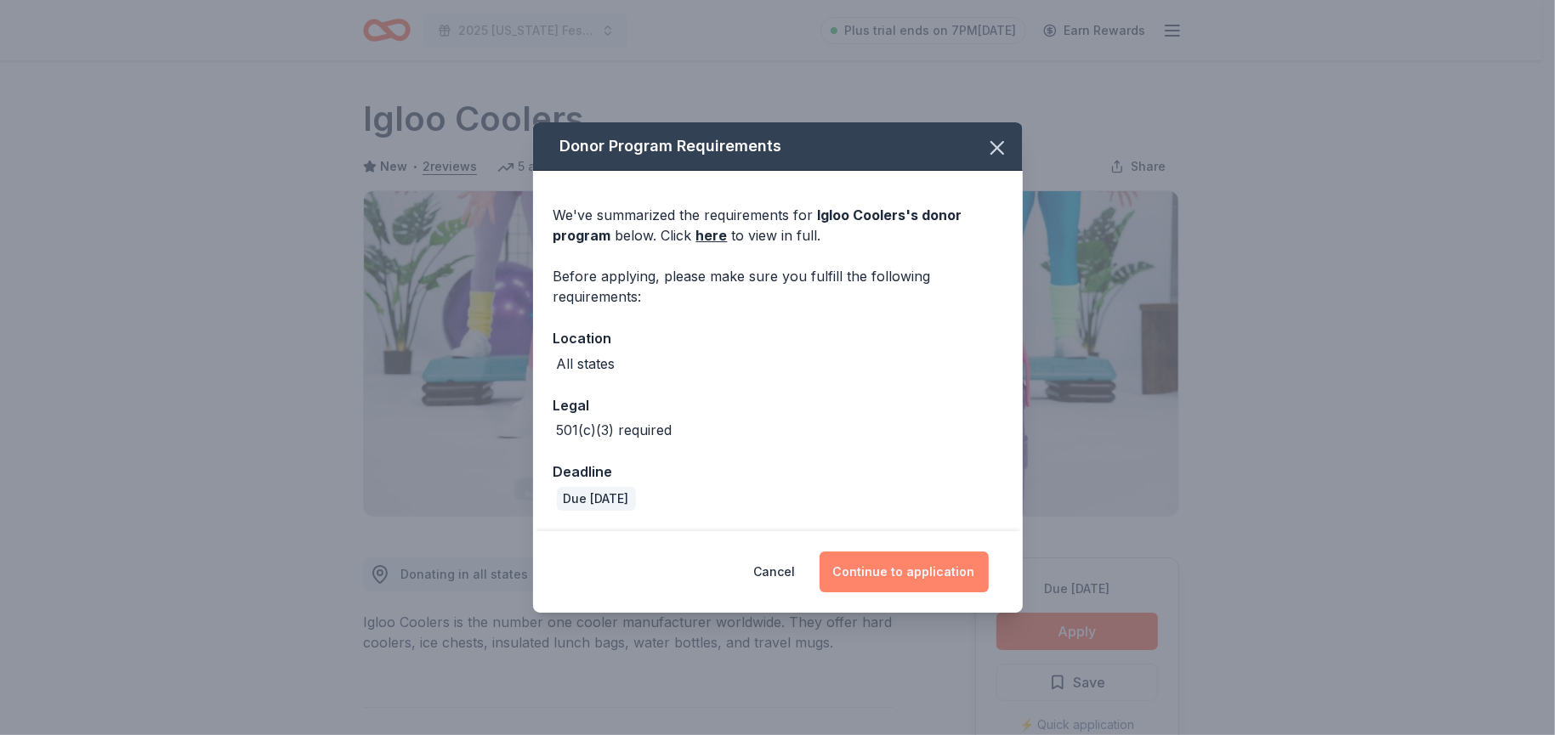
click at [893, 574] on button "Continue to application" at bounding box center [903, 572] width 169 height 41
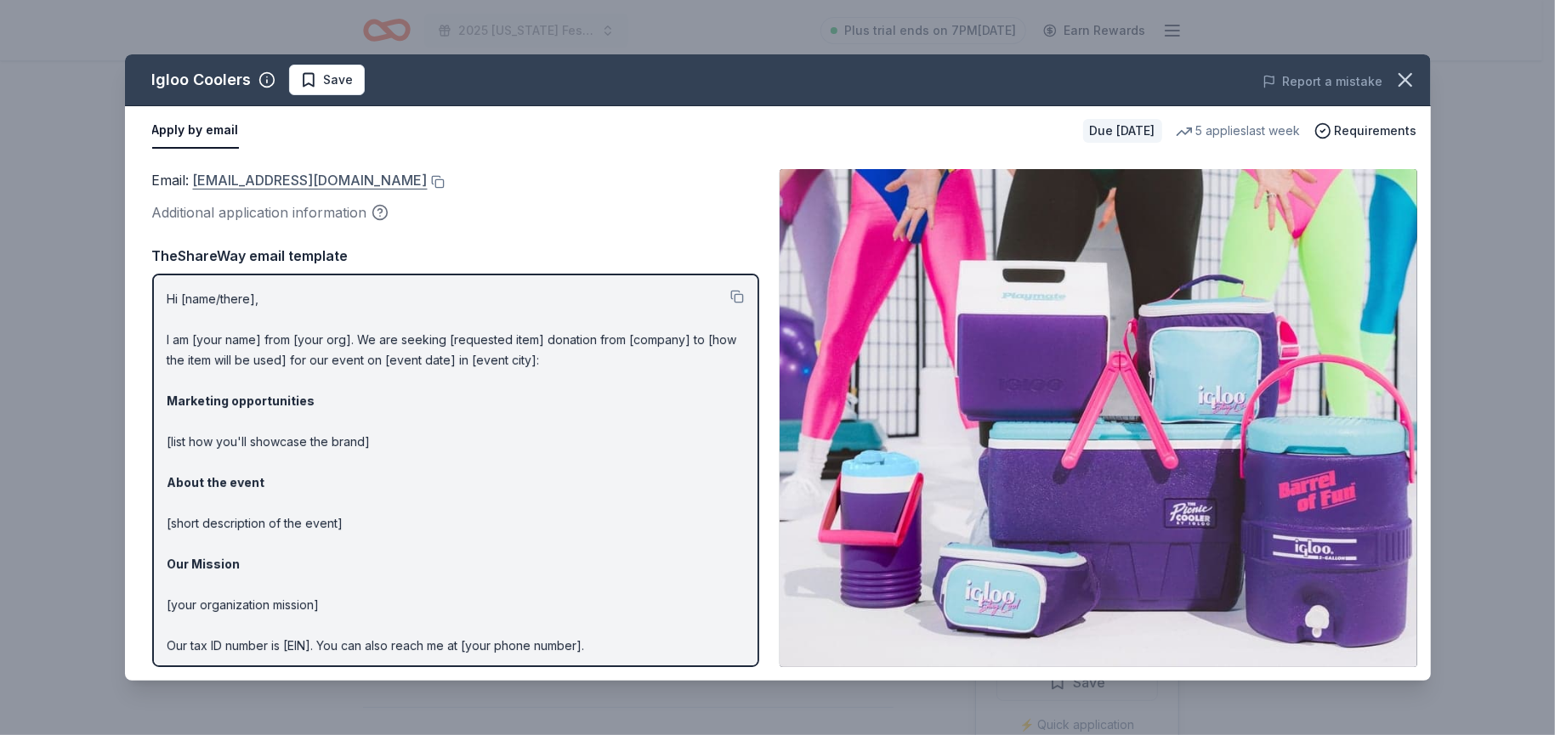
click at [308, 175] on link "[EMAIL_ADDRESS][DOMAIN_NAME]" at bounding box center [310, 180] width 235 height 22
click at [428, 178] on button at bounding box center [436, 182] width 17 height 14
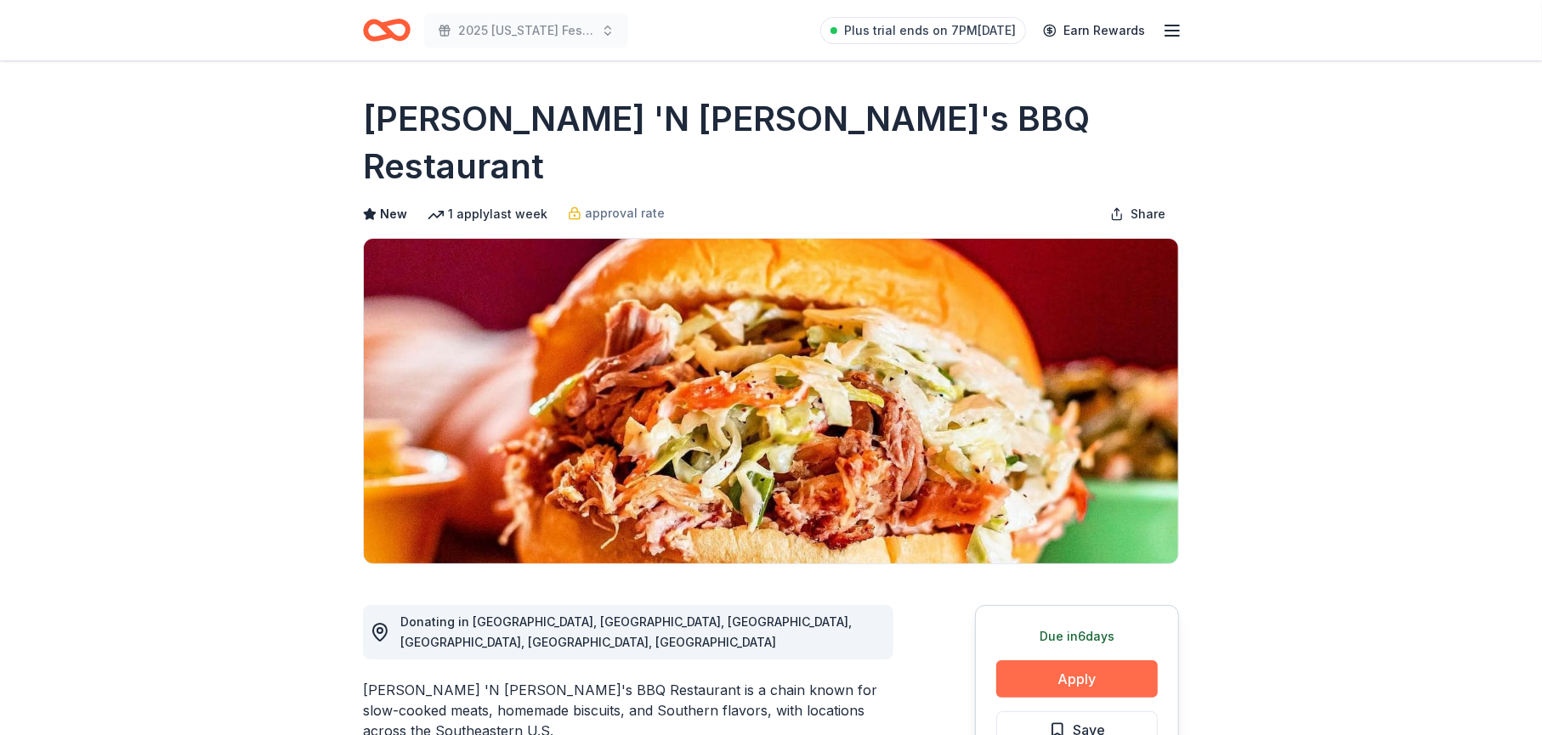
click at [1090, 660] on button "Apply" at bounding box center [1077, 678] width 162 height 37
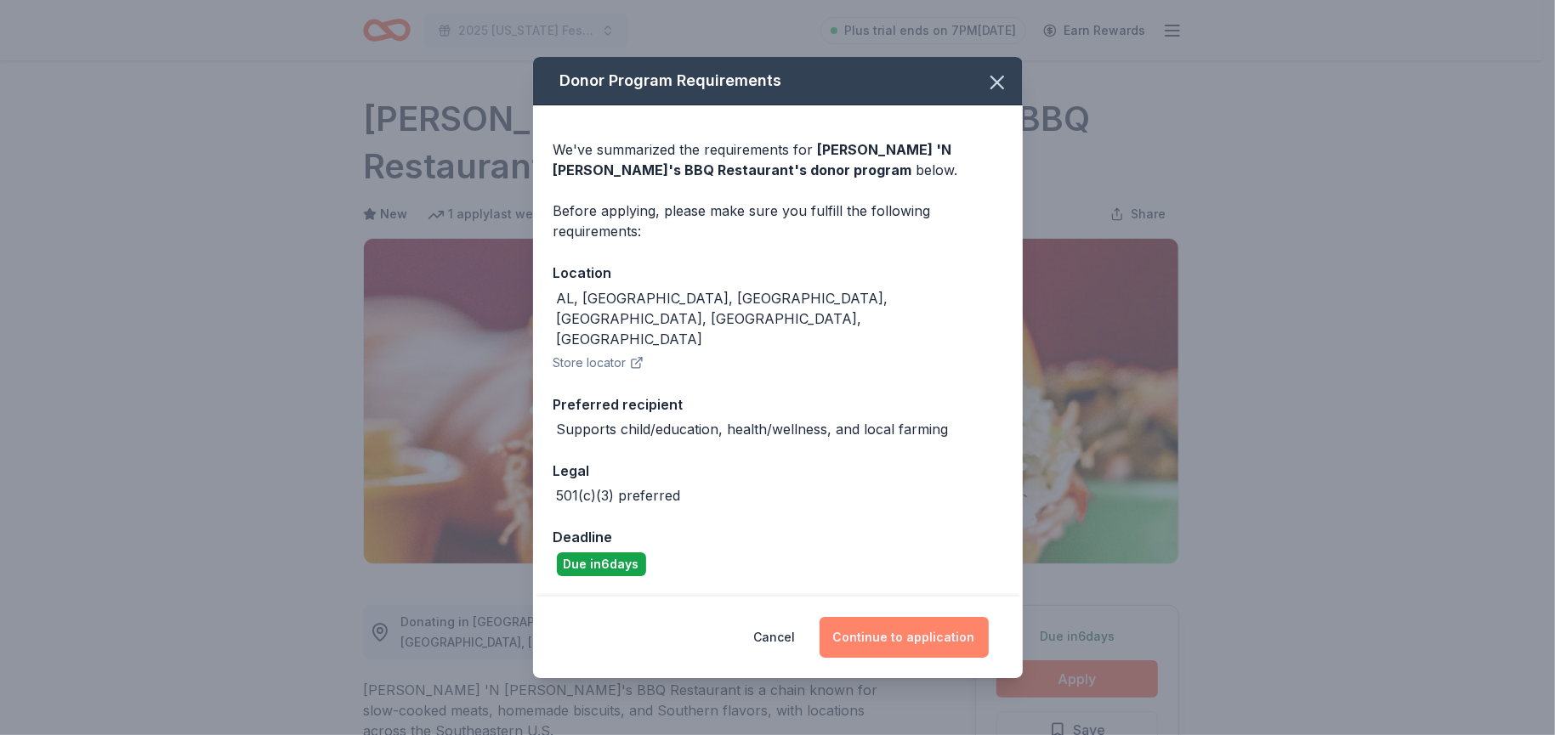
click at [886, 617] on button "Continue to application" at bounding box center [903, 637] width 169 height 41
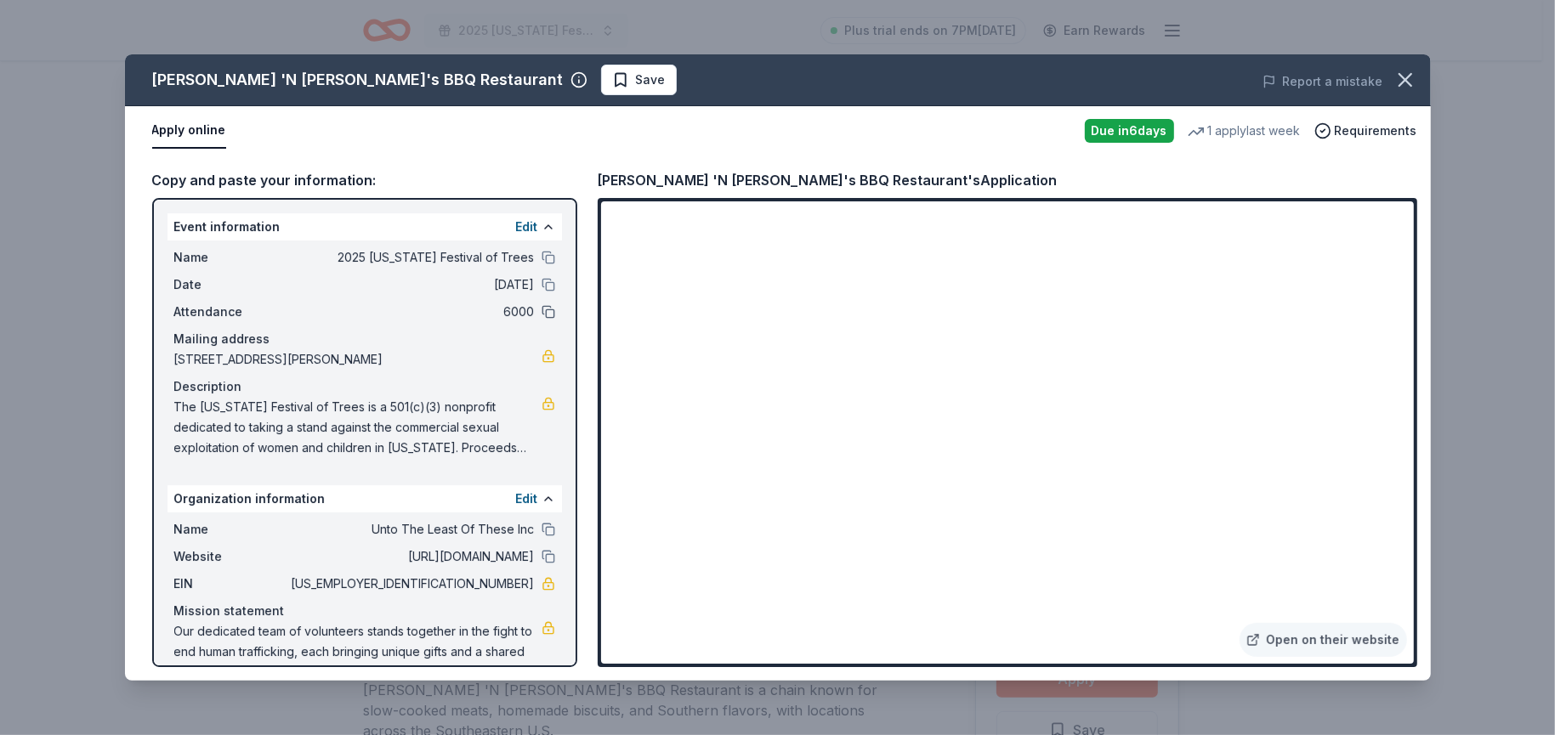
click at [541, 311] on button at bounding box center [548, 312] width 14 height 14
click at [510, 310] on span "6000" at bounding box center [411, 312] width 247 height 20
click at [519, 223] on button "Edit" at bounding box center [527, 227] width 22 height 20
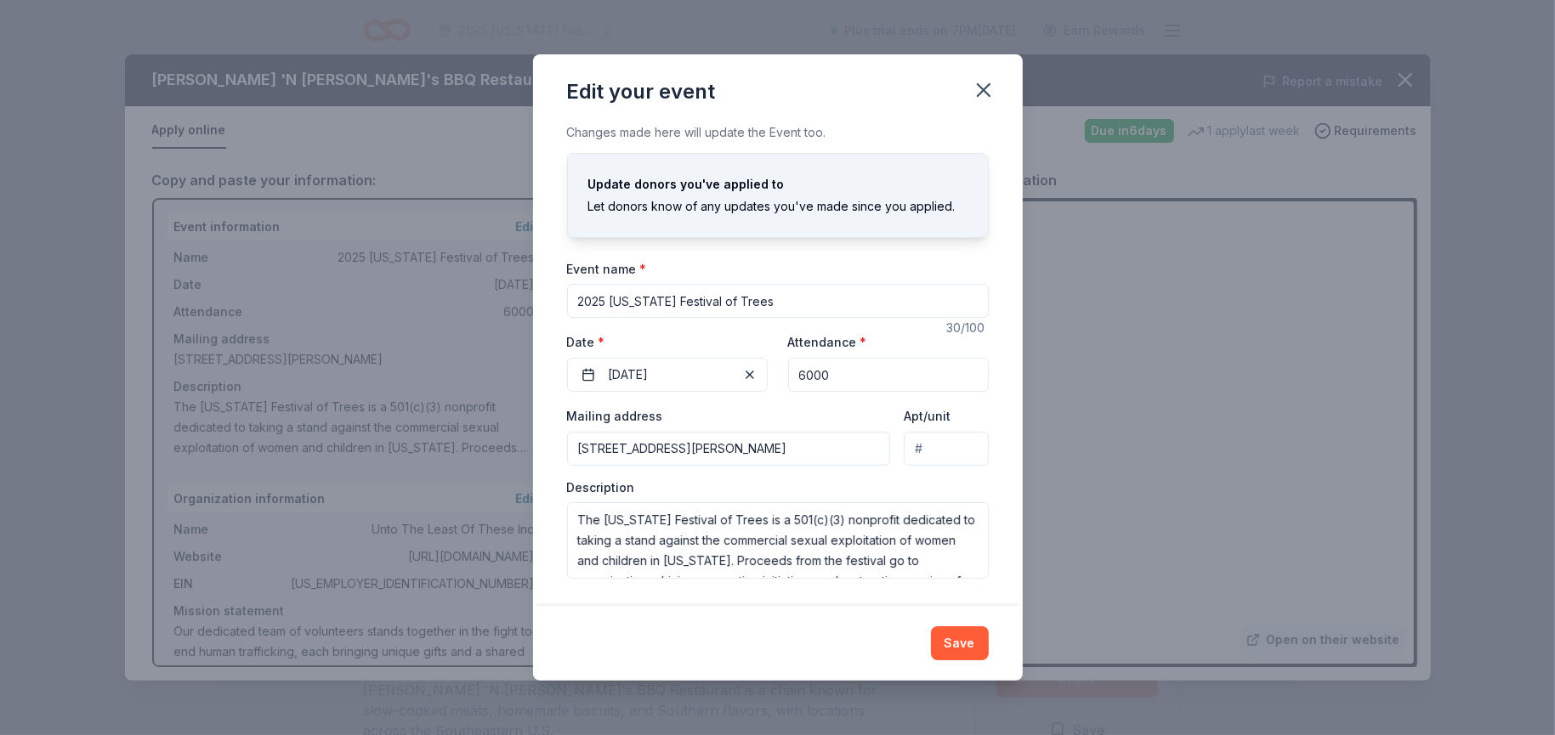
drag, startPoint x: 799, startPoint y: 377, endPoint x: 881, endPoint y: 382, distance: 82.6
click at [881, 382] on input "6000" at bounding box center [888, 375] width 201 height 34
type input "22500"
click at [961, 644] on button "Save" at bounding box center [960, 643] width 58 height 34
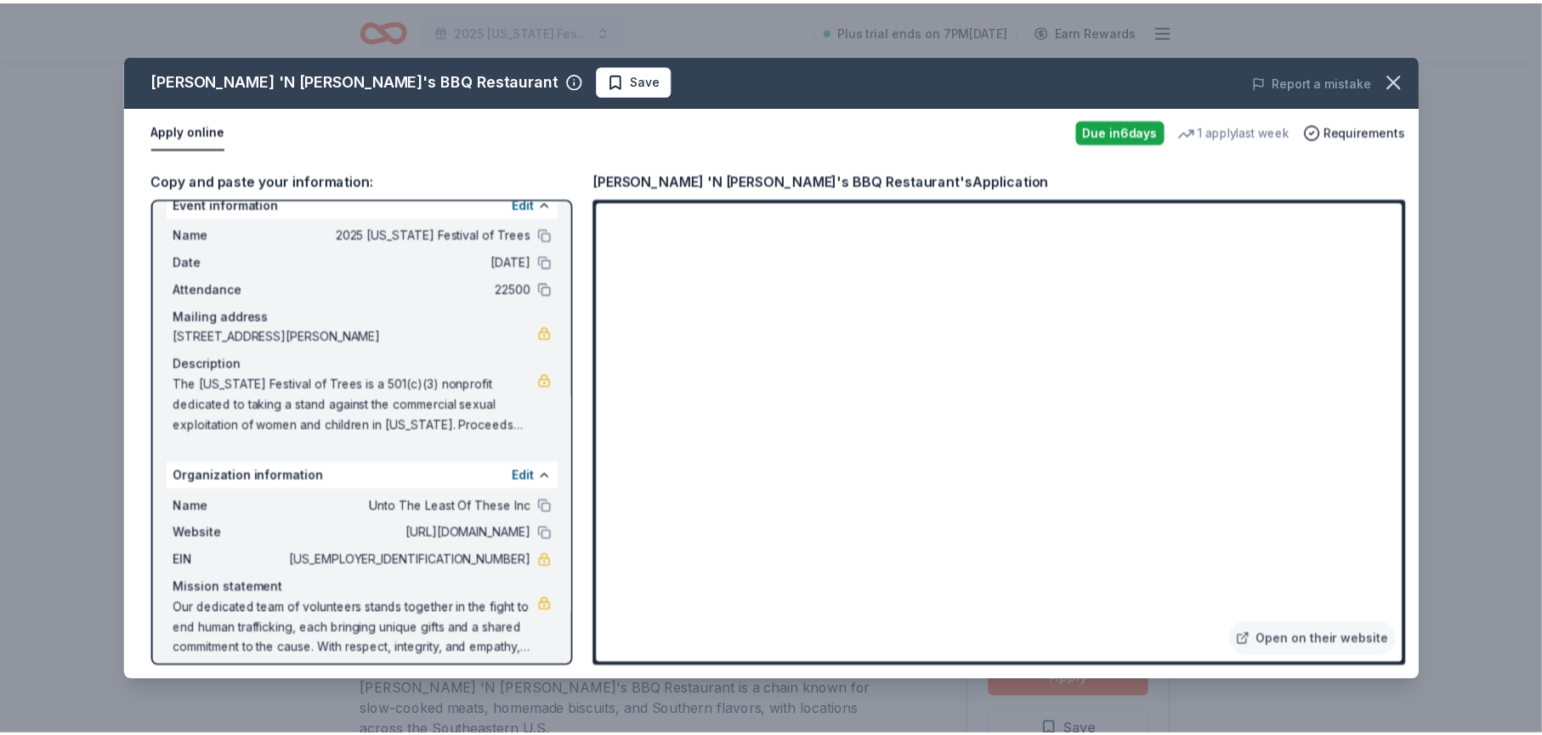
scroll to position [36, 0]
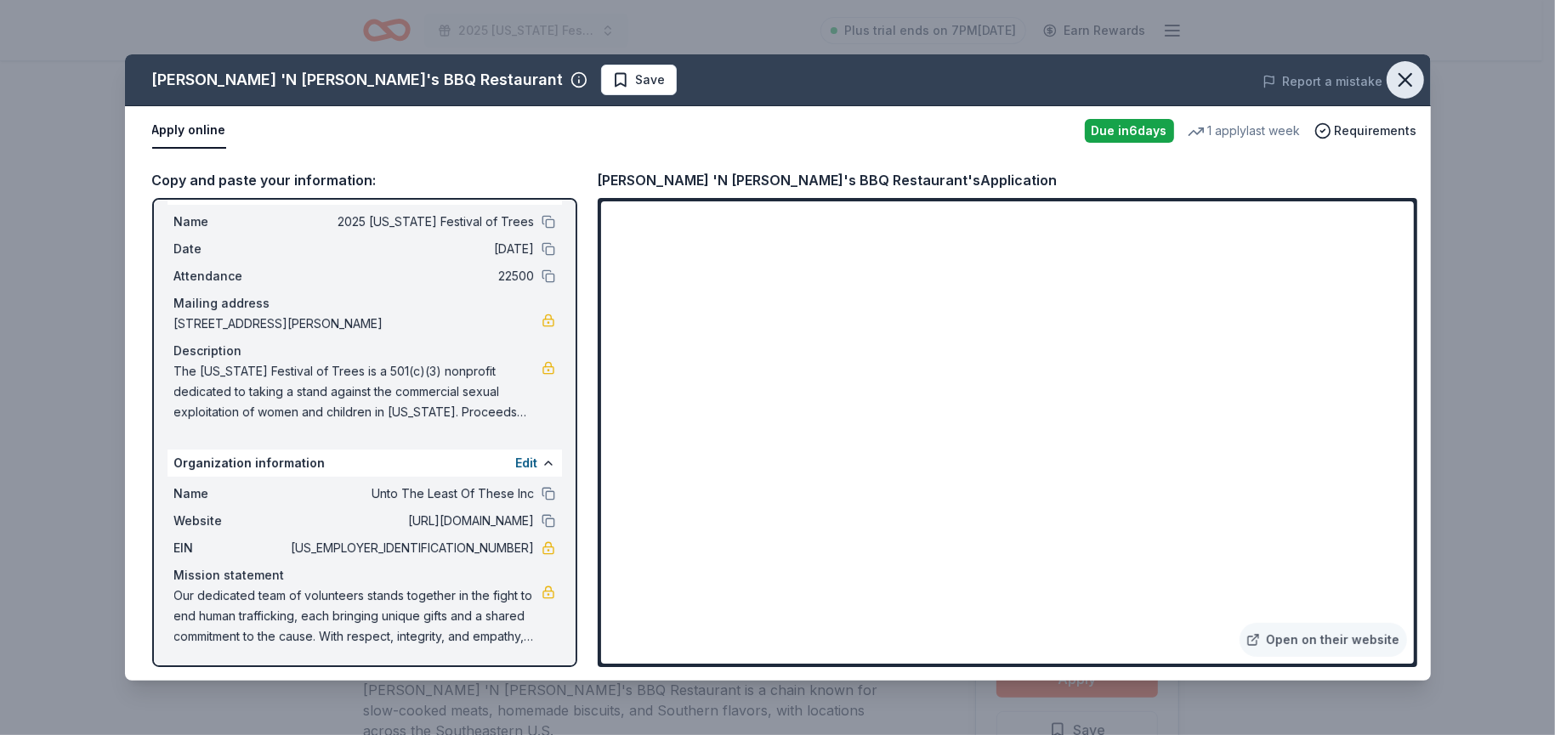
click at [1396, 78] on icon "button" at bounding box center [1405, 80] width 24 height 24
